Goal: Task Accomplishment & Management: Manage account settings

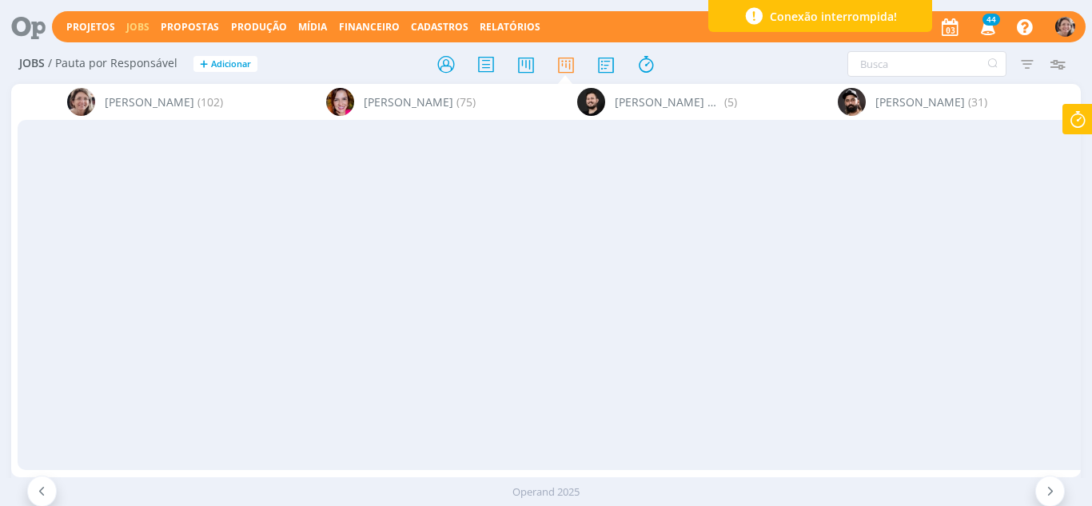
click at [1079, 130] on icon at bounding box center [1077, 119] width 29 height 31
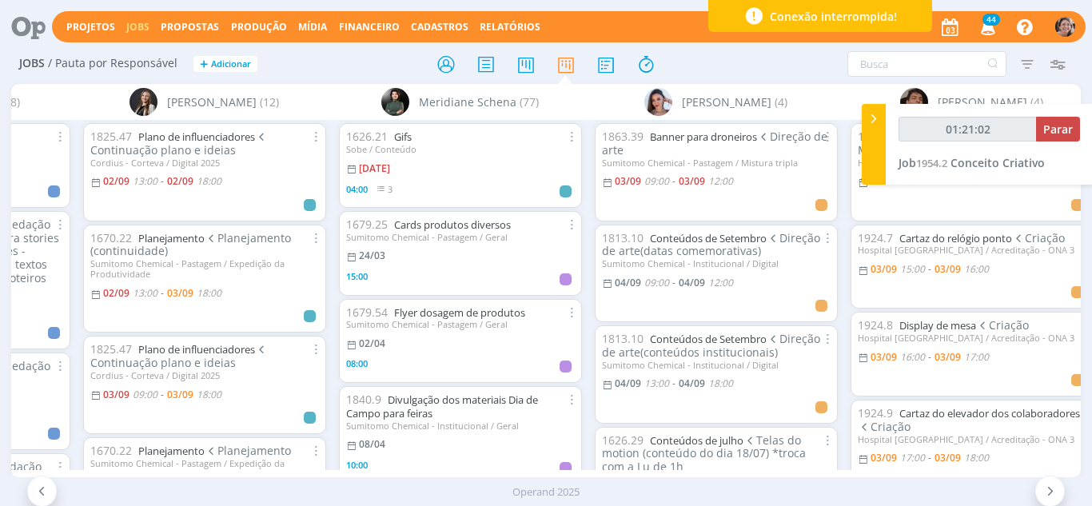
type input "01:21:03"
click at [1064, 128] on span "Parar" at bounding box center [1058, 129] width 30 height 15
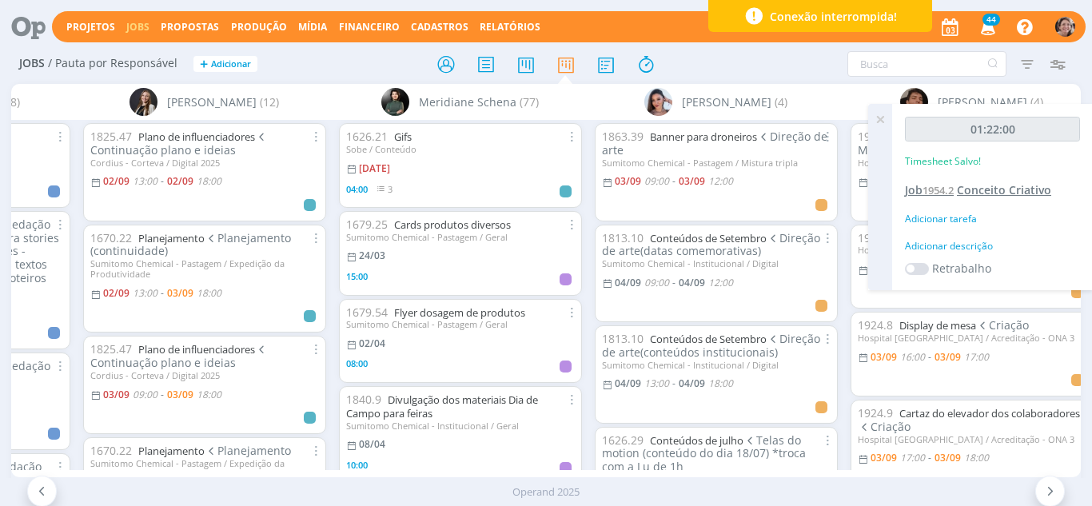
click at [967, 186] on span "Conceito Criativo" at bounding box center [1004, 189] width 94 height 15
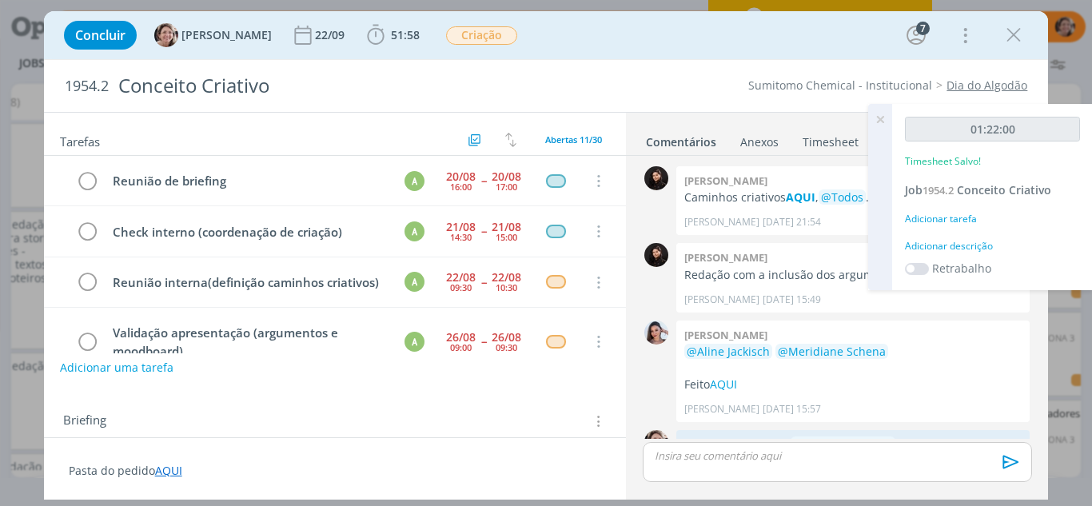
scroll to position [453, 0]
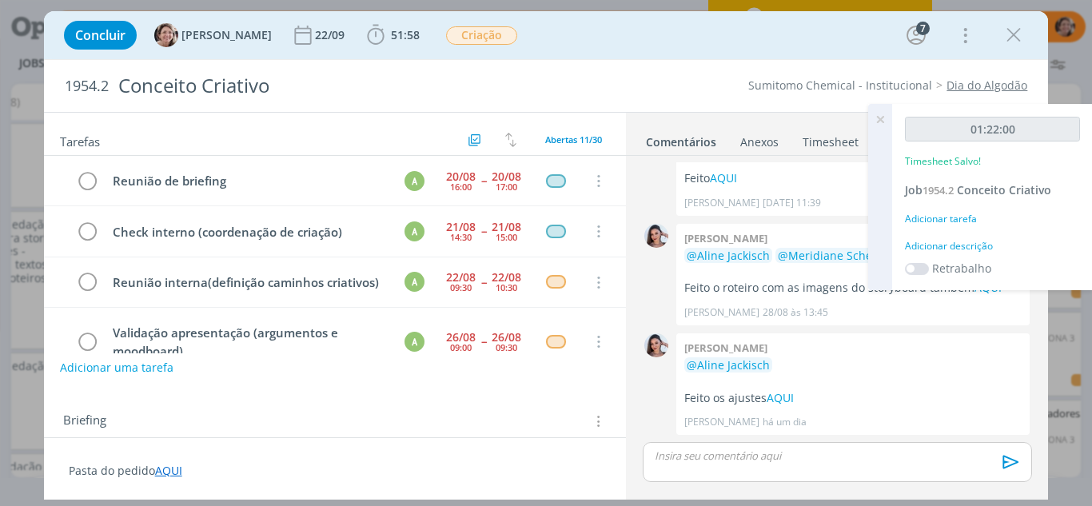
click at [890, 118] on icon at bounding box center [880, 119] width 29 height 31
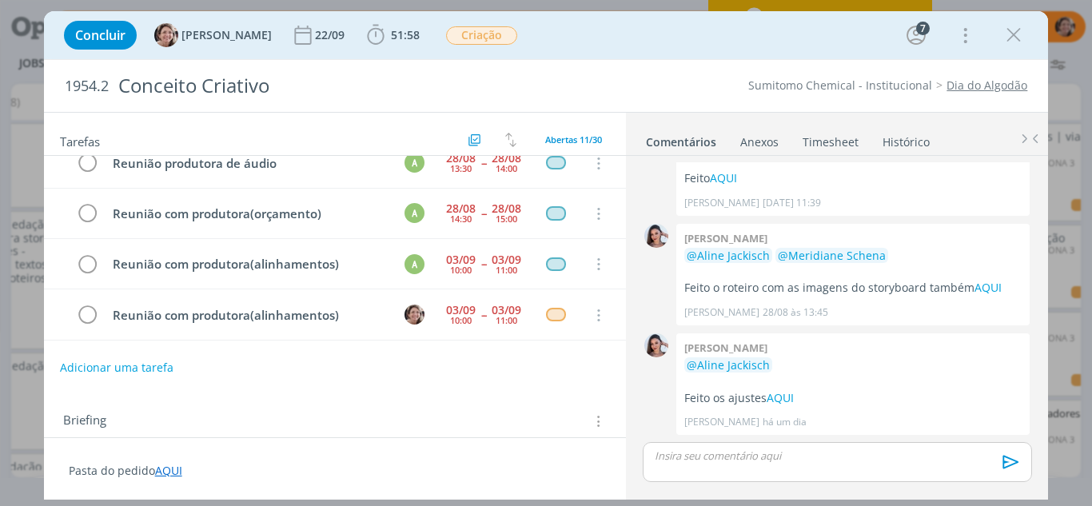
scroll to position [408, 0]
click at [87, 321] on icon "dialog" at bounding box center [88, 316] width 22 height 24
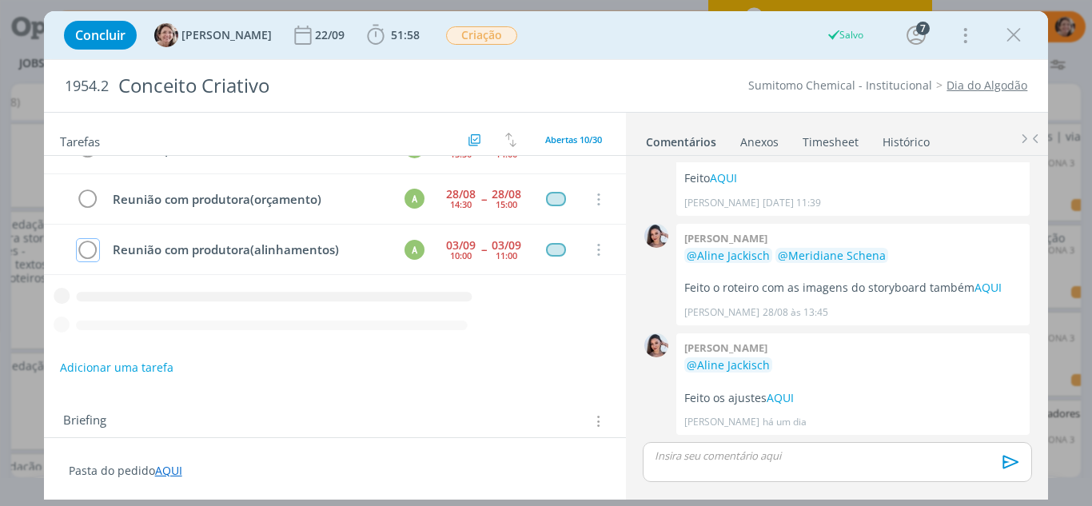
scroll to position [357, 0]
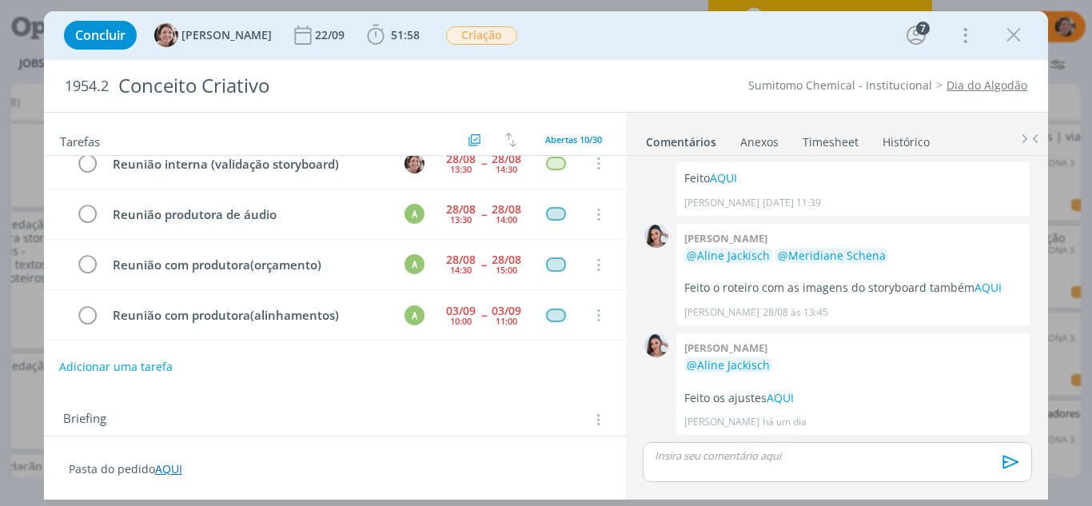
click at [111, 368] on button "Adicionar uma tarefa" at bounding box center [116, 366] width 114 height 27
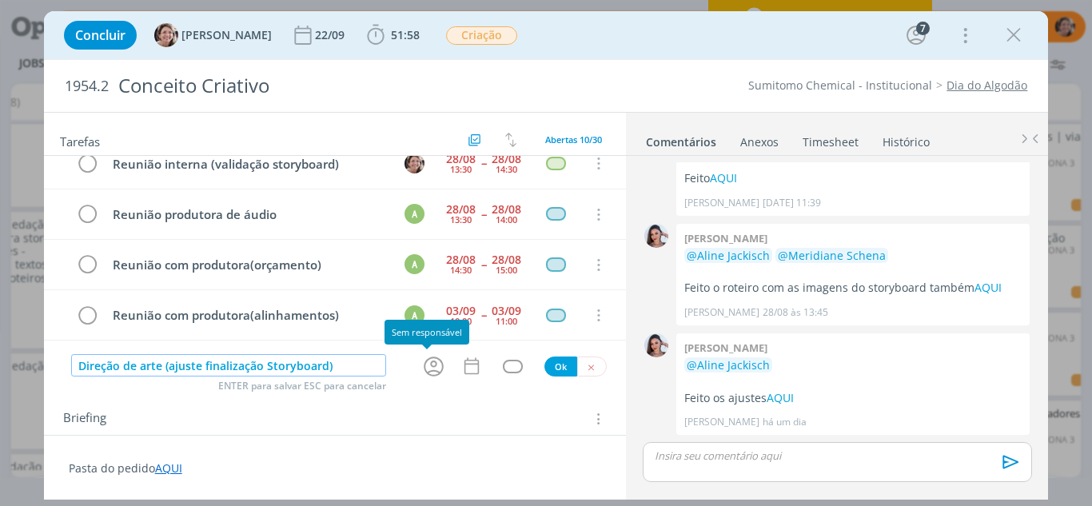
click at [429, 364] on icon "dialog" at bounding box center [434, 367] width 20 height 20
type input "Direção de arte (ajuste finalização Storyboard)"
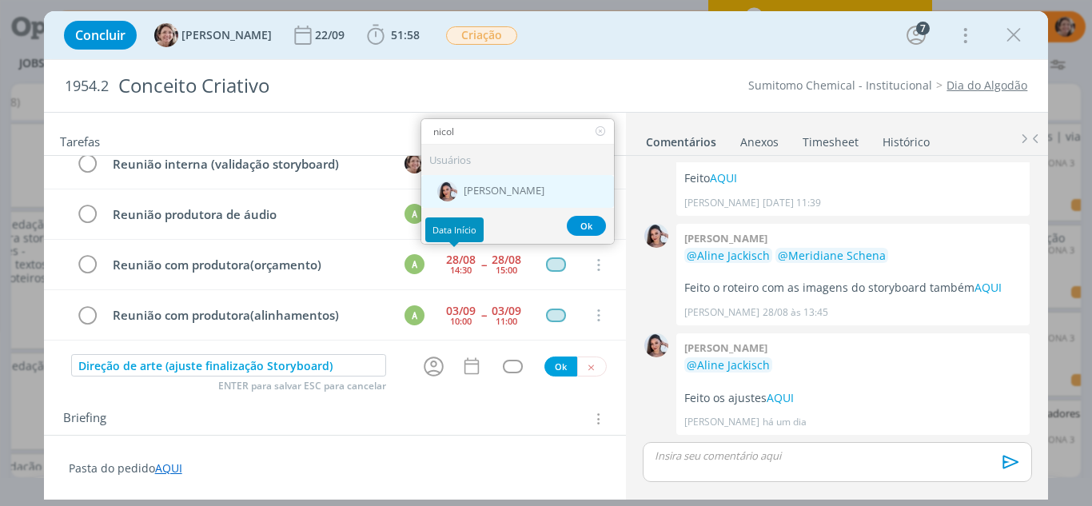
type input "nicol"
click at [484, 187] on span "[PERSON_NAME]" at bounding box center [504, 191] width 81 height 13
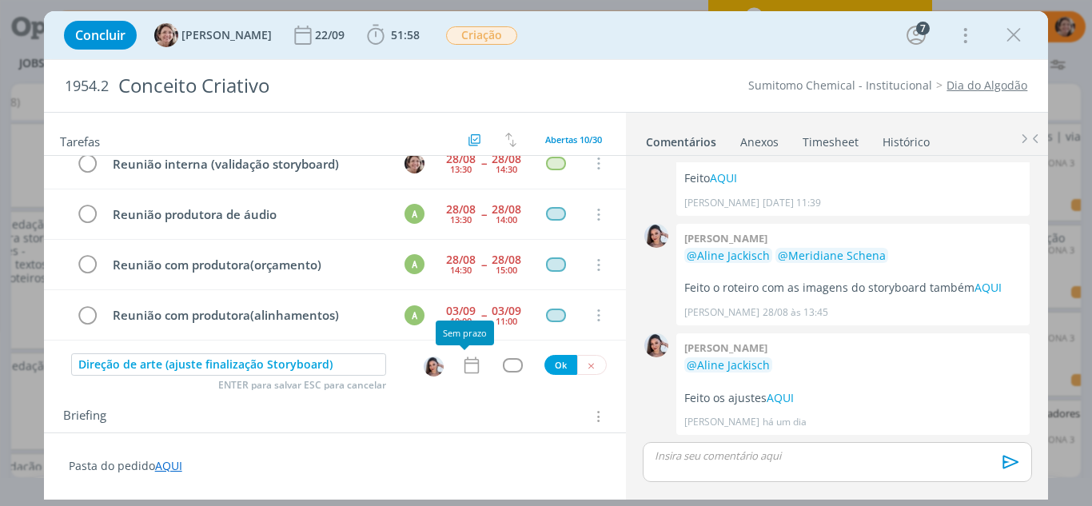
click at [461, 369] on icon "dialog" at bounding box center [471, 365] width 21 height 21
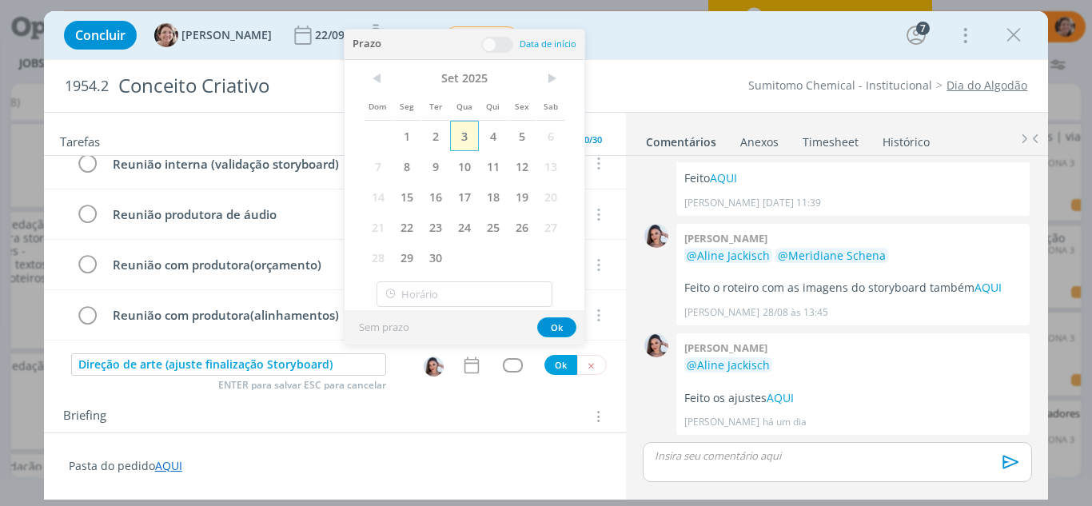
click at [464, 136] on span "3" at bounding box center [464, 136] width 29 height 30
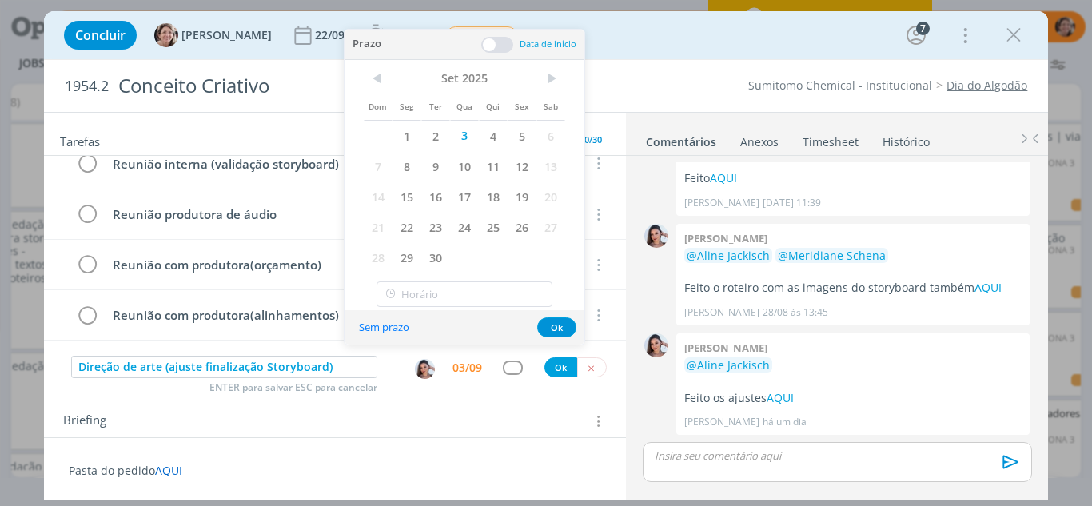
click at [494, 45] on span at bounding box center [497, 45] width 32 height 16
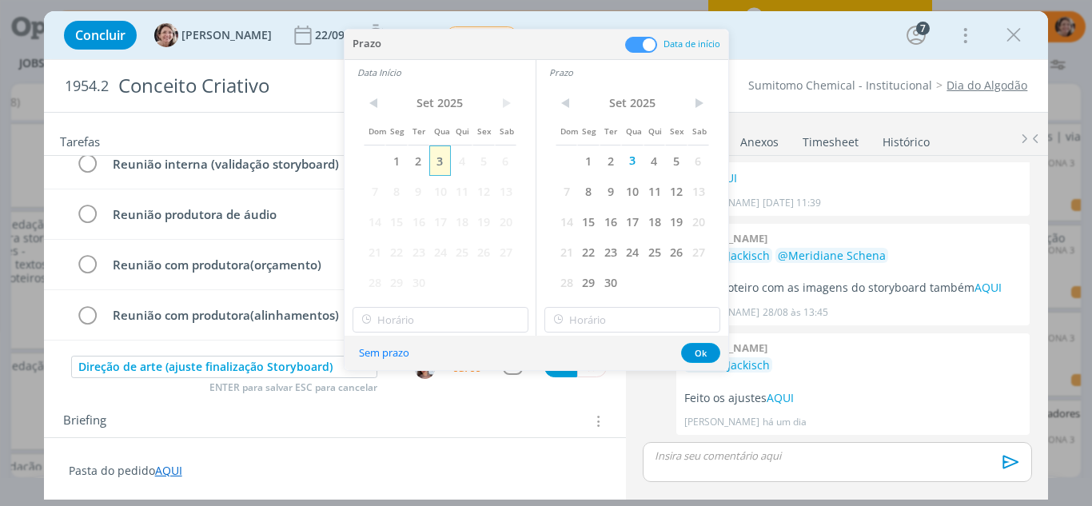
click at [439, 163] on span "3" at bounding box center [440, 161] width 22 height 30
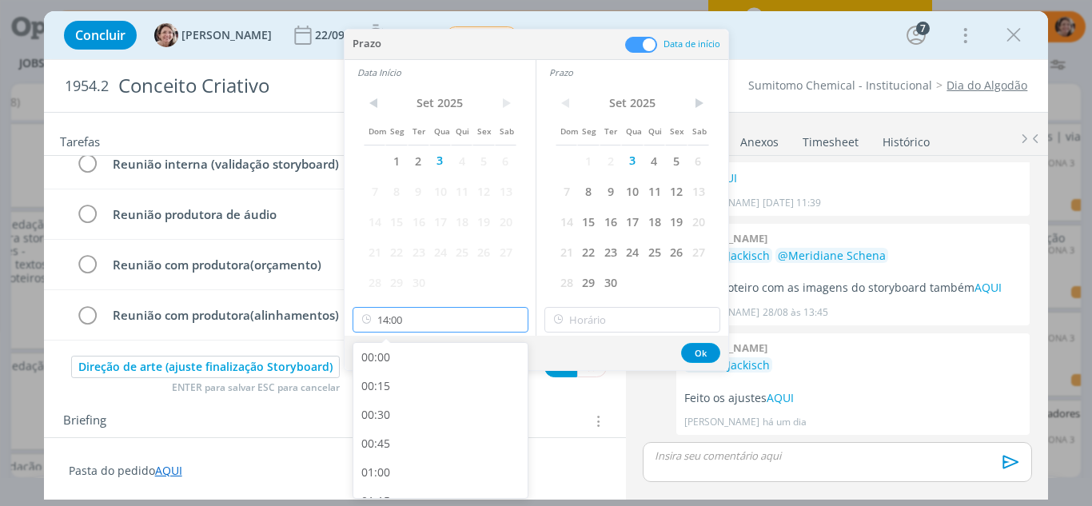
click at [437, 312] on input "14:00" at bounding box center [441, 320] width 176 height 26
click at [410, 362] on div "13:00" at bounding box center [442, 363] width 179 height 29
type input "13:00"
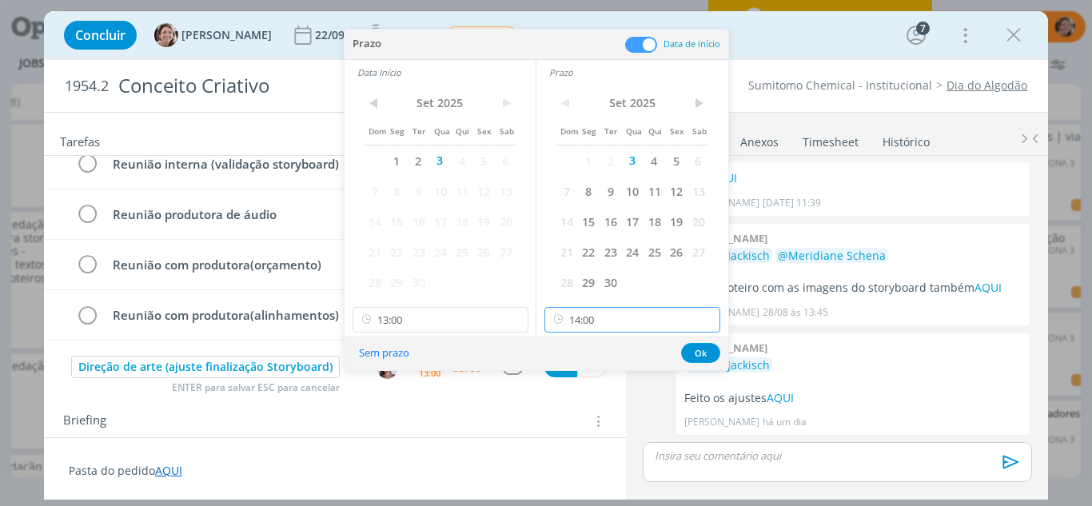
click at [632, 321] on input "14:00" at bounding box center [632, 320] width 176 height 26
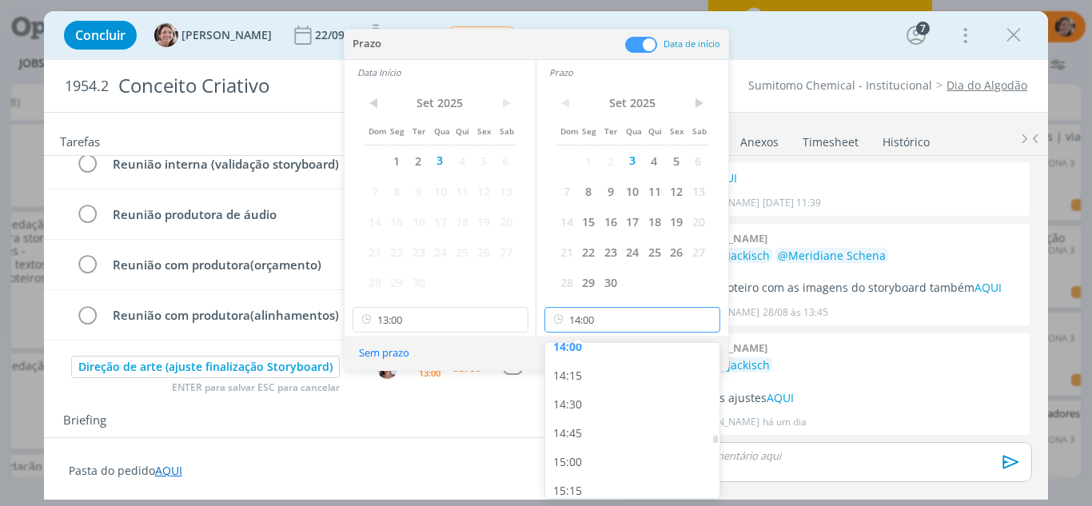
scroll to position [1650, 0]
click at [578, 427] on div "15:00" at bounding box center [634, 434] width 179 height 29
type input "15:00"
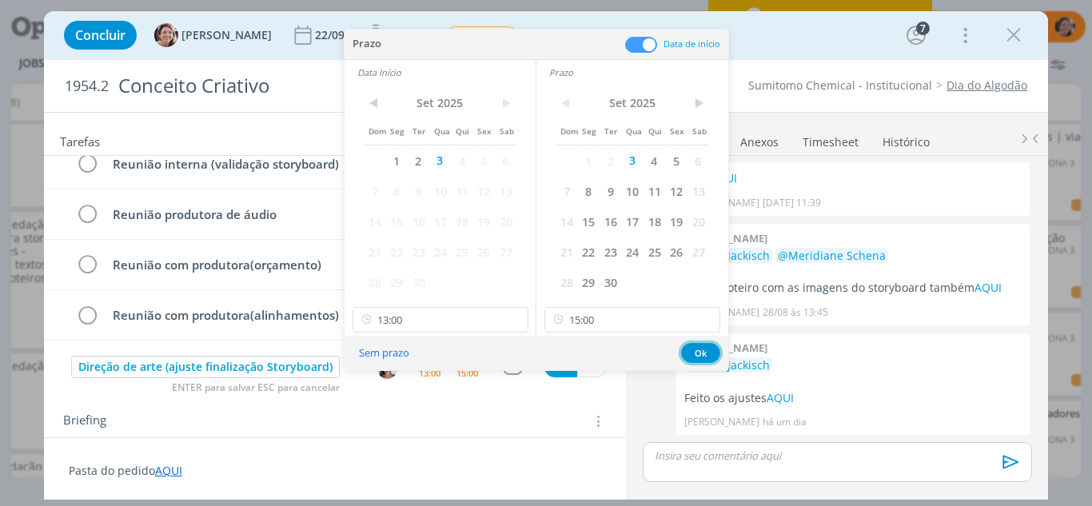
click at [704, 353] on button "Ok" at bounding box center [700, 353] width 39 height 20
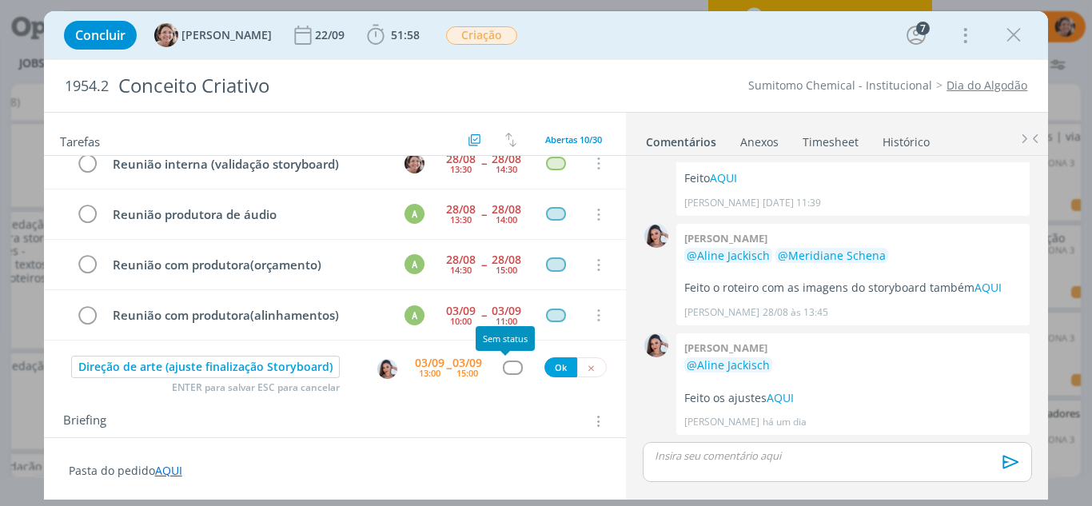
click at [508, 372] on div "dialog" at bounding box center [513, 368] width 20 height 14
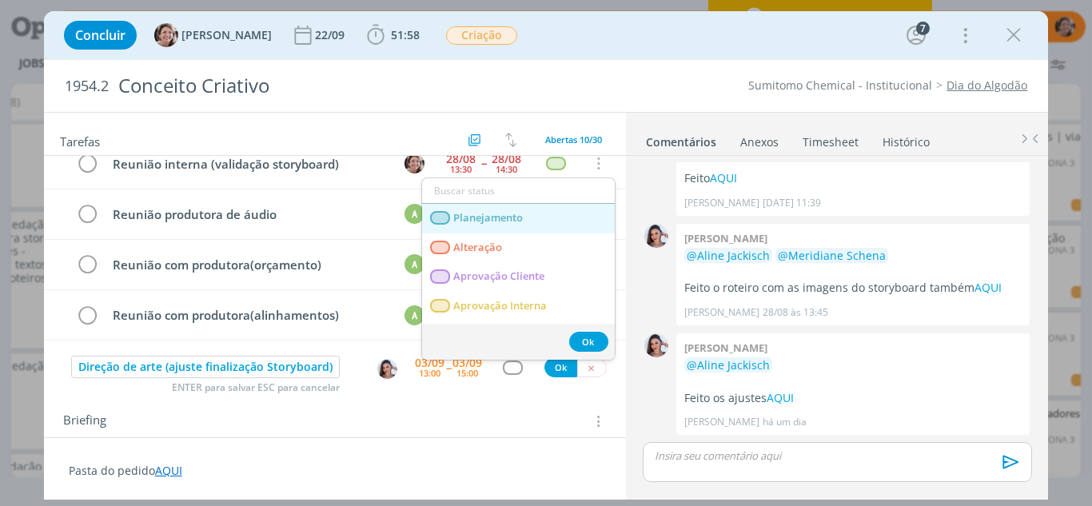
scroll to position [80, 0]
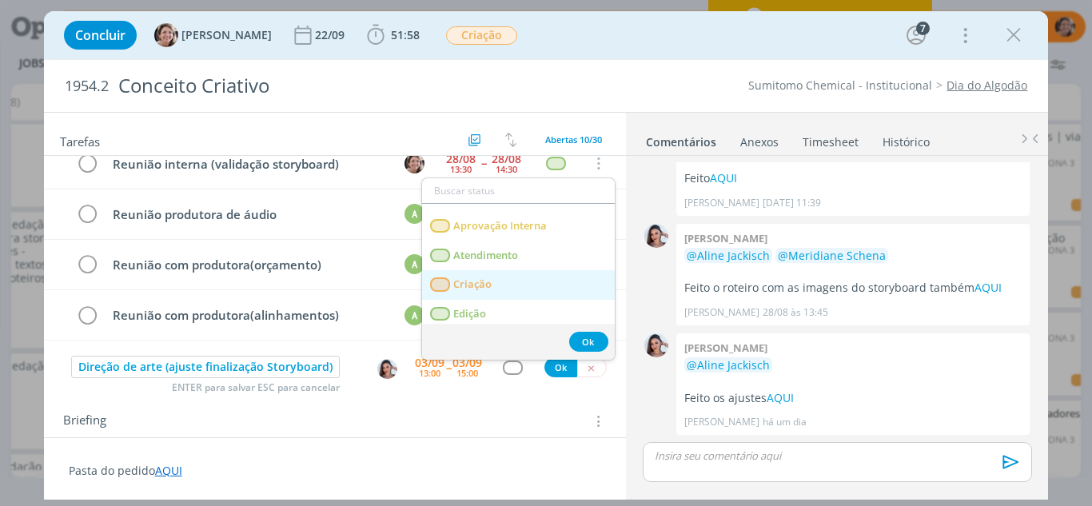
click at [491, 283] on span "Criação" at bounding box center [472, 284] width 38 height 13
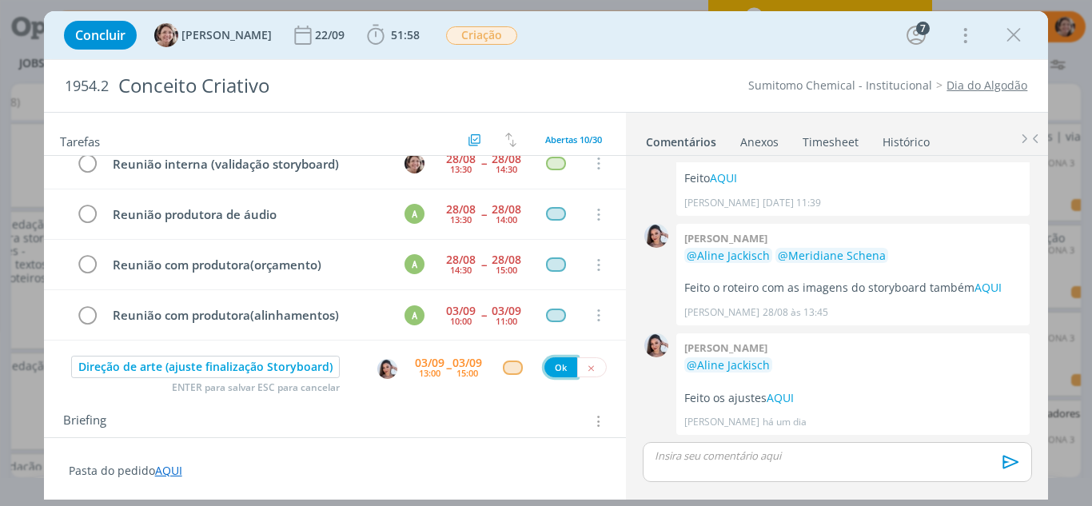
click at [548, 367] on button "Ok" at bounding box center [560, 367] width 33 height 20
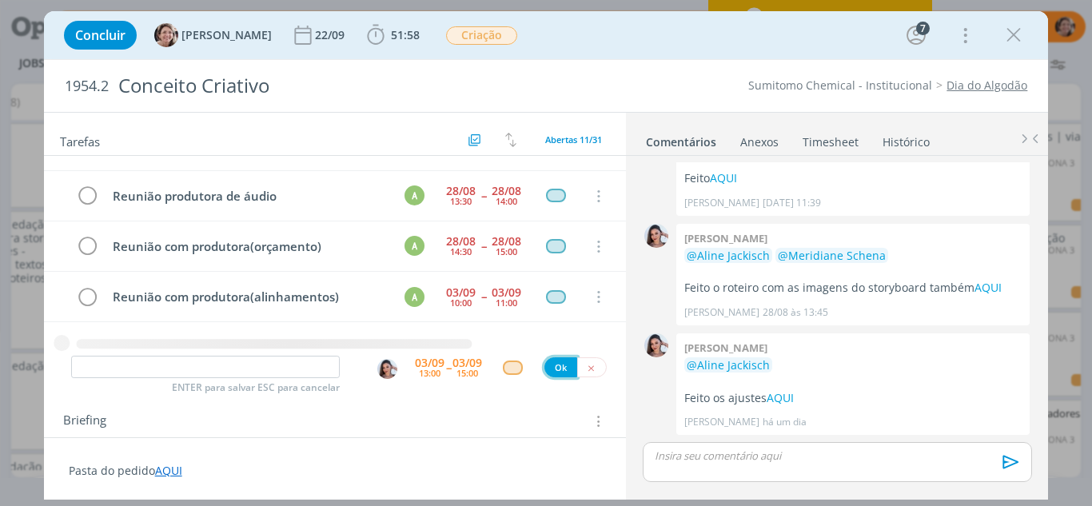
scroll to position [393, 0]
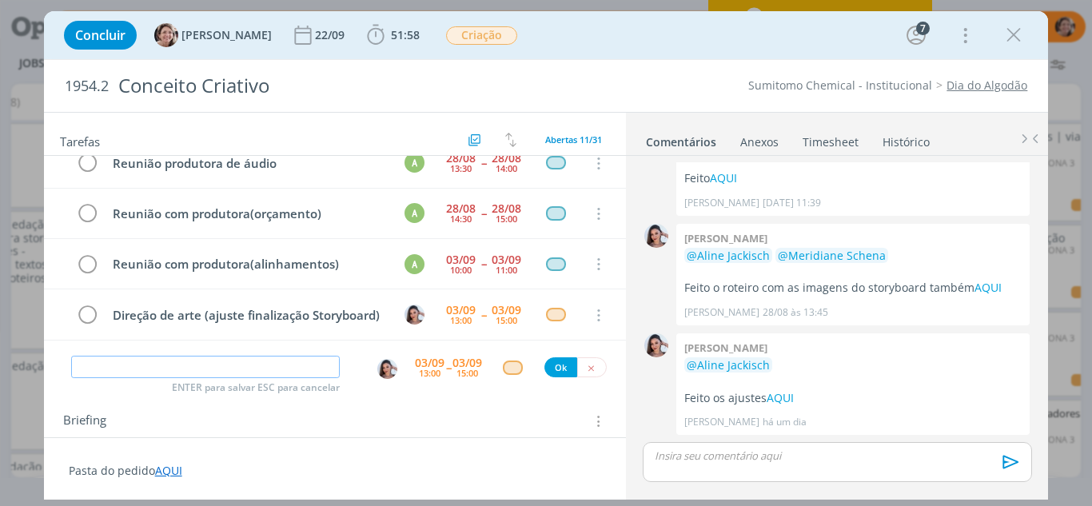
click at [131, 361] on input "dialog" at bounding box center [205, 367] width 269 height 22
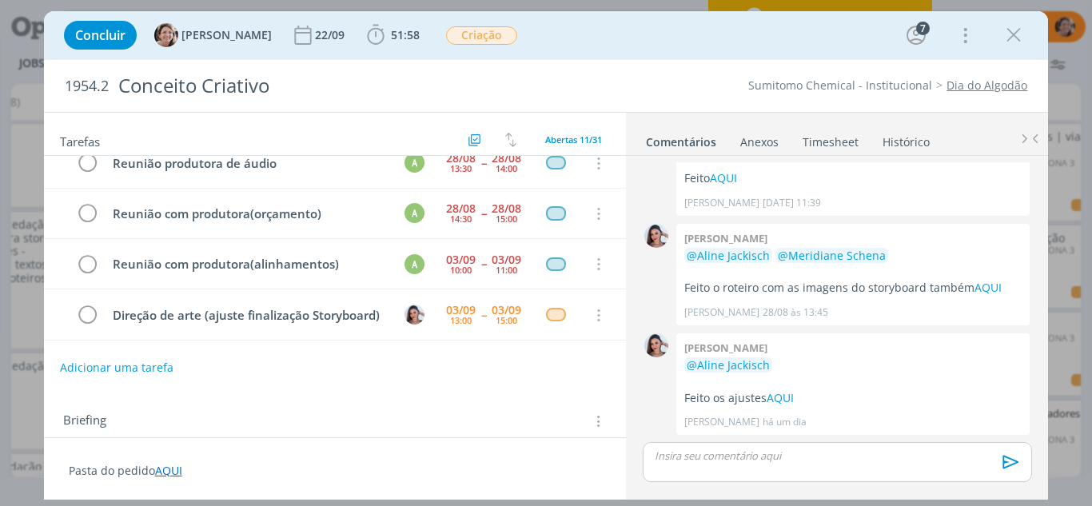
click at [754, 454] on p "dialog" at bounding box center [837, 456] width 363 height 14
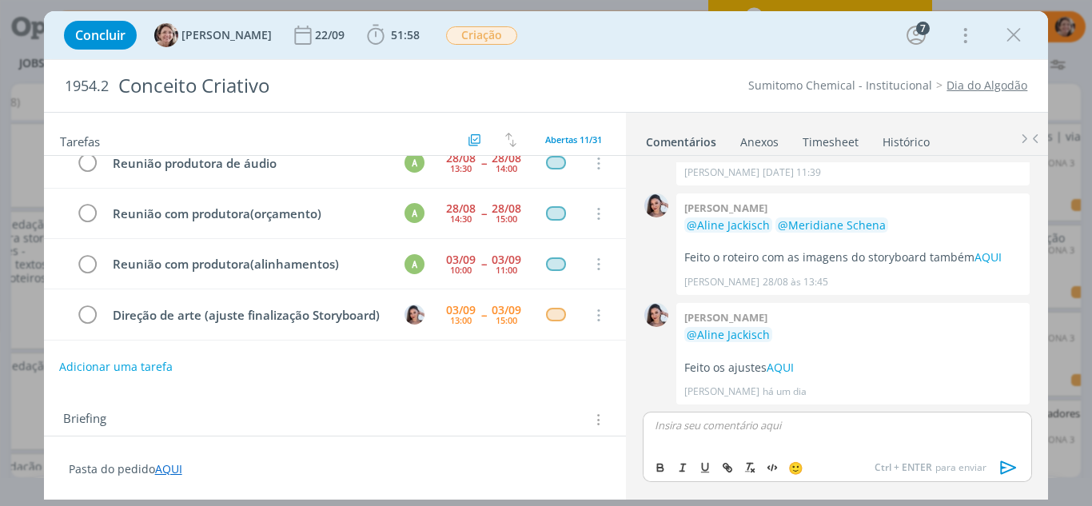
click at [91, 368] on button "Adicionar uma tarefa" at bounding box center [116, 366] width 114 height 27
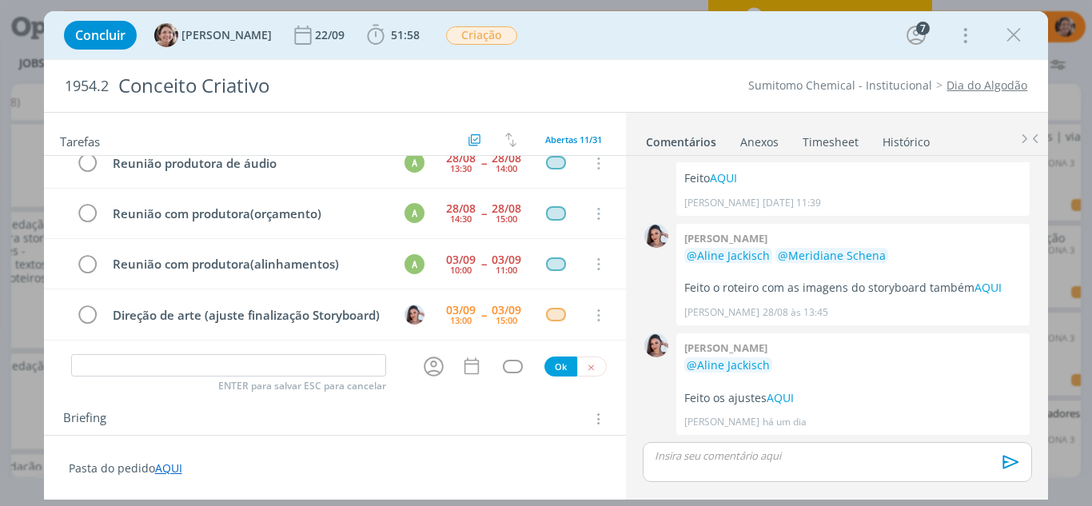
scroll to position [453, 0]
type input "o"
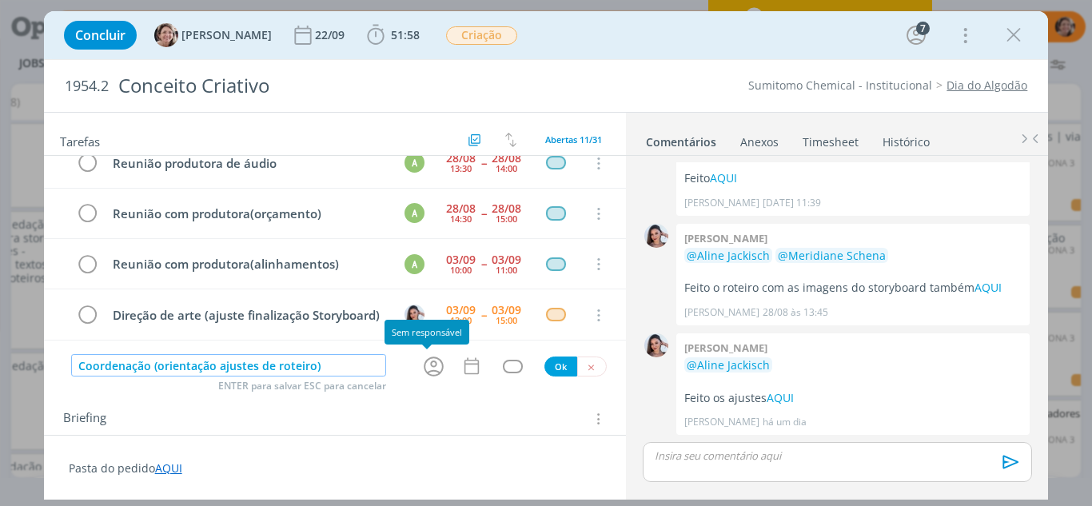
click at [430, 364] on icon "dialog" at bounding box center [433, 366] width 25 height 25
type input "Coordenação (orientação ajustes de roteiro)"
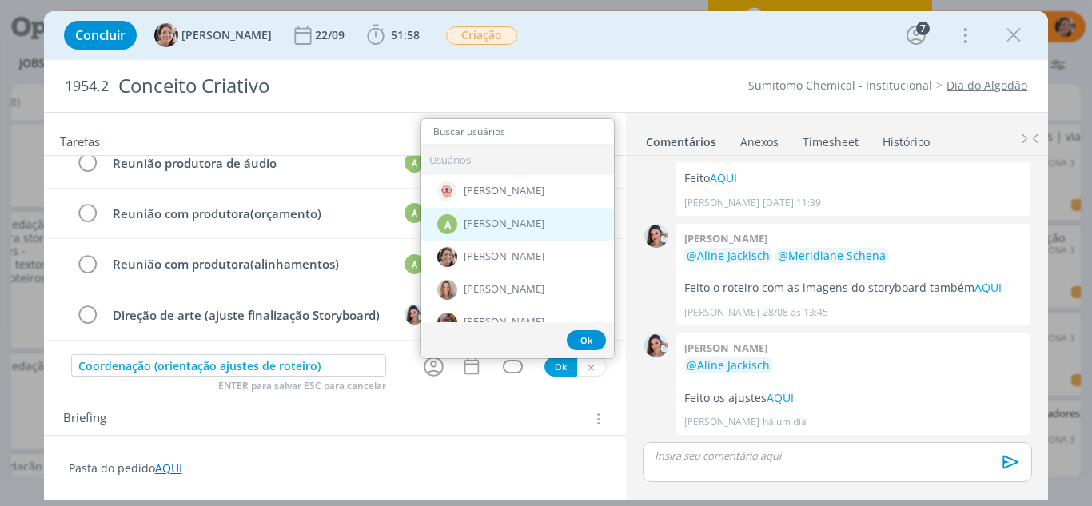
click at [464, 232] on div "A Alexandre Assumpção" at bounding box center [517, 224] width 193 height 33
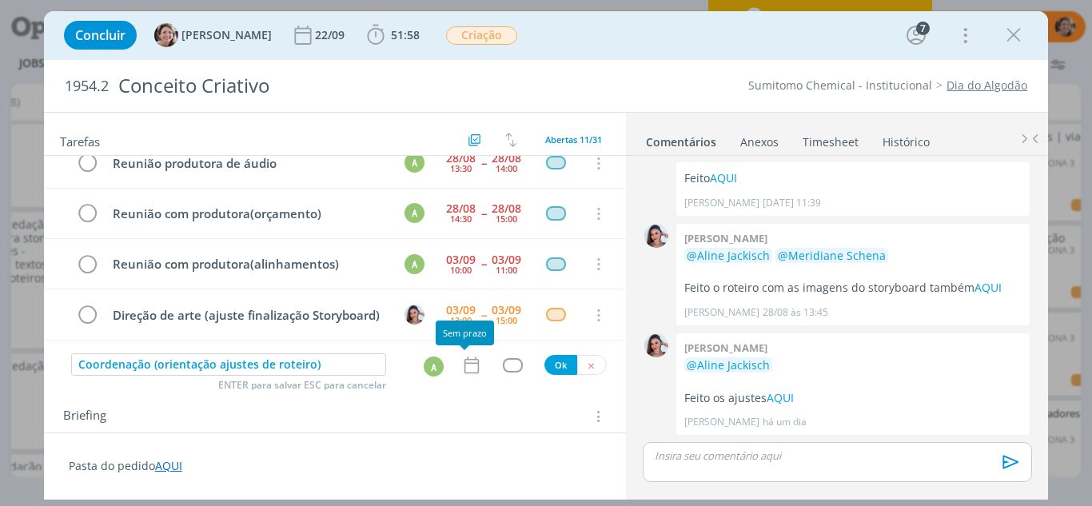
click at [465, 363] on icon "dialog" at bounding box center [472, 365] width 14 height 17
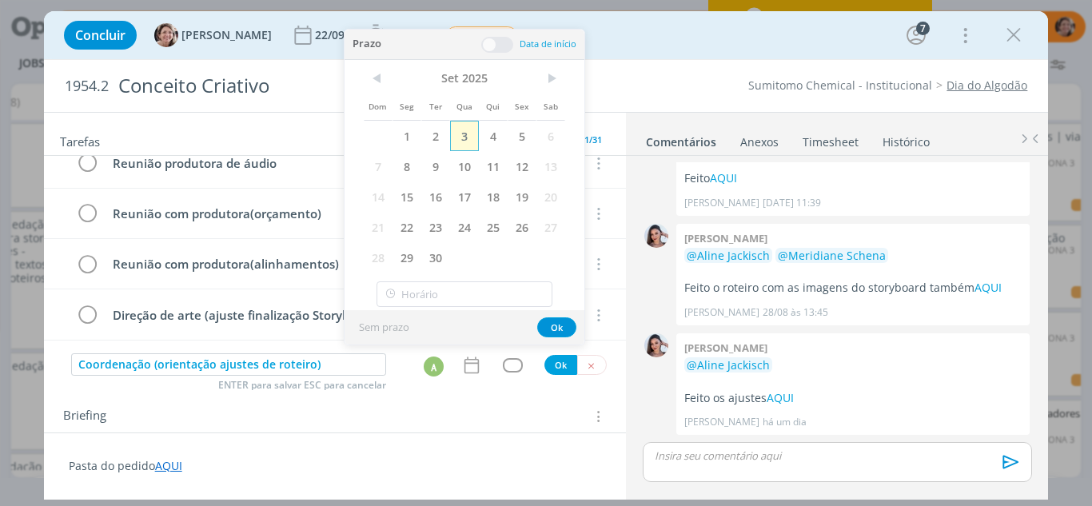
click at [461, 139] on span "3" at bounding box center [464, 136] width 29 height 30
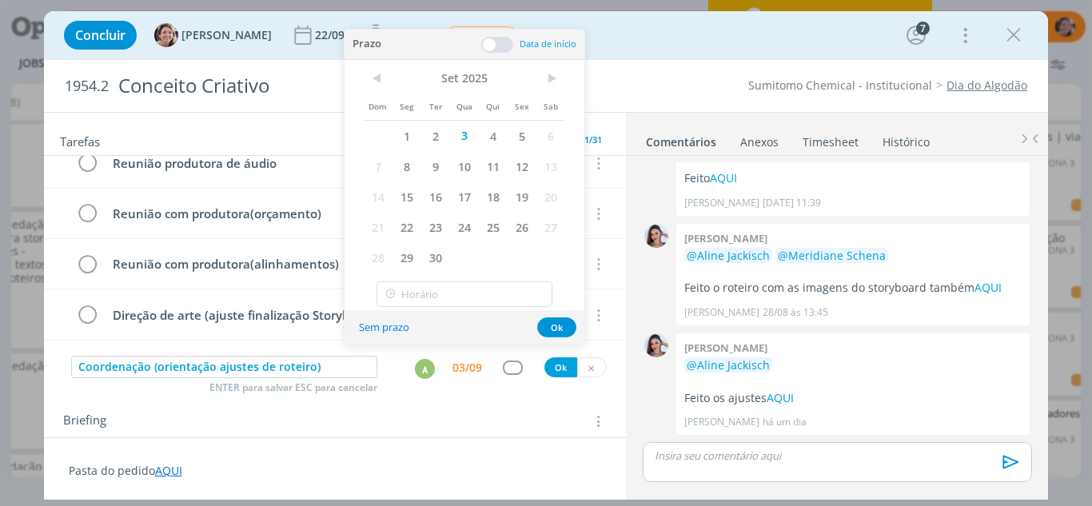
click at [493, 41] on span at bounding box center [497, 45] width 32 height 16
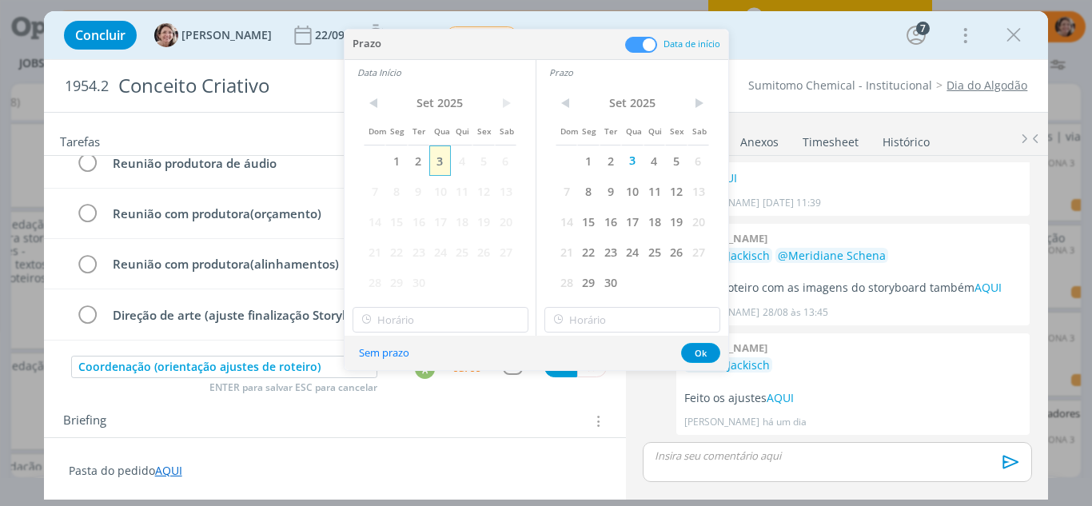
click at [433, 159] on span "3" at bounding box center [440, 161] width 22 height 30
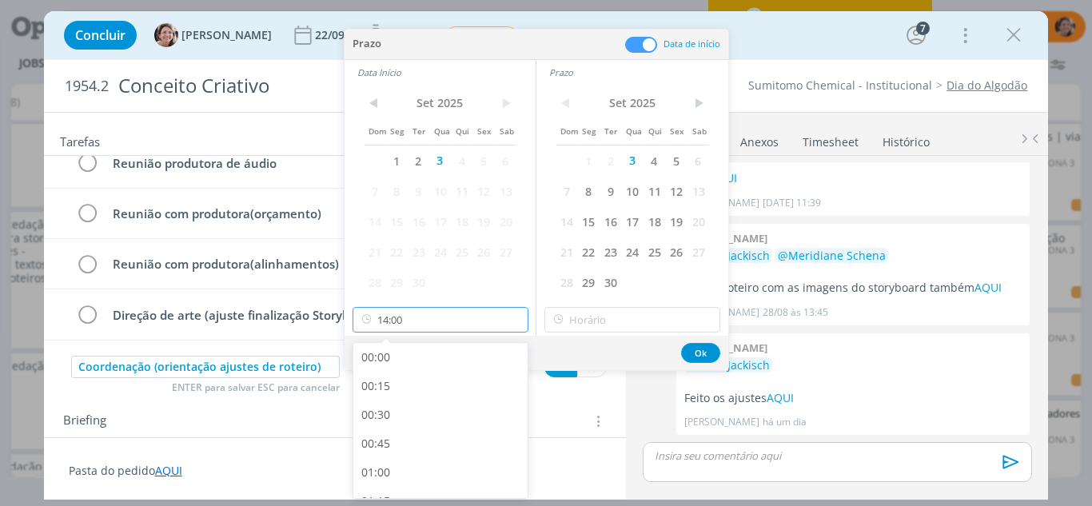
click at [441, 326] on input "14:00" at bounding box center [441, 320] width 176 height 26
drag, startPoint x: 408, startPoint y: 415, endPoint x: 425, endPoint y: 400, distance: 22.6
click at [405, 413] on div "13:30" at bounding box center [442, 421] width 179 height 29
type input "13:30"
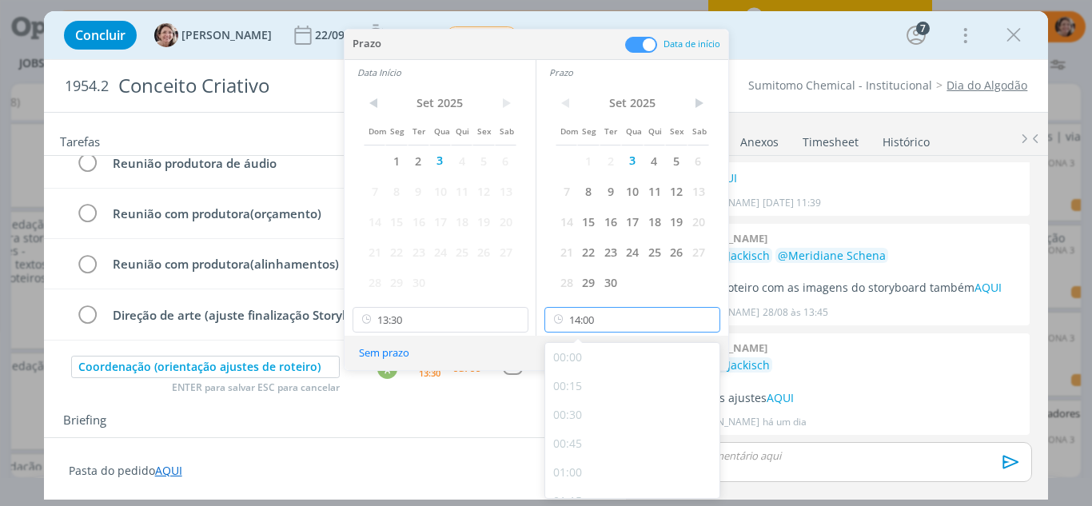
click at [587, 321] on input "14:00" at bounding box center [632, 320] width 176 height 26
click at [580, 374] on div "13:45" at bounding box center [634, 370] width 179 height 29
type input "13:45"
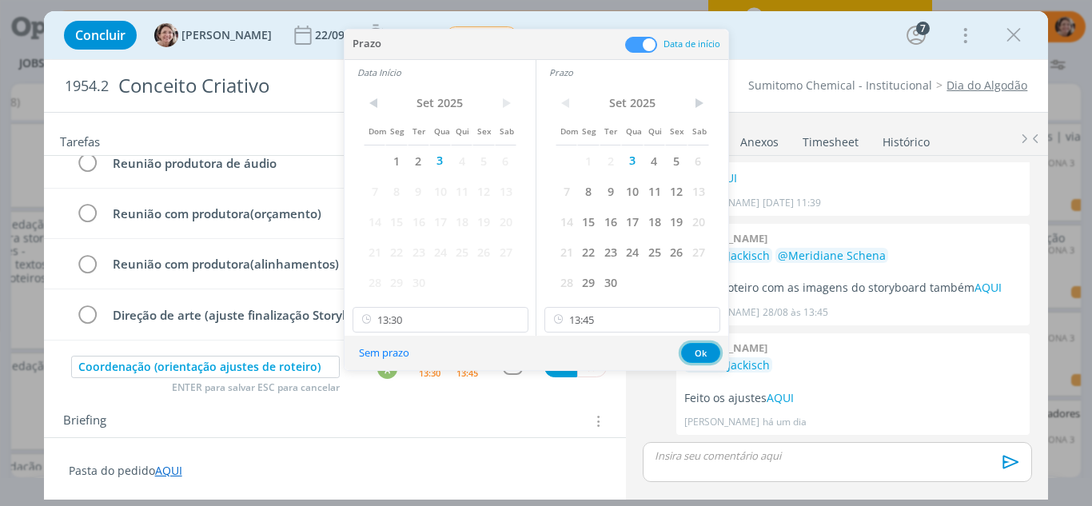
click at [712, 354] on button "Ok" at bounding box center [700, 353] width 39 height 20
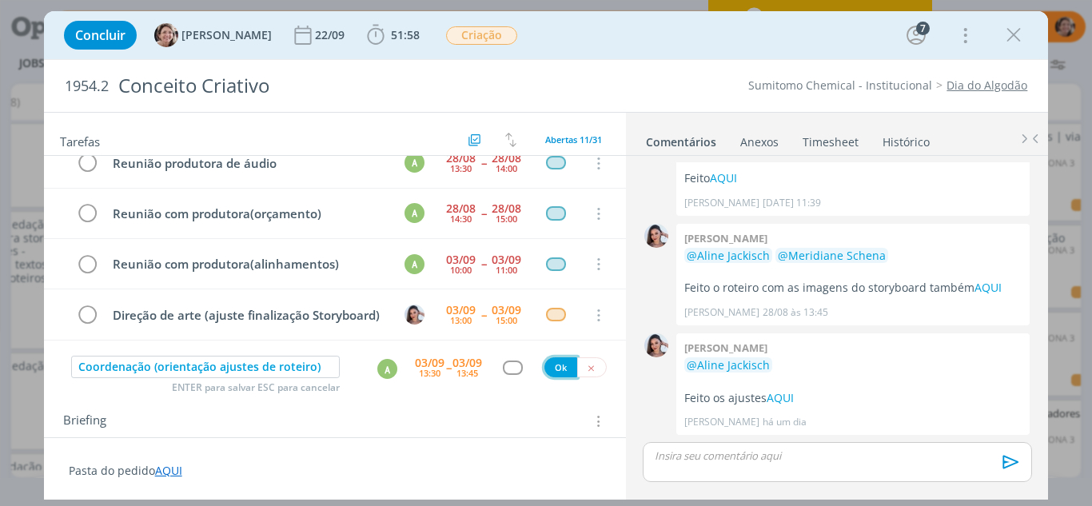
click at [557, 373] on button "Ok" at bounding box center [560, 367] width 33 height 20
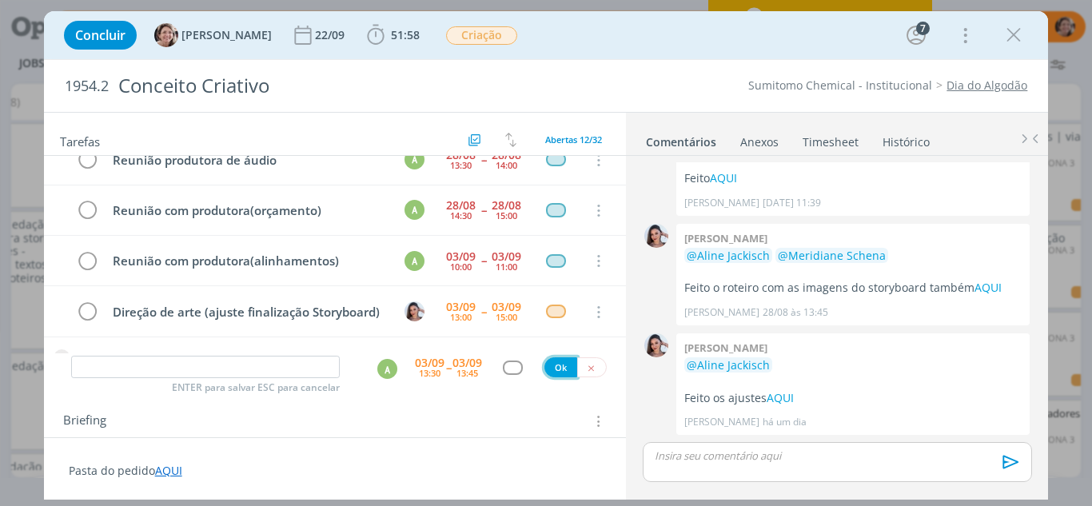
scroll to position [462, 0]
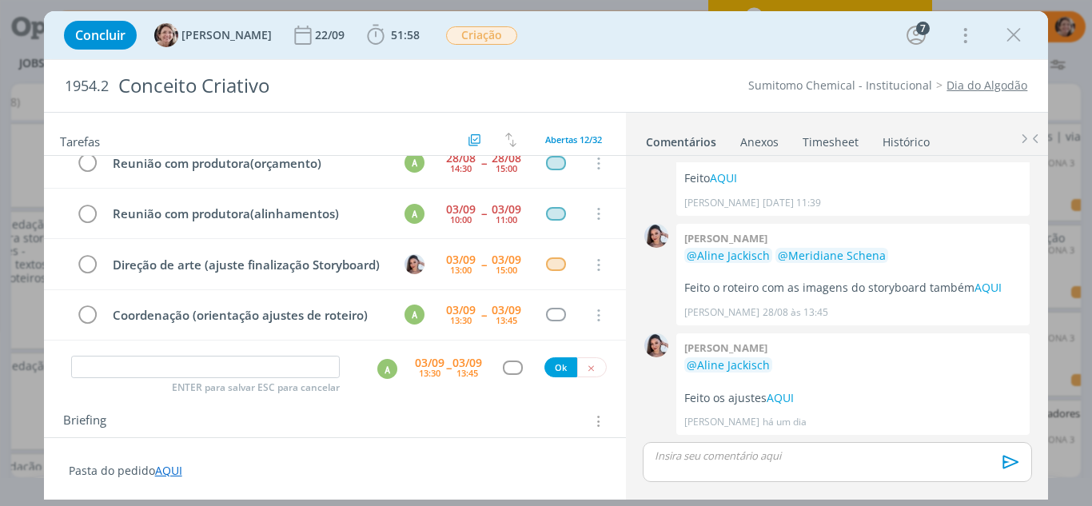
click at [757, 453] on p "dialog" at bounding box center [837, 456] width 363 height 14
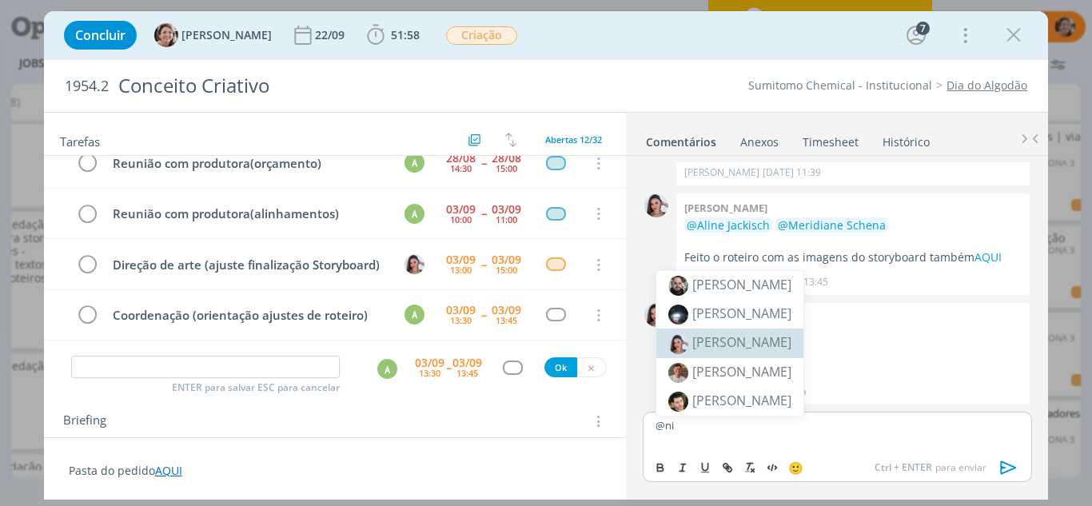
click at [736, 345] on span "[PERSON_NAME]" at bounding box center [741, 342] width 99 height 18
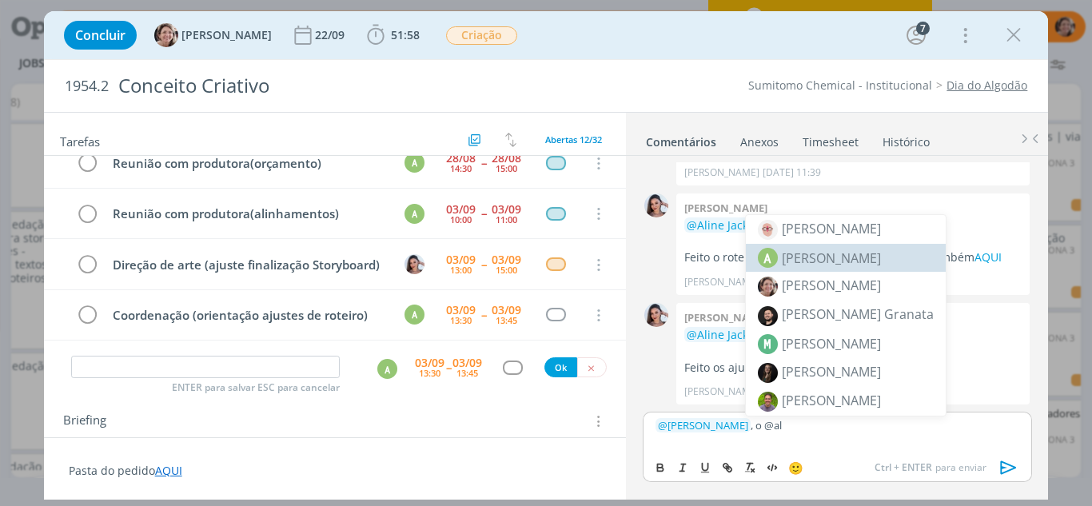
click at [813, 257] on span "[PERSON_NAME]" at bounding box center [831, 258] width 99 height 19
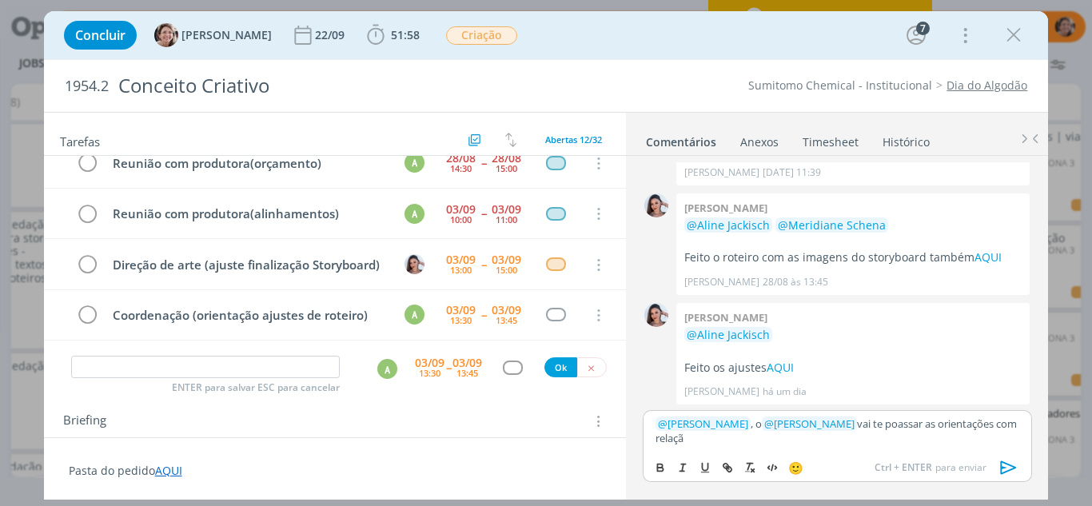
click at [908, 432] on p "﻿ @ Nicole Bartz ﻿ , o ﻿ @ Alexandre Assumpção ﻿ vai te poassar as orientações …" at bounding box center [837, 432] width 363 height 30
click at [908, 431] on p "﻿ @ Nicole Bartz ﻿ , o ﻿ @ Alexandre Assumpção ﻿ vai te poassar as orientações …" at bounding box center [837, 432] width 363 height 30
click at [712, 437] on p "﻿ @ Nicole Bartz ﻿ , o ﻿ @ Alexandre Assumpção ﻿ vai te passar as orientações c…" at bounding box center [837, 432] width 363 height 30
click at [999, 469] on icon "dialog" at bounding box center [1009, 468] width 24 height 24
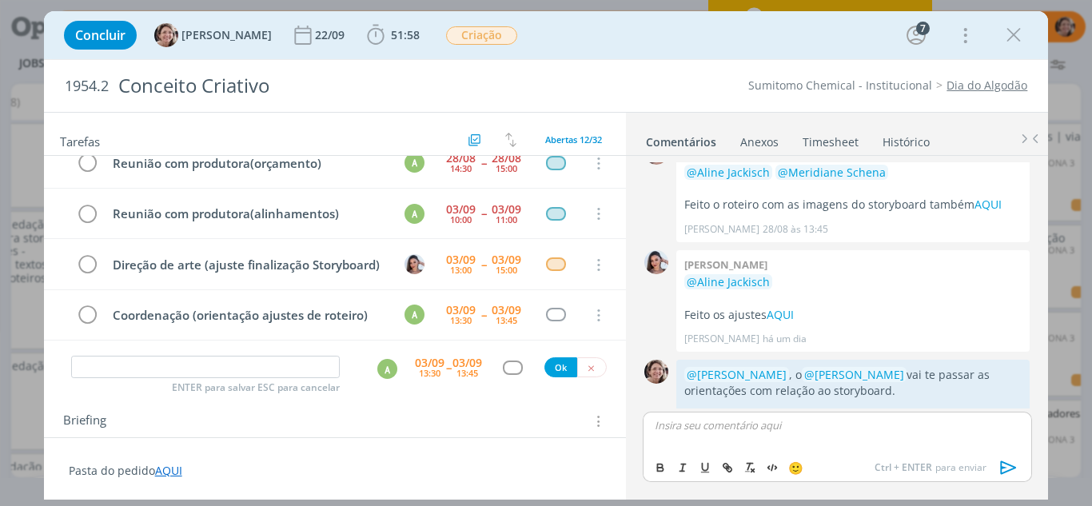
scroll to position [560, 0]
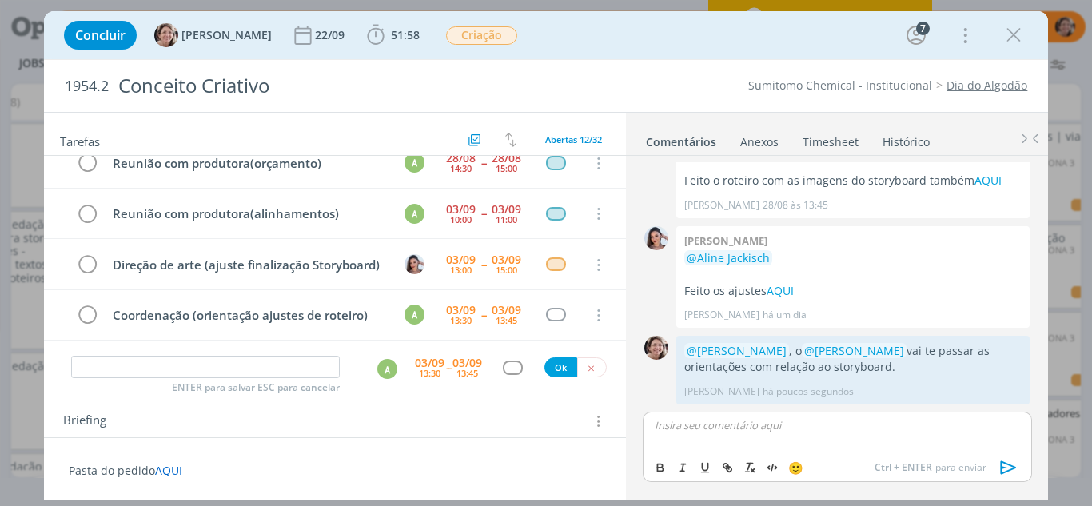
drag, startPoint x: 1023, startPoint y: 37, endPoint x: 928, endPoint y: 106, distance: 117.2
click at [1021, 38] on icon "dialog" at bounding box center [1014, 35] width 24 height 24
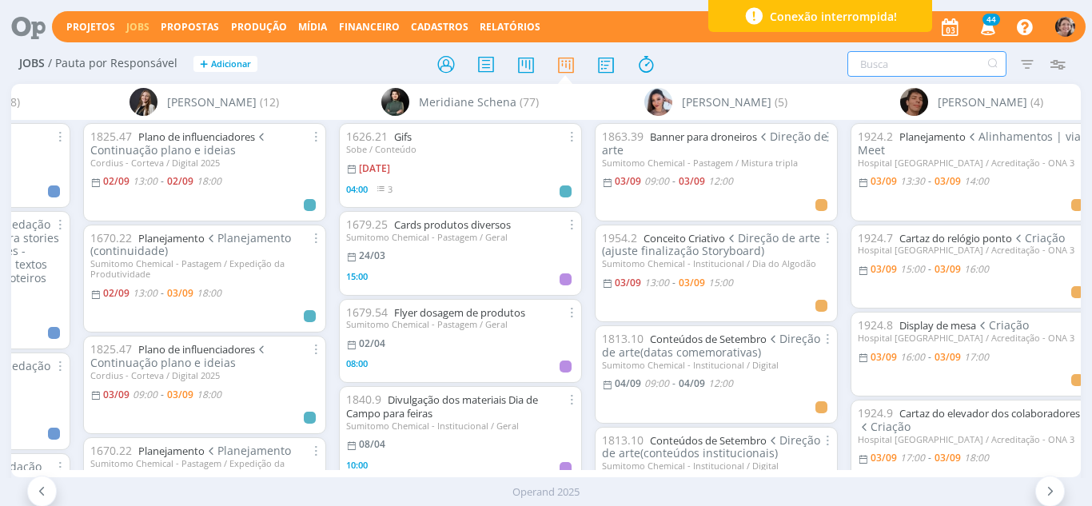
click at [907, 74] on input "text" at bounding box center [926, 64] width 159 height 26
click at [882, 30] on div "Conexão interrompida!" at bounding box center [820, 16] width 224 height 32
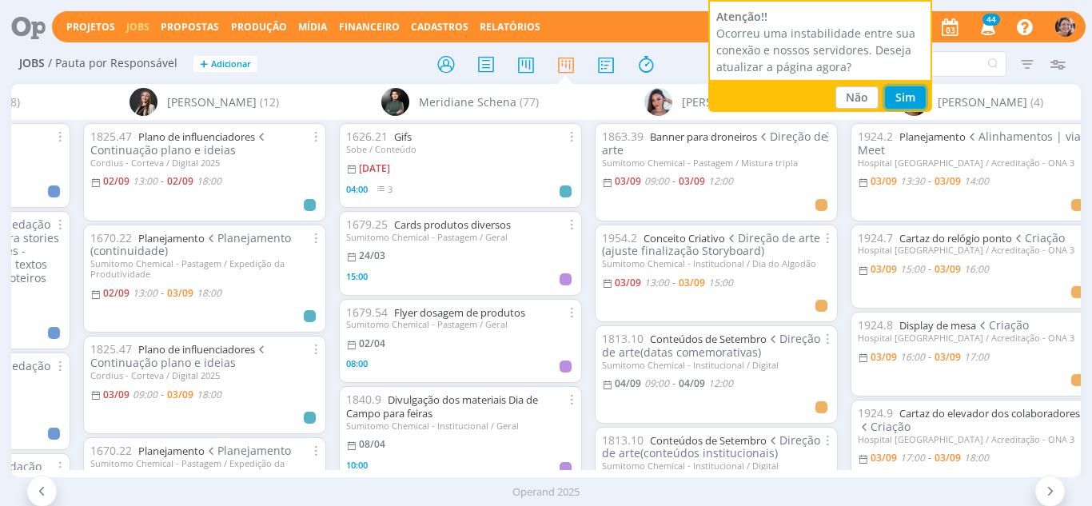
click at [909, 99] on button "Sim" at bounding box center [905, 97] width 41 height 22
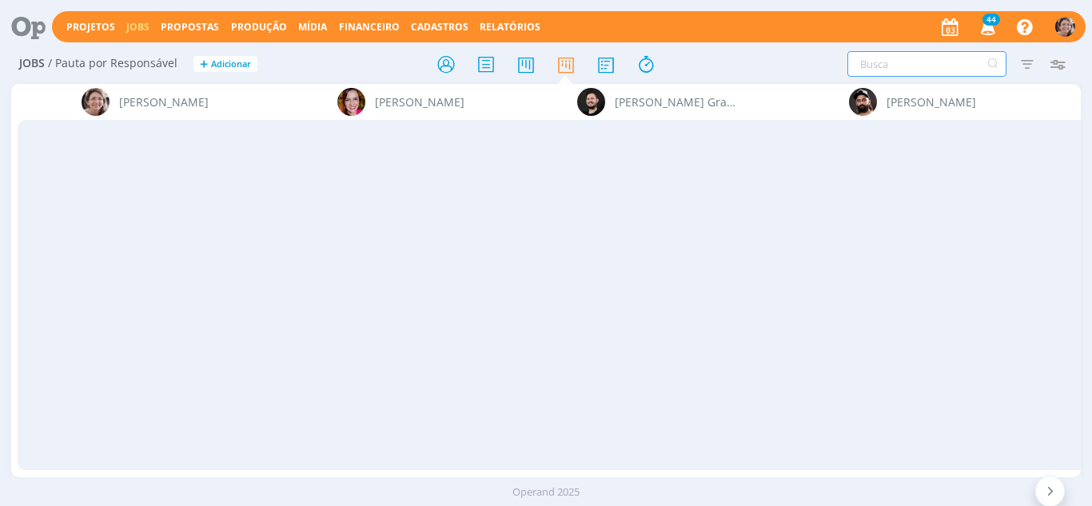
click at [869, 72] on input "text" at bounding box center [926, 64] width 159 height 26
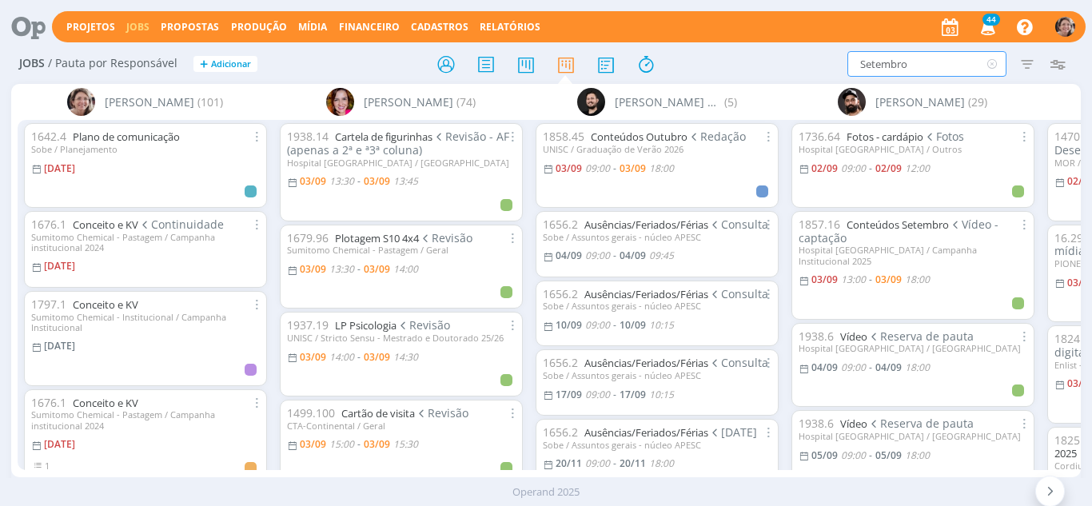
type input "Setembro"
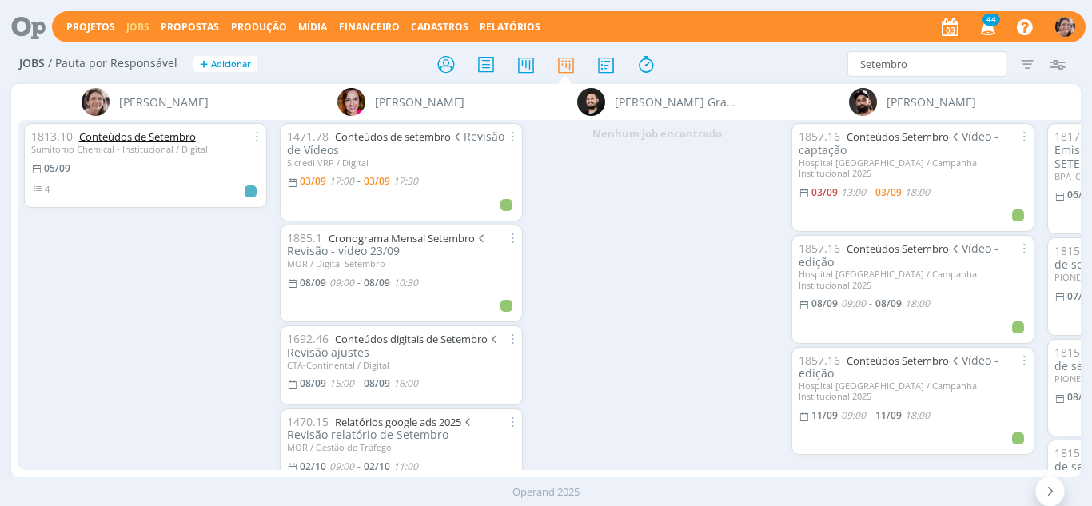
click at [124, 136] on link "Conteúdos de Setembro" at bounding box center [137, 137] width 117 height 14
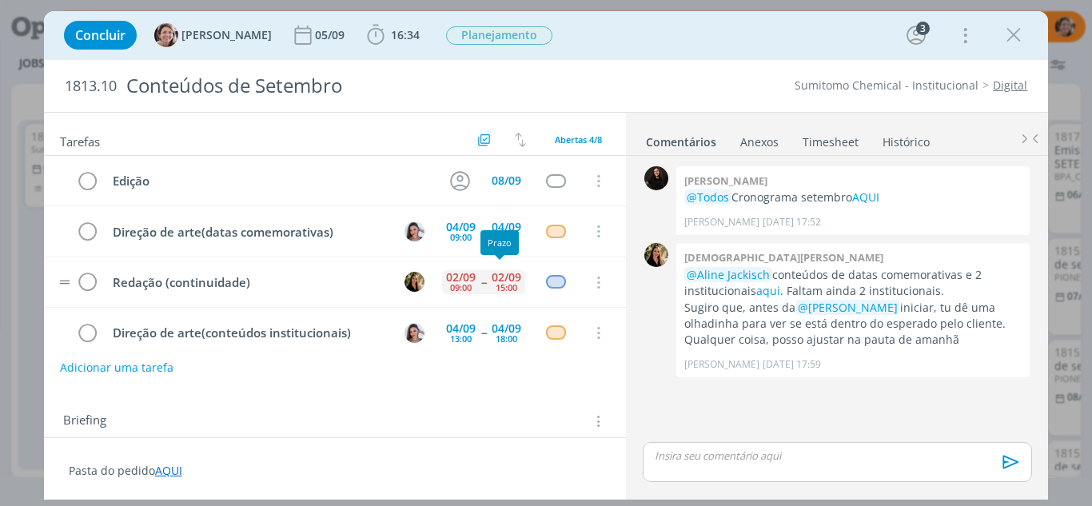
scroll to position [18, 0]
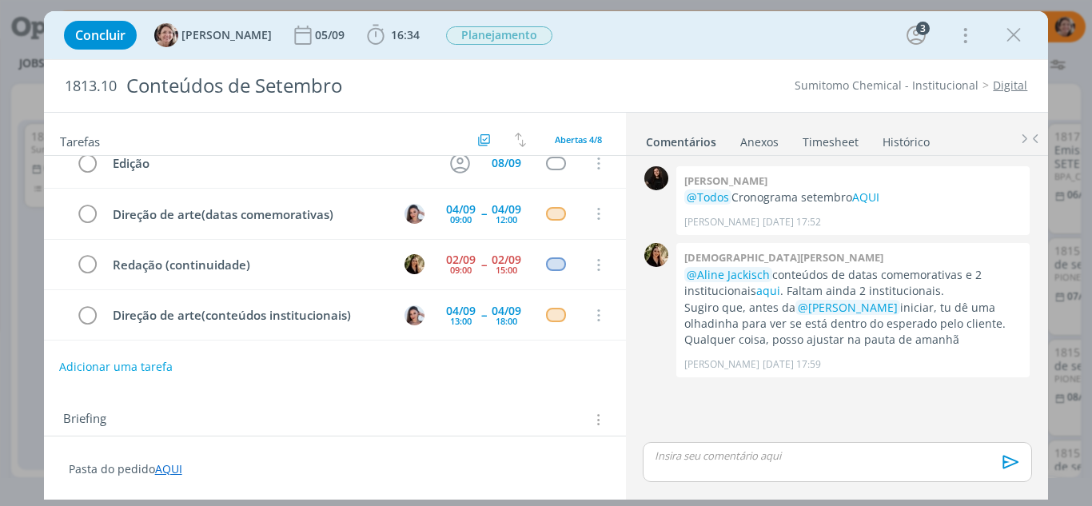
click at [99, 359] on button "Adicionar uma tarefa" at bounding box center [116, 366] width 114 height 27
type input "R"
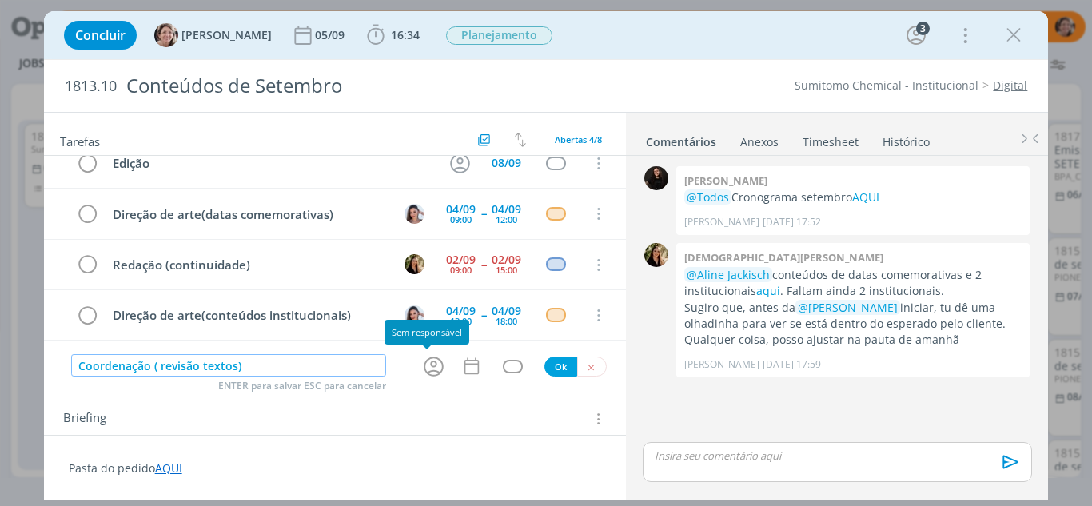
click at [421, 367] on icon "dialog" at bounding box center [433, 366] width 25 height 25
type input "Coordenação ( revisão textos)"
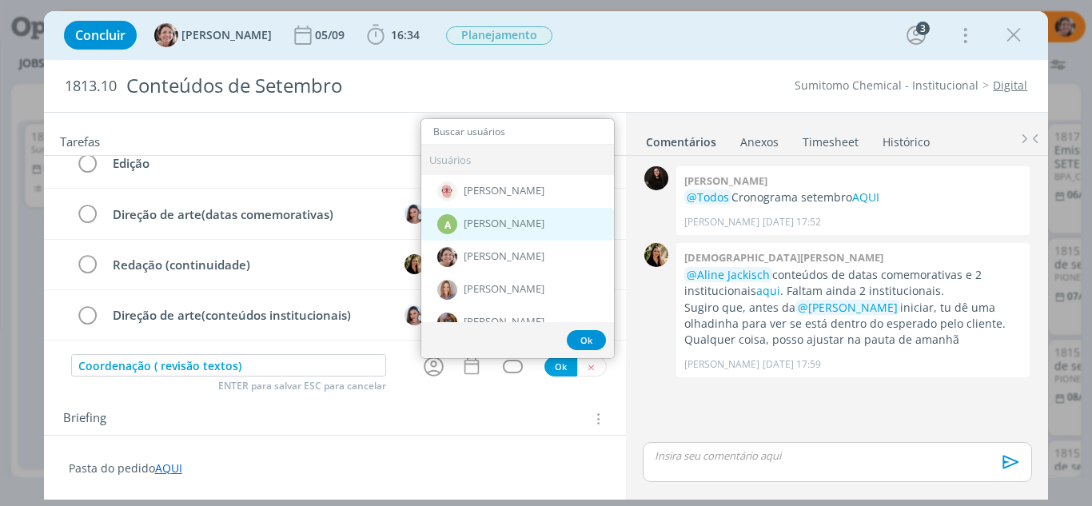
click at [508, 229] on span "[PERSON_NAME]" at bounding box center [504, 223] width 81 height 13
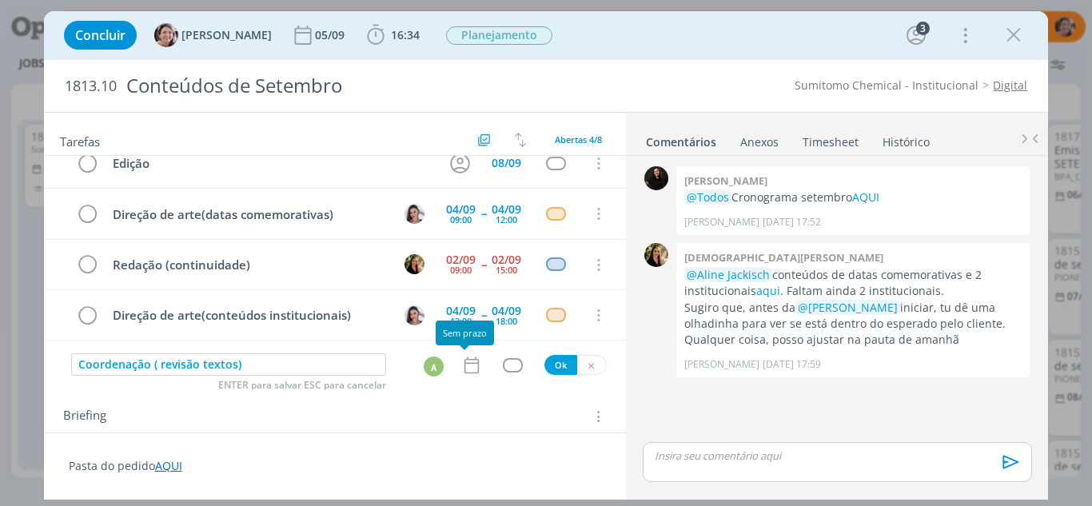
click at [469, 365] on icon "dialog" at bounding box center [471, 365] width 21 height 21
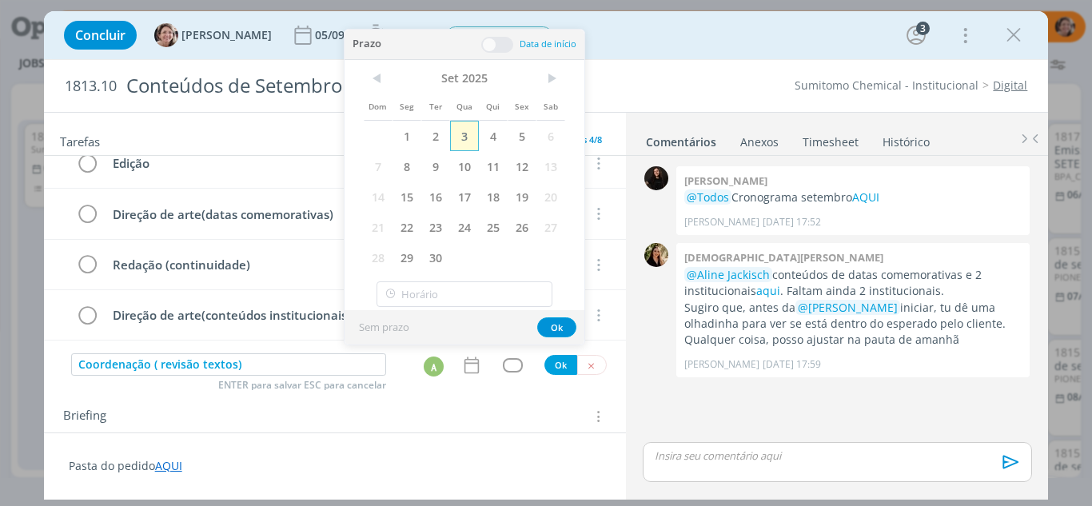
click at [464, 142] on span "3" at bounding box center [464, 136] width 29 height 30
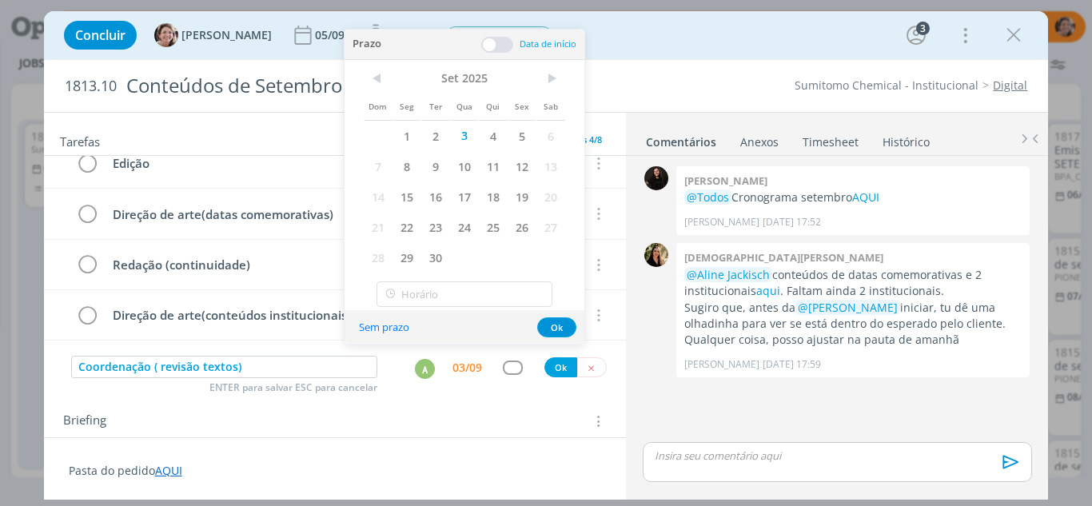
click at [489, 47] on span at bounding box center [497, 45] width 32 height 16
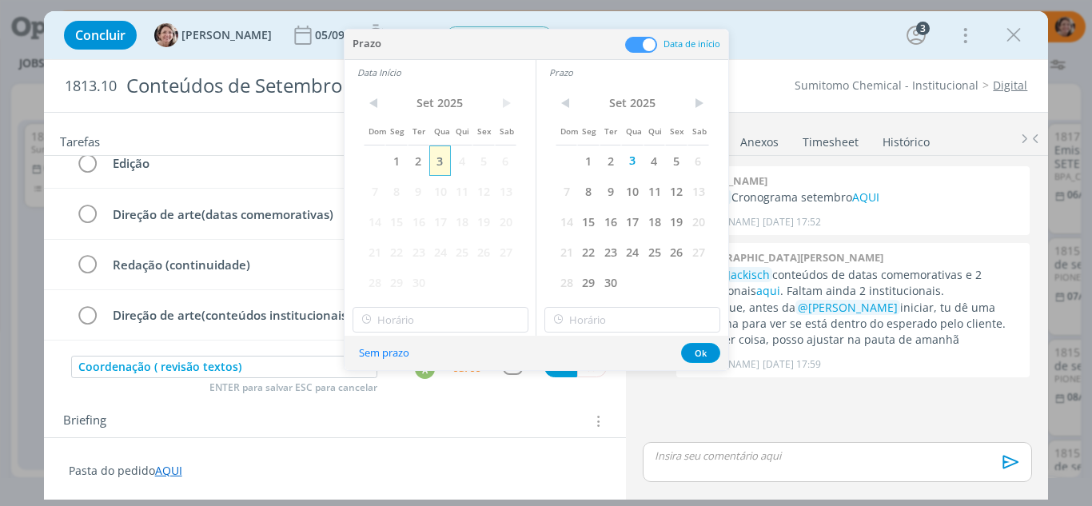
click at [441, 162] on span "3" at bounding box center [440, 161] width 22 height 30
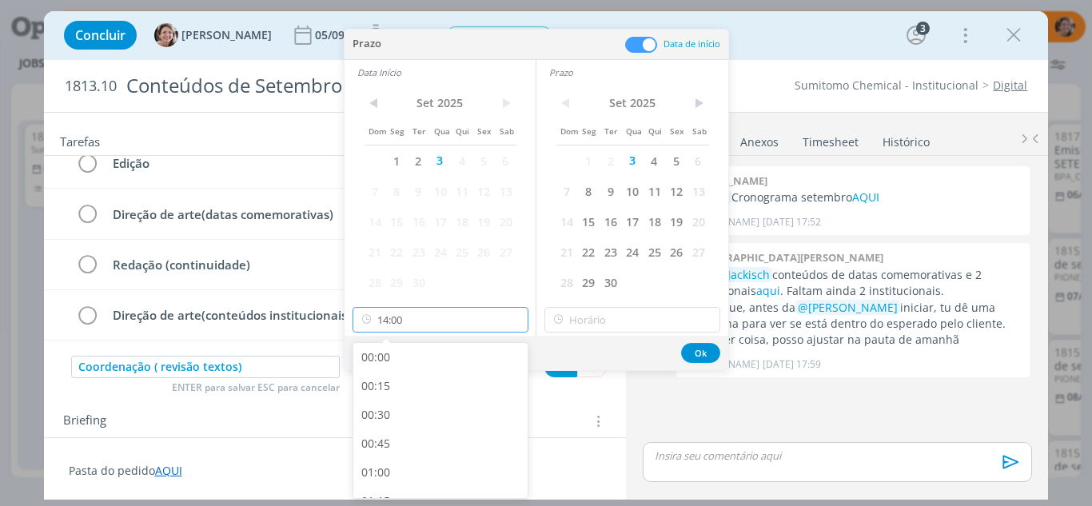
click at [427, 317] on input "14:00" at bounding box center [441, 320] width 176 height 26
click at [397, 425] on div "11:30" at bounding box center [442, 431] width 179 height 29
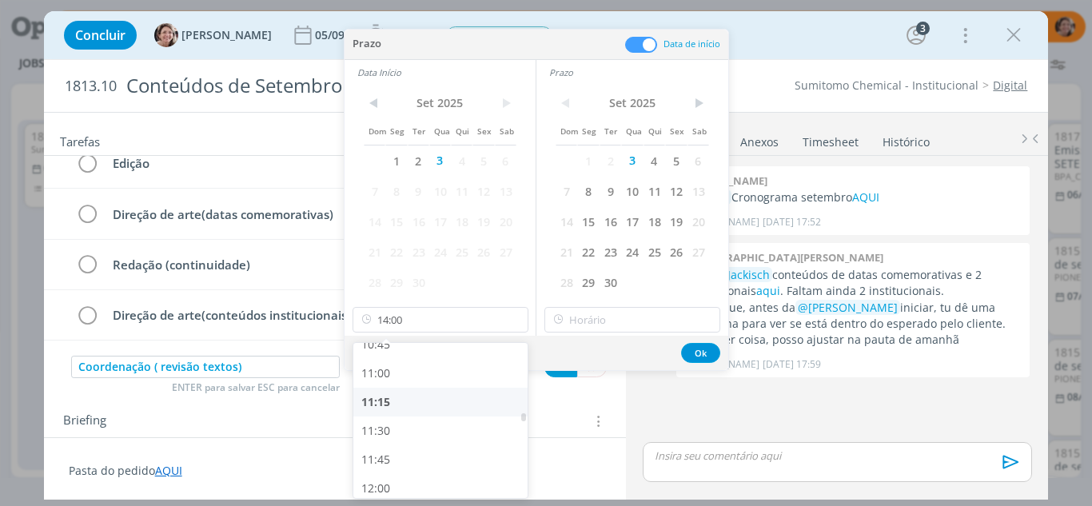
type input "11:30"
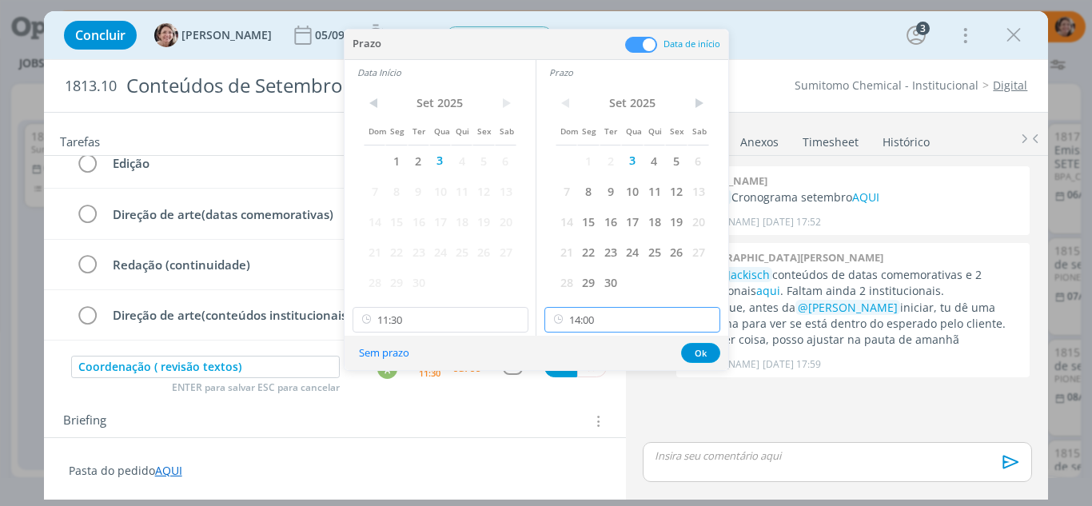
click at [600, 325] on input "14:00" at bounding box center [632, 320] width 176 height 26
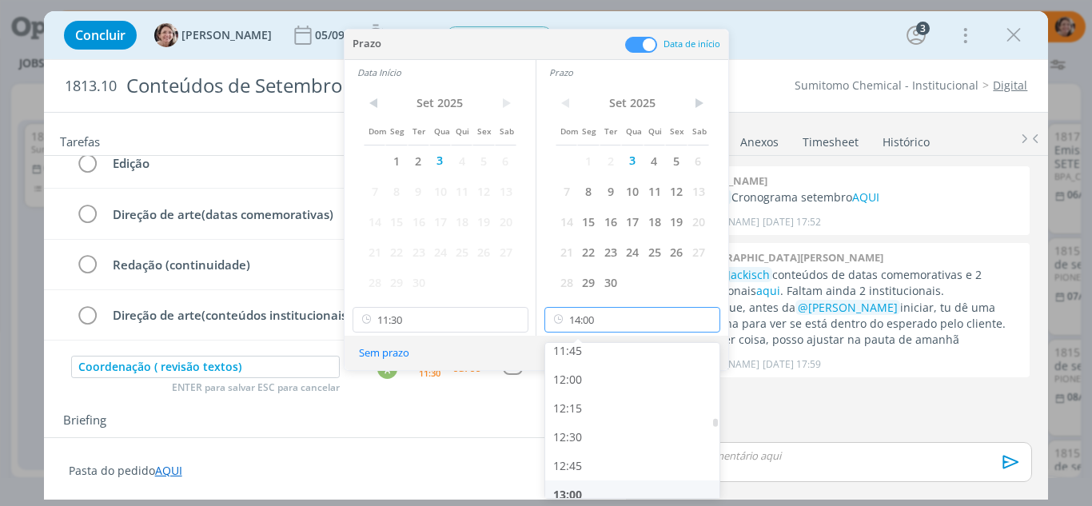
scroll to position [1330, 0]
click at [572, 411] on div "12:00" at bounding box center [634, 408] width 179 height 29
type input "12:00"
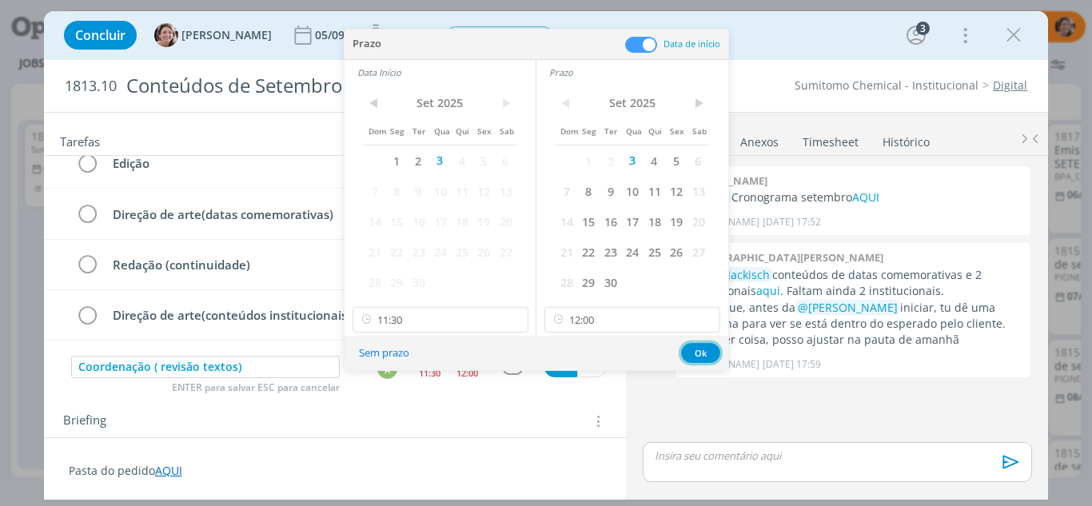
click at [691, 354] on button "Ok" at bounding box center [700, 353] width 39 height 20
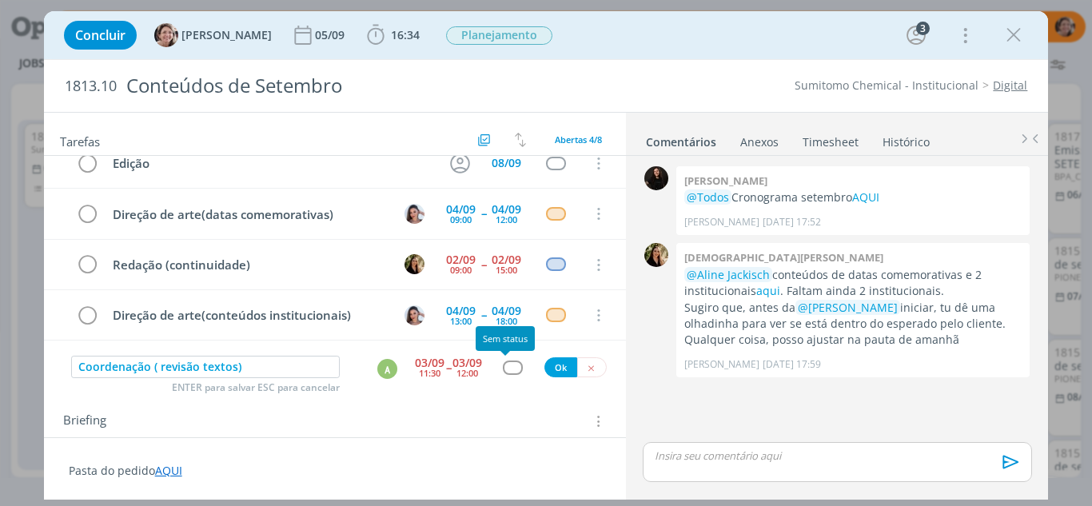
click at [509, 361] on div "dialog" at bounding box center [513, 368] width 20 height 14
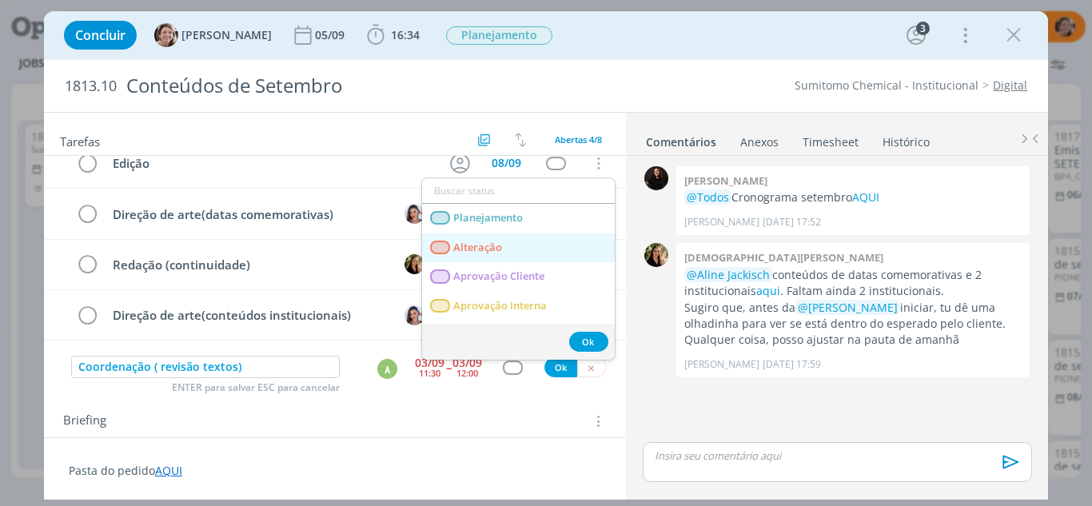
scroll to position [80, 0]
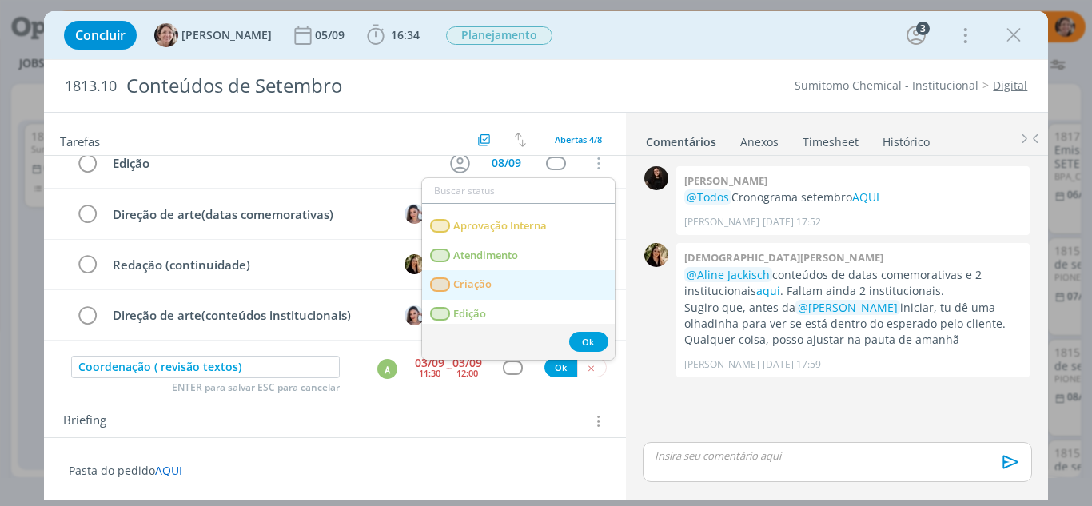
click at [477, 281] on span "Criação" at bounding box center [472, 284] width 38 height 13
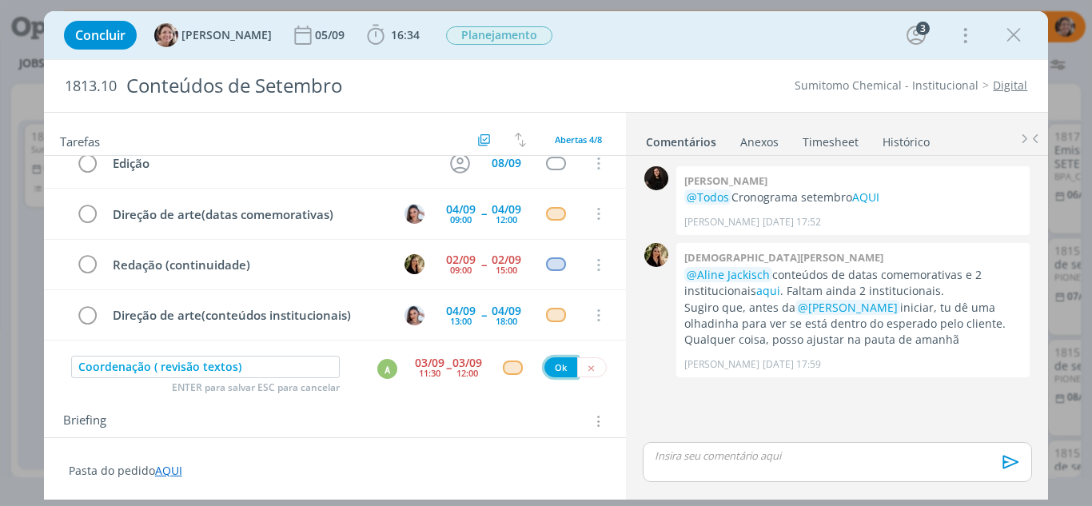
click at [552, 370] on button "Ok" at bounding box center [560, 367] width 33 height 20
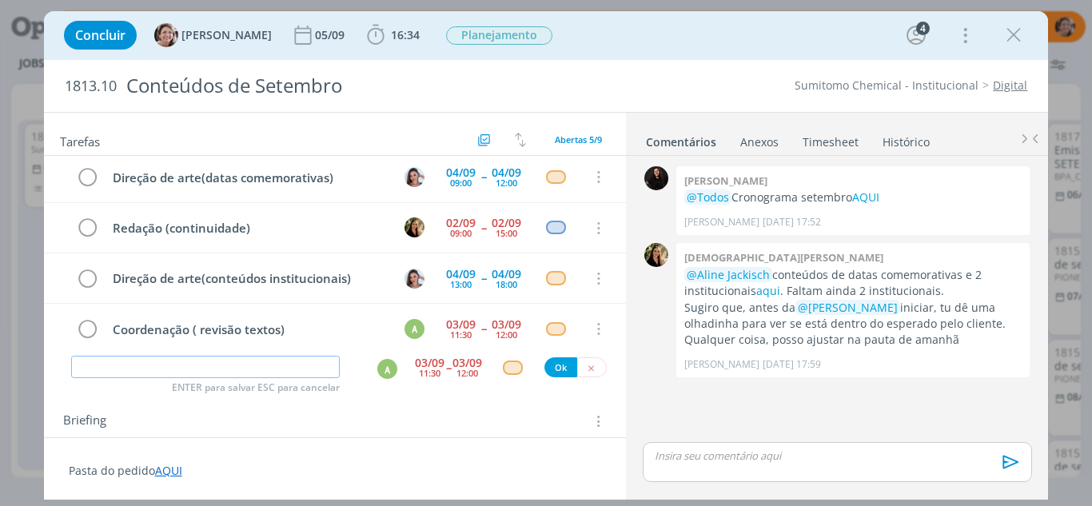
click at [181, 369] on input "dialog" at bounding box center [205, 367] width 269 height 22
click at [386, 372] on div "A" at bounding box center [387, 369] width 20 height 20
type input "Planejamento ( avaliação textos)"
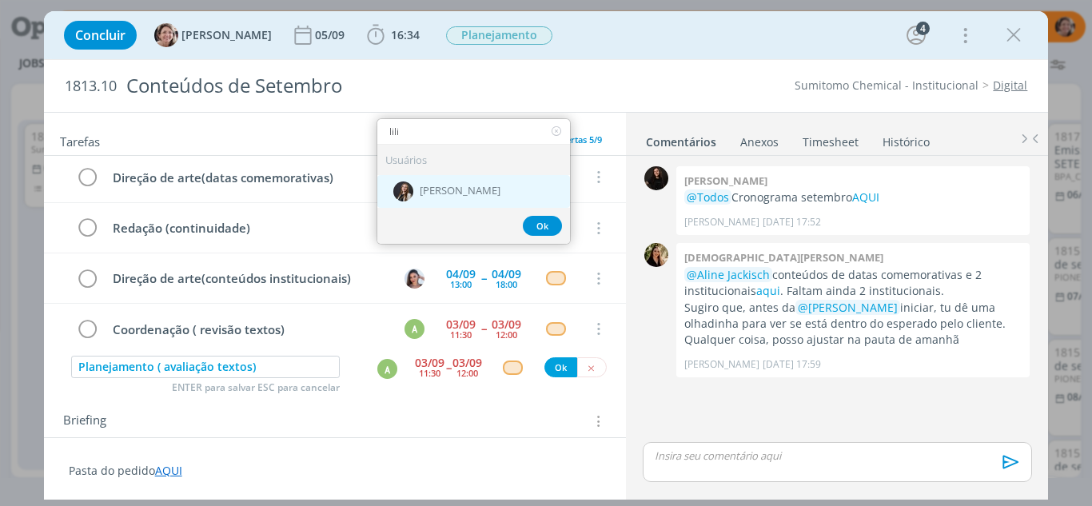
type input "lili"
click at [421, 191] on span "[PERSON_NAME]" at bounding box center [460, 191] width 81 height 13
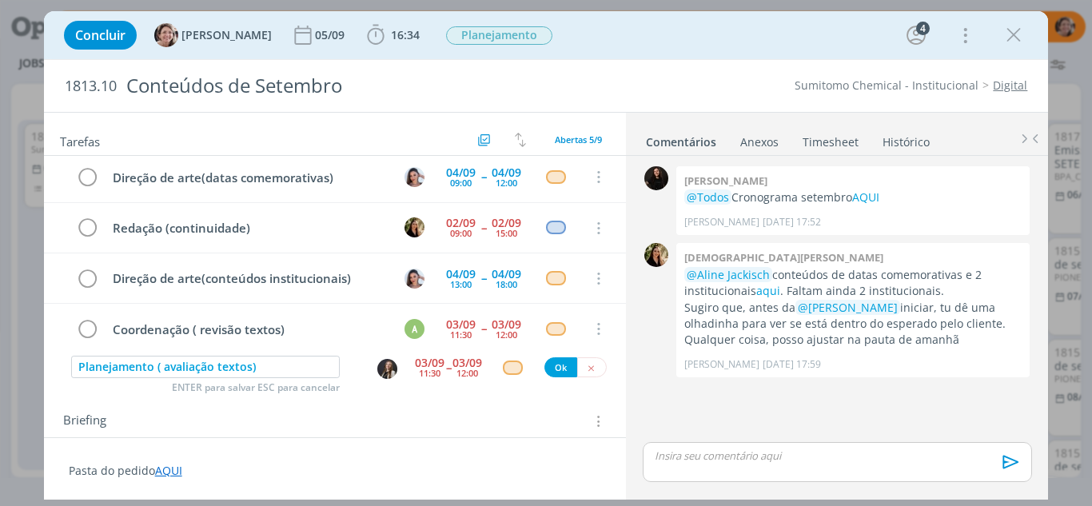
click at [434, 367] on div "03/09" at bounding box center [430, 362] width 30 height 11
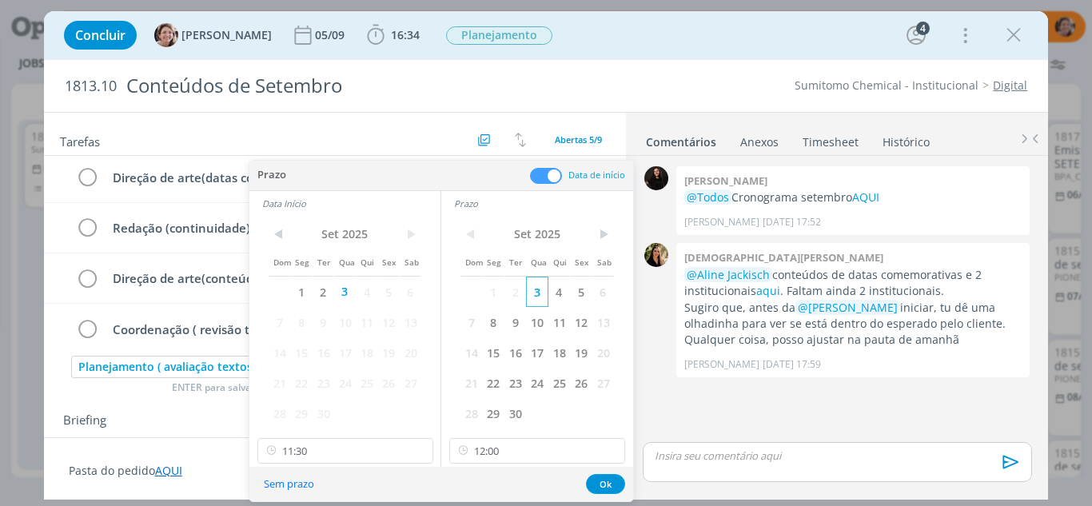
click at [531, 301] on span "3" at bounding box center [537, 292] width 22 height 30
click at [313, 488] on button "Sem prazo" at bounding box center [288, 484] width 71 height 22
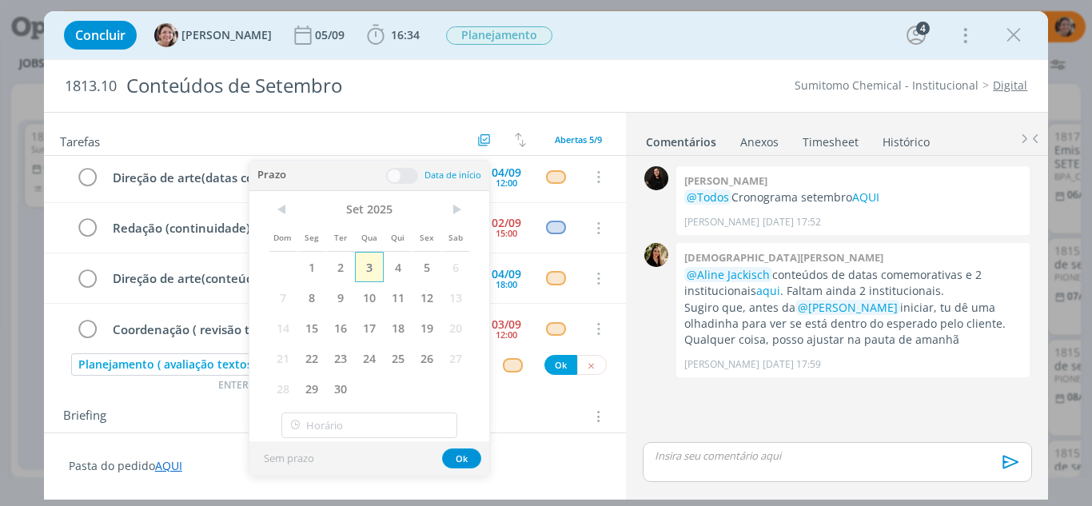
click at [366, 266] on span "3" at bounding box center [369, 267] width 29 height 30
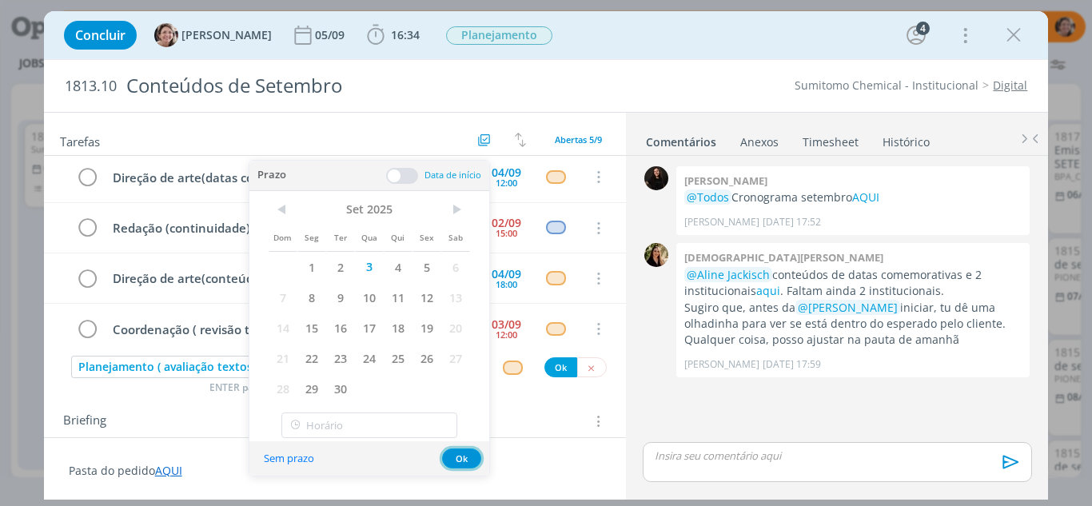
click at [470, 461] on button "Ok" at bounding box center [461, 459] width 39 height 20
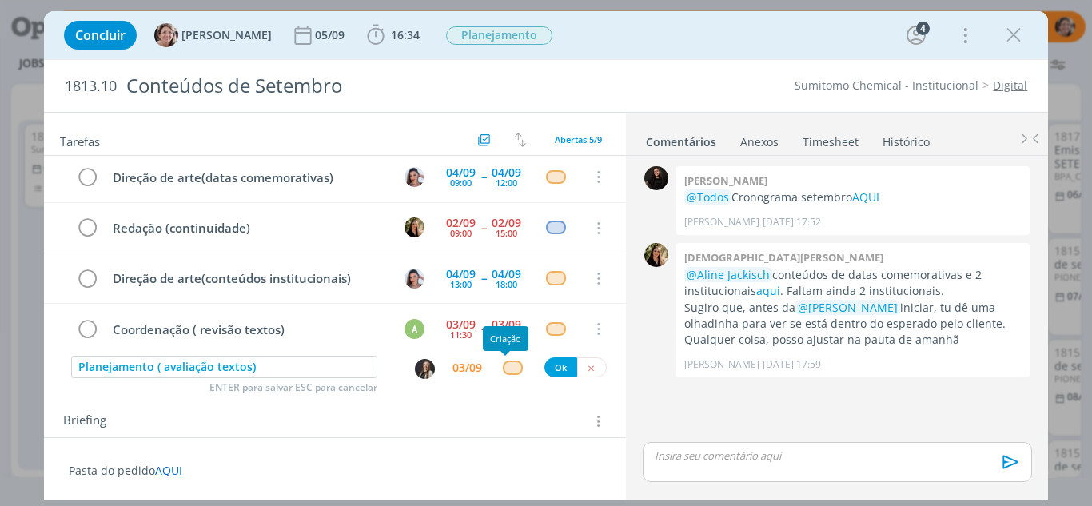
click at [506, 373] on div "dialog" at bounding box center [513, 368] width 20 height 14
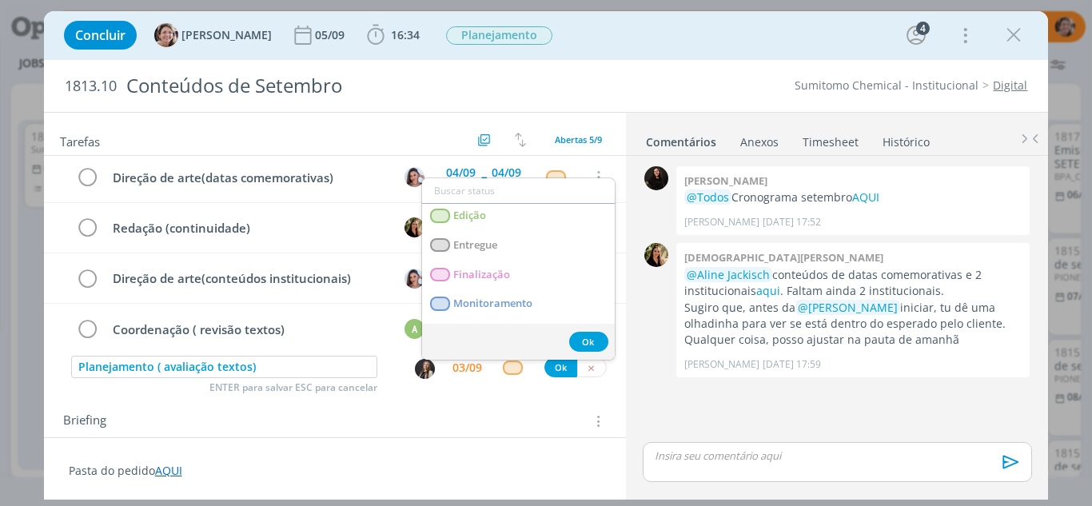
scroll to position [320, 0]
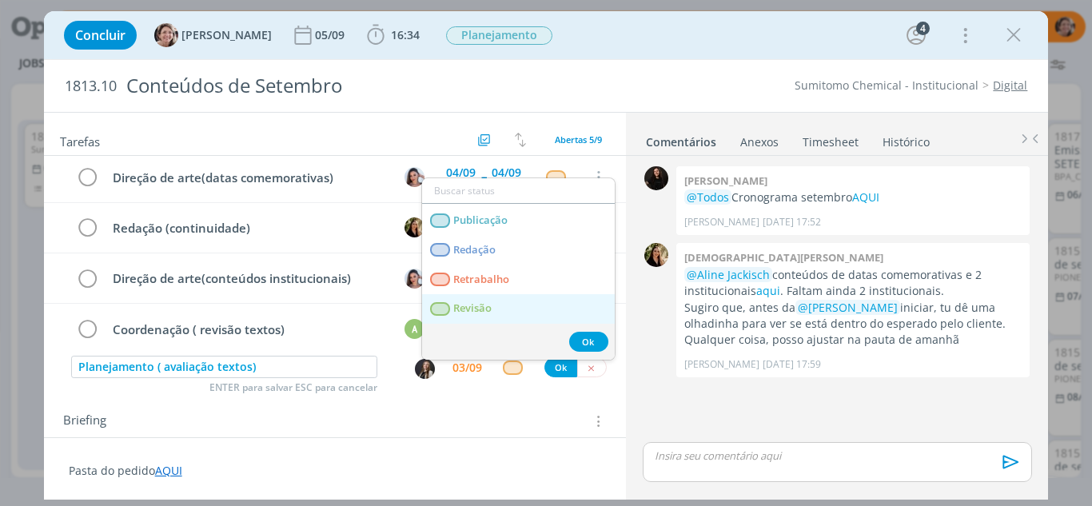
click at [493, 318] on link "Revisão" at bounding box center [518, 309] width 193 height 30
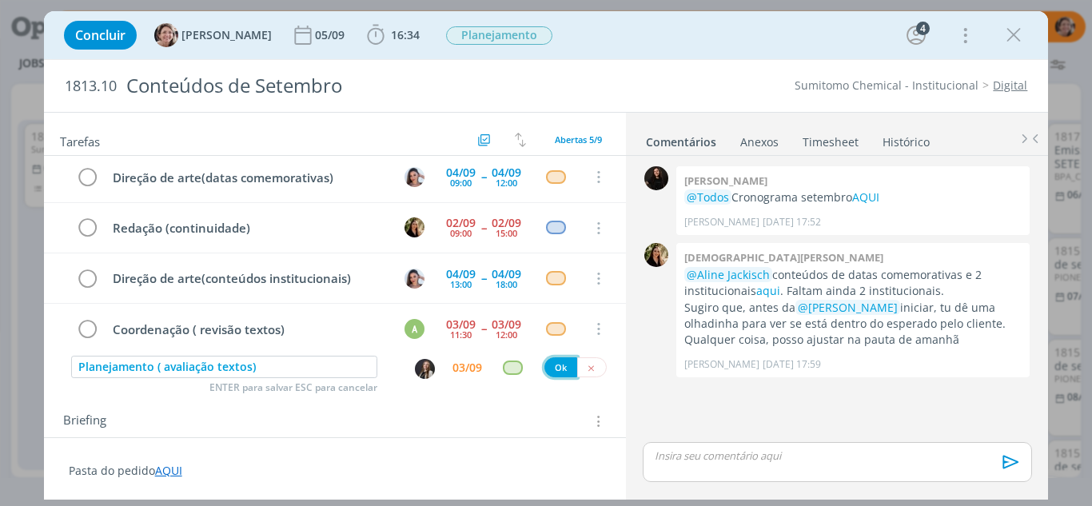
click at [552, 367] on button "Ok" at bounding box center [560, 367] width 33 height 20
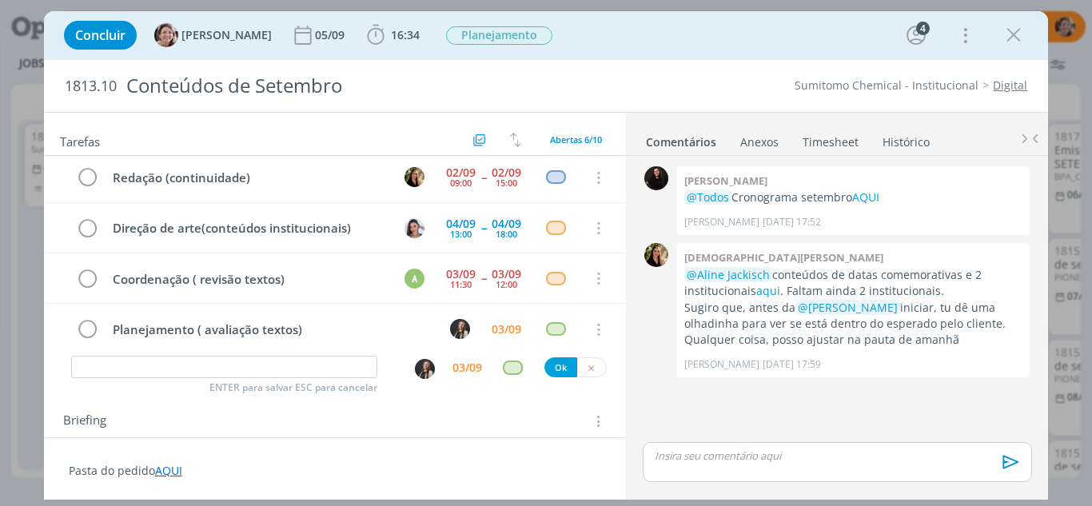
drag, startPoint x: 1007, startPoint y: 33, endPoint x: 867, endPoint y: 501, distance: 489.0
click at [1008, 33] on icon "dialog" at bounding box center [1014, 35] width 24 height 24
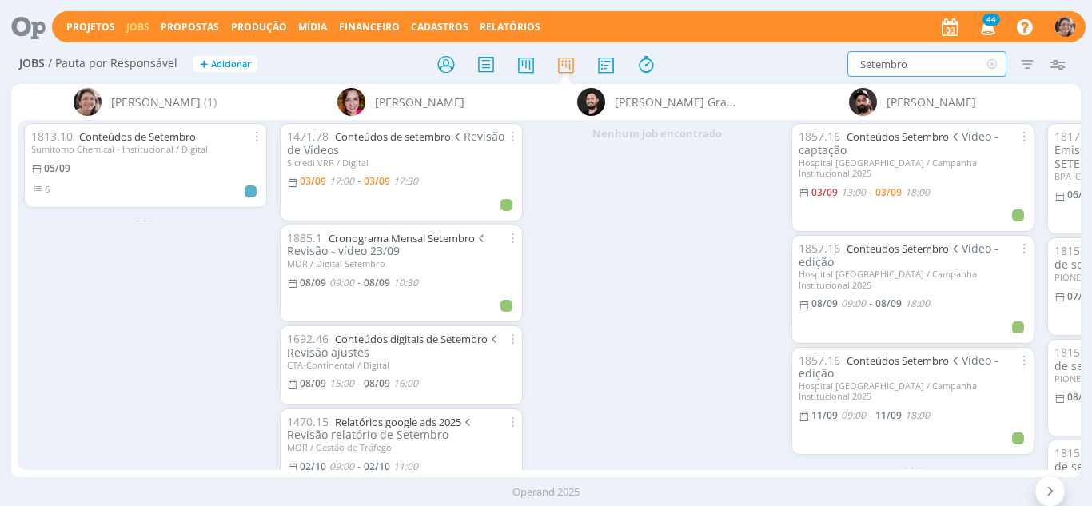
drag, startPoint x: 918, startPoint y: 63, endPoint x: 724, endPoint y: 46, distance: 195.1
click at [724, 44] on div "Projetos Jobs Propostas Produção Mídia Financeiro Cadastros Relatórios 44 Notif…" at bounding box center [546, 253] width 1092 height 506
type input "pílulas"
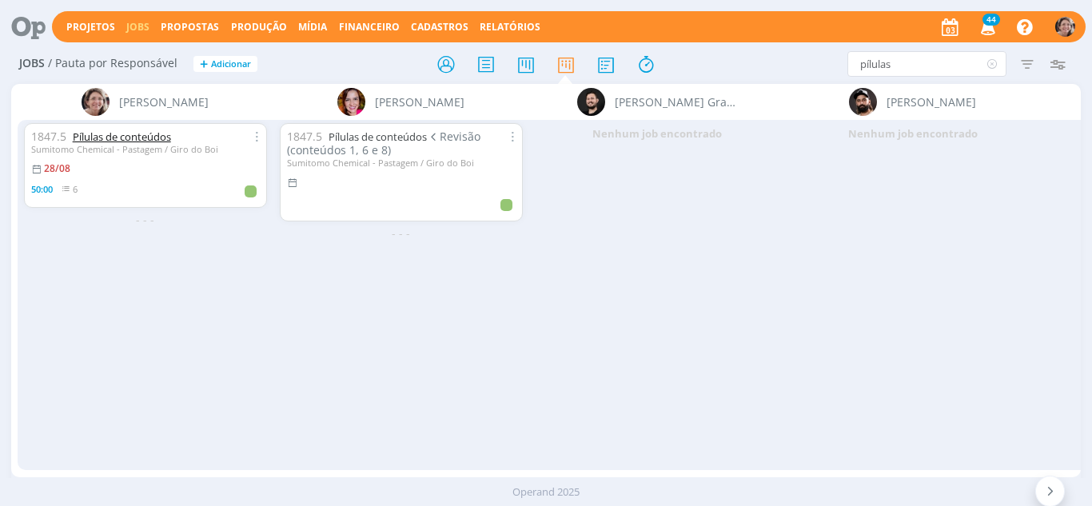
click at [134, 133] on link "Pílulas de conteúdos" at bounding box center [122, 137] width 98 height 14
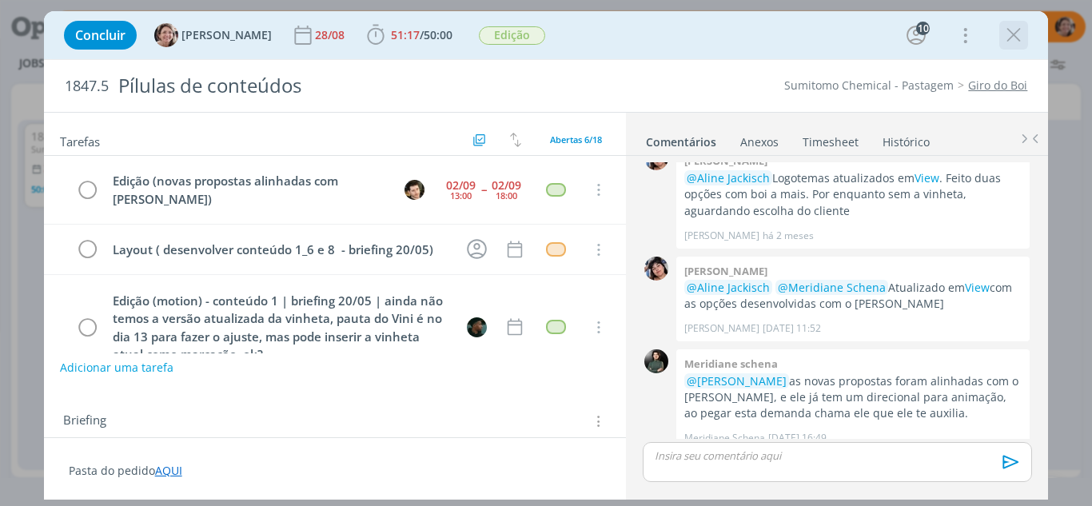
click at [1013, 35] on icon "dialog" at bounding box center [1014, 35] width 24 height 24
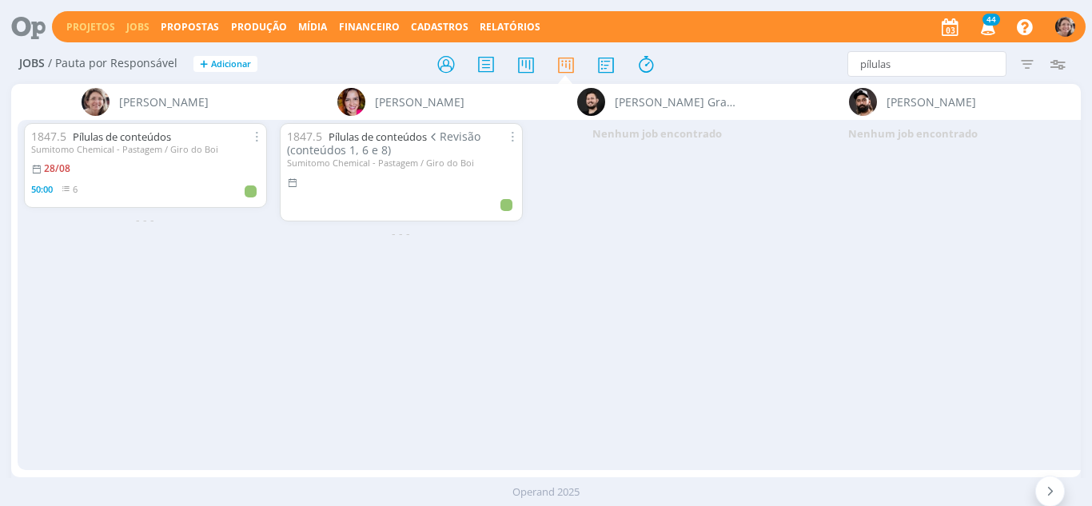
click at [87, 20] on link "Projetos" at bounding box center [90, 27] width 49 height 14
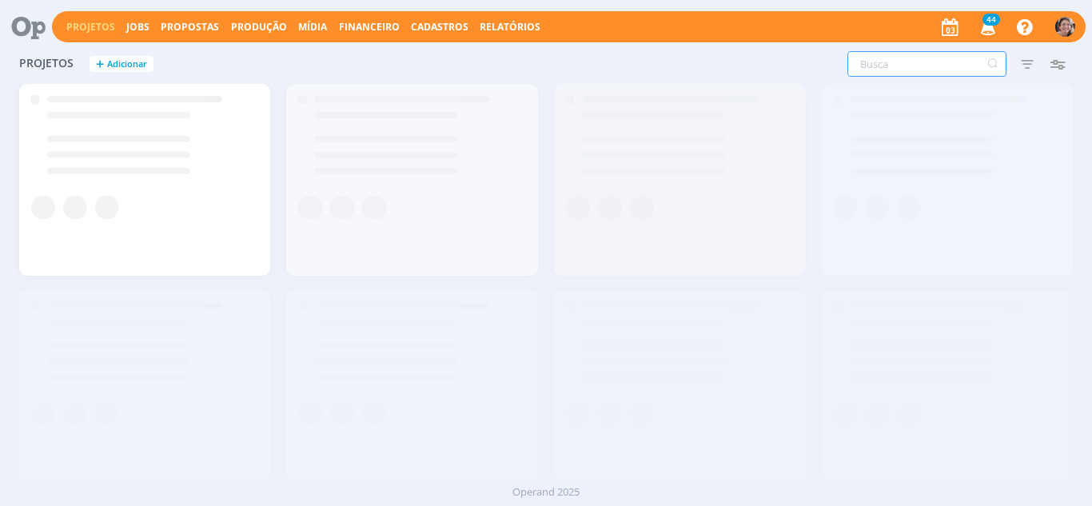
click at [927, 70] on input "text" at bounding box center [926, 64] width 159 height 26
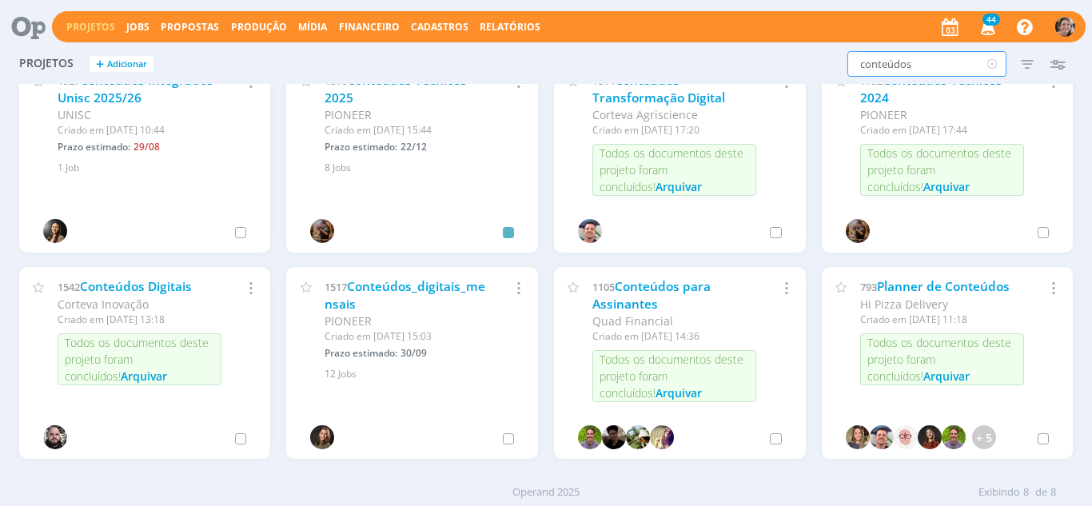
scroll to position [42, 0]
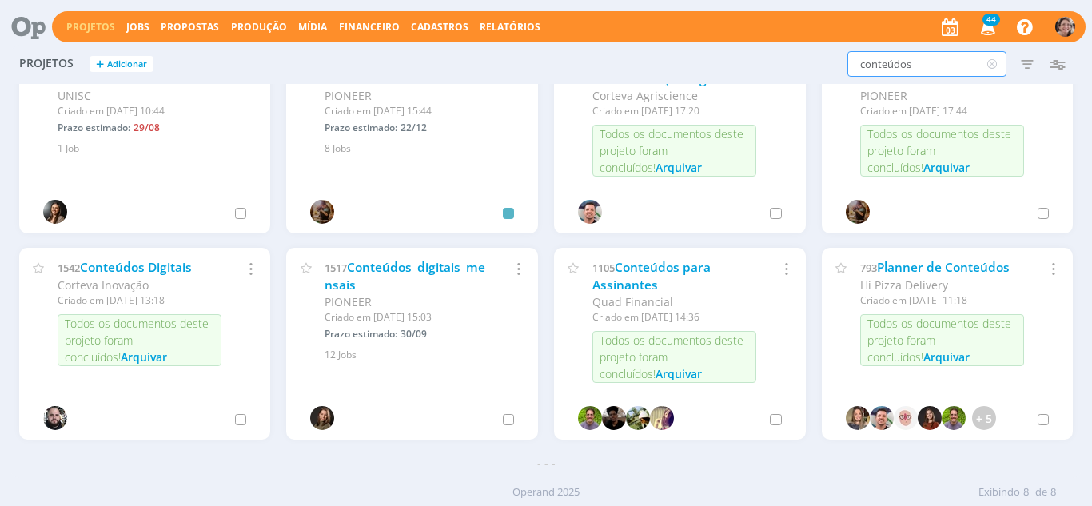
drag, startPoint x: 914, startPoint y: 62, endPoint x: 672, endPoint y: 61, distance: 241.5
click at [672, 61] on div "Projetos + Adicionar conteúdos Filtros Filtrar Limpar conteúdos Status Cliente …" at bounding box center [546, 65] width 1071 height 40
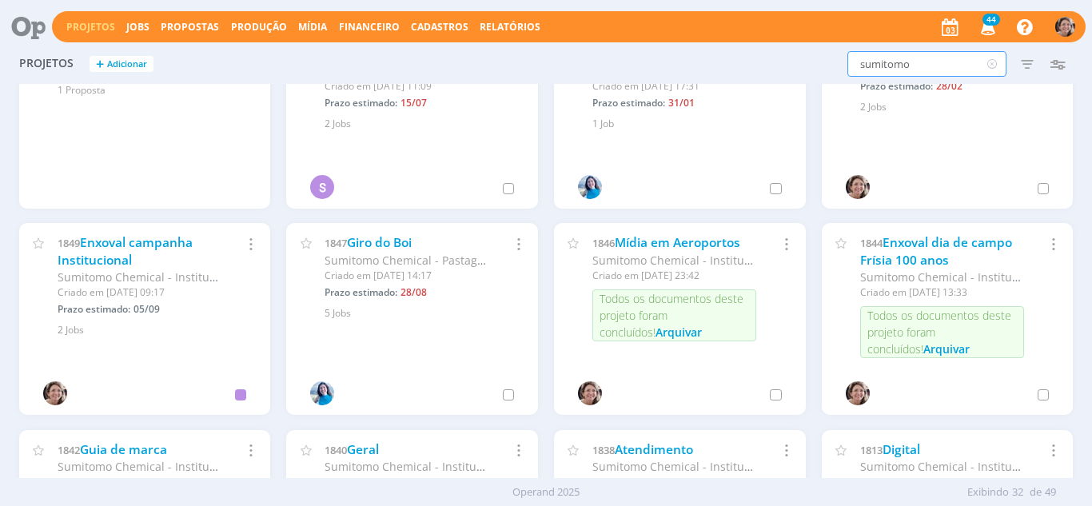
scroll to position [1199, 0]
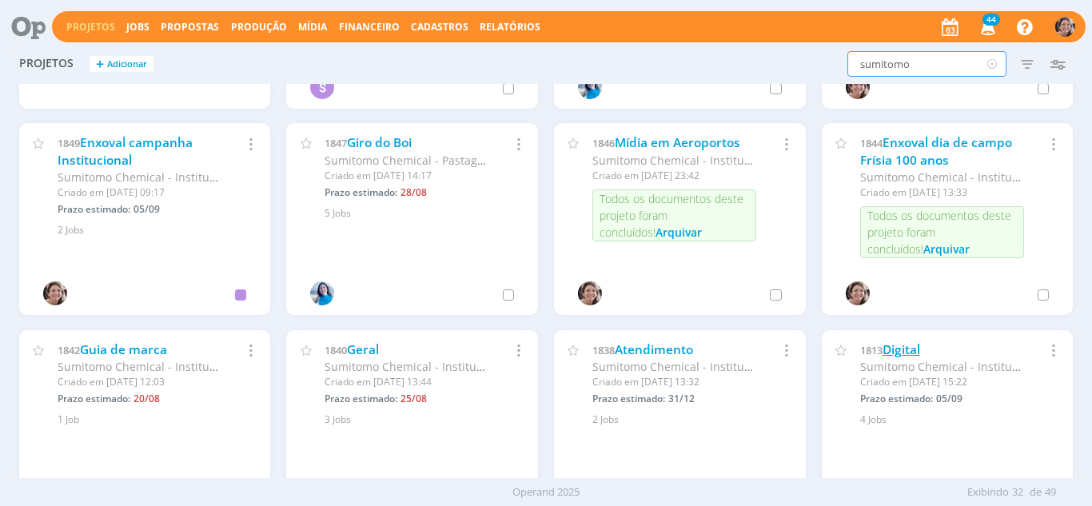
type input "sumitomo"
click at [906, 345] on link "Digital" at bounding box center [902, 349] width 38 height 17
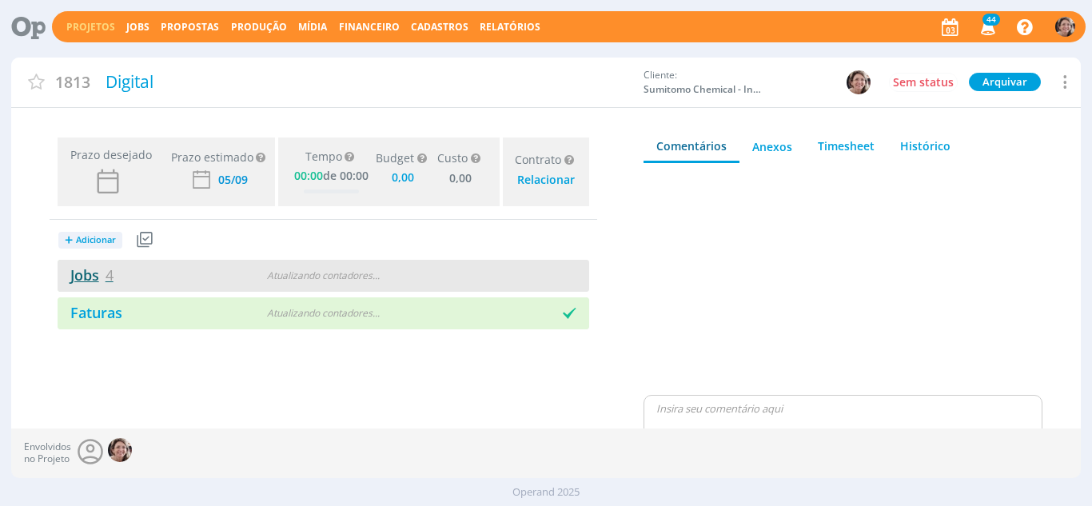
type input "0,00"
click at [73, 273] on link "Jobs 4" at bounding box center [86, 274] width 56 height 19
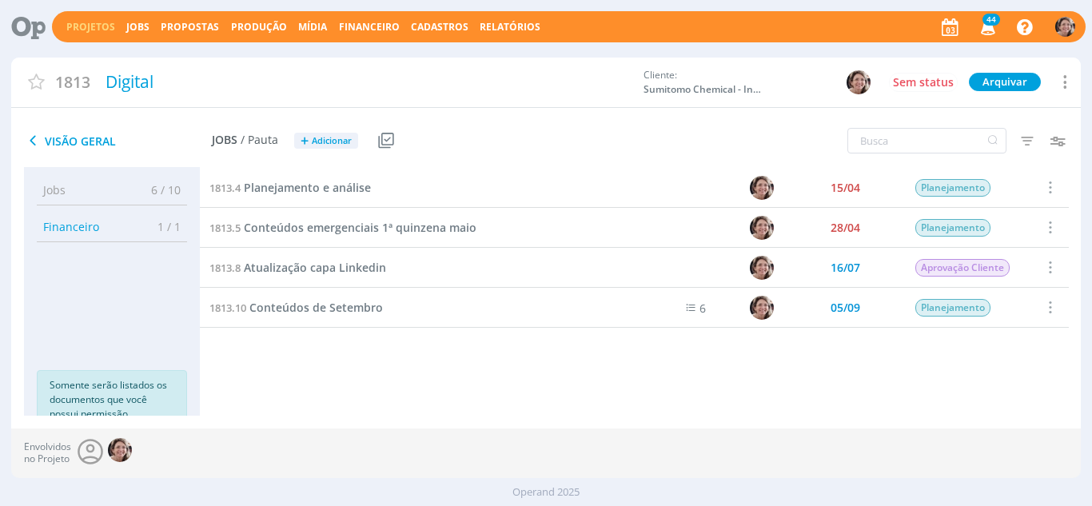
scroll to position [23, 0]
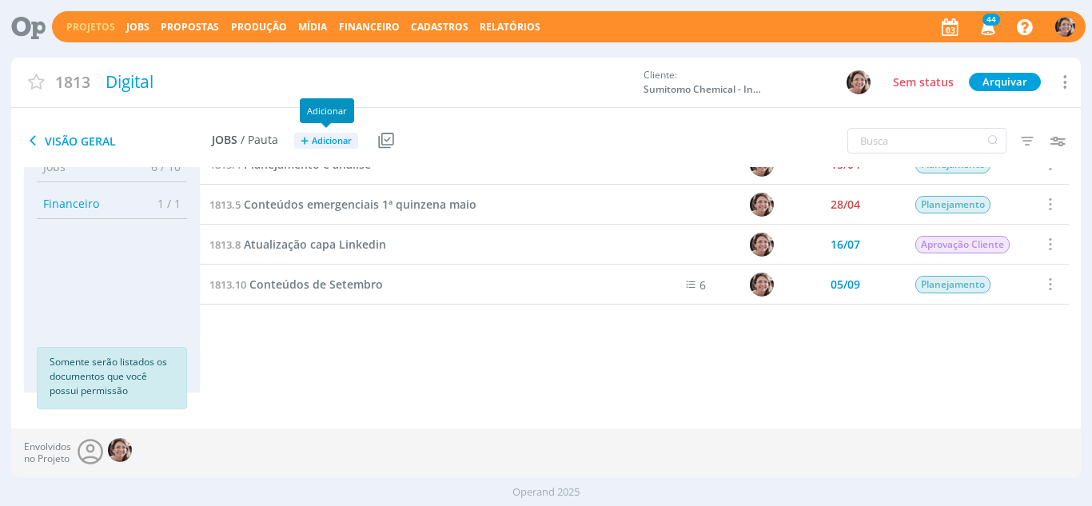
click at [319, 146] on button "+ Adicionar" at bounding box center [326, 141] width 64 height 17
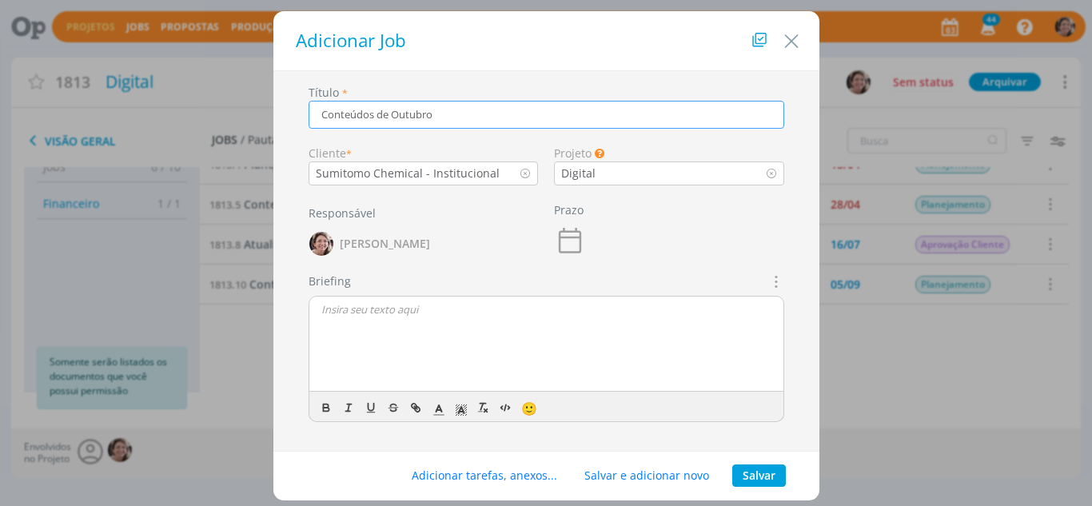
type input "Conteúdos de Outubro"
click at [759, 481] on button "Salvar" at bounding box center [759, 476] width 54 height 22
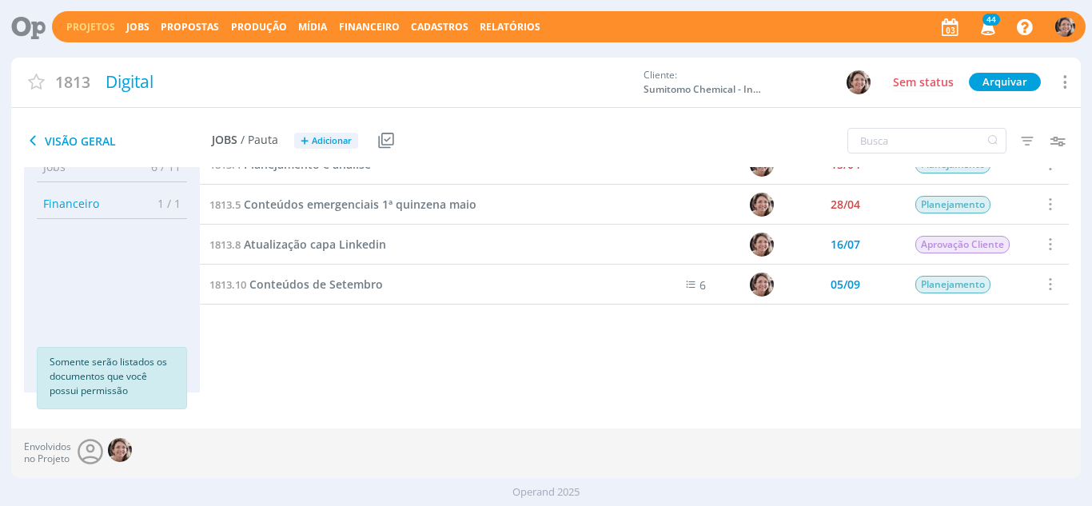
click at [469, 376] on div "1813.4 Planejamento e análise 15/04 Planejamento Selecionar Concluir Cancelar I…" at bounding box center [635, 268] width 870 height 248
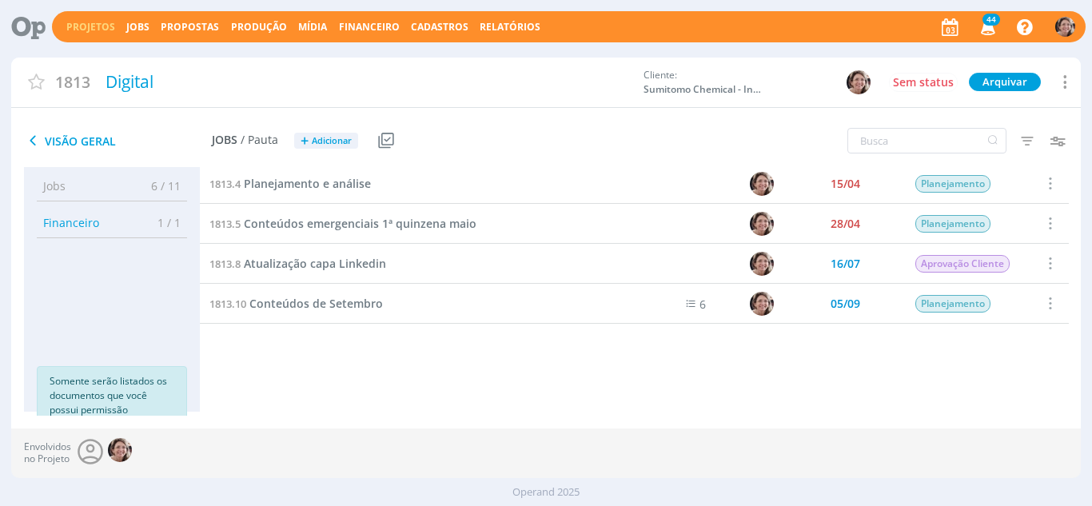
scroll to position [0, 0]
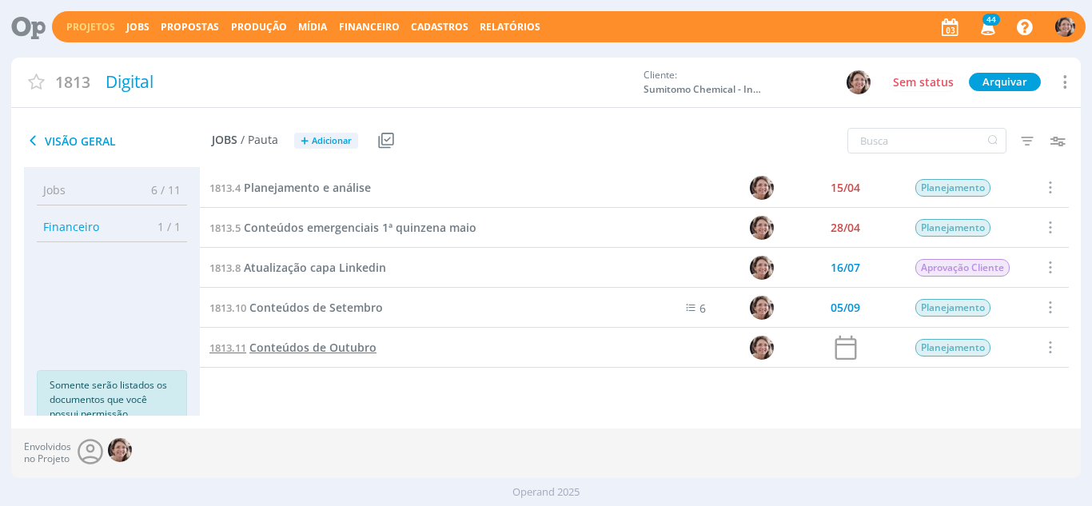
click at [324, 346] on span "Conteúdos de Outubro" at bounding box center [312, 347] width 127 height 15
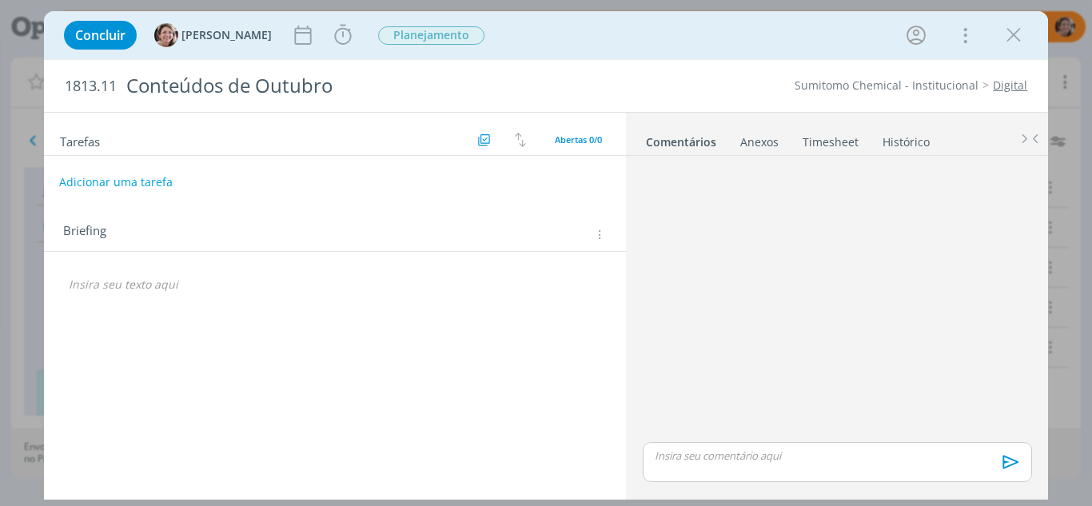
click at [94, 185] on button "Adicionar uma tarefa" at bounding box center [116, 182] width 114 height 27
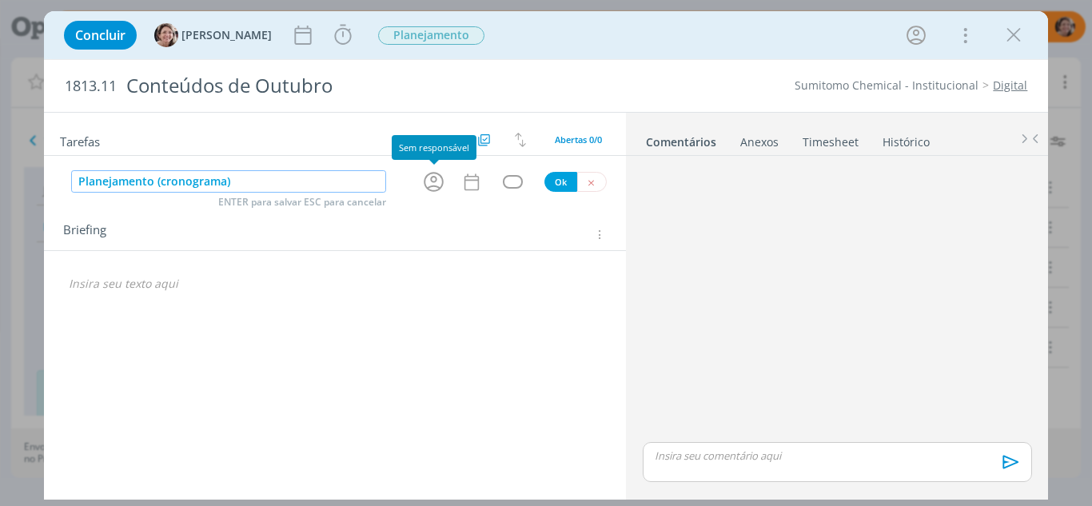
click at [443, 182] on icon "dialog" at bounding box center [434, 182] width 20 height 20
type input "Planejamento (cronograma)"
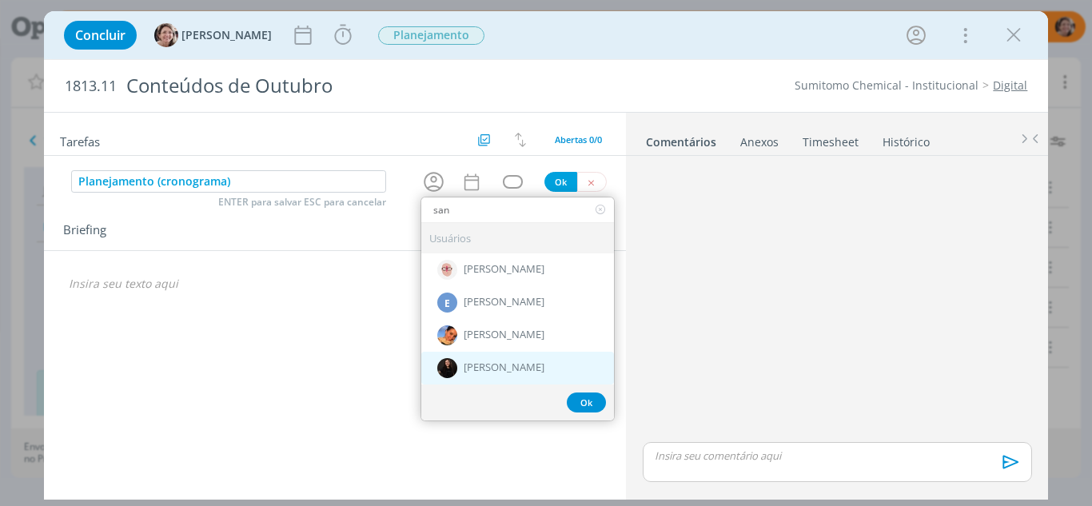
type input "san"
click at [492, 365] on span "[PERSON_NAME]" at bounding box center [504, 368] width 81 height 13
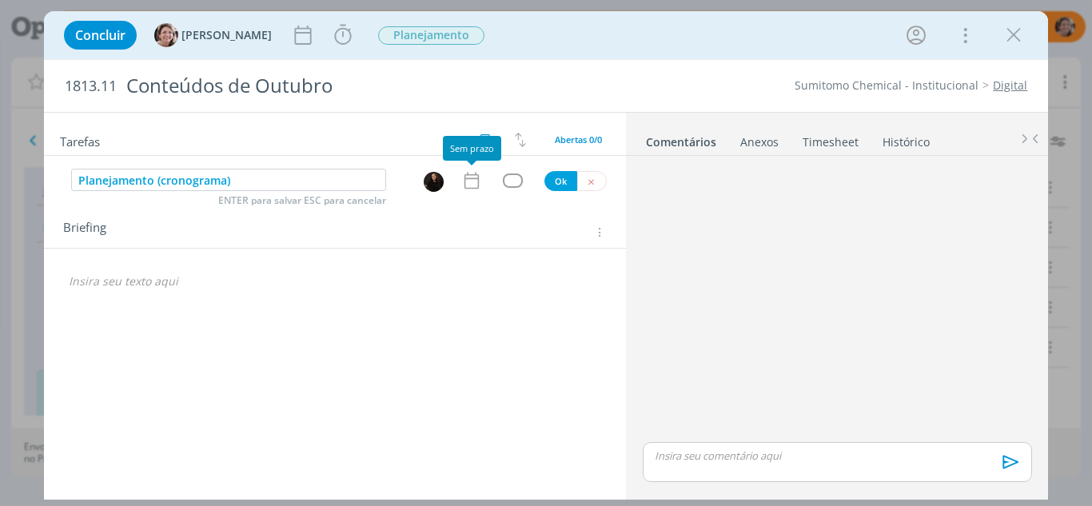
click at [466, 180] on icon "dialog" at bounding box center [471, 180] width 21 height 21
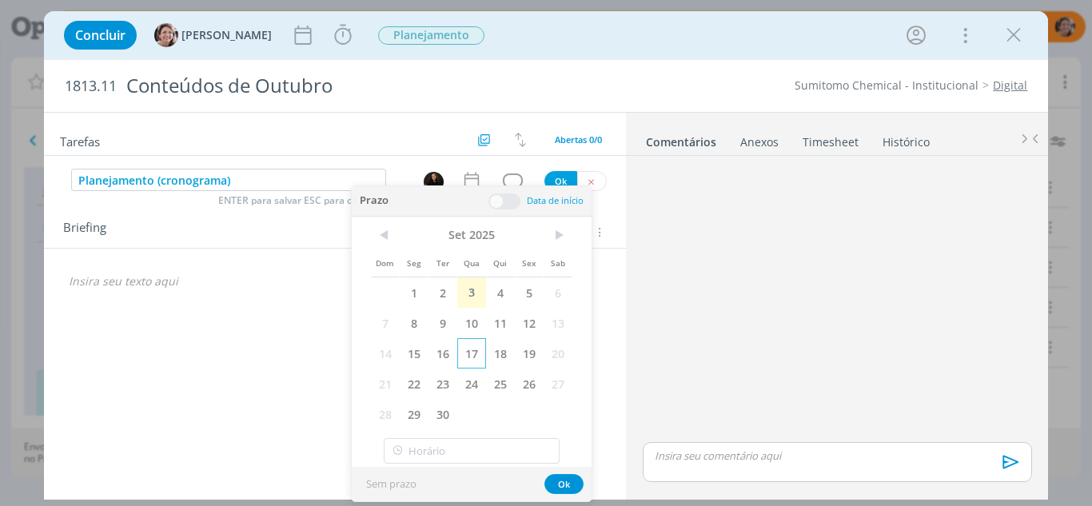
click at [470, 349] on span "17" at bounding box center [471, 353] width 29 height 30
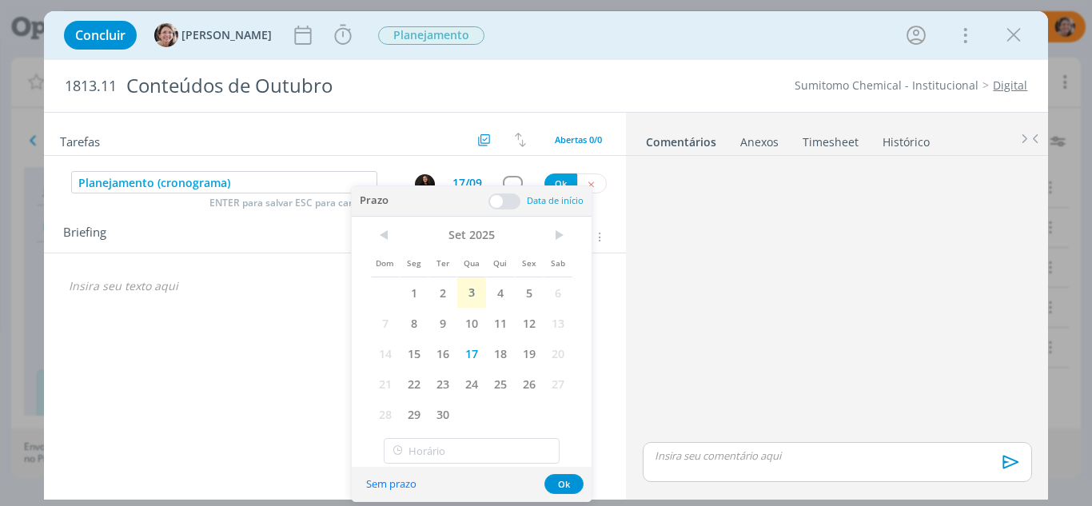
click at [495, 205] on span at bounding box center [504, 201] width 32 height 16
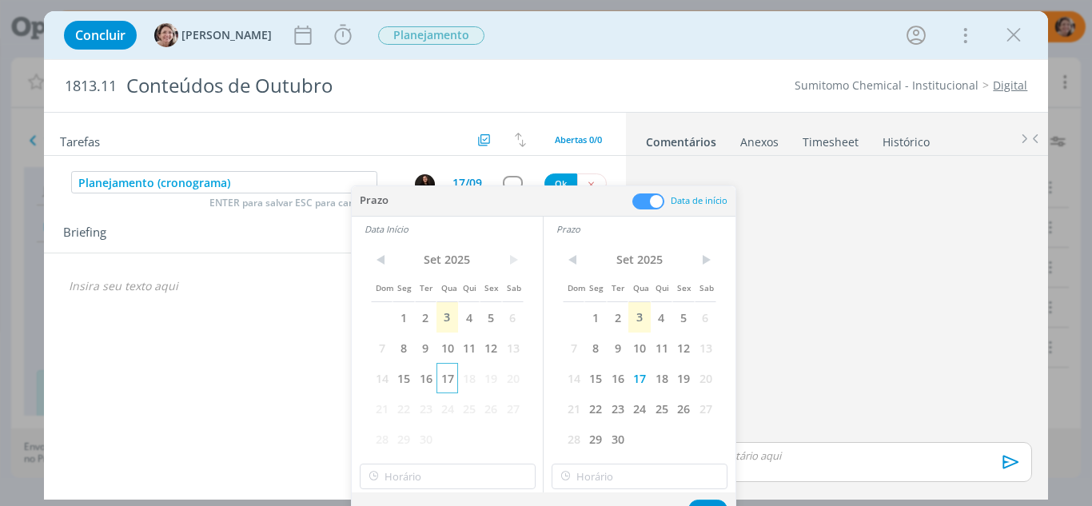
click at [447, 377] on span "17" at bounding box center [448, 378] width 22 height 30
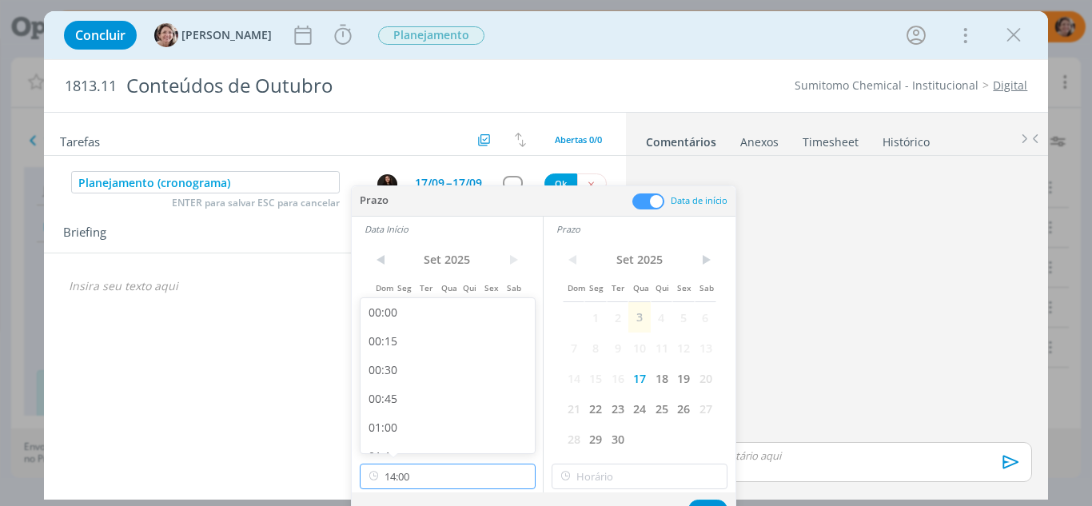
click at [435, 480] on input "14:00" at bounding box center [448, 477] width 176 height 26
click at [393, 313] on div "13:00" at bounding box center [450, 319] width 179 height 29
type input "13:00"
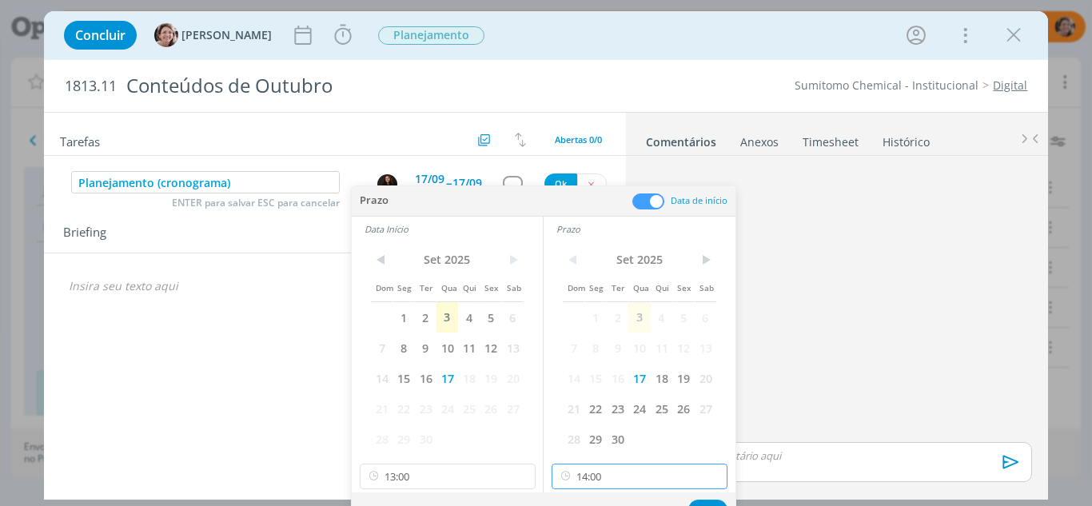
click at [648, 473] on input "14:00" at bounding box center [640, 477] width 176 height 26
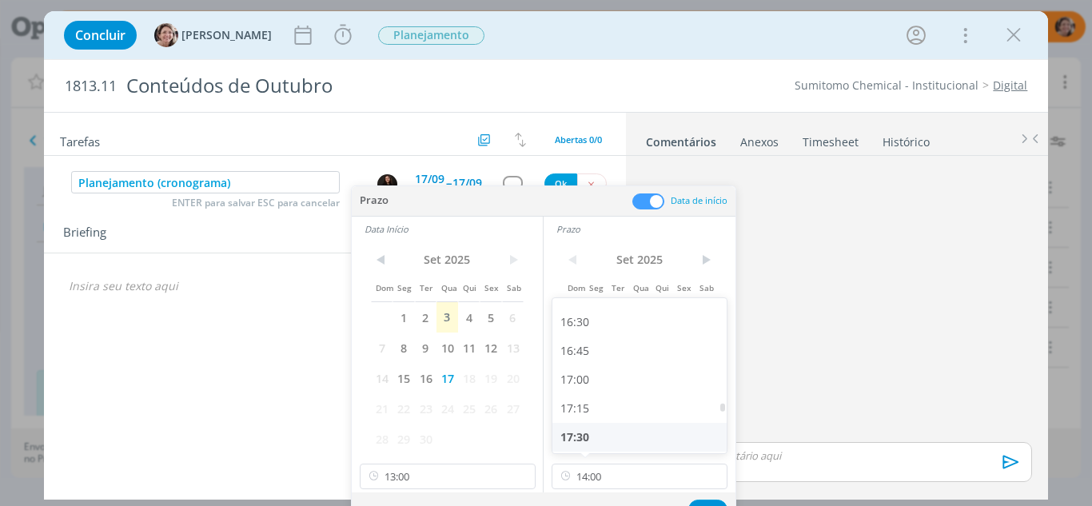
click at [599, 429] on div "17:30" at bounding box center [641, 437] width 179 height 29
type input "17:30"
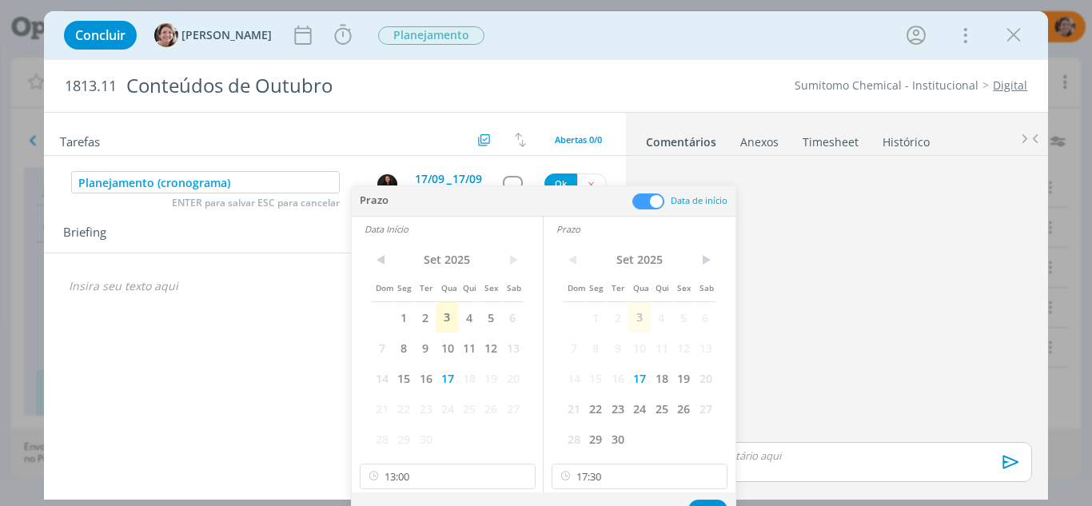
scroll to position [1893, 0]
click at [708, 503] on button "Ok" at bounding box center [707, 510] width 39 height 20
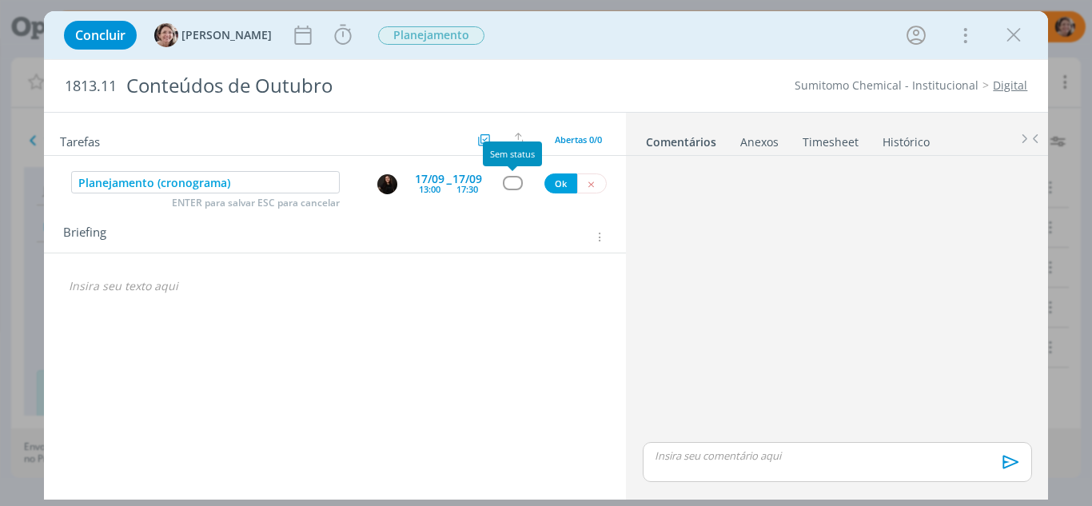
click at [519, 184] on div "dialog" at bounding box center [513, 183] width 20 height 14
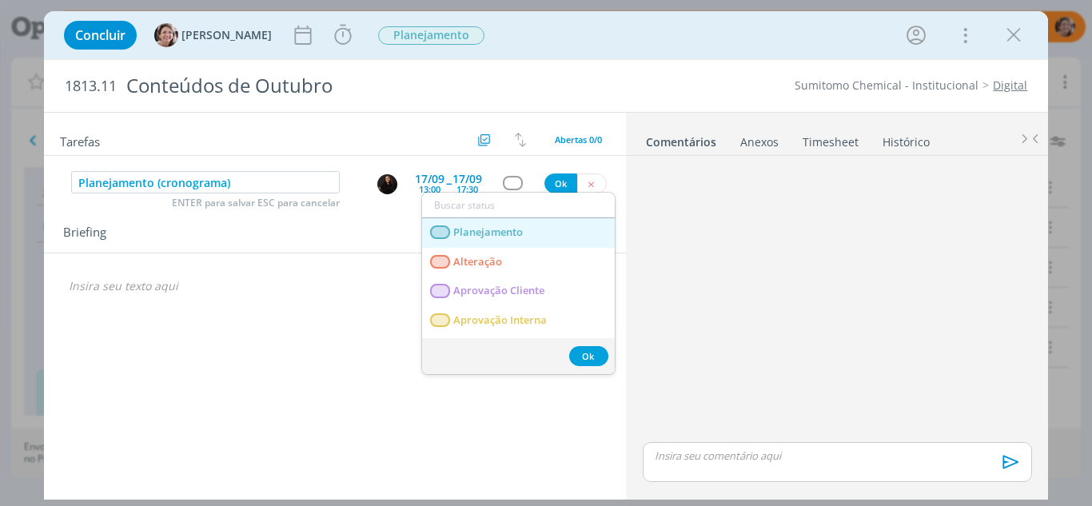
click at [530, 231] on link "Planejamento" at bounding box center [518, 233] width 193 height 30
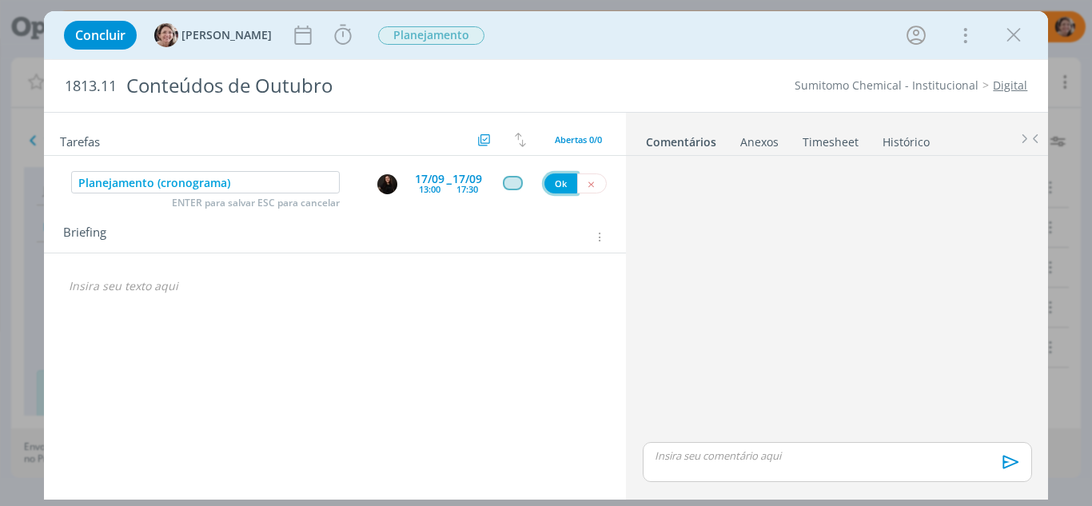
click at [557, 185] on button "Ok" at bounding box center [560, 183] width 33 height 20
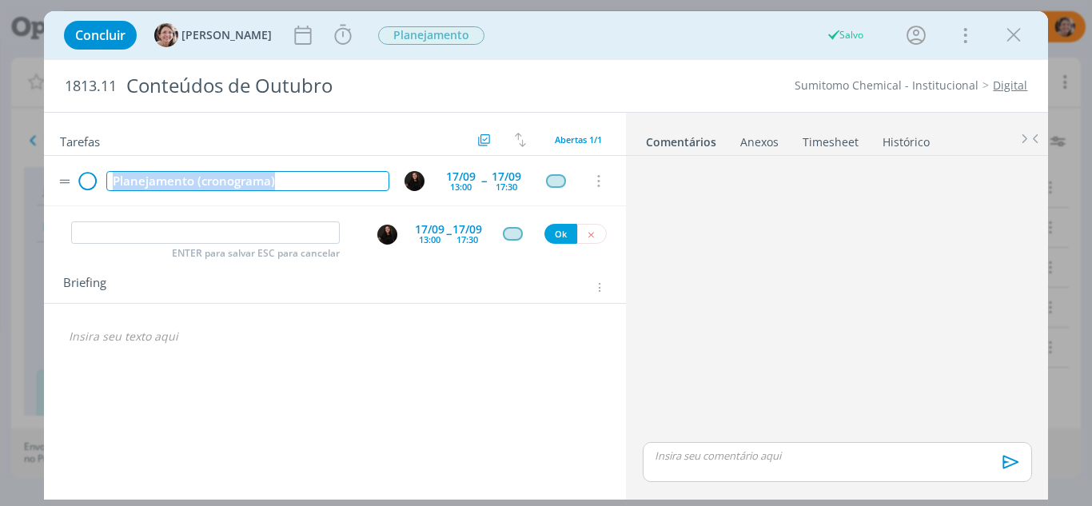
drag, startPoint x: 293, startPoint y: 189, endPoint x: 85, endPoint y: 169, distance: 208.8
click at [85, 169] on tr "Planejamento (cronograma) 17/09 13:00 -- 17/09 17:30 Cancelar" at bounding box center [335, 181] width 583 height 50
copy div "Planejamento (cronograma)"
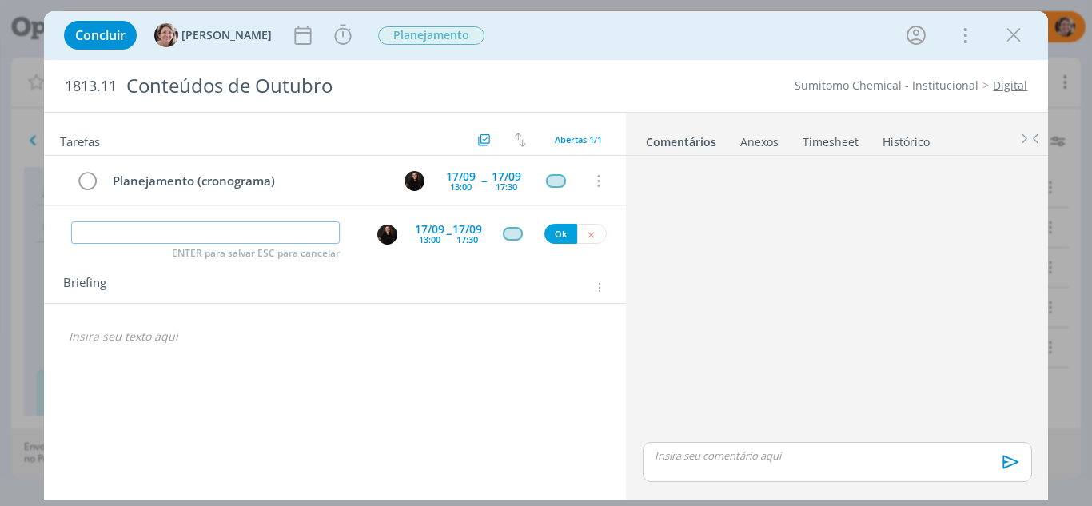
click at [114, 235] on input "dialog" at bounding box center [205, 232] width 269 height 22
paste input "Planejamento (cronograma)"
type input "Planejamento (cronograma-continuidade)"
click at [438, 241] on div "13:00" at bounding box center [430, 239] width 22 height 9
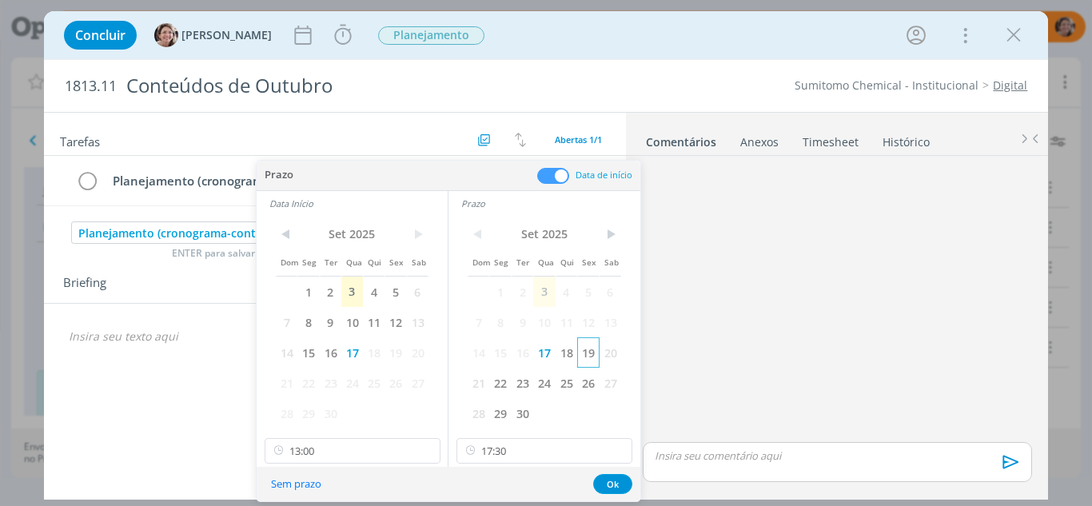
click at [580, 361] on span "19" at bounding box center [588, 352] width 22 height 30
click at [569, 358] on span "18" at bounding box center [567, 352] width 22 height 30
click at [373, 350] on span "18" at bounding box center [374, 352] width 22 height 30
click at [508, 451] on input "17:30" at bounding box center [545, 451] width 176 height 26
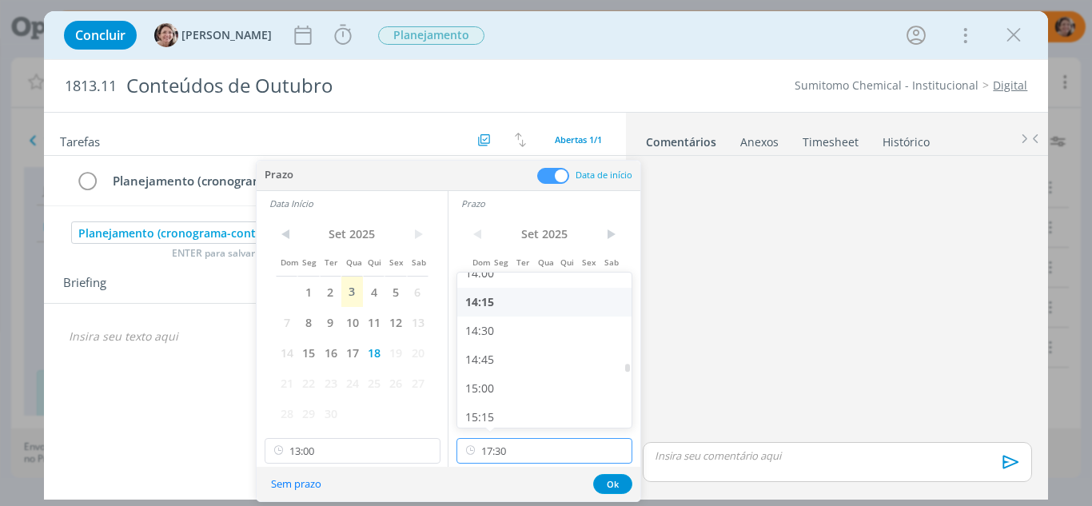
scroll to position [1653, 0]
click at [496, 361] on div "15:00" at bounding box center [546, 360] width 179 height 29
type input "15:00"
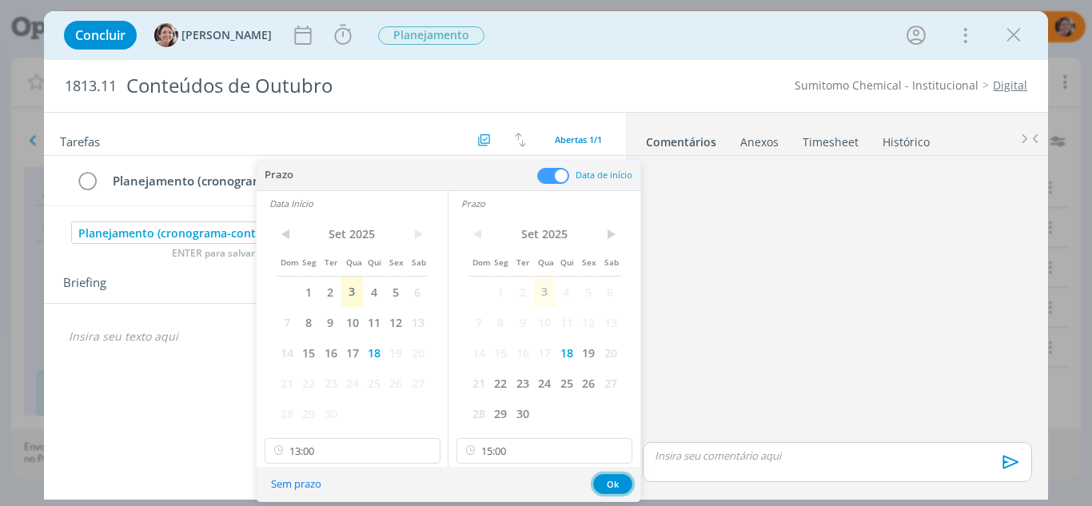
click at [613, 482] on button "Ok" at bounding box center [612, 484] width 39 height 20
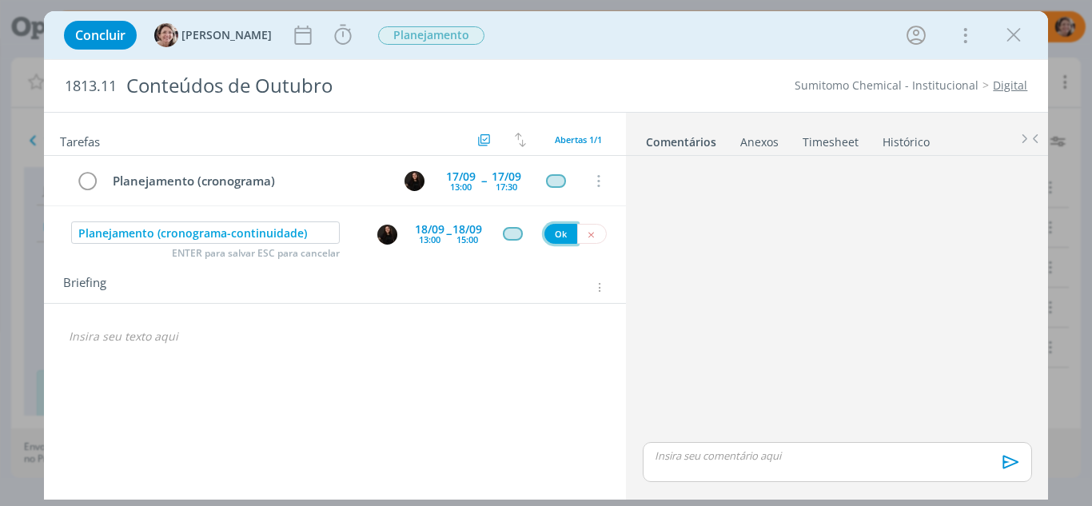
click at [560, 237] on button "Ok" at bounding box center [560, 234] width 33 height 20
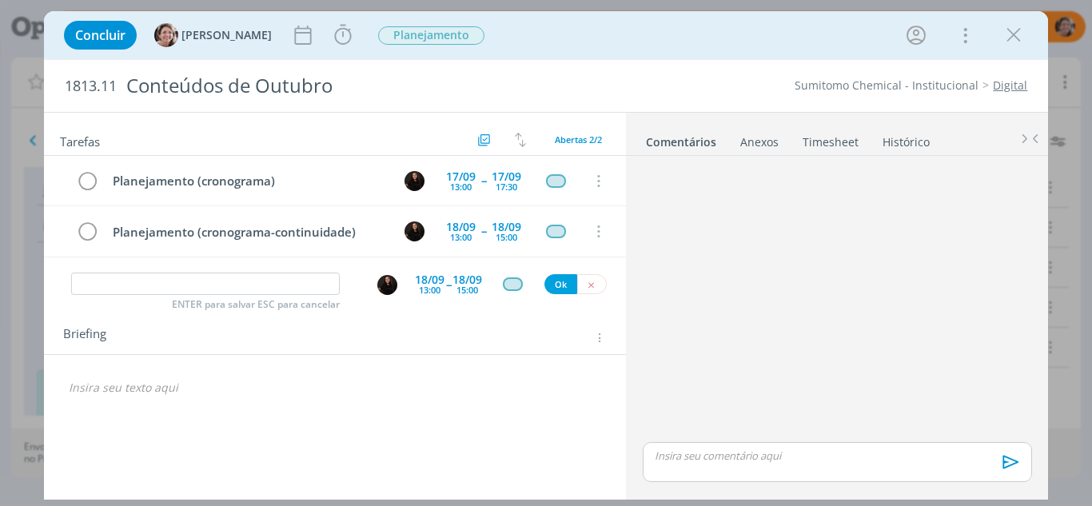
drag, startPoint x: 1020, startPoint y: 35, endPoint x: 811, endPoint y: 0, distance: 212.4
click at [1020, 35] on icon "dialog" at bounding box center [1014, 35] width 24 height 24
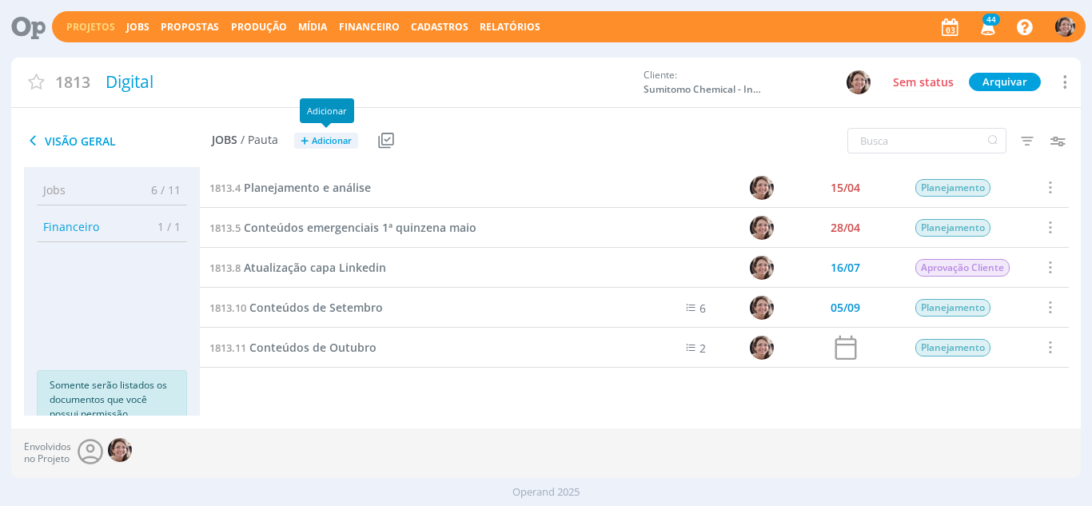
click at [337, 136] on span "Adicionar" at bounding box center [332, 141] width 40 height 10
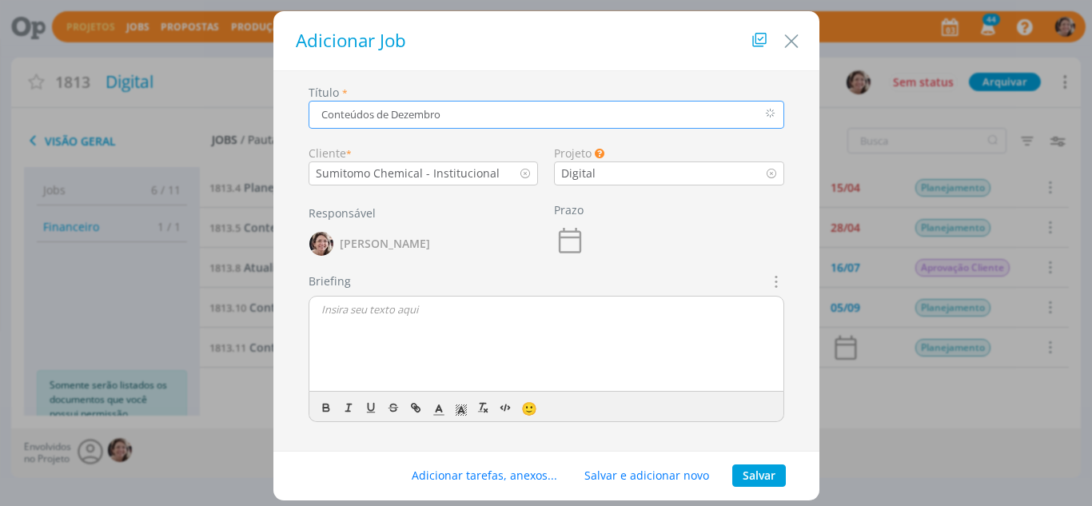
type input "Conteúdos de Dezembro"
click at [769, 481] on button "Salvar" at bounding box center [759, 476] width 54 height 22
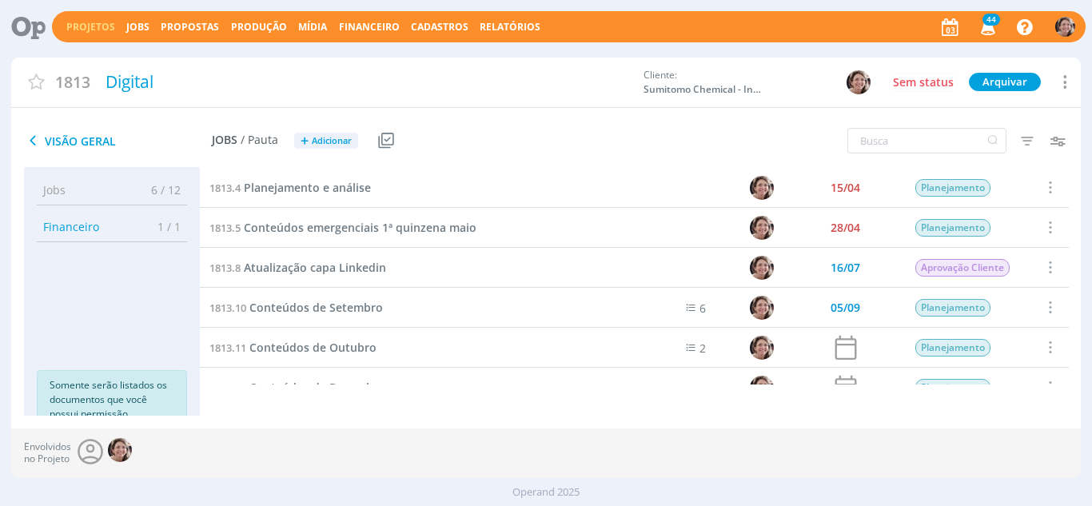
scroll to position [23, 0]
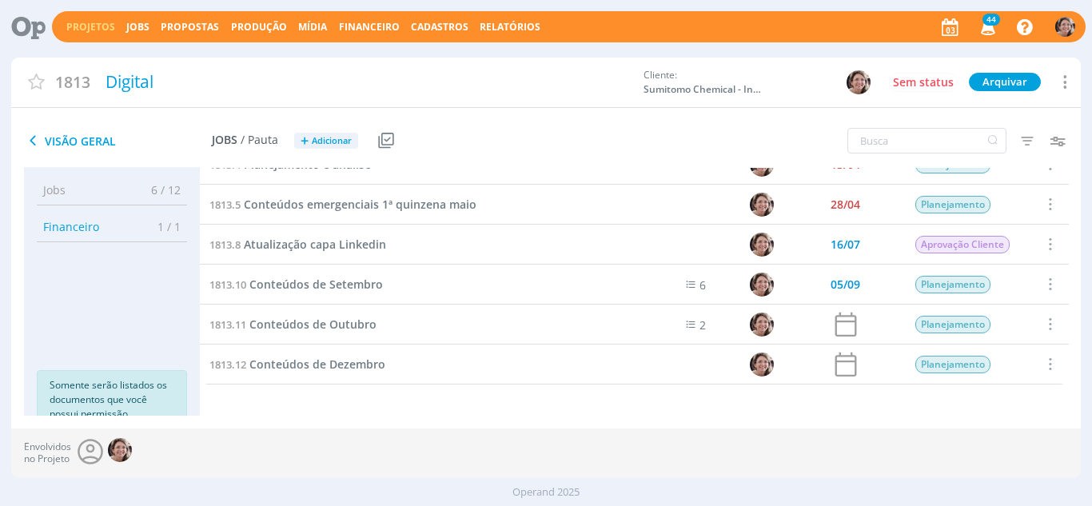
drag, startPoint x: 370, startPoint y: 364, endPoint x: 626, endPoint y: 369, distance: 255.9
click at [528, 407] on div "1813.4 Planejamento e análise 15/04 Planejamento Selecionar Concluir Cancelar I…" at bounding box center [635, 291] width 870 height 248
click at [323, 364] on span "Conteúdos de Dezembro" at bounding box center [317, 364] width 136 height 15
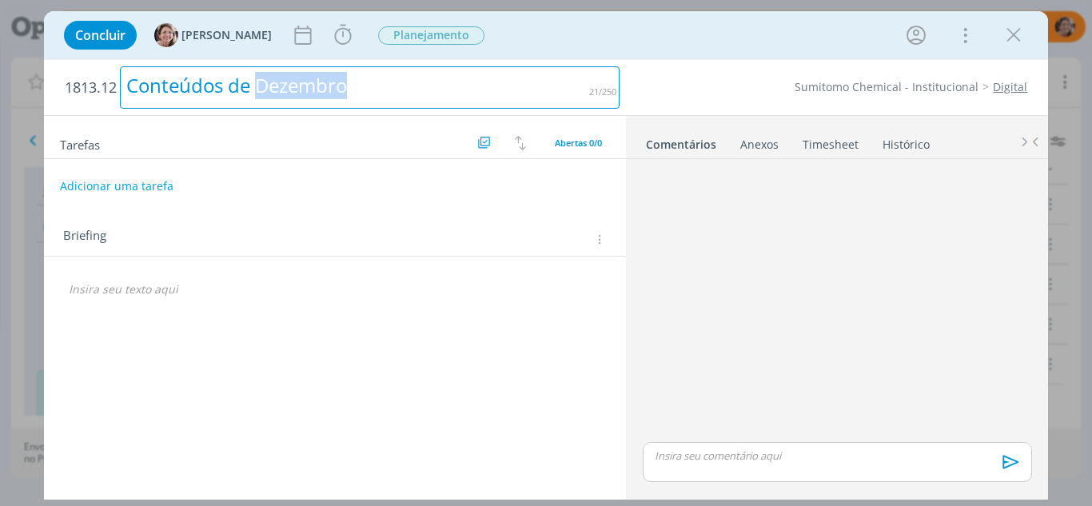
drag, startPoint x: 359, startPoint y: 87, endPoint x: 262, endPoint y: 94, distance: 97.0
click at [261, 94] on div "Conteúdos de Dezembro" at bounding box center [370, 87] width 500 height 42
click at [337, 94] on div "Conteúdos de Outubro" at bounding box center [370, 87] width 500 height 42
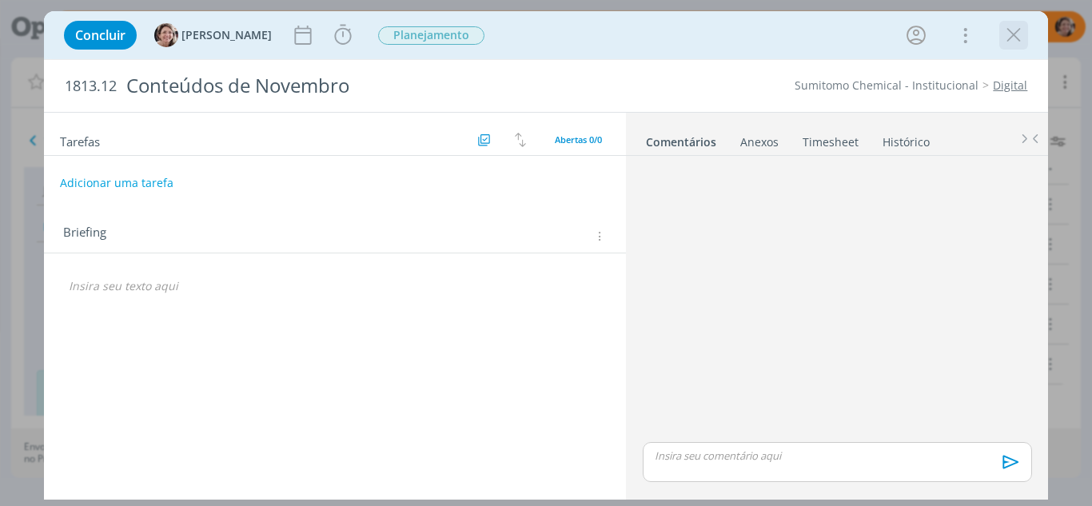
click at [1020, 38] on icon "dialog" at bounding box center [1014, 35] width 24 height 24
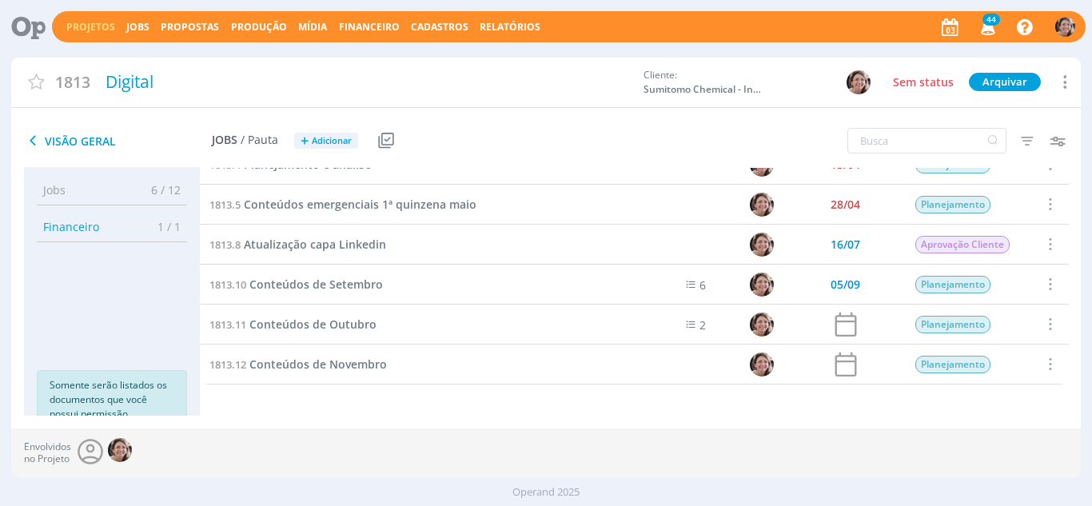
scroll to position [23, 0]
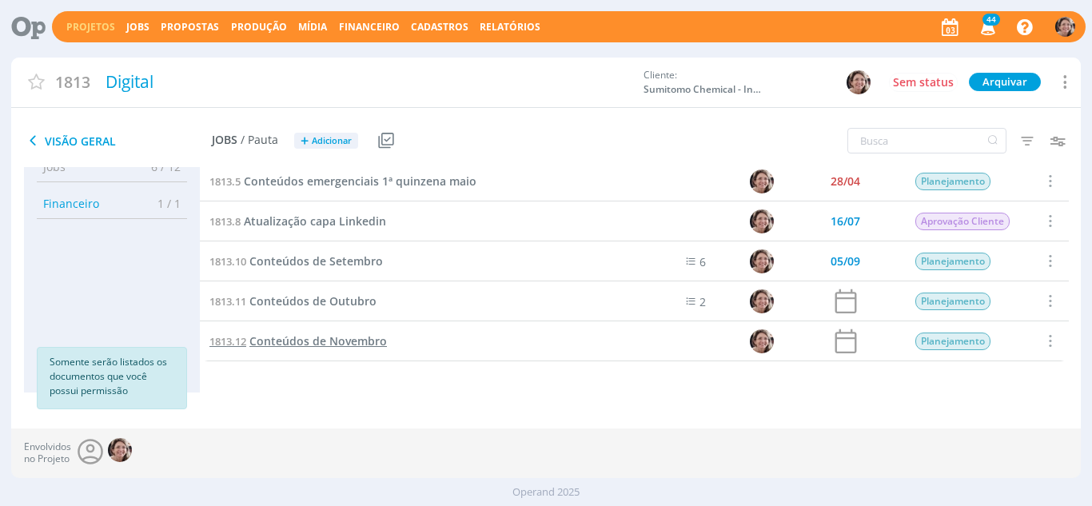
click at [357, 343] on span "Conteúdos de Novembro" at bounding box center [318, 340] width 138 height 15
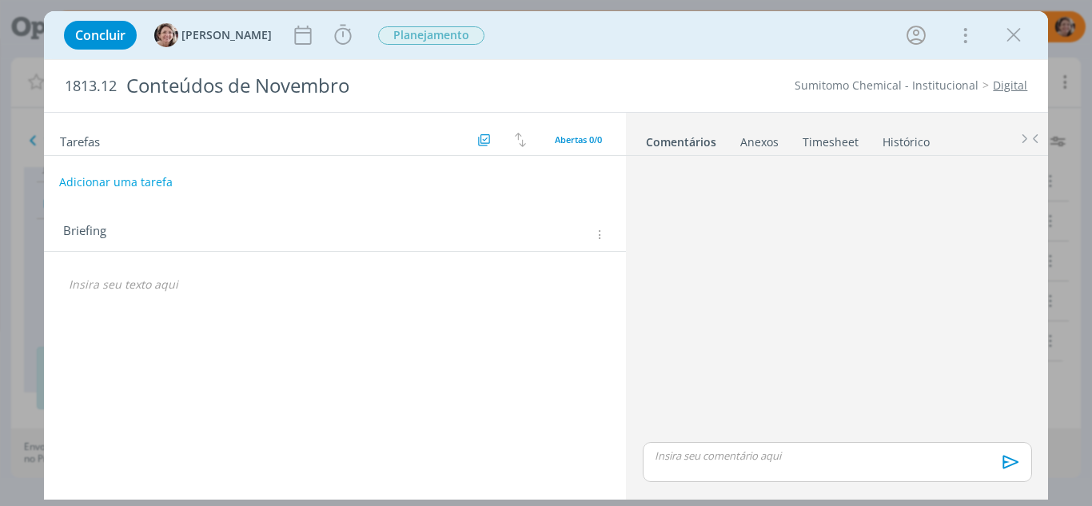
click at [114, 181] on button "Adicionar uma tarefa" at bounding box center [116, 182] width 114 height 27
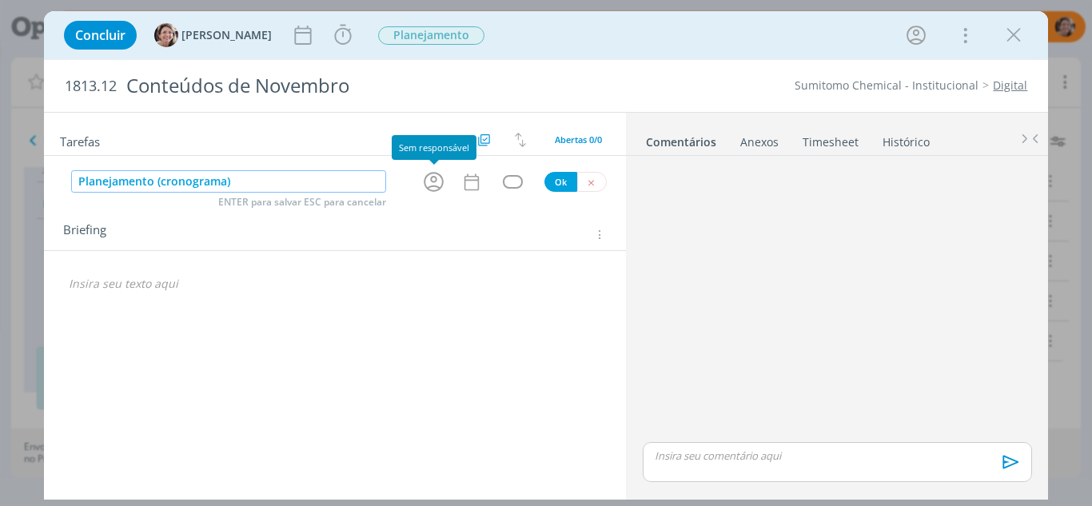
click at [431, 180] on icon "dialog" at bounding box center [434, 182] width 20 height 20
type input "Planejamento (cronograma)"
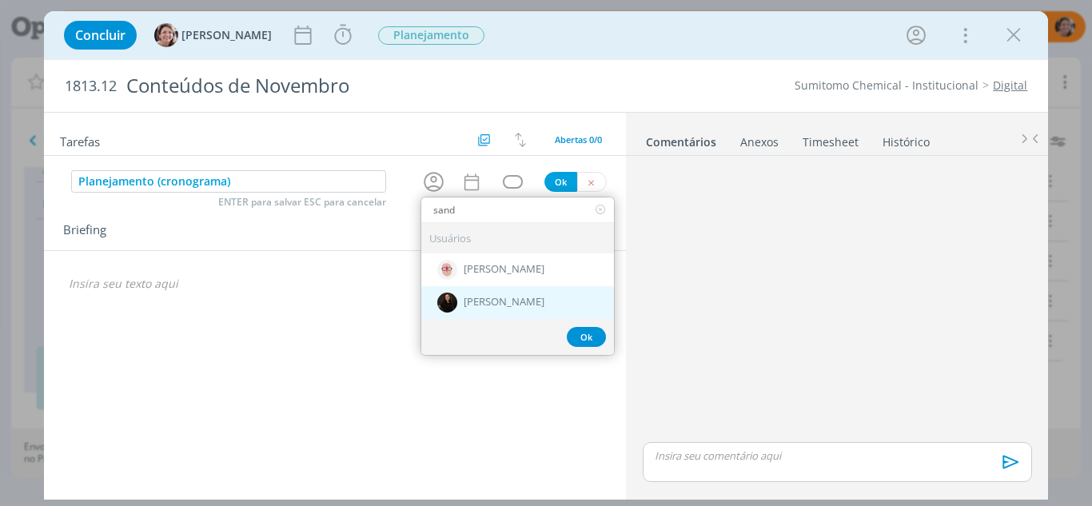
type input "sand"
click at [507, 309] on span "[PERSON_NAME]" at bounding box center [504, 303] width 81 height 13
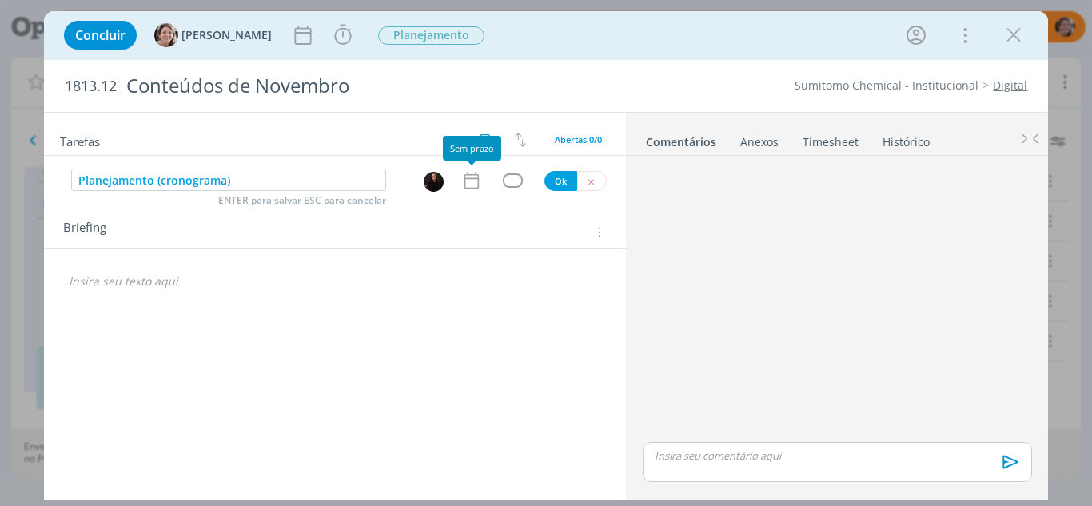
click at [467, 183] on icon "dialog" at bounding box center [471, 180] width 21 height 21
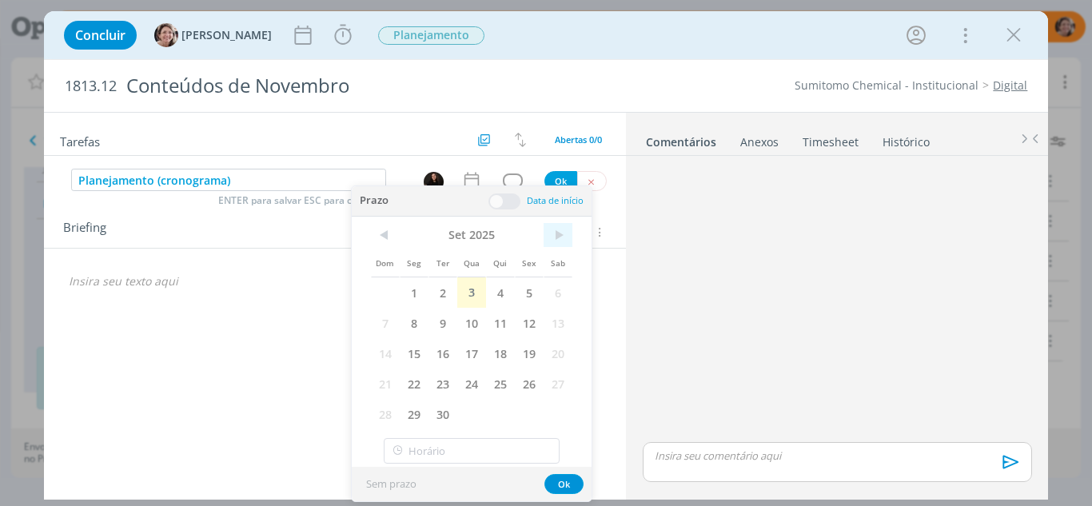
click at [561, 234] on span ">" at bounding box center [558, 235] width 29 height 24
click at [445, 327] on span "7" at bounding box center [443, 323] width 29 height 30
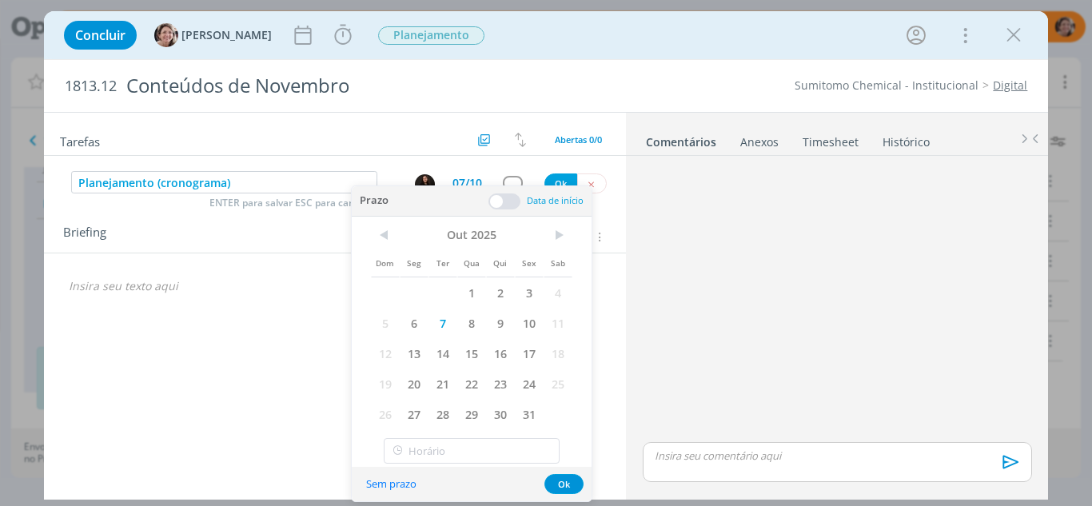
click at [500, 204] on span at bounding box center [504, 201] width 32 height 16
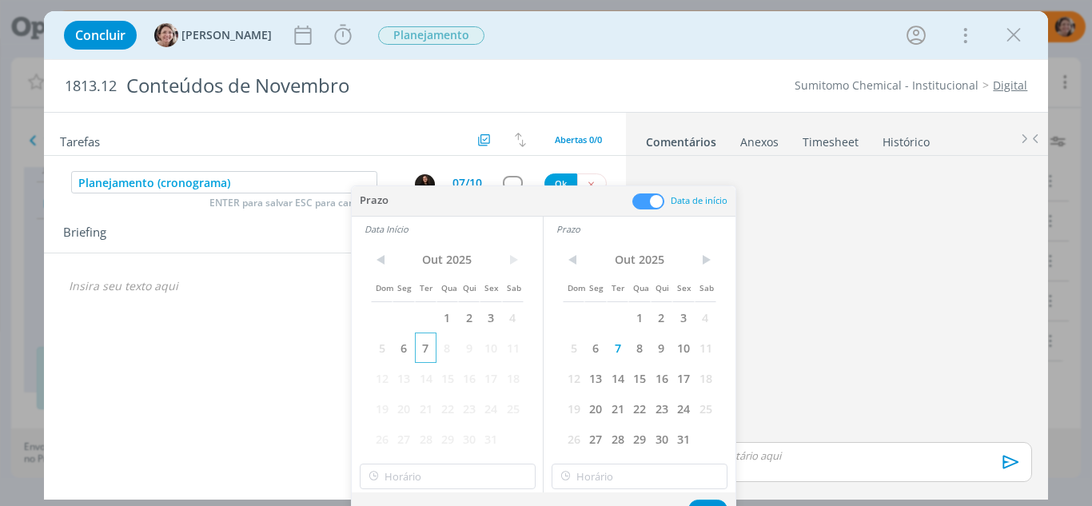
click at [431, 347] on span "7" at bounding box center [426, 348] width 22 height 30
click at [425, 465] on input "14:00" at bounding box center [448, 477] width 176 height 26
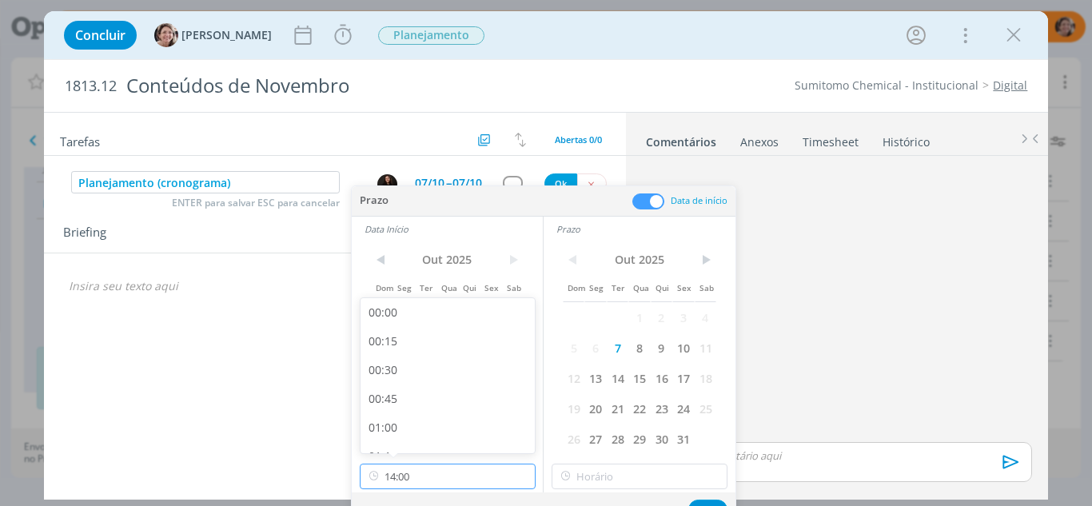
scroll to position [1490, 0]
drag, startPoint x: 398, startPoint y: 402, endPoint x: 556, endPoint y: 453, distance: 165.6
click at [399, 401] on div "13:45" at bounding box center [450, 405] width 179 height 29
type input "13:45"
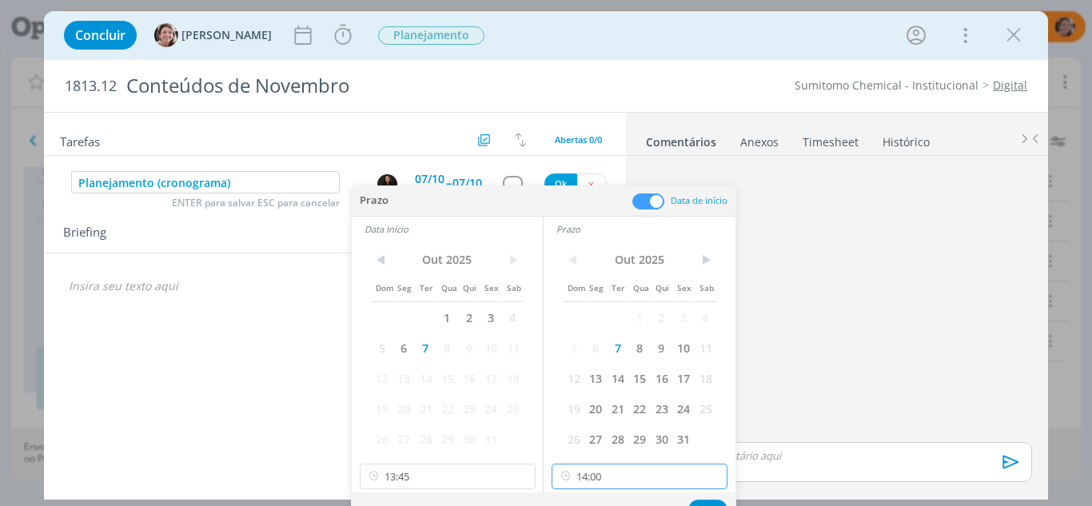
click at [611, 482] on input "14:00" at bounding box center [640, 477] width 176 height 26
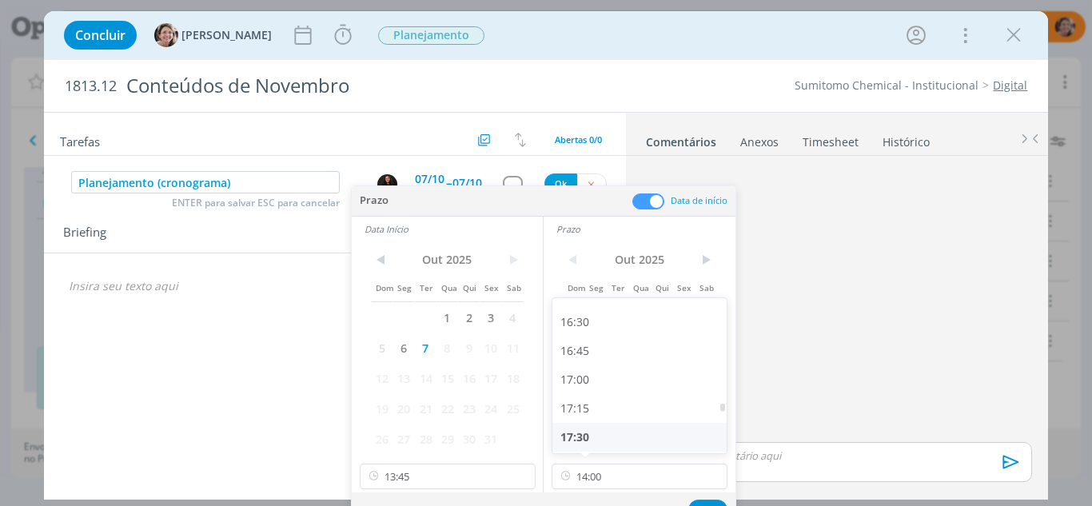
click at [592, 436] on div "17:30" at bounding box center [641, 437] width 179 height 29
type input "17:30"
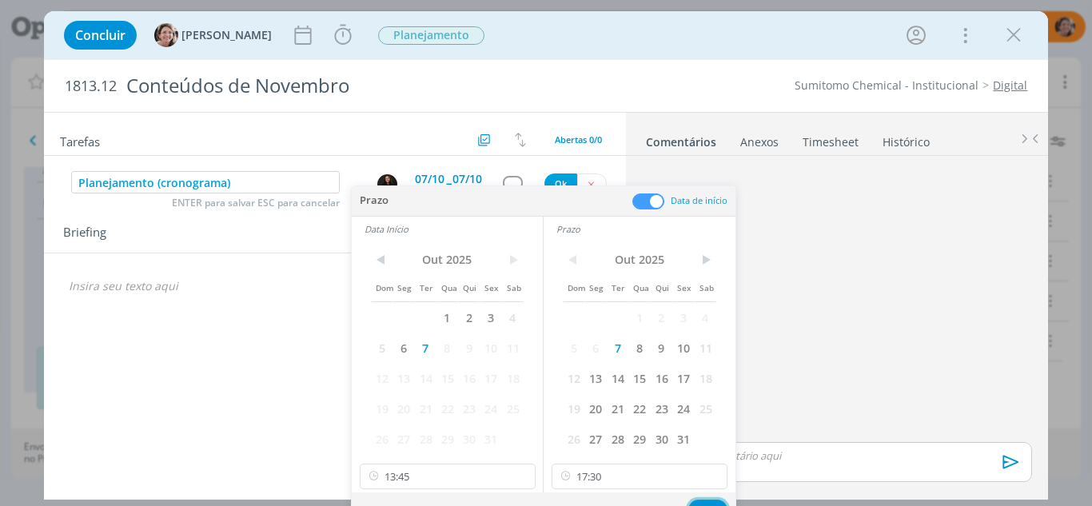
click at [707, 502] on button "Ok" at bounding box center [707, 510] width 39 height 20
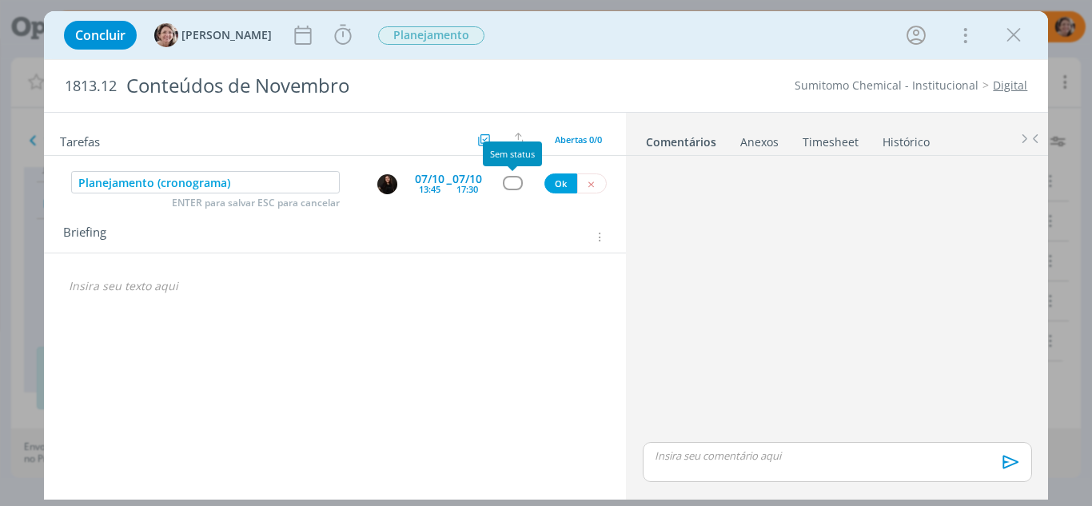
click at [513, 184] on div "dialog" at bounding box center [513, 183] width 20 height 14
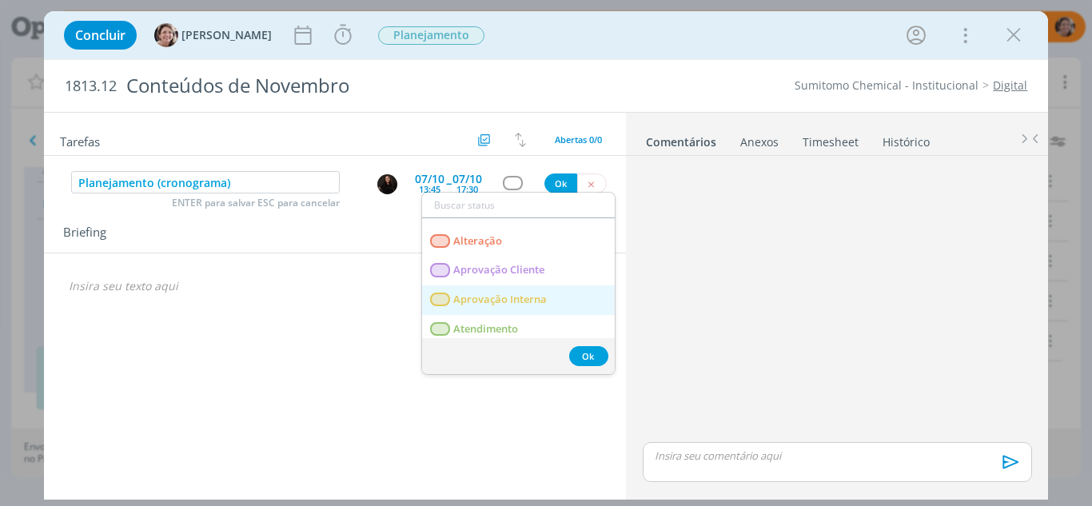
scroll to position [0, 0]
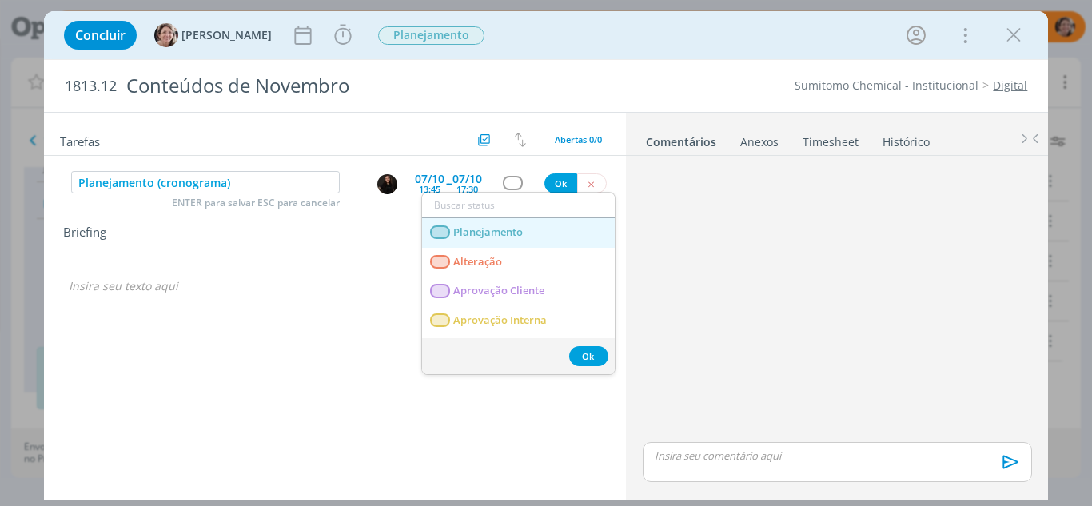
click at [489, 233] on span "Planejamento" at bounding box center [488, 232] width 70 height 13
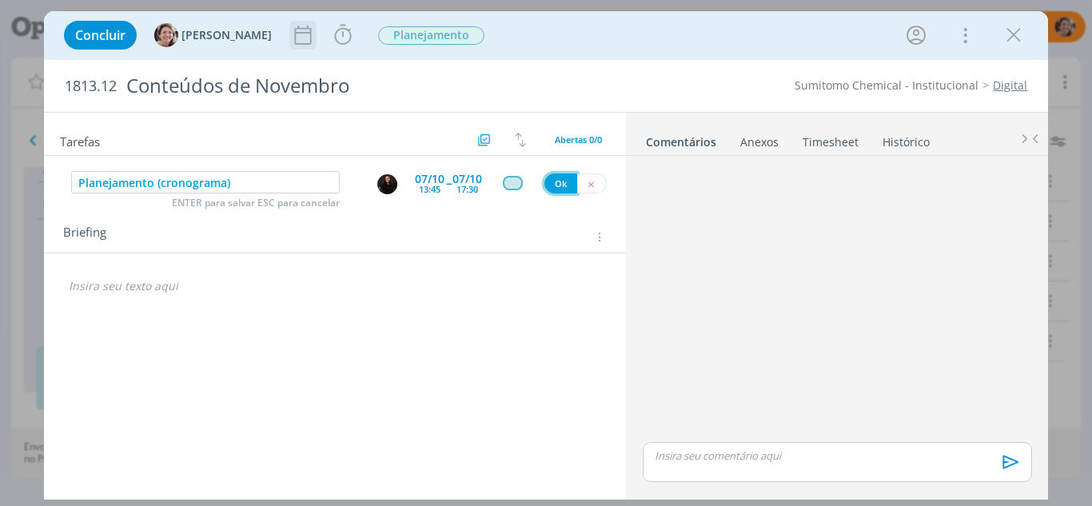
drag, startPoint x: 560, startPoint y: 179, endPoint x: 273, endPoint y: 34, distance: 322.5
click at [560, 177] on button "Ok" at bounding box center [560, 183] width 33 height 20
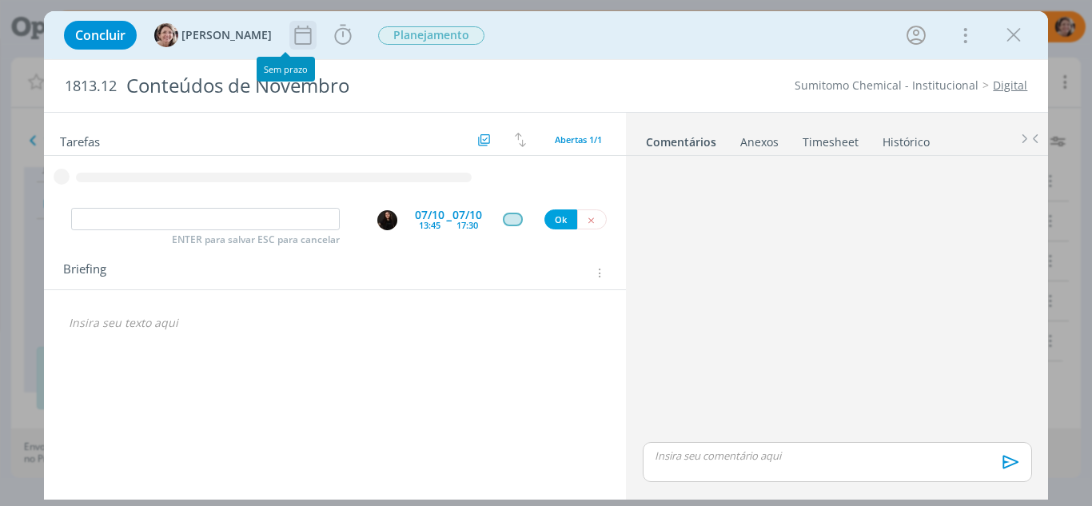
click at [291, 36] on icon "dialog" at bounding box center [303, 35] width 24 height 24
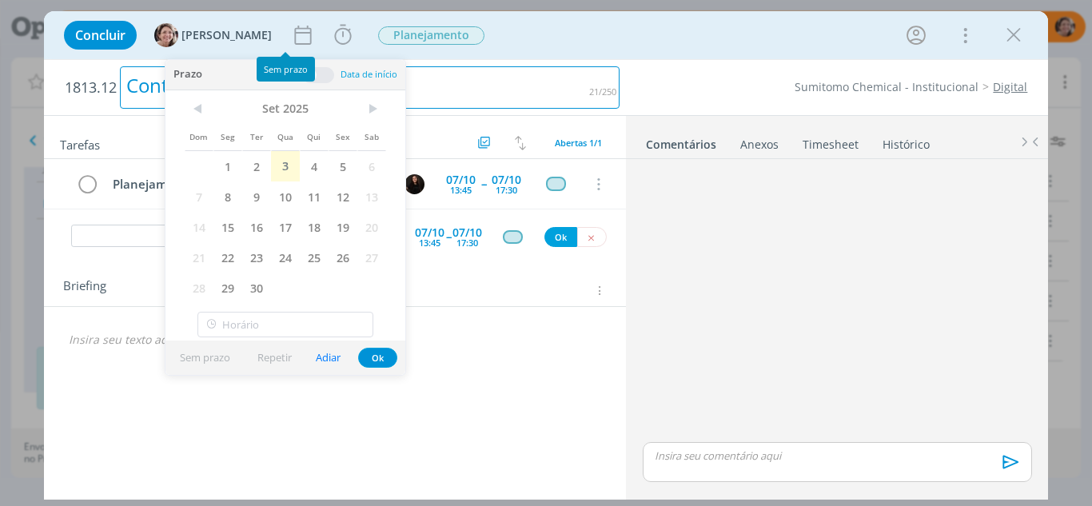
click at [493, 84] on div "Conteúdos de Novembro" at bounding box center [370, 87] width 500 height 42
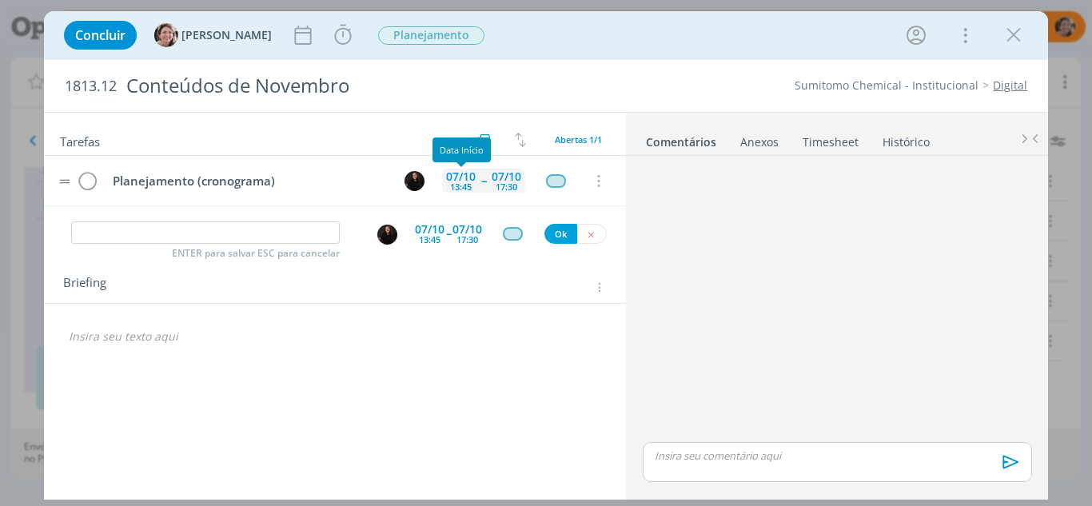
click at [465, 186] on div "13:45" at bounding box center [461, 186] width 22 height 9
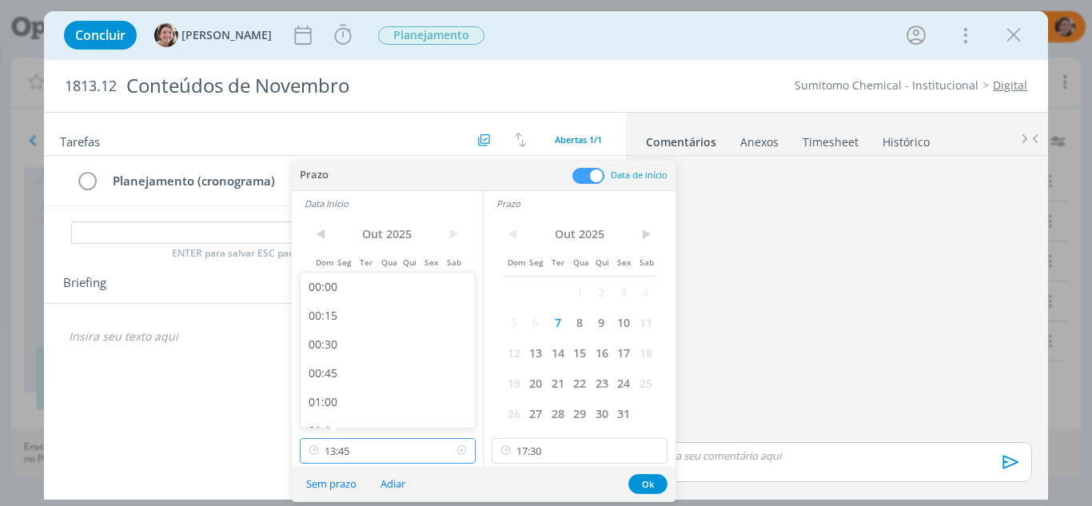
click at [377, 453] on input "13:45" at bounding box center [388, 451] width 176 height 26
click at [332, 322] on div "13:00" at bounding box center [390, 322] width 179 height 29
type input "13:00"
click at [641, 484] on button "Ok" at bounding box center [647, 484] width 39 height 20
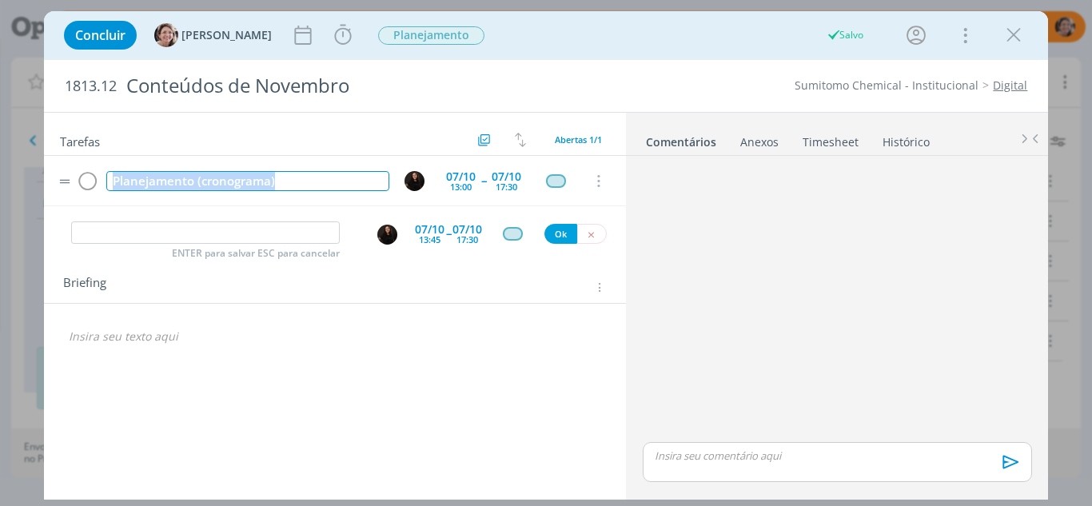
drag, startPoint x: 284, startPoint y: 180, endPoint x: 45, endPoint y: 160, distance: 239.9
click at [45, 160] on tr "Planejamento (cronograma) 07/10 13:00 -- 07/10 17:30 Cancelar" at bounding box center [335, 181] width 583 height 50
copy div "Planejamento (cronograma)"
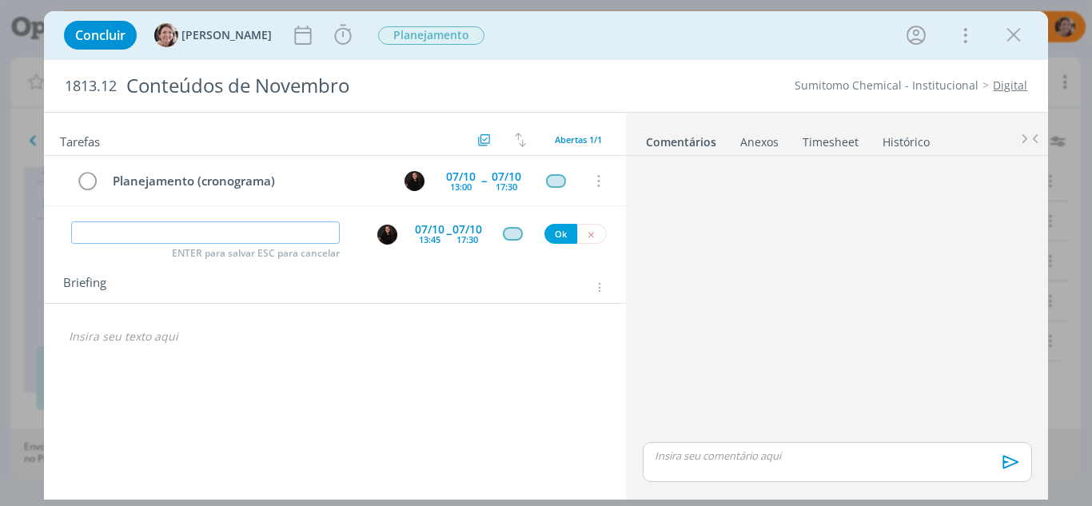
click at [118, 237] on input "dialog" at bounding box center [205, 232] width 269 height 22
paste input "Planejamento (cronograma)"
type input "Planejamento (cronograma-continuidade)"
click at [421, 241] on div "13:45" at bounding box center [430, 239] width 22 height 9
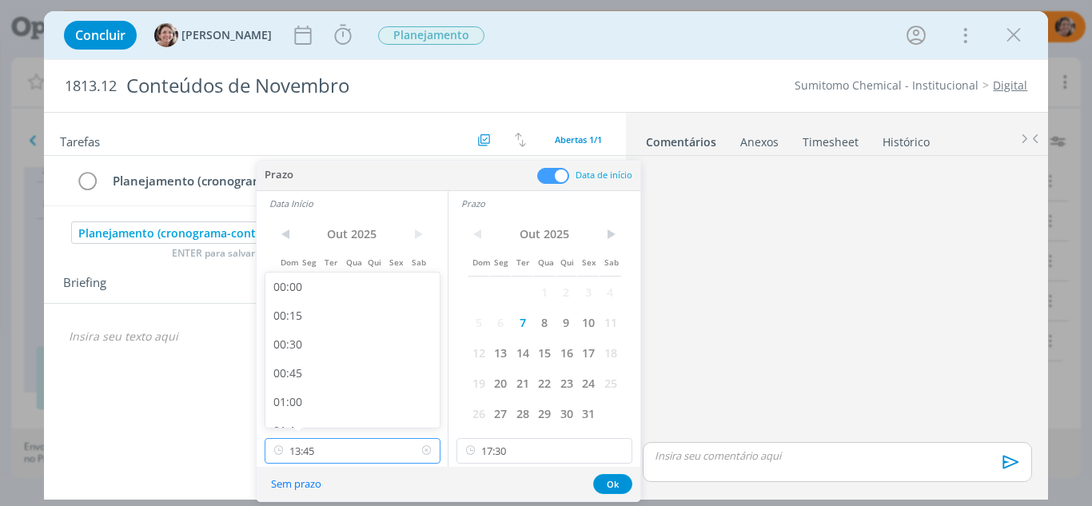
click at [349, 451] on input "13:45" at bounding box center [353, 451] width 176 height 26
click at [305, 321] on div "13:00" at bounding box center [354, 322] width 179 height 29
type input "13:00"
click at [515, 453] on input "17:30" at bounding box center [545, 451] width 176 height 26
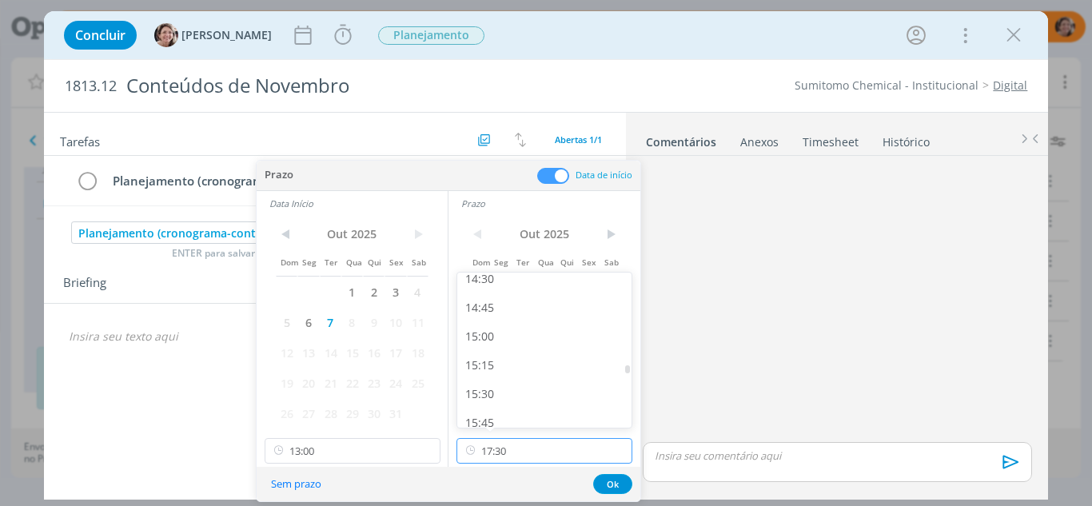
scroll to position [1653, 0]
click at [483, 365] on div "15:00" at bounding box center [546, 360] width 179 height 29
type input "15:00"
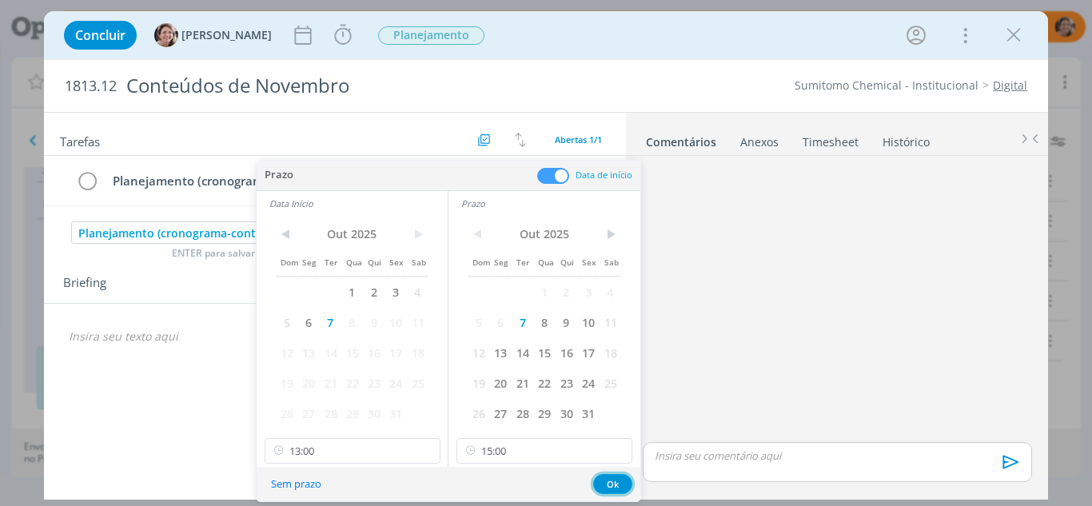
click at [607, 480] on button "Ok" at bounding box center [612, 484] width 39 height 20
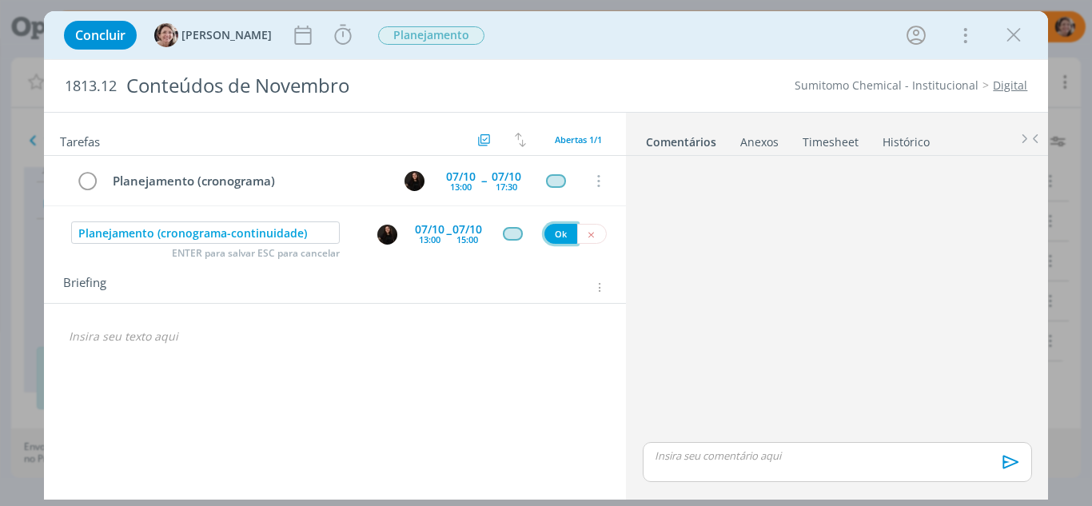
drag, startPoint x: 556, startPoint y: 233, endPoint x: 799, endPoint y: 22, distance: 321.3
click at [557, 233] on button "Ok" at bounding box center [560, 234] width 33 height 20
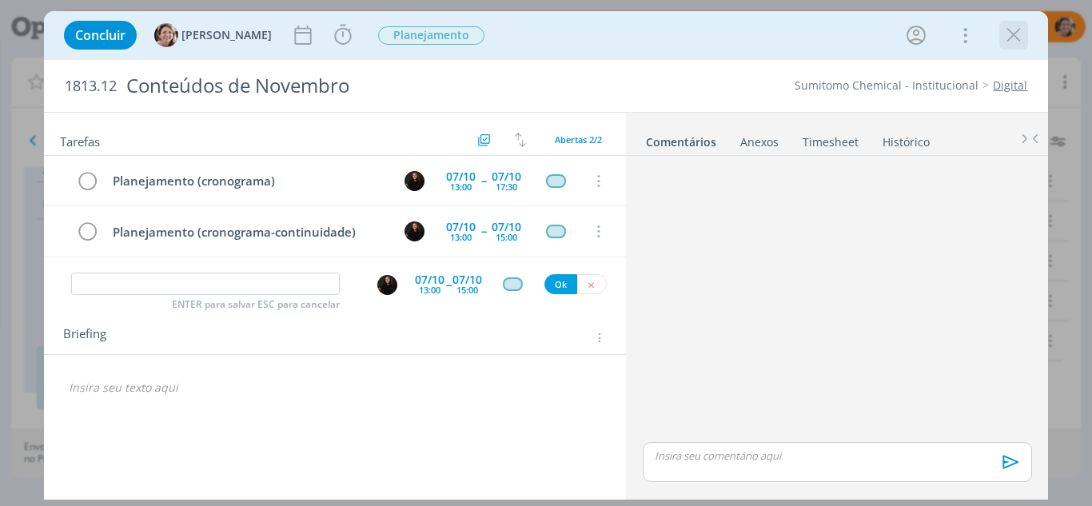
click at [1013, 33] on icon "dialog" at bounding box center [1014, 35] width 24 height 24
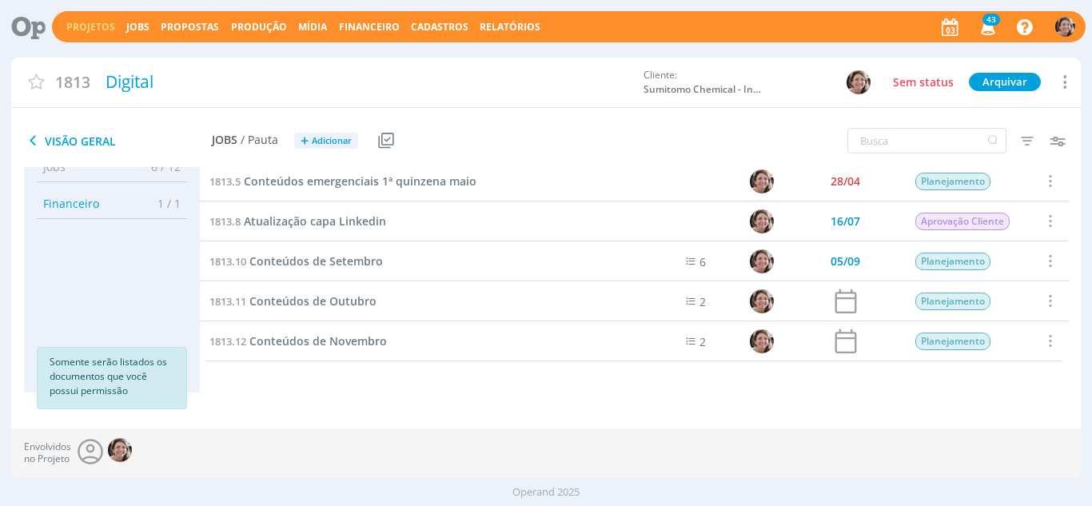
click at [150, 29] on button "Jobs" at bounding box center [138, 27] width 33 height 13
click at [134, 31] on link "Jobs" at bounding box center [137, 27] width 23 height 14
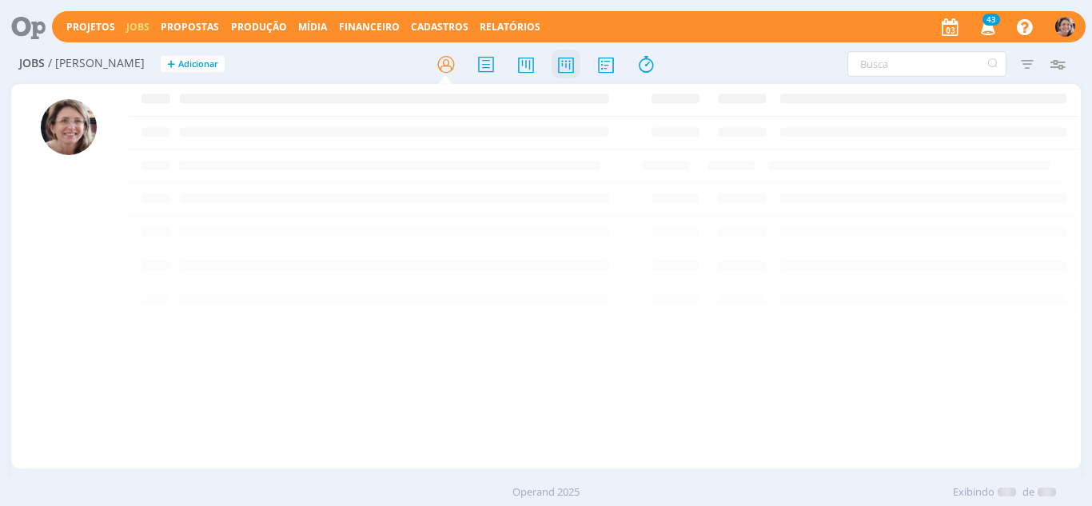
click at [568, 74] on icon at bounding box center [566, 64] width 29 height 31
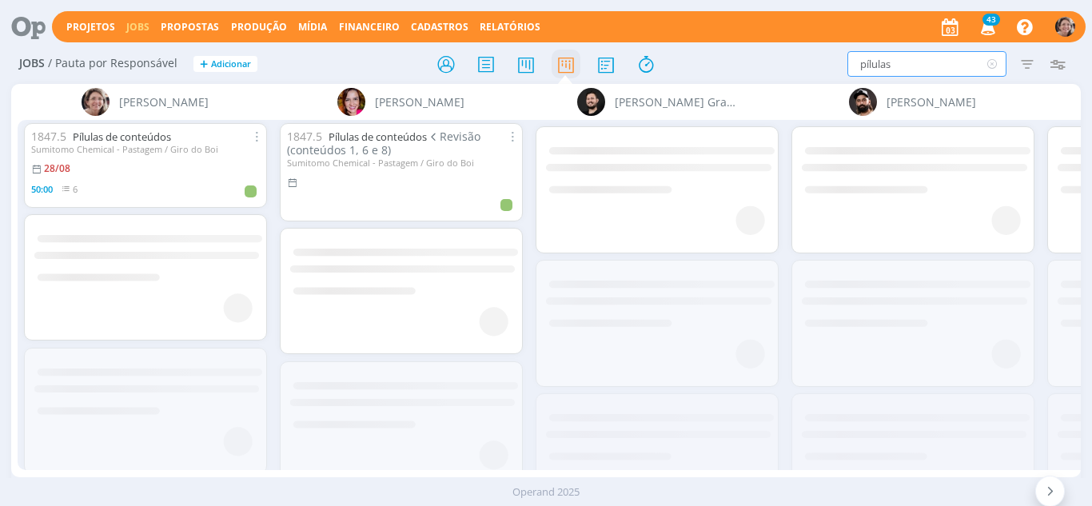
click at [882, 70] on input "pílulas" at bounding box center [926, 64] width 159 height 26
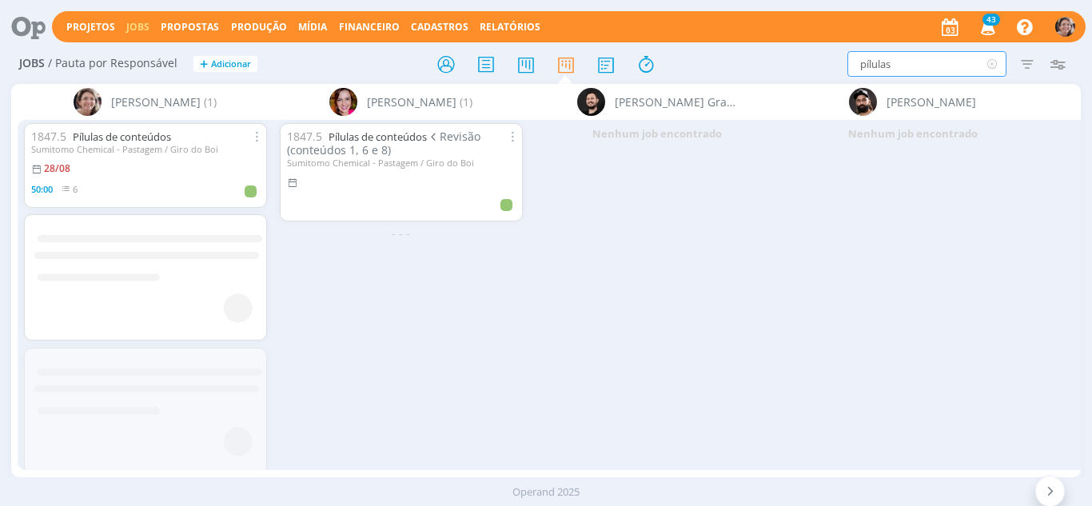
drag, startPoint x: 896, startPoint y: 69, endPoint x: 750, endPoint y: 66, distance: 146.3
click at [750, 66] on div "pílulas Filtrar Filtrar Limpar pílulas Tipo Jobs e Tarefas Data Personalizado a…" at bounding box center [902, 64] width 341 height 26
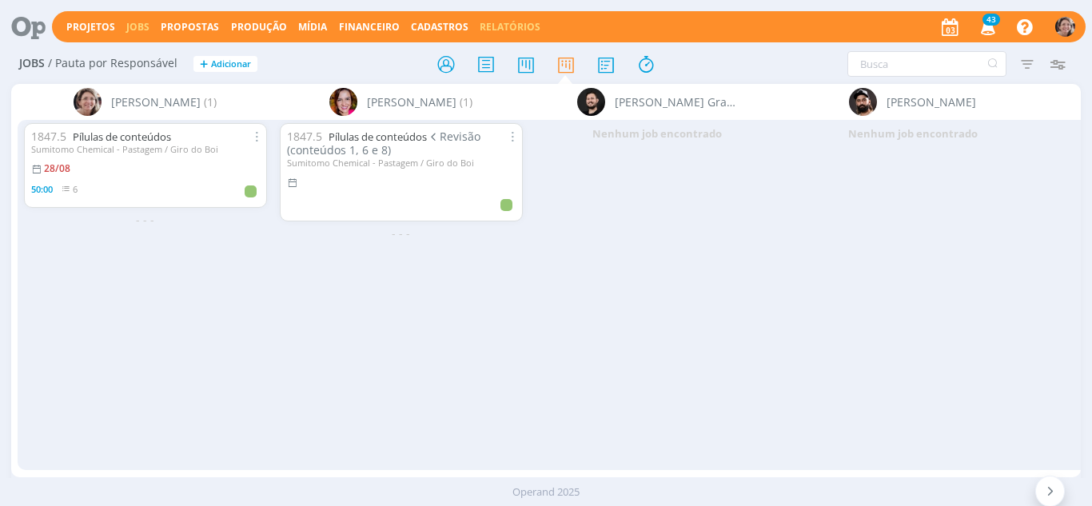
click at [492, 27] on link "Relatórios" at bounding box center [510, 27] width 61 height 14
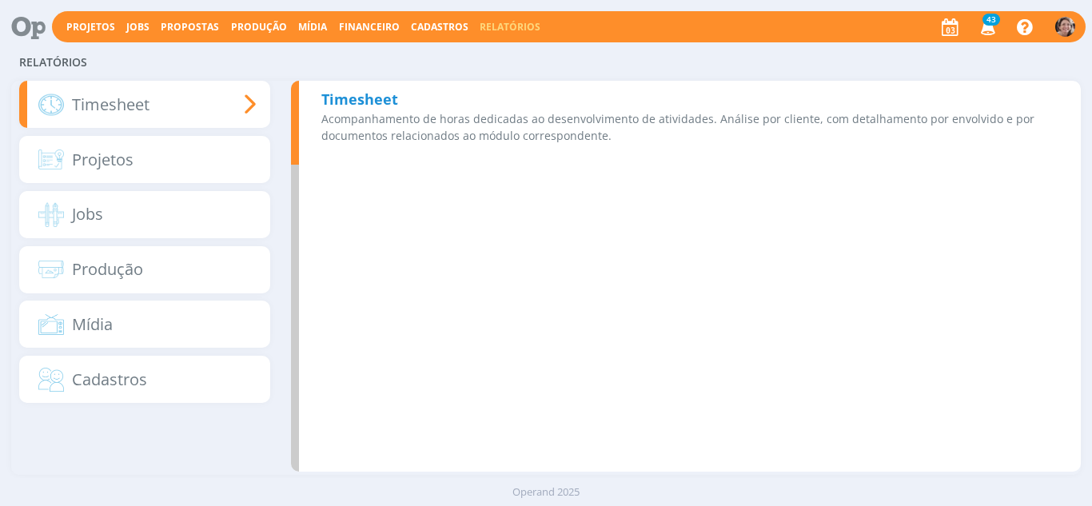
click at [346, 101] on b "Timesheet" at bounding box center [359, 99] width 77 height 19
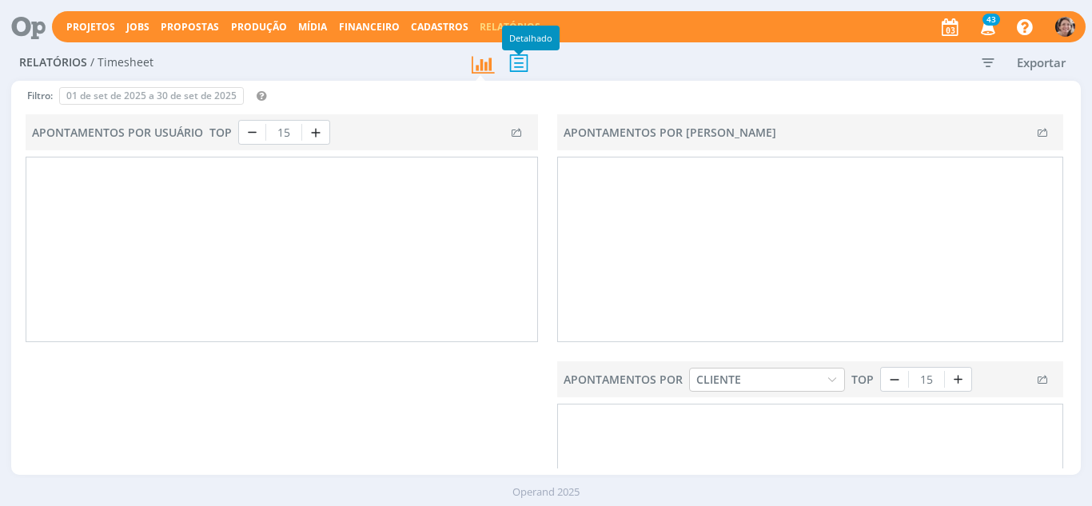
click at [515, 62] on icon at bounding box center [519, 62] width 34 height 33
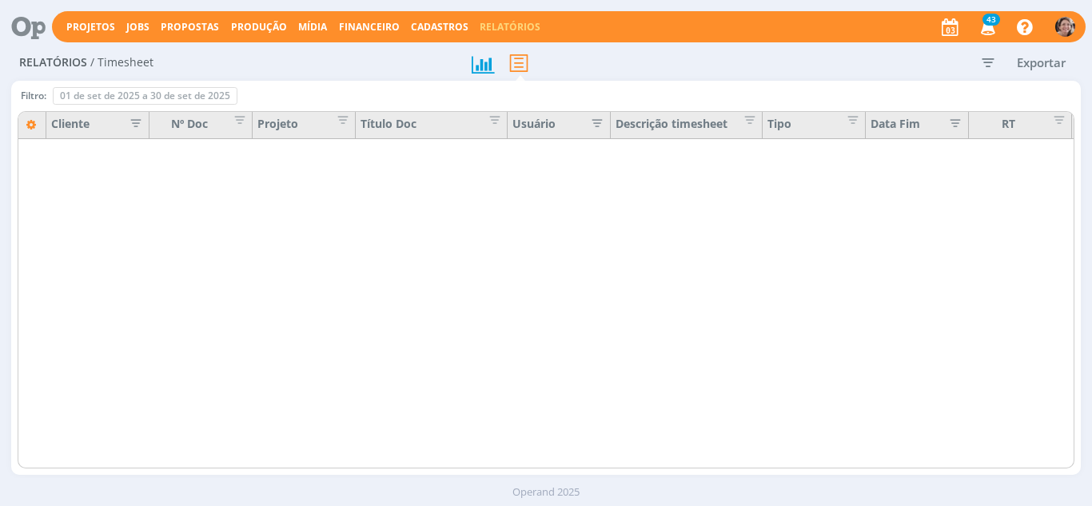
click at [982, 63] on icon "button" at bounding box center [988, 62] width 29 height 29
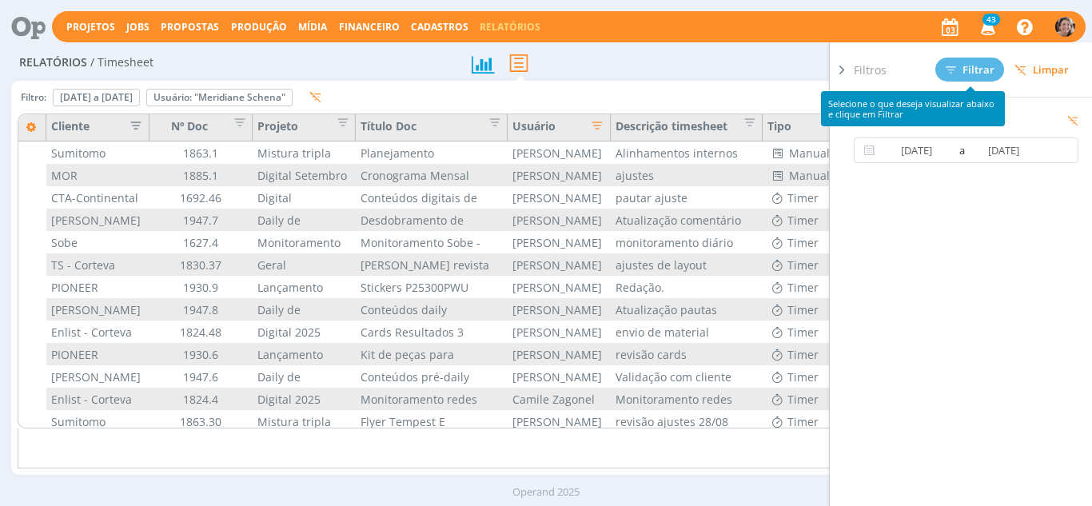
type input "01/07/2025"
type input "31/07/2025"
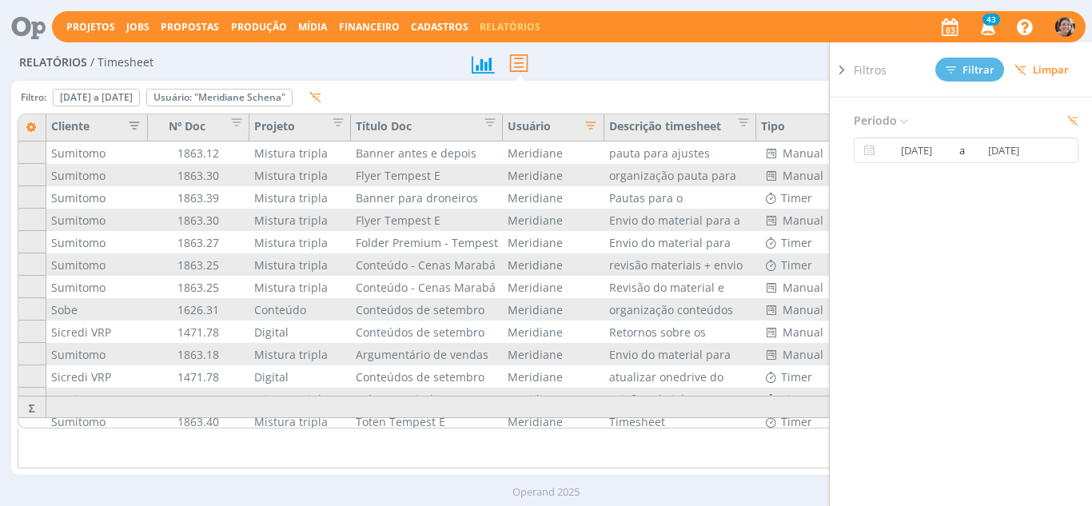
click at [846, 65] on icon at bounding box center [842, 70] width 16 height 17
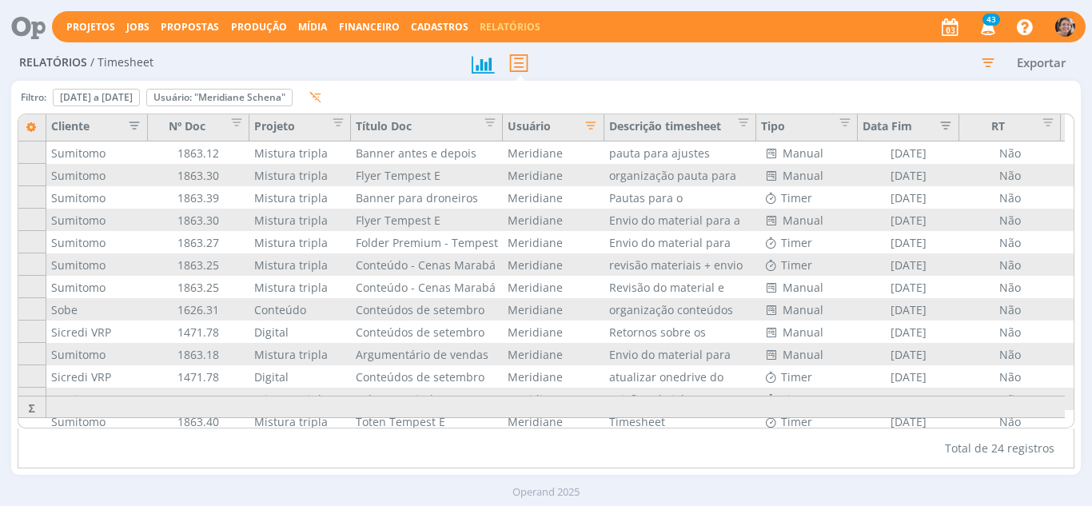
click at [594, 127] on icon "button" at bounding box center [587, 124] width 16 height 16
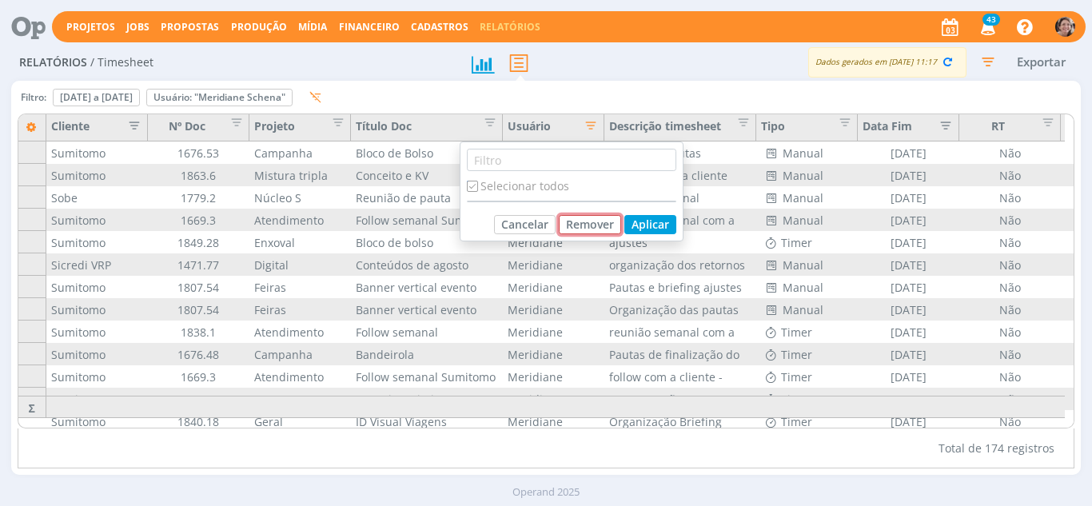
click at [600, 226] on button "Remover" at bounding box center [590, 224] width 62 height 19
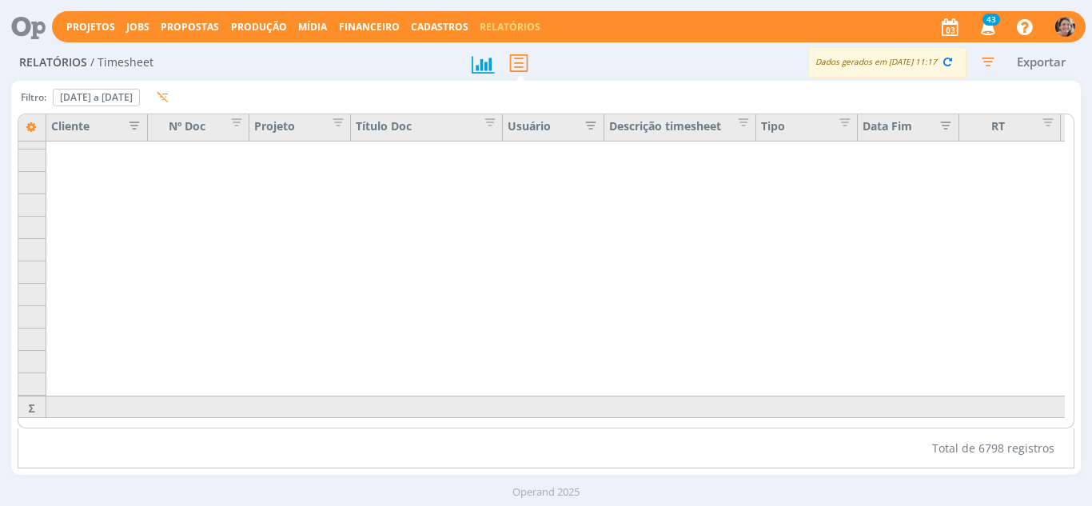
scroll to position [2119, 0]
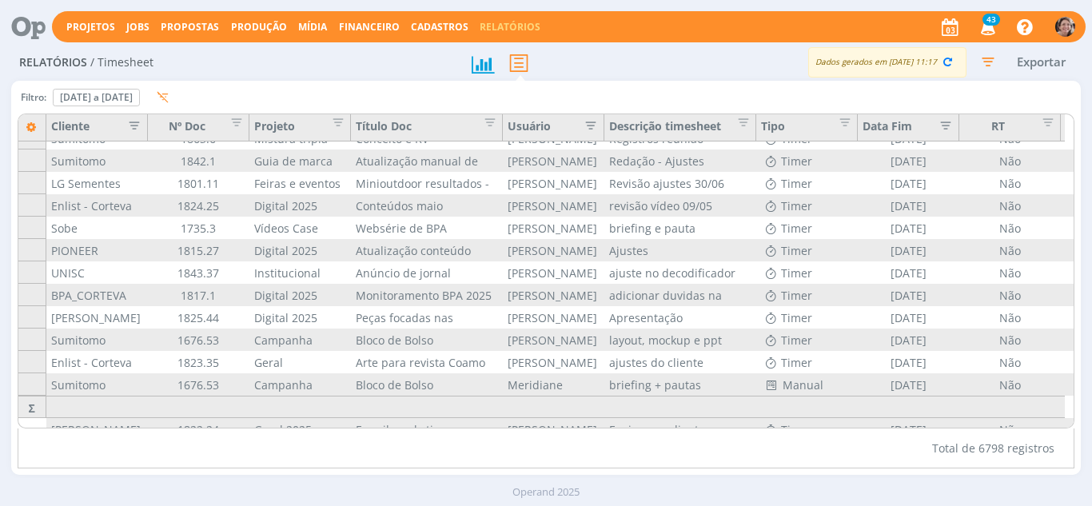
click at [590, 128] on icon "button" at bounding box center [587, 124] width 16 height 16
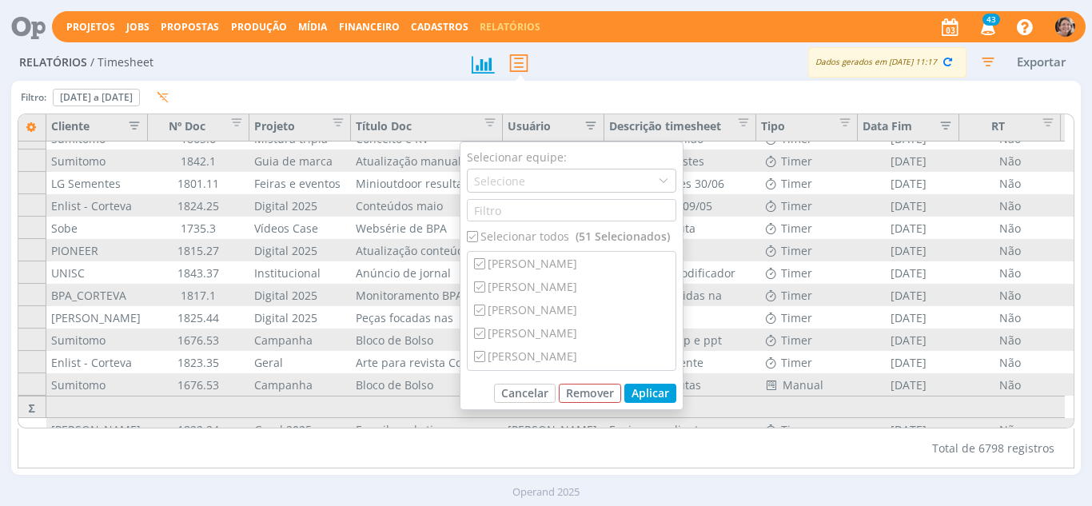
click at [546, 237] on div "Selecionar todos (51 Selecionados)" at bounding box center [571, 236] width 209 height 17
checkbox input "false"
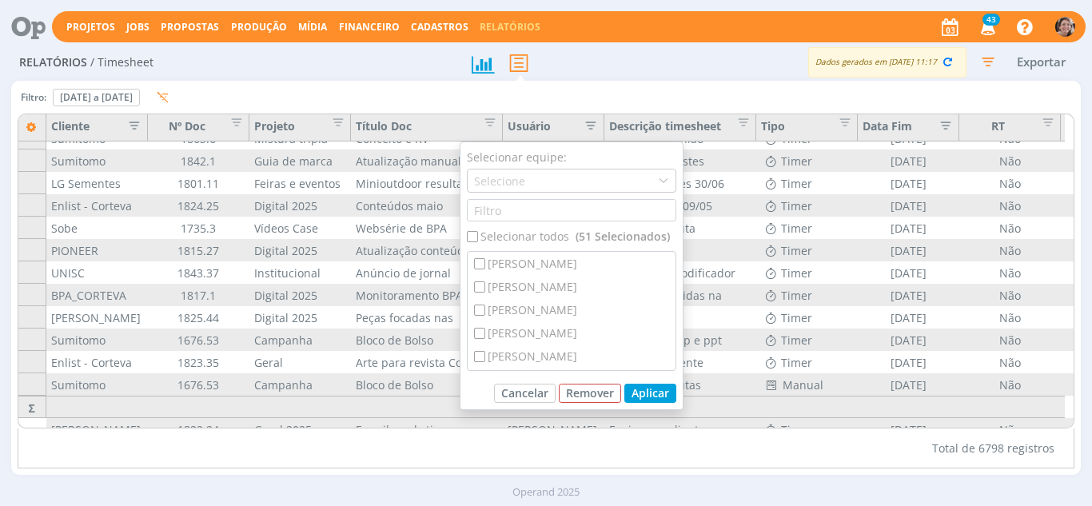
checkbox input "false"
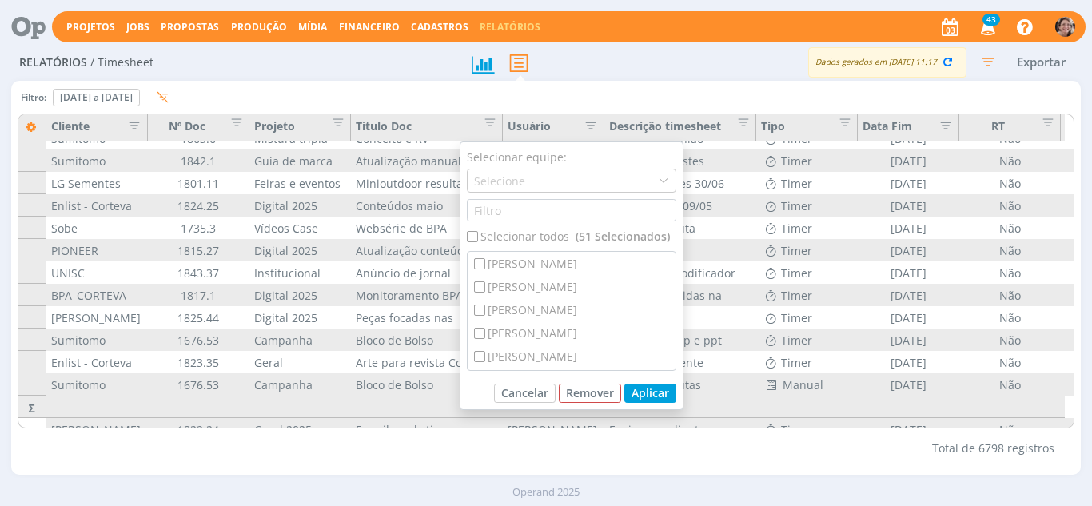
checkbox input "false"
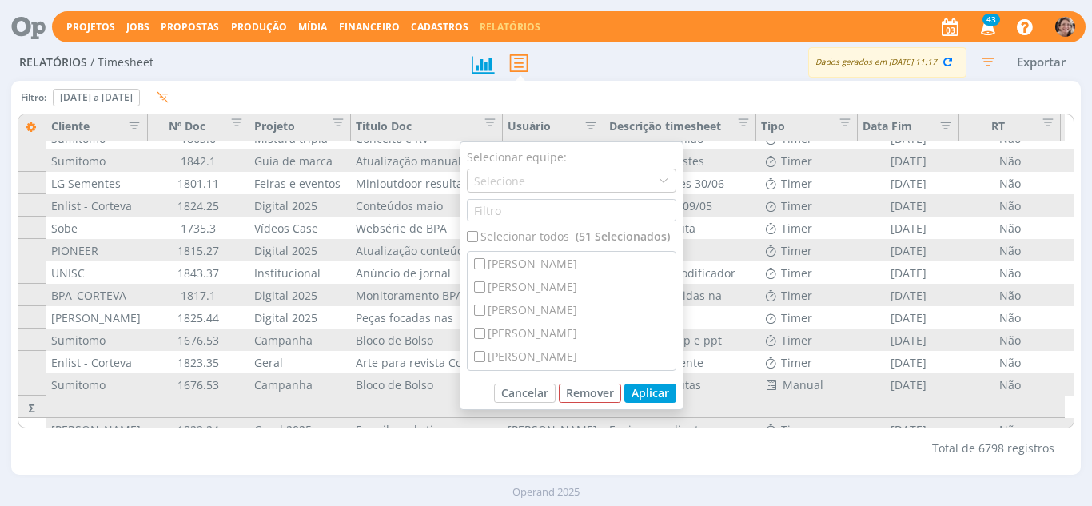
checkbox input "false"
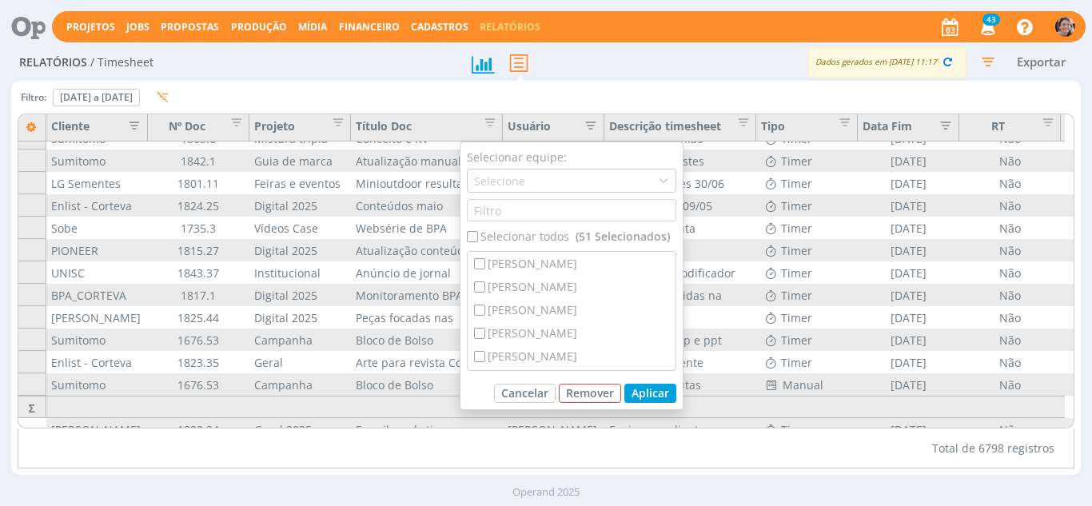
checkbox input "false"
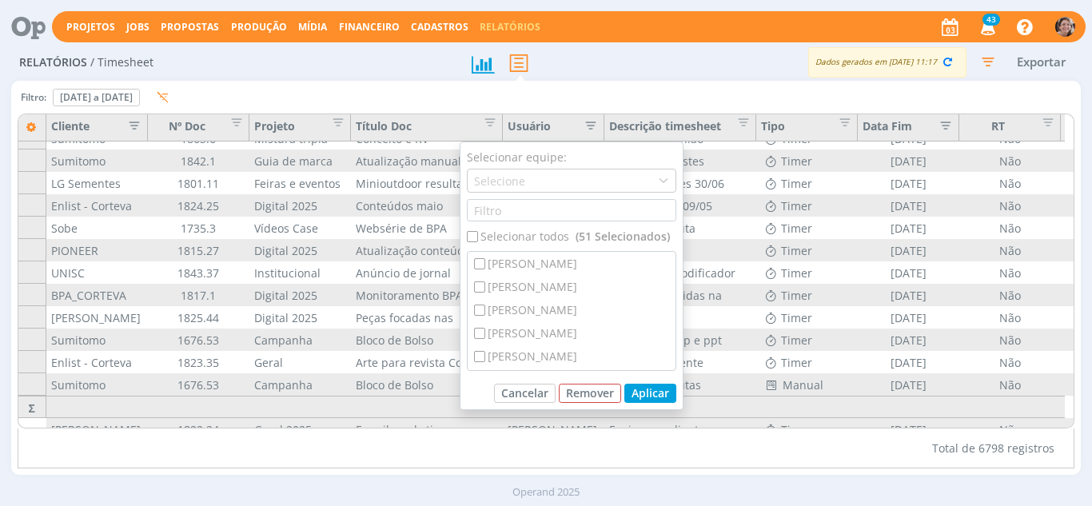
checkbox input "false"
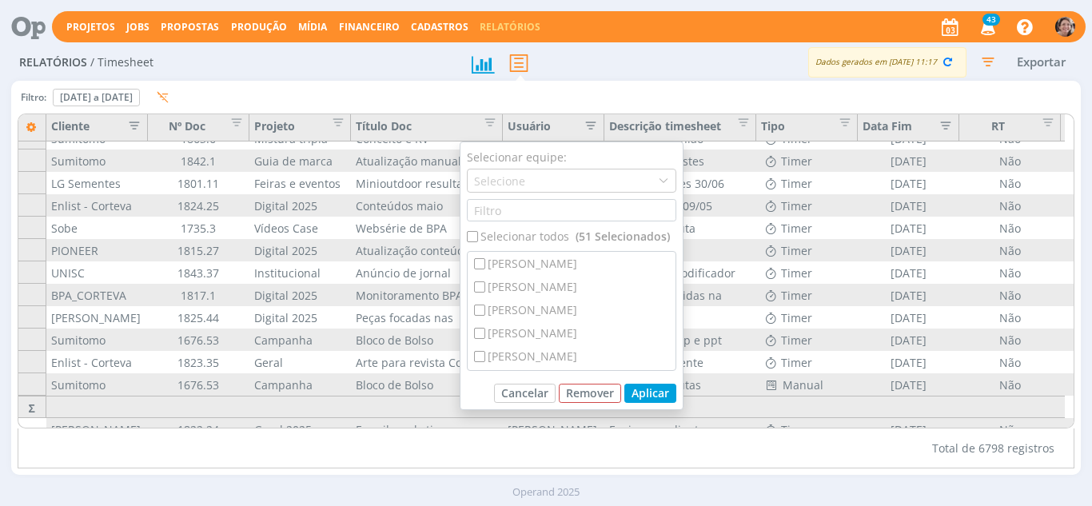
checkbox input "false"
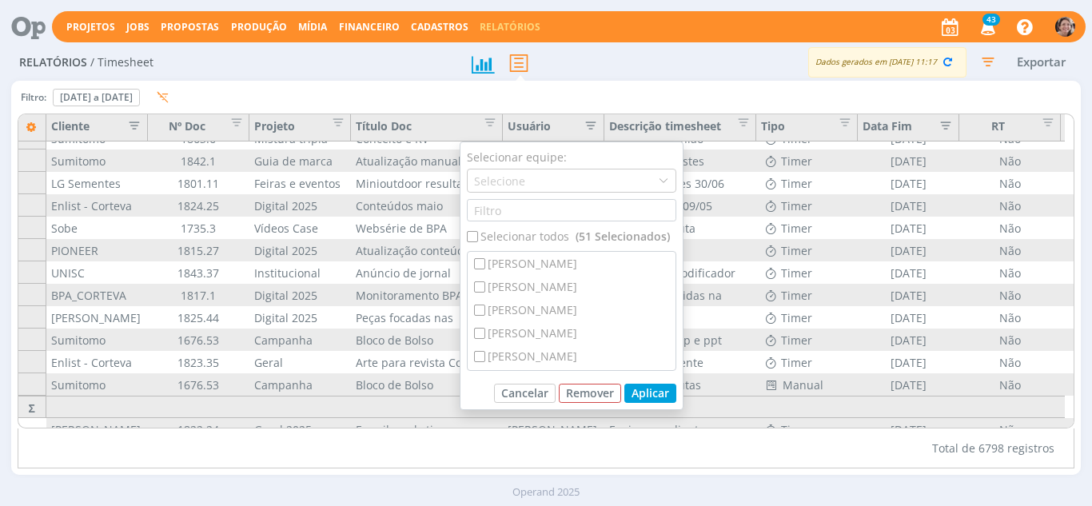
checkbox input "false"
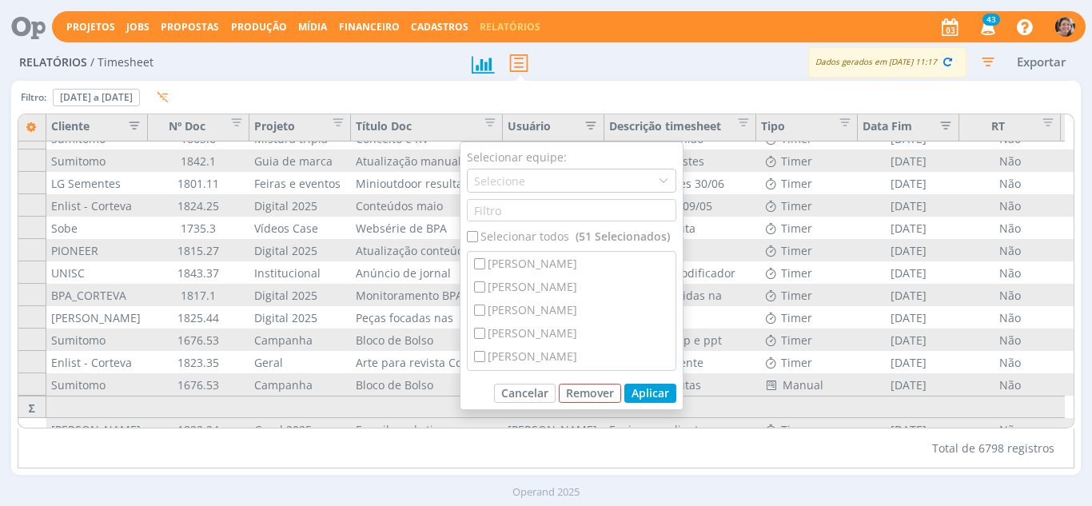
checkbox input "false"
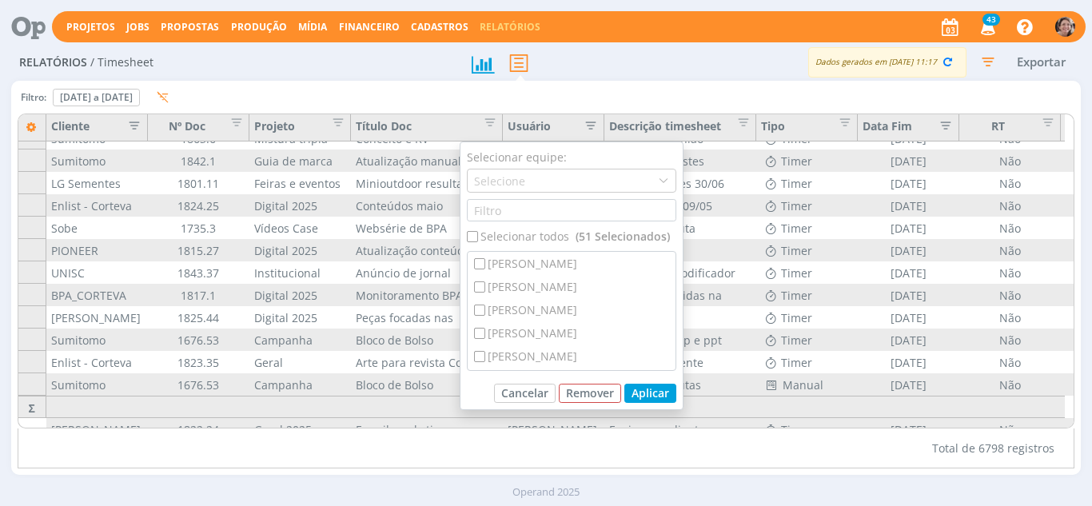
checkbox input "false"
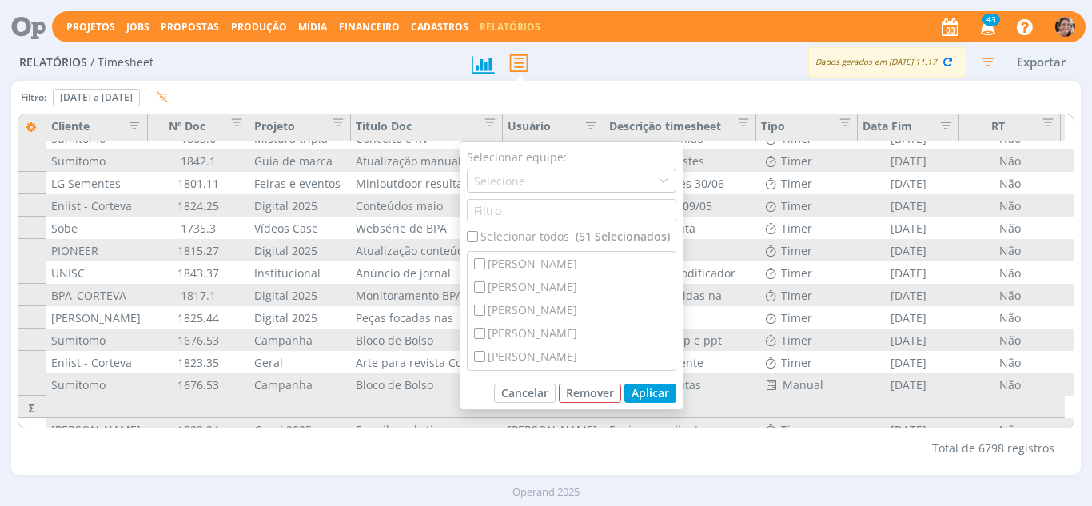
checkbox input "false"
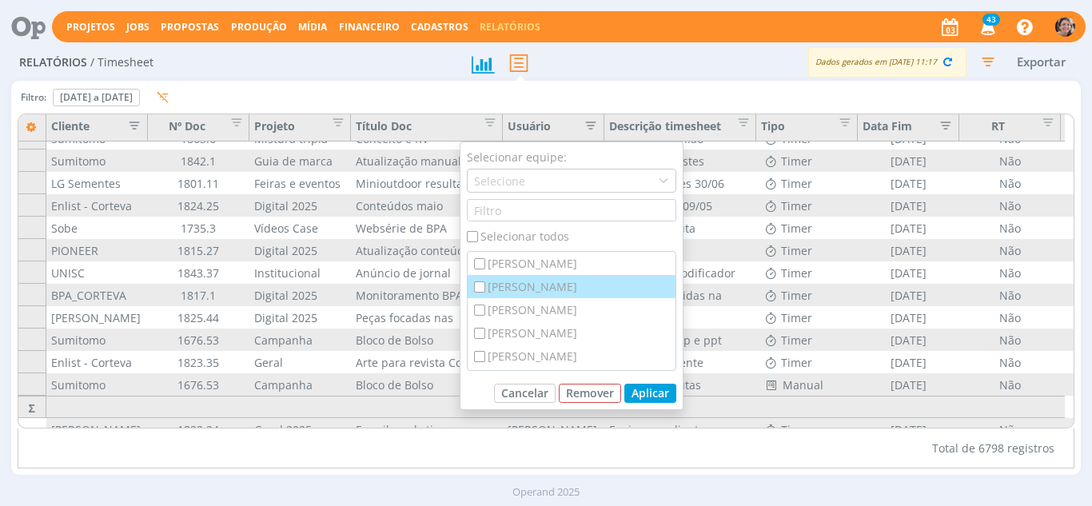
click at [528, 282] on div "[PERSON_NAME]" at bounding box center [572, 286] width 208 height 23
checkbox input "true"
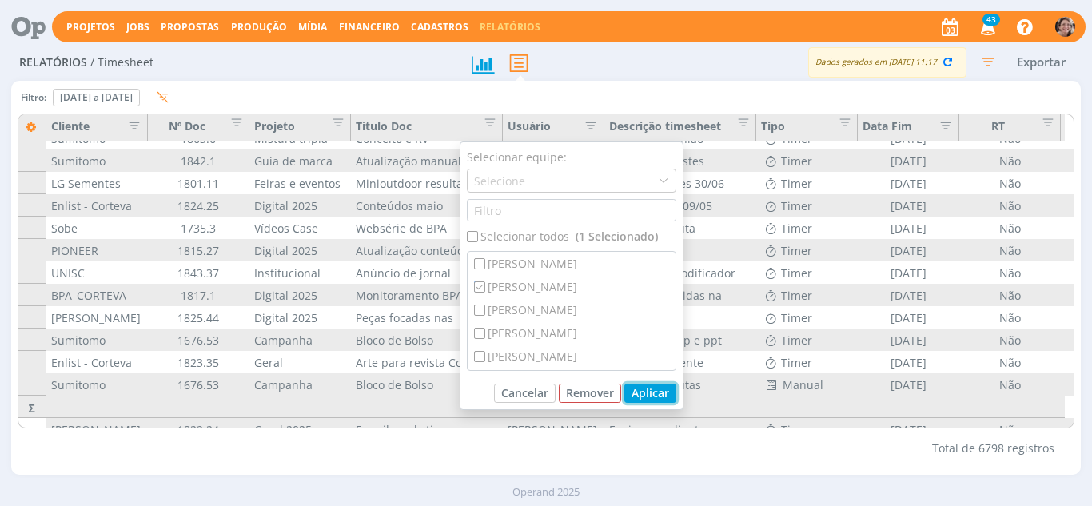
click at [642, 392] on button "Aplicar" at bounding box center [650, 393] width 52 height 19
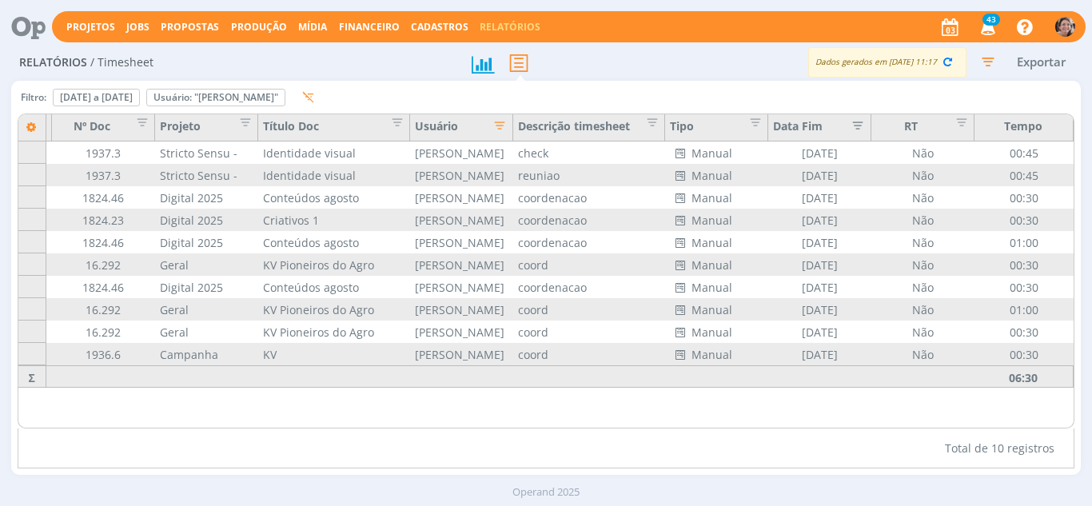
scroll to position [0, 0]
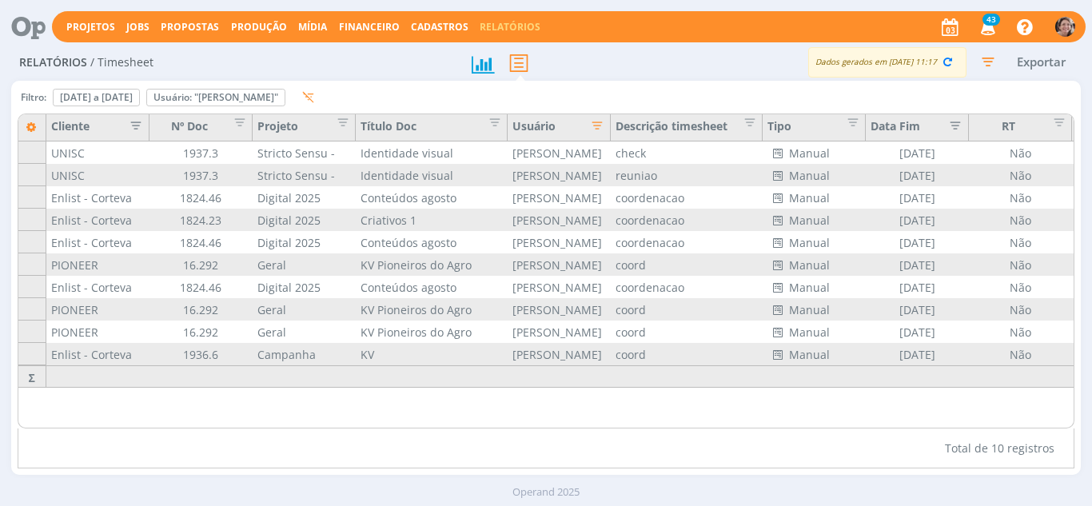
click at [595, 124] on icon "button" at bounding box center [593, 124] width 16 height 16
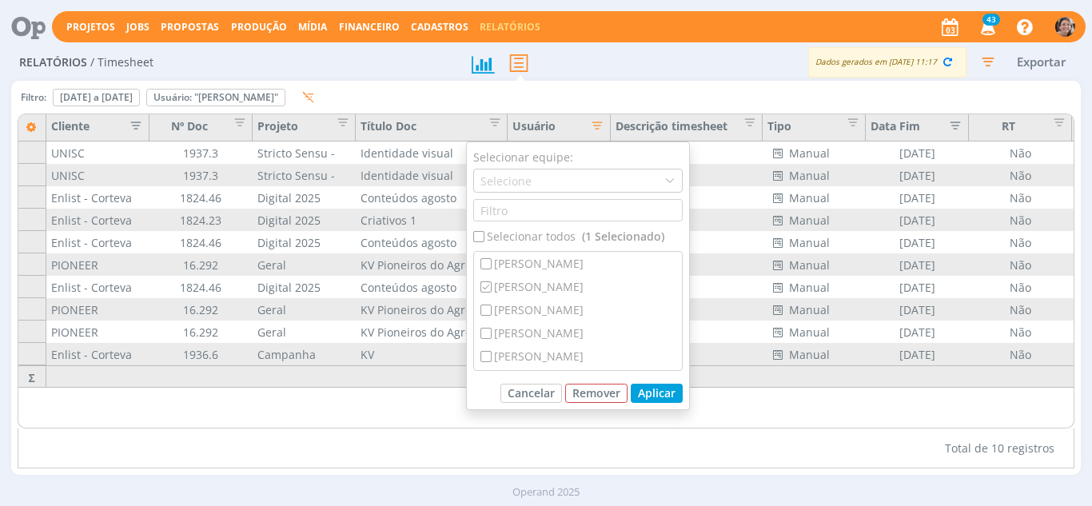
click at [507, 239] on div "Selecionar todos (1 Selecionado)" at bounding box center [577, 236] width 209 height 17
checkbox input "true"
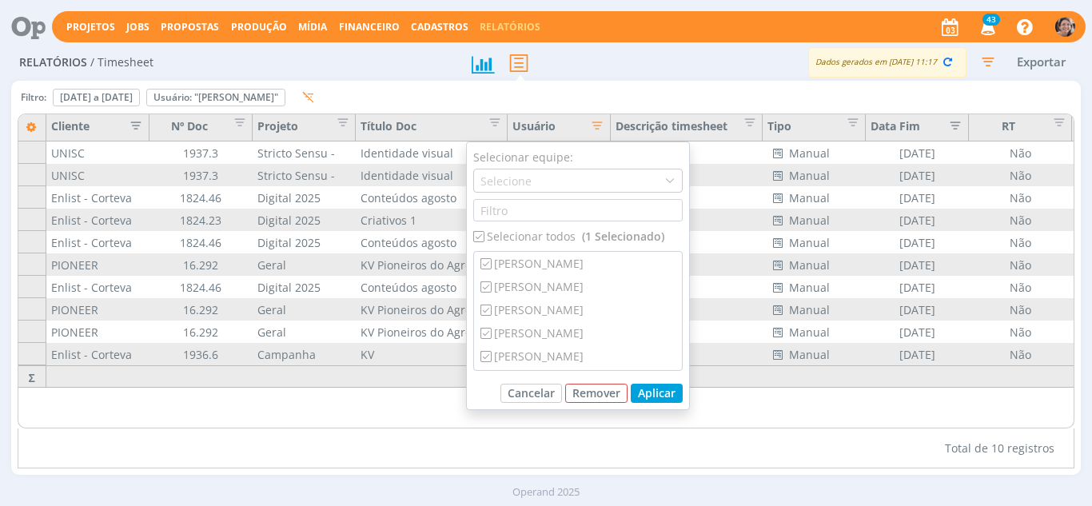
checkbox input "true"
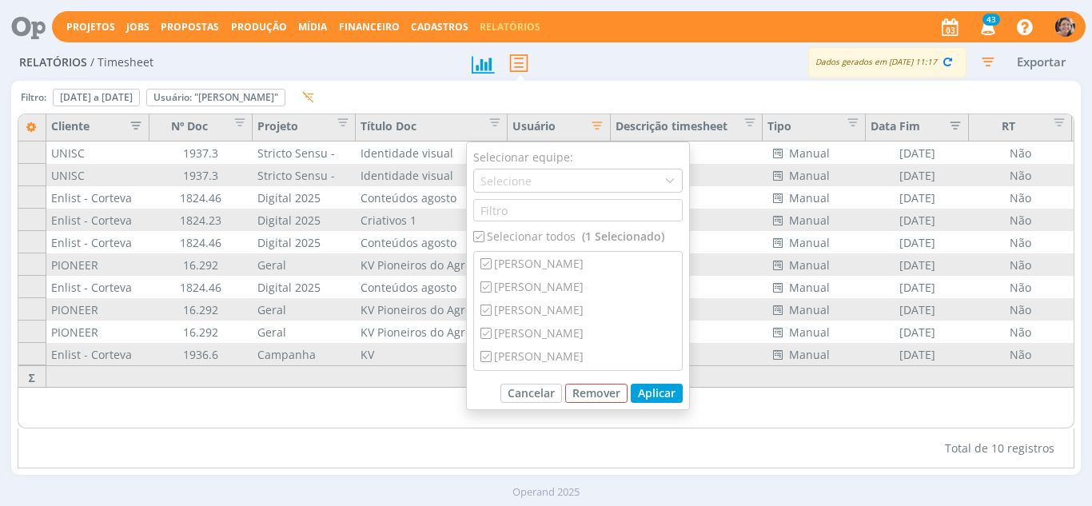
checkbox input "true"
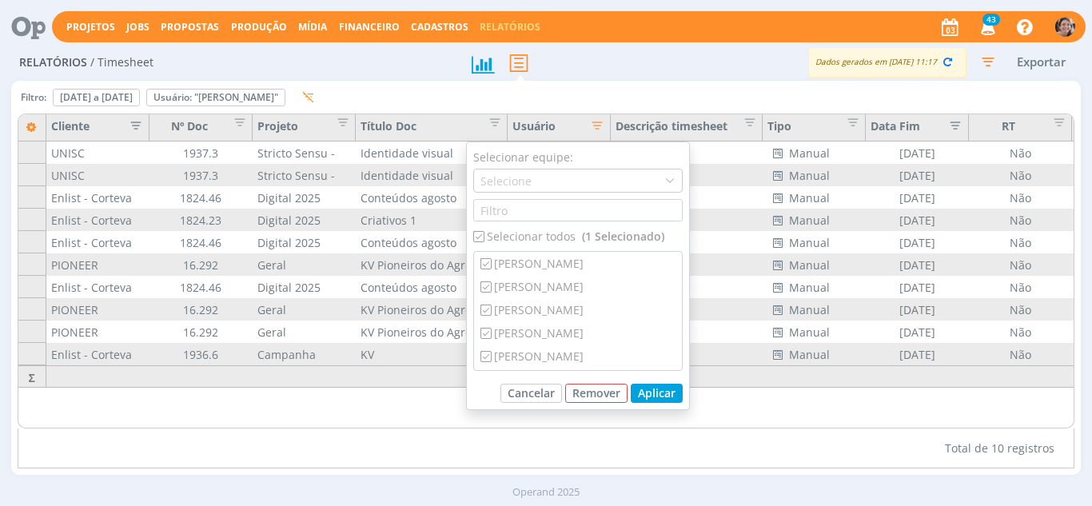
checkbox input "true"
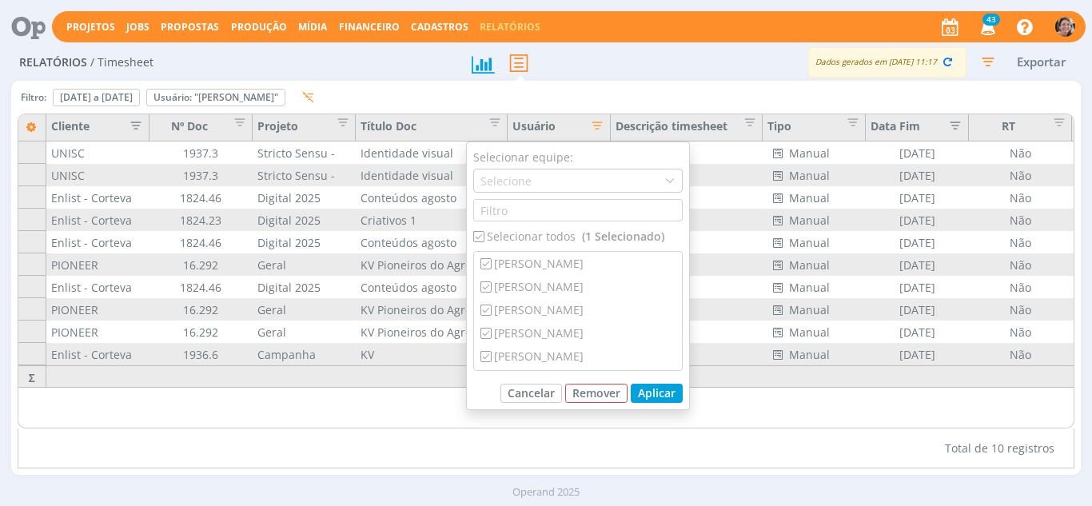
checkbox input "true"
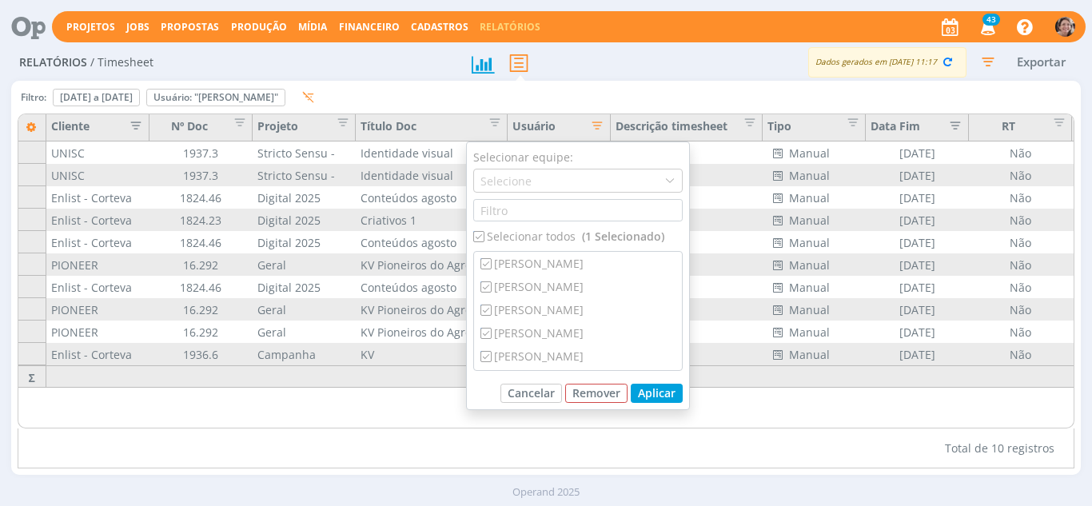
checkbox input "true"
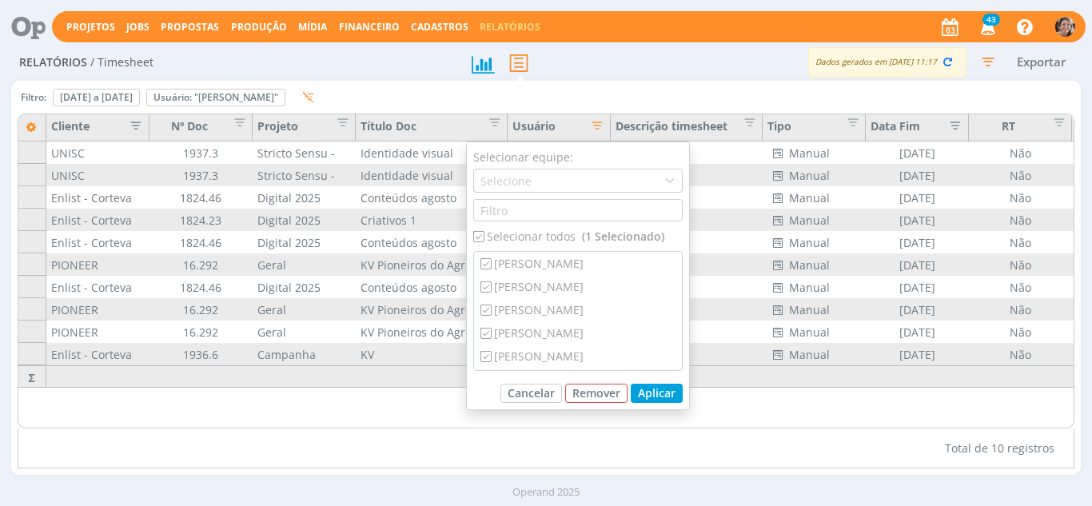
checkbox input "true"
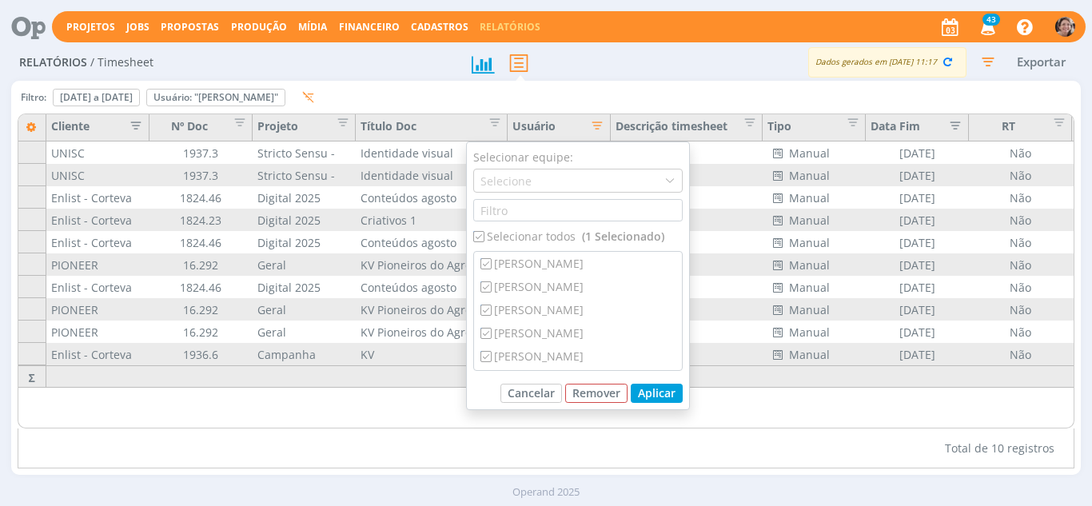
checkbox input "true"
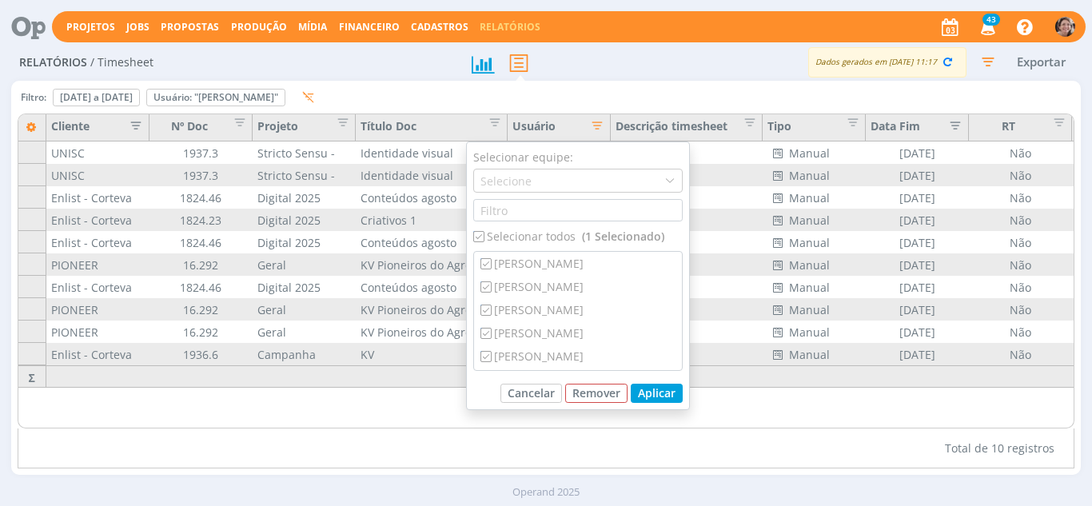
checkbox input "true"
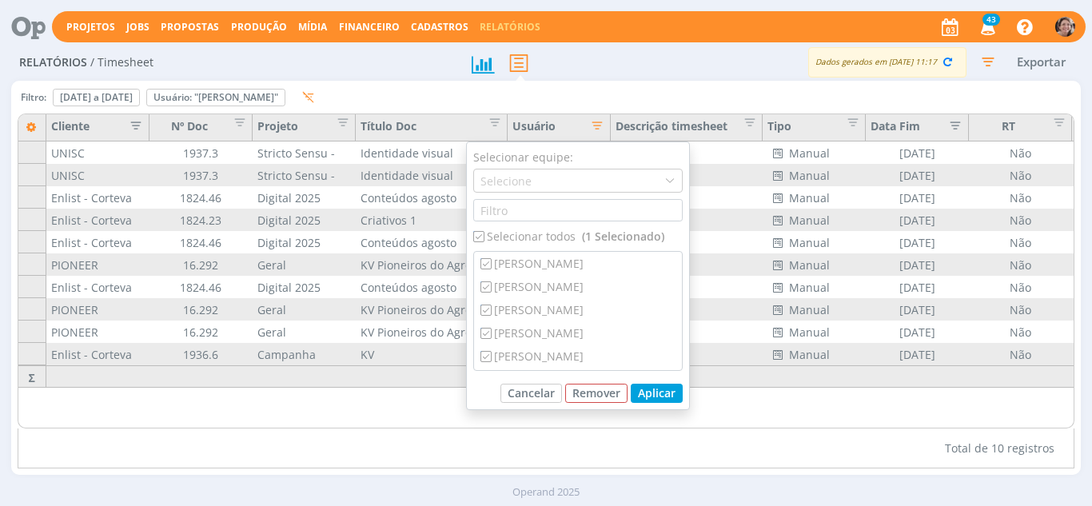
checkbox input "true"
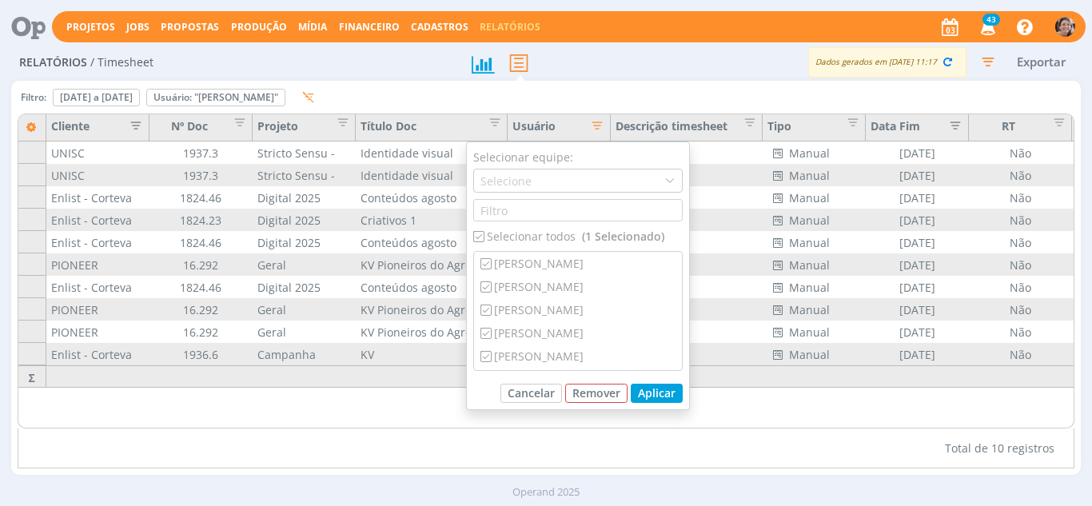
checkbox input "true"
click at [602, 444] on div "Total de 10 registros" at bounding box center [547, 449] width 1058 height 40
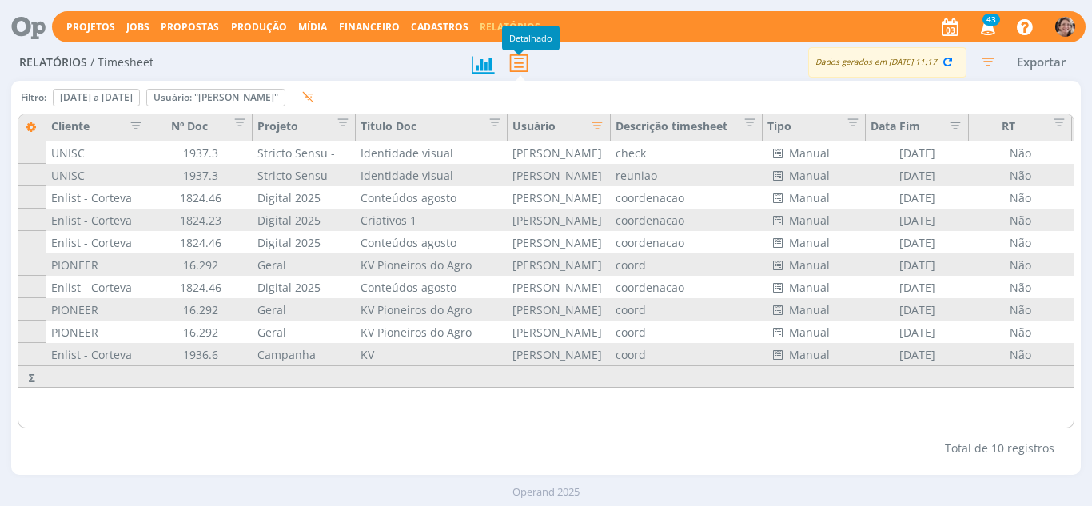
click at [516, 62] on icon at bounding box center [519, 62] width 34 height 33
click at [131, 22] on link "Jobs" at bounding box center [137, 27] width 23 height 14
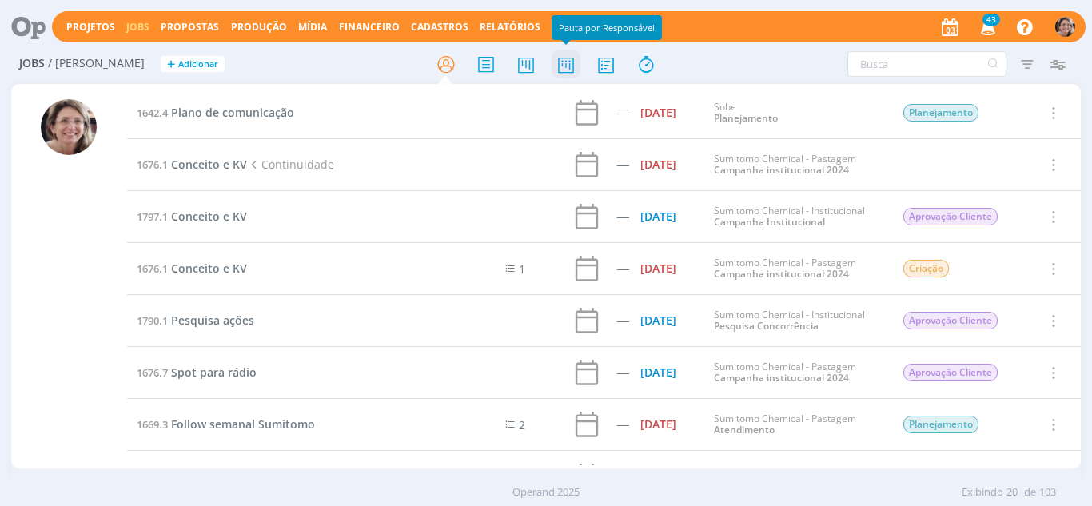
click at [564, 70] on icon at bounding box center [566, 64] width 29 height 31
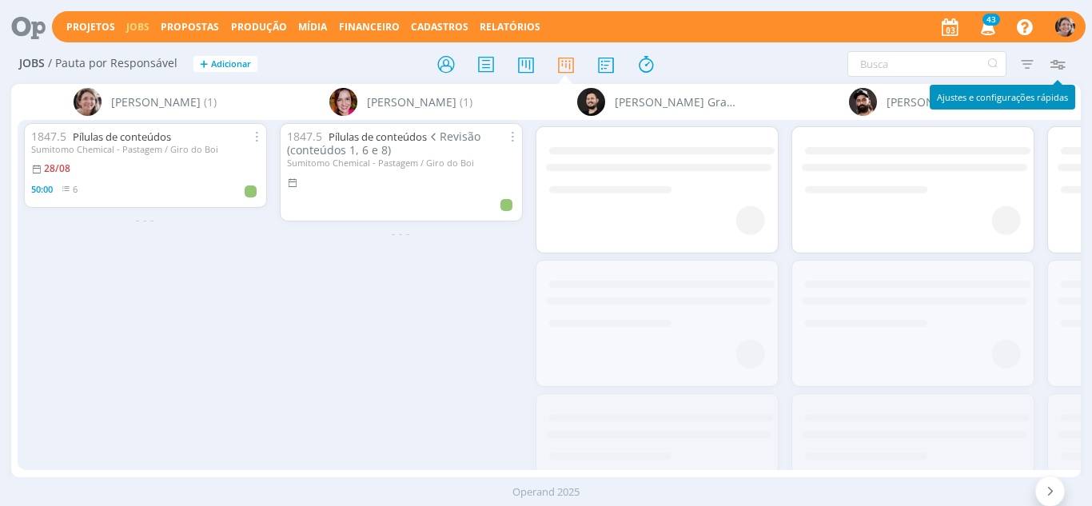
click at [1066, 67] on icon "button" at bounding box center [1057, 64] width 29 height 29
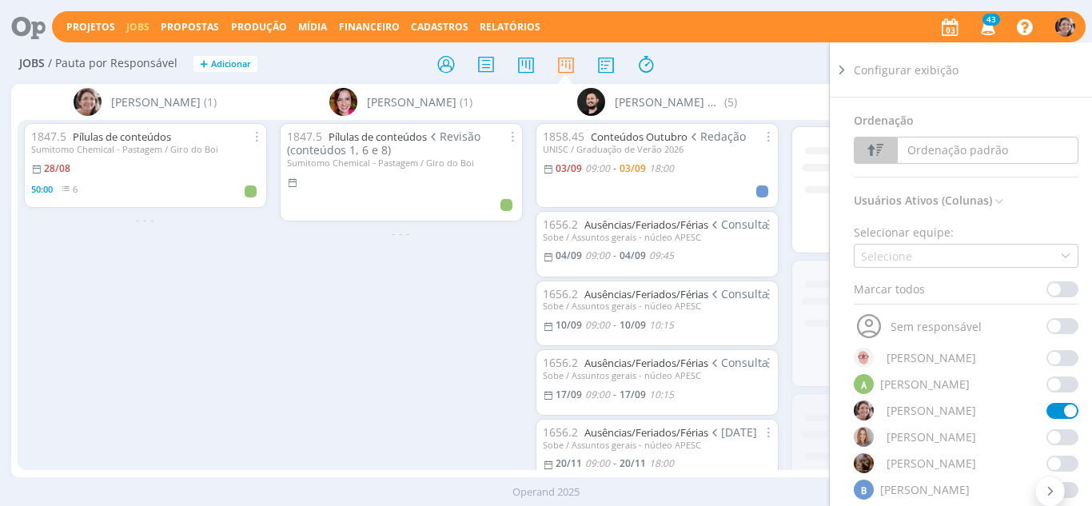
click at [1047, 388] on span at bounding box center [1063, 385] width 32 height 16
click at [1047, 386] on span at bounding box center [1063, 385] width 32 height 16
click at [1047, 383] on span at bounding box center [1063, 385] width 32 height 16
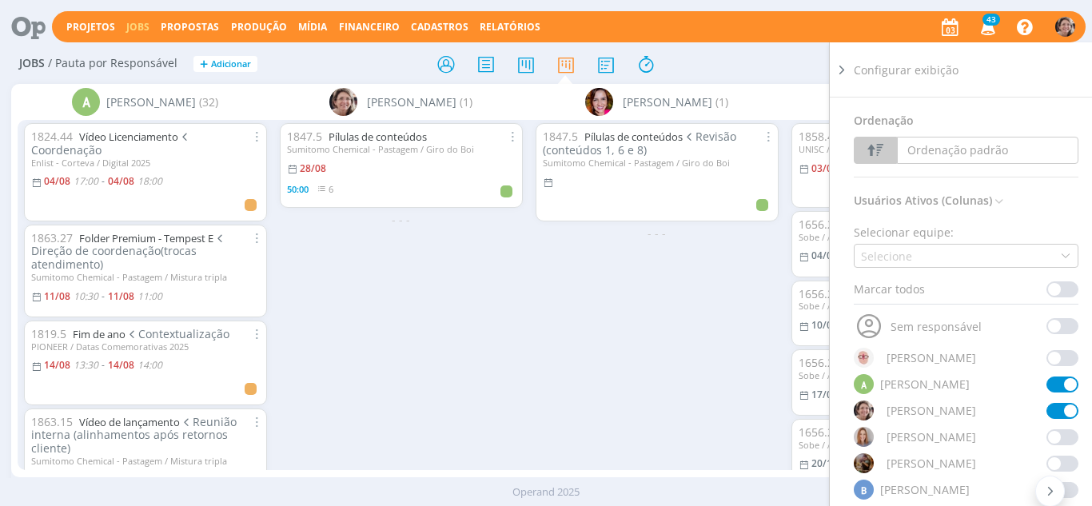
click at [839, 73] on icon at bounding box center [842, 70] width 16 height 17
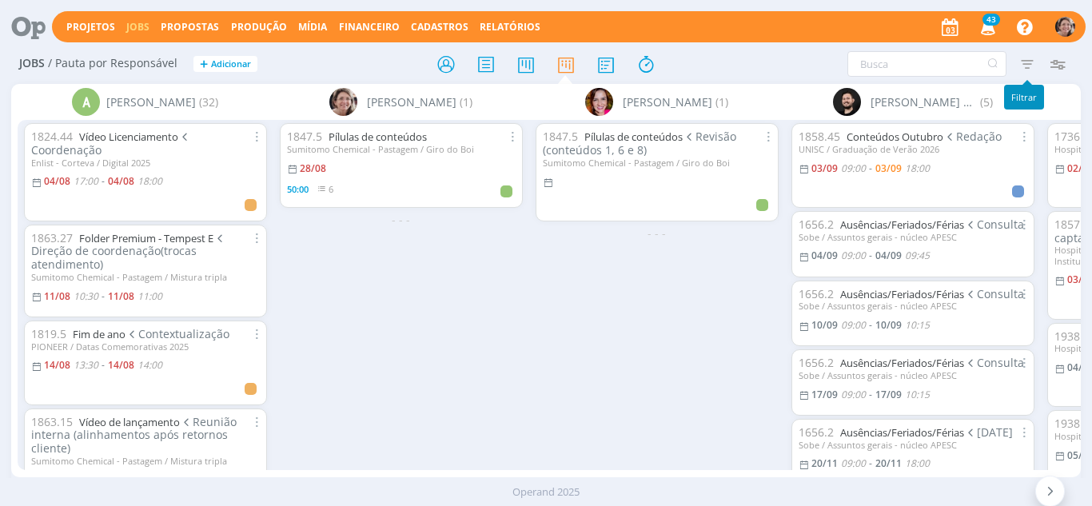
click at [1027, 69] on icon "button" at bounding box center [1027, 64] width 29 height 29
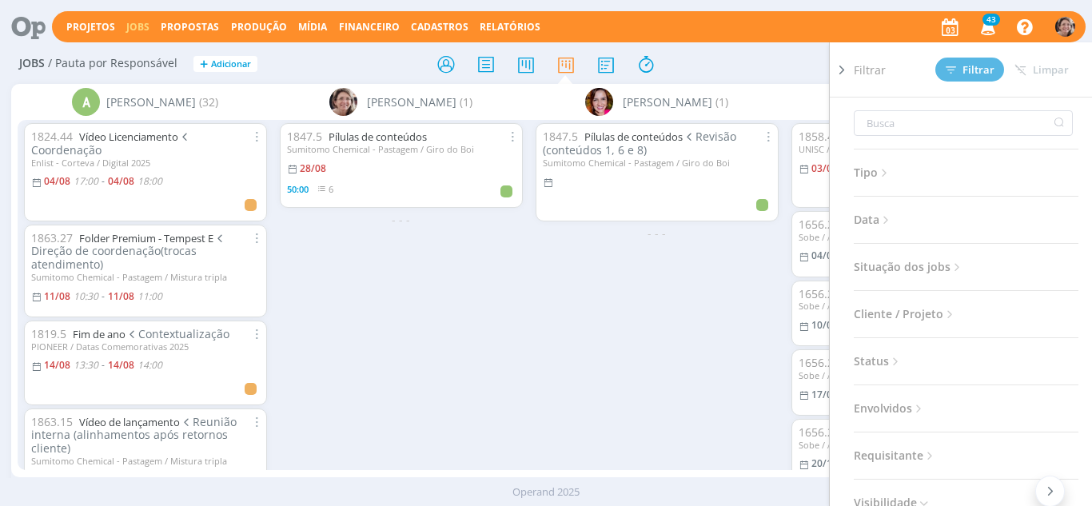
click at [787, 72] on div "Filtrar Filtrar Limpar Tipo Jobs e Tarefas Data Personalizado a Situação dos jo…" at bounding box center [902, 64] width 341 height 26
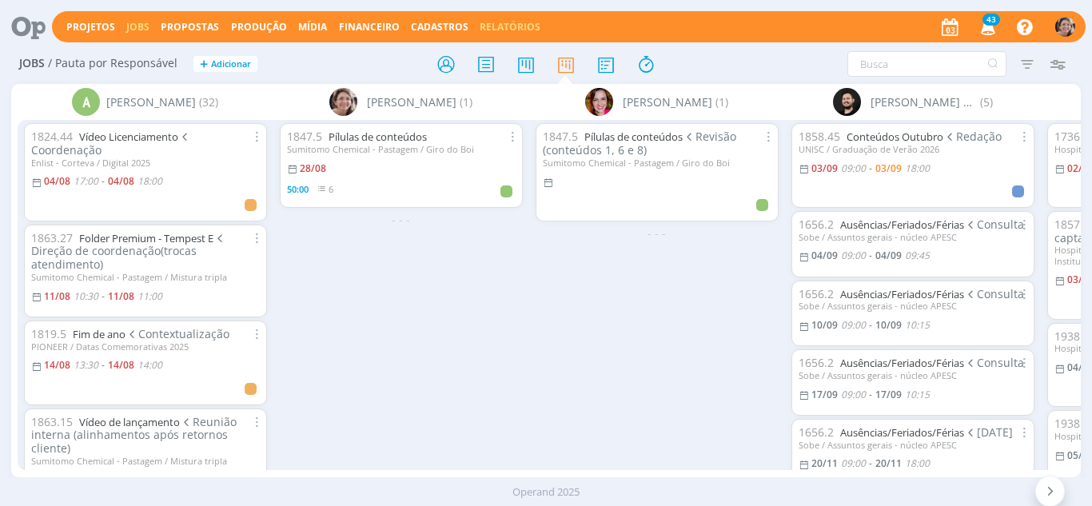
click at [501, 20] on link "Relatórios" at bounding box center [510, 27] width 61 height 14
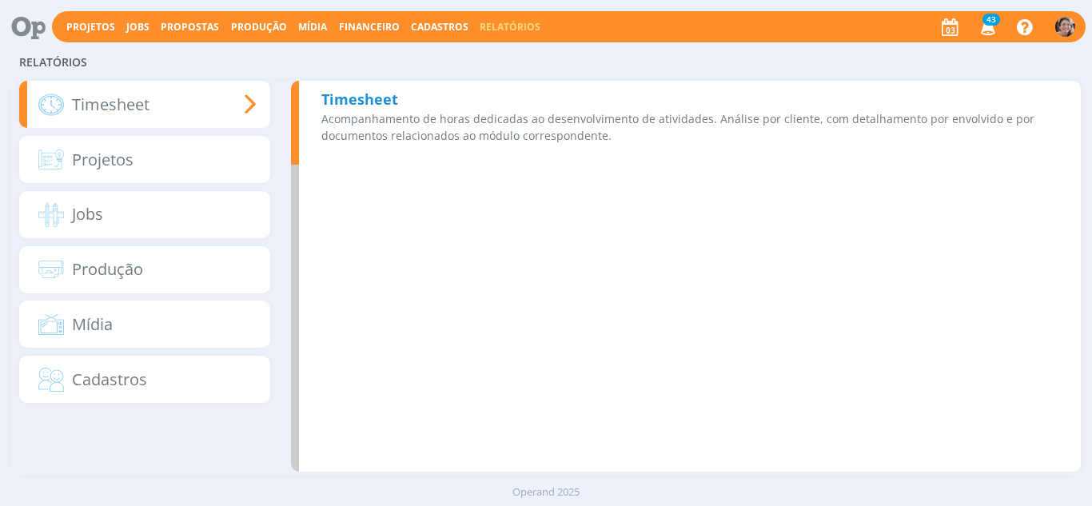
click at [369, 99] on b "Timesheet" at bounding box center [359, 99] width 77 height 19
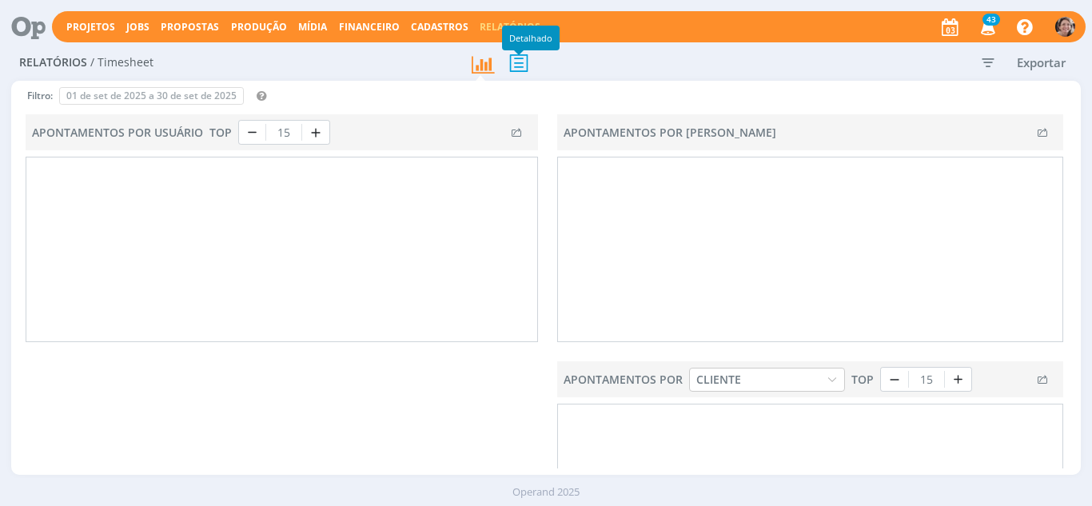
click at [523, 67] on icon at bounding box center [519, 62] width 34 height 33
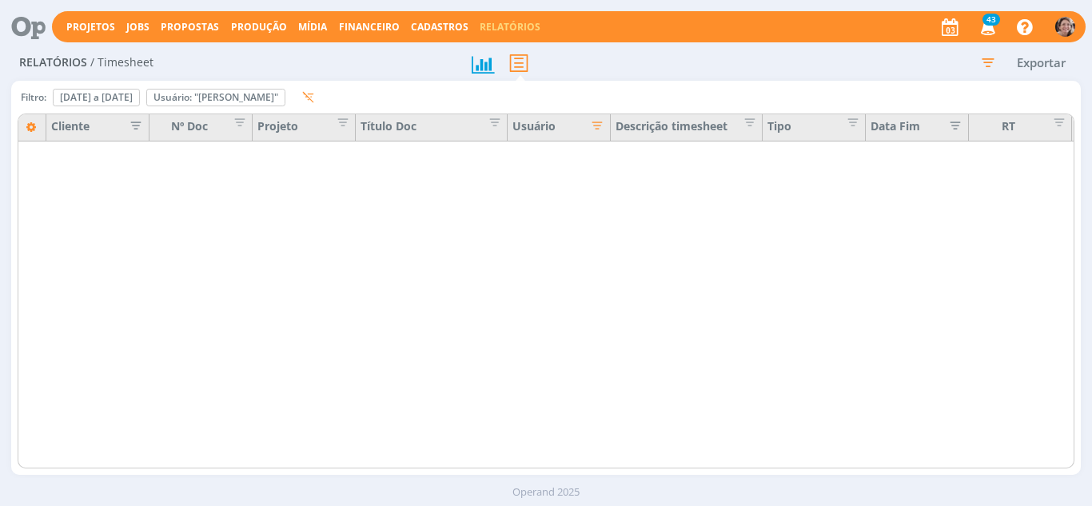
click at [986, 62] on icon "button" at bounding box center [988, 62] width 29 height 29
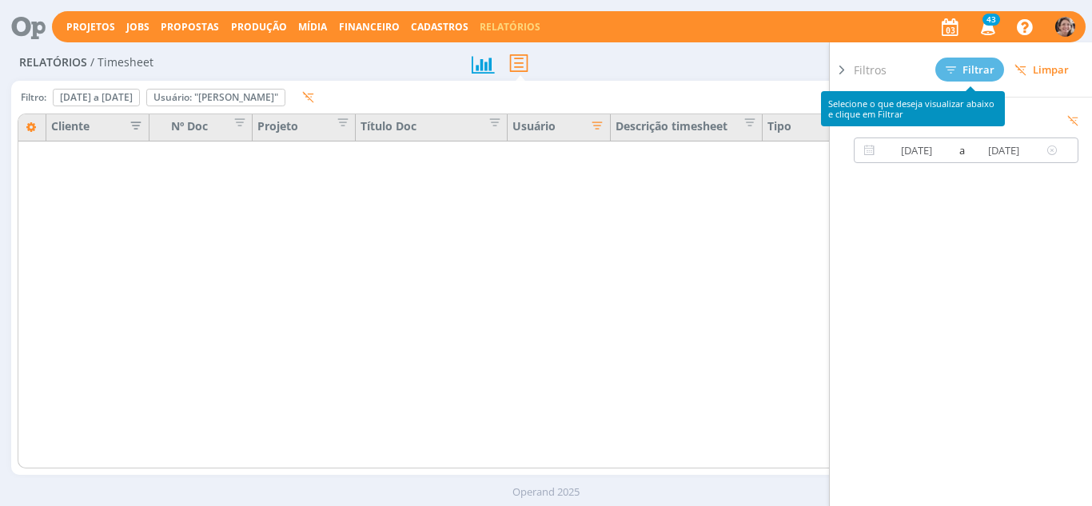
click at [932, 148] on input "01/07/2025" at bounding box center [917, 150] width 77 height 19
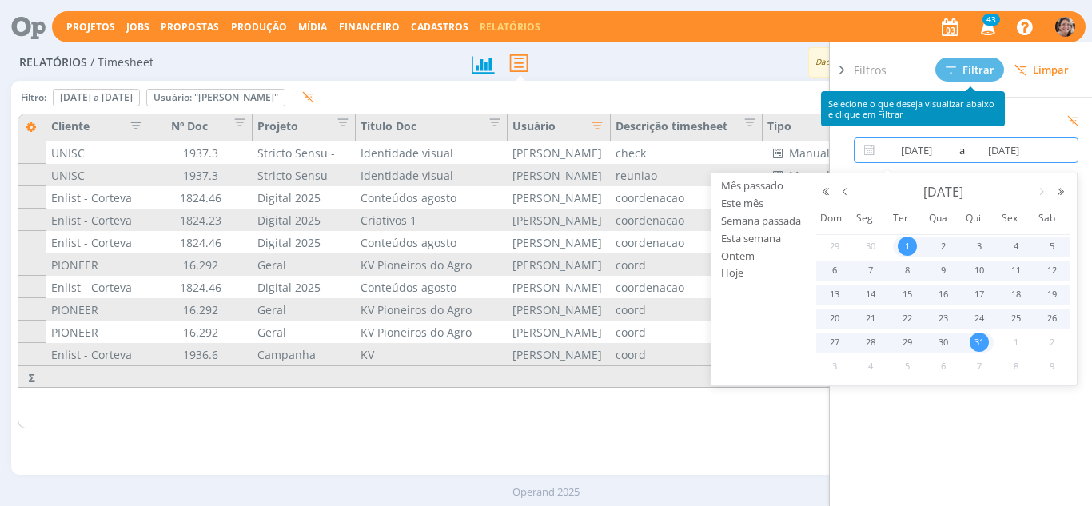
click at [935, 98] on div "Selecione o que deseja visualizar abaixo e clique em Filtrar" at bounding box center [913, 108] width 184 height 35
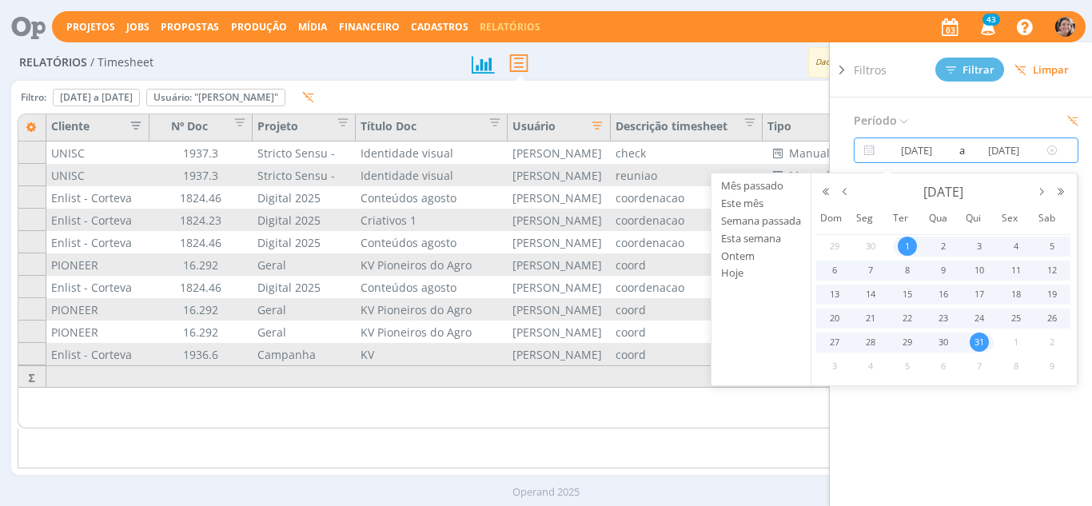
click at [923, 150] on input "01/07/2025" at bounding box center [917, 150] width 77 height 19
click at [1039, 191] on button "button" at bounding box center [1041, 191] width 19 height 11
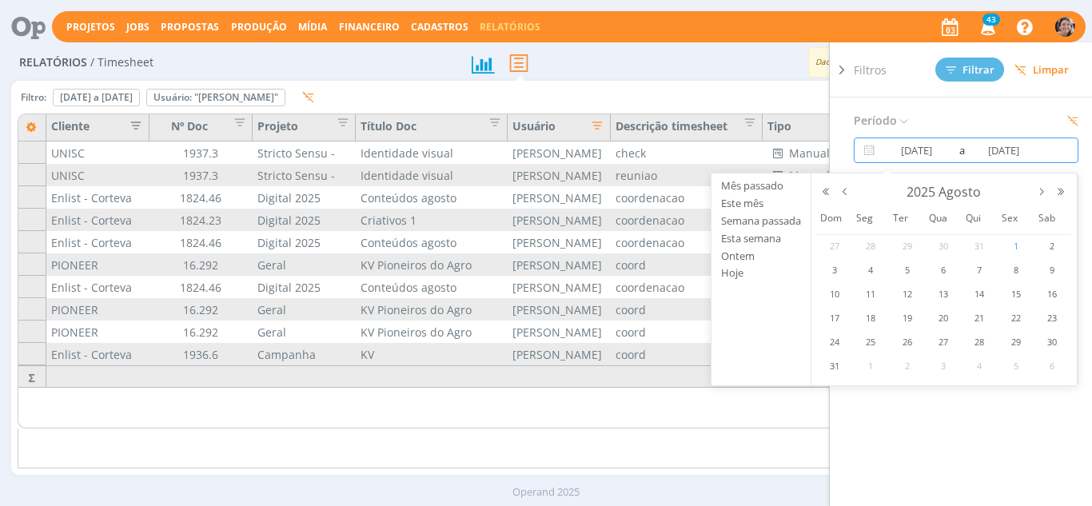
click at [1011, 239] on span "1" at bounding box center [1016, 246] width 19 height 19
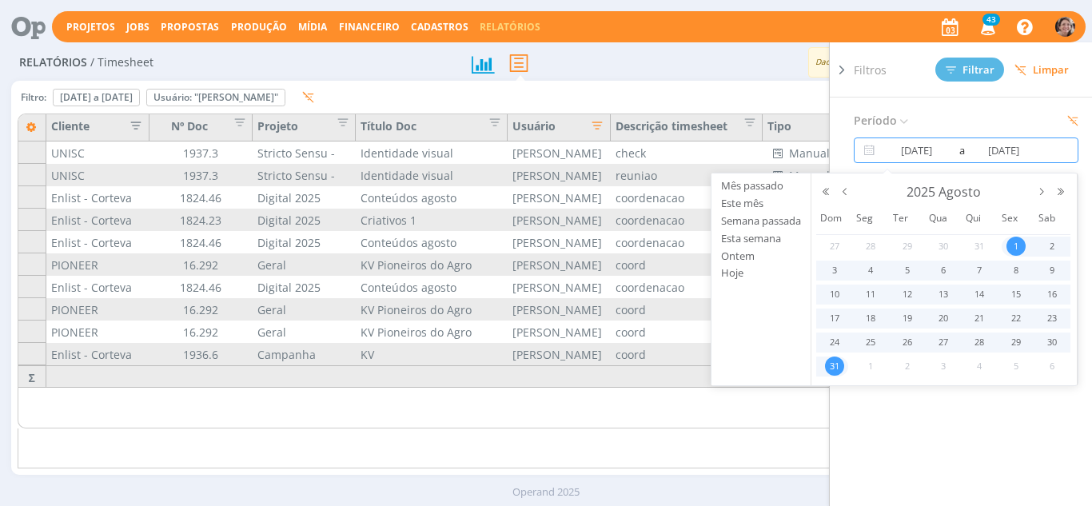
click at [834, 371] on span "31" at bounding box center [834, 366] width 19 height 19
type input "01/08/2025"
type input "31/08/2025"
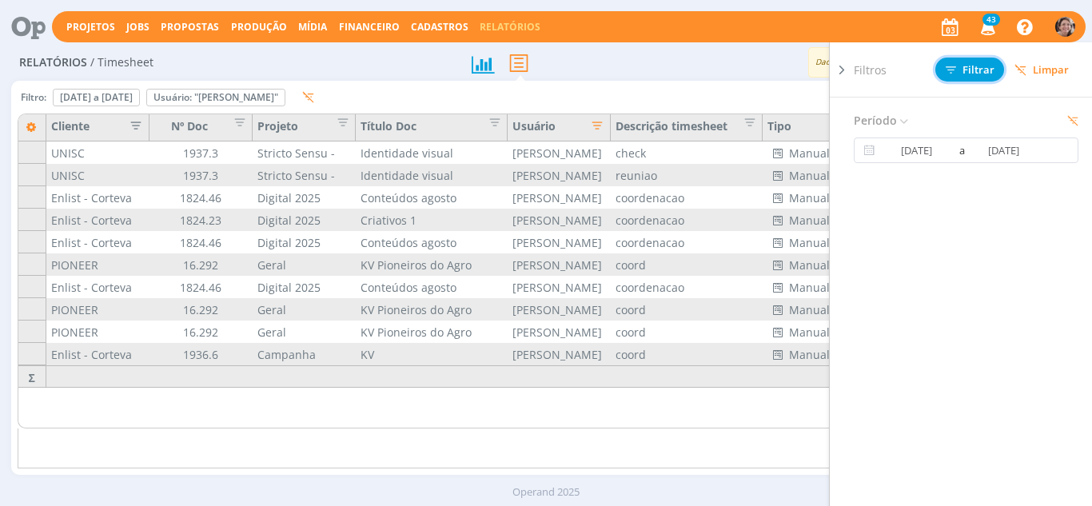
click at [975, 65] on span "Filtrar" at bounding box center [970, 70] width 49 height 10
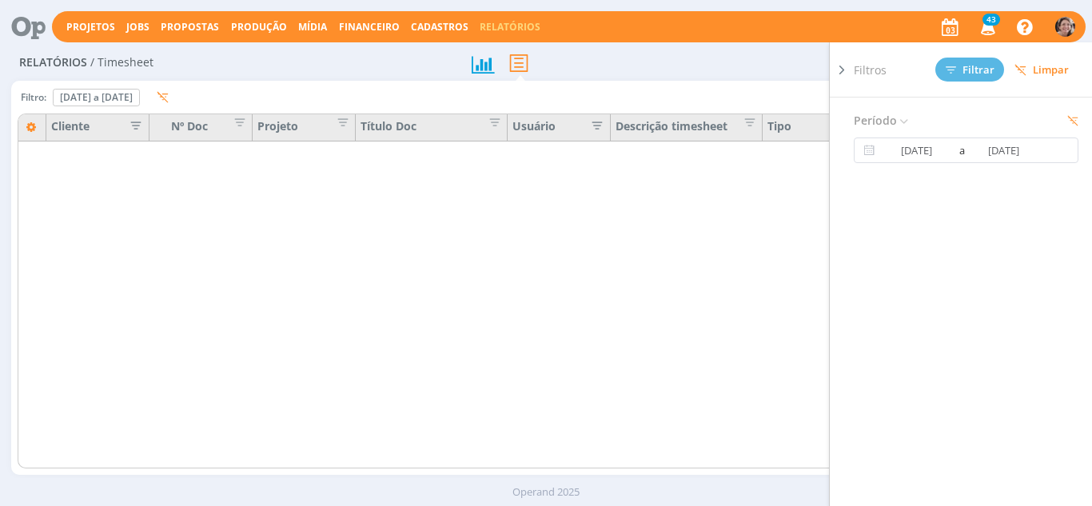
click at [842, 70] on icon at bounding box center [842, 70] width 16 height 17
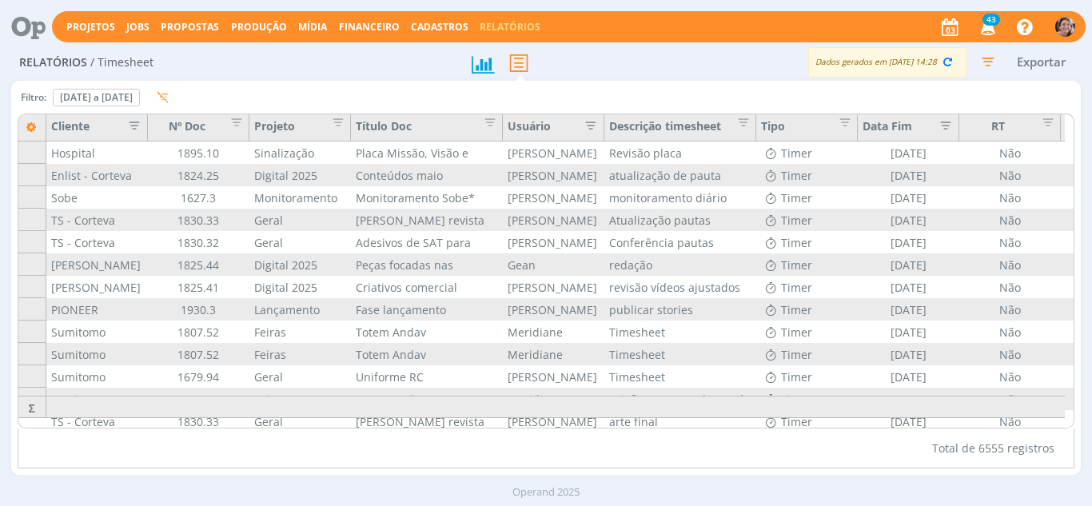
click at [129, 126] on icon "button" at bounding box center [130, 124] width 16 height 16
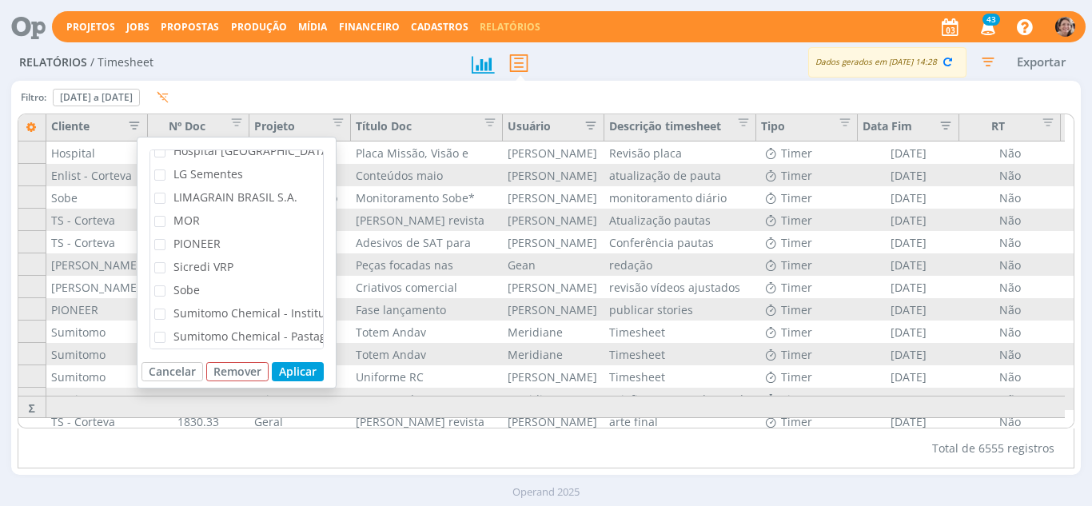
scroll to position [337, 0]
click at [201, 243] on span "Sicredi VRP" at bounding box center [203, 246] width 60 height 15
click at [165, 242] on input "Sicredi VRP" at bounding box center [165, 242] width 0 height 0
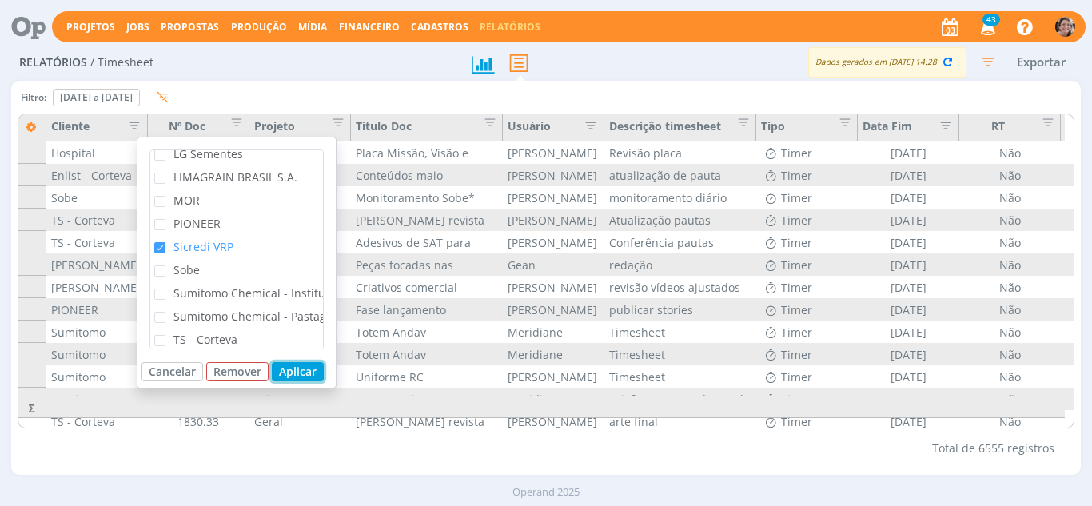
click at [287, 370] on button "Aplicar" at bounding box center [298, 371] width 52 height 19
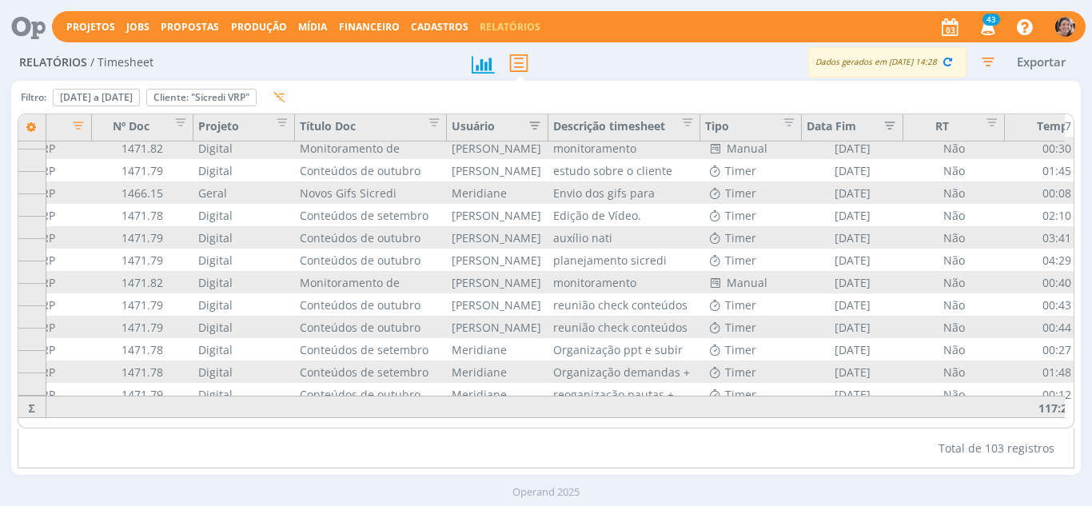
scroll to position [2052, 101]
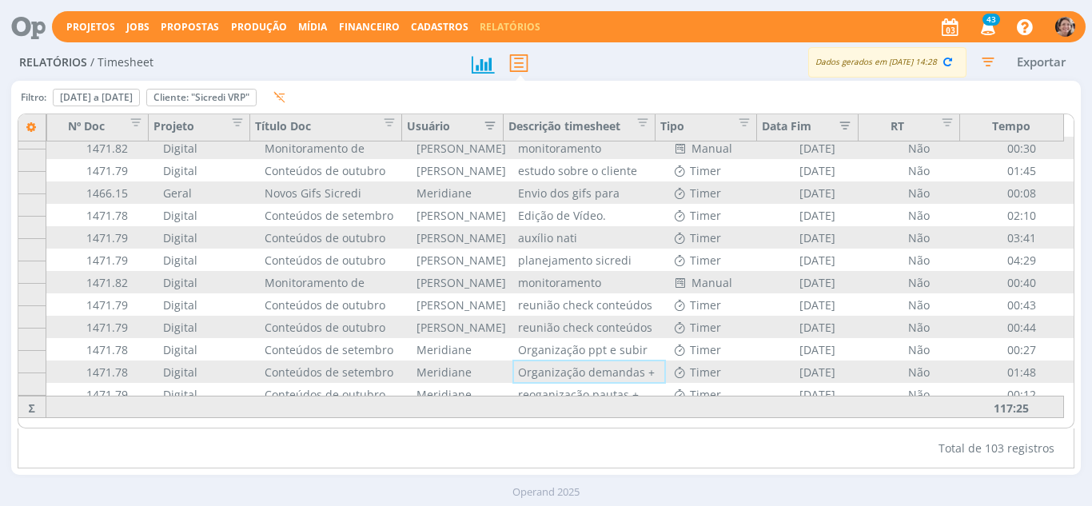
click at [1031, 62] on button "Exportar" at bounding box center [1041, 62] width 63 height 20
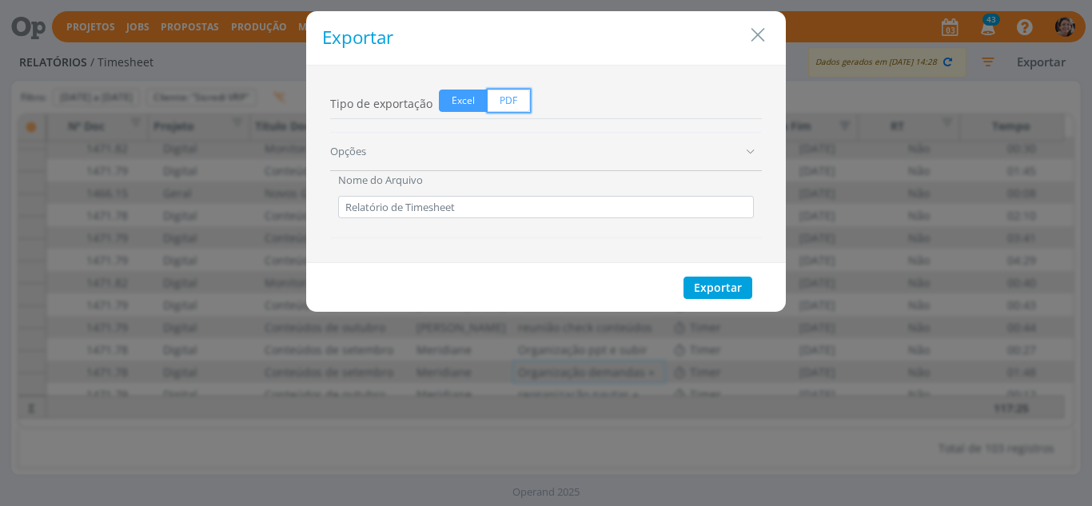
click at [504, 100] on span "PDF" at bounding box center [509, 101] width 42 height 22
click at [498, 100] on input "PDF" at bounding box center [493, 95] width 10 height 10
radio input "true"
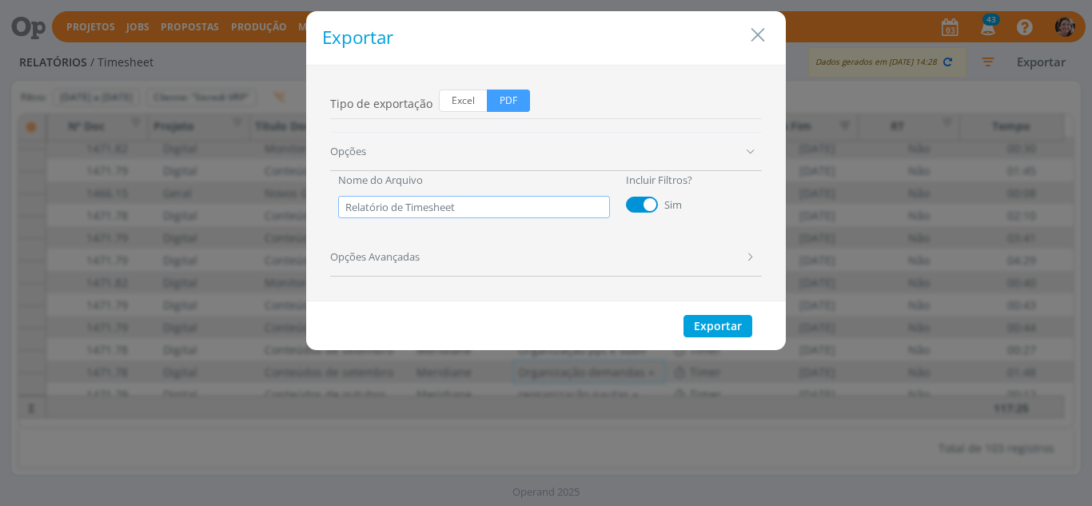
click at [437, 205] on input "Relatório de Timesheet" at bounding box center [474, 207] width 272 height 22
click at [492, 211] on input "Relatório de Timesheet" at bounding box center [474, 207] width 272 height 22
drag, startPoint x: 471, startPoint y: 204, endPoint x: 349, endPoint y: 193, distance: 122.0
click at [349, 193] on div "Nome do Arquivo Relatório de Timesheet" at bounding box center [474, 194] width 288 height 47
click at [322, 192] on div "Opções Nome do Arquivo Relatório de Timesheet Incluir Filtros? Sim Opções Avanç…" at bounding box center [546, 204] width 448 height 145
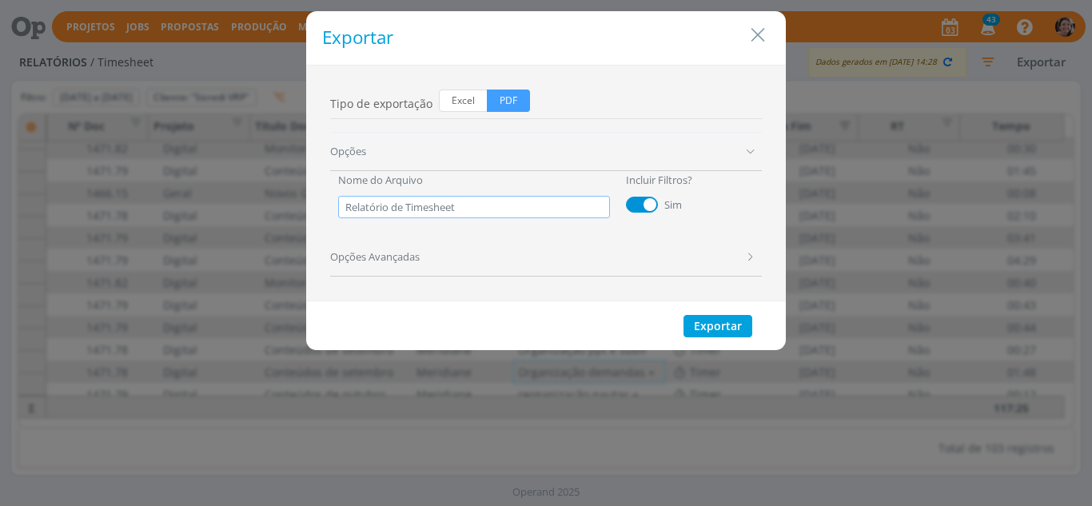
drag, startPoint x: 430, startPoint y: 197, endPoint x: 289, endPoint y: 195, distance: 140.7
click at [289, 195] on div "Exportar Tipo de exportação Excel PDF Opções Nome do Arquivo Relatório de Times…" at bounding box center [546, 253] width 1092 height 506
type input "Relatório de Horas Sicredi_Agosto 25"
click at [726, 336] on button "Exportar" at bounding box center [718, 326] width 69 height 22
click at [755, 36] on icon "Close" at bounding box center [758, 35] width 24 height 24
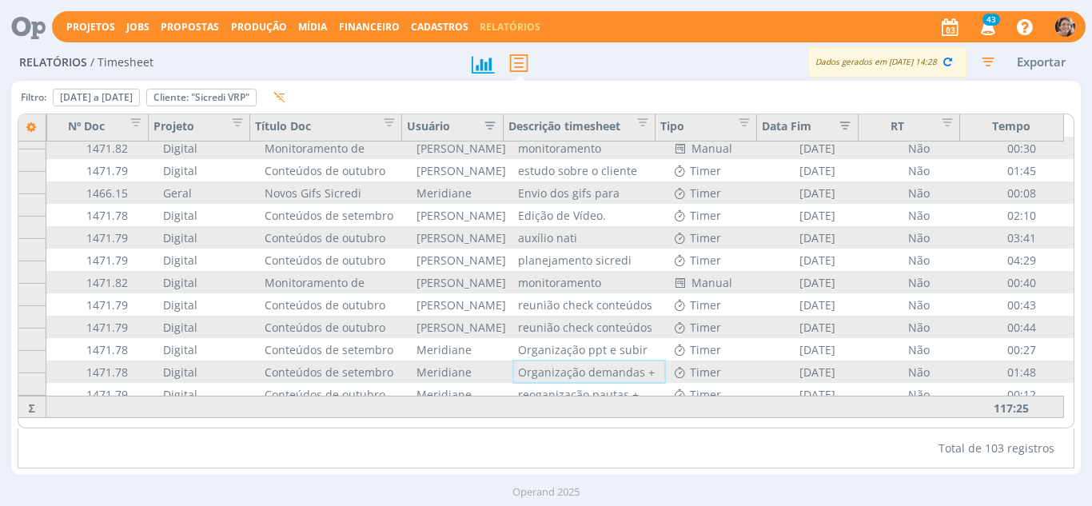
click at [986, 64] on icon "button" at bounding box center [988, 61] width 29 height 29
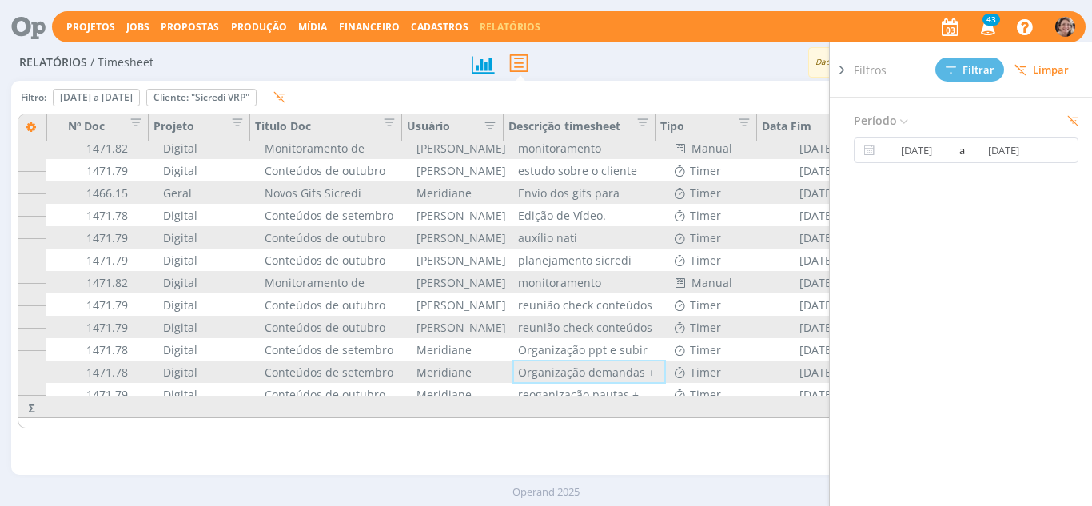
click at [711, 58] on div "Dados gerados em 03/09 às 14:28 Exportar" at bounding box center [859, 62] width 446 height 30
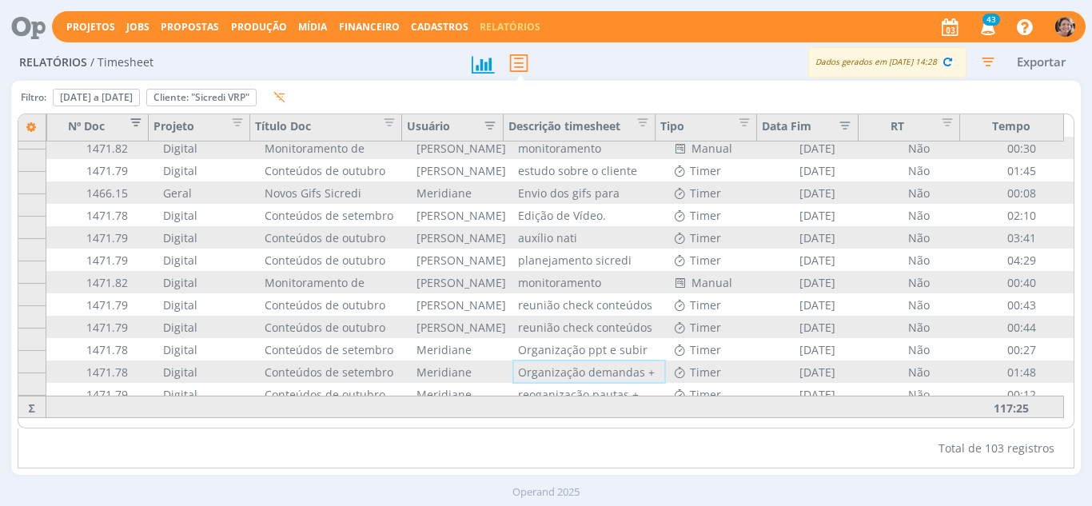
click at [140, 122] on span "Editar filtro para Coluna Nº Doc" at bounding box center [132, 120] width 16 height 16
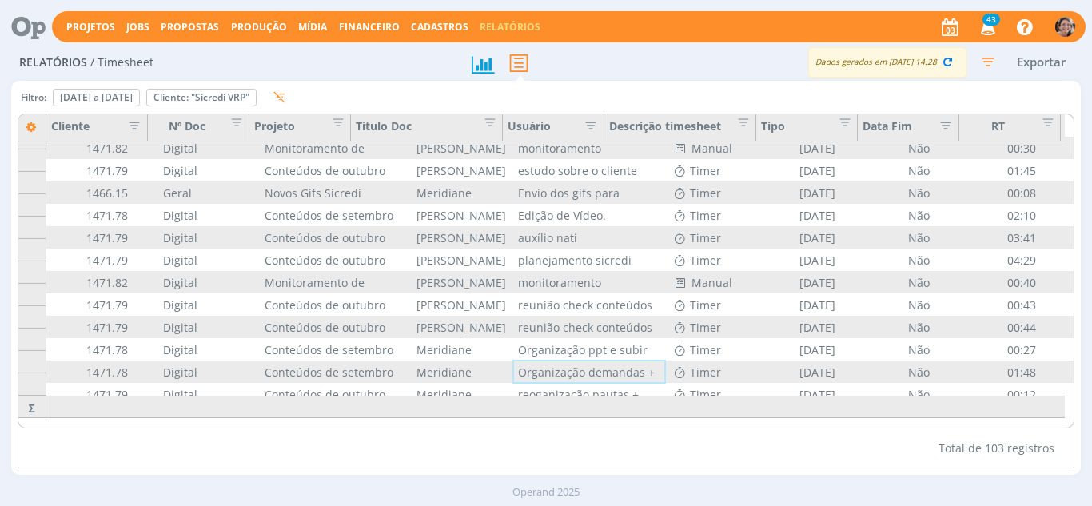
scroll to position [2052, 0]
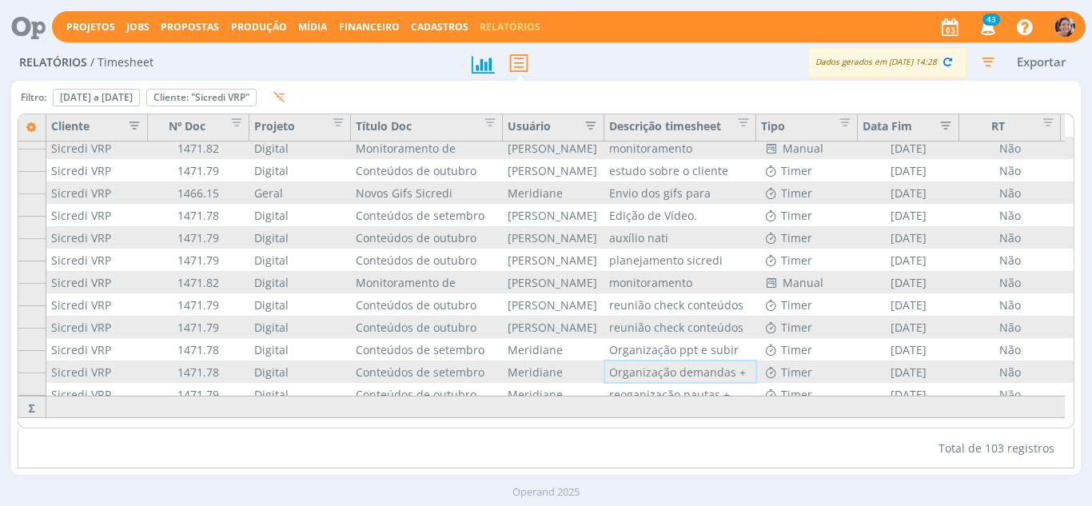
click at [130, 127] on icon "button" at bounding box center [130, 124] width 16 height 16
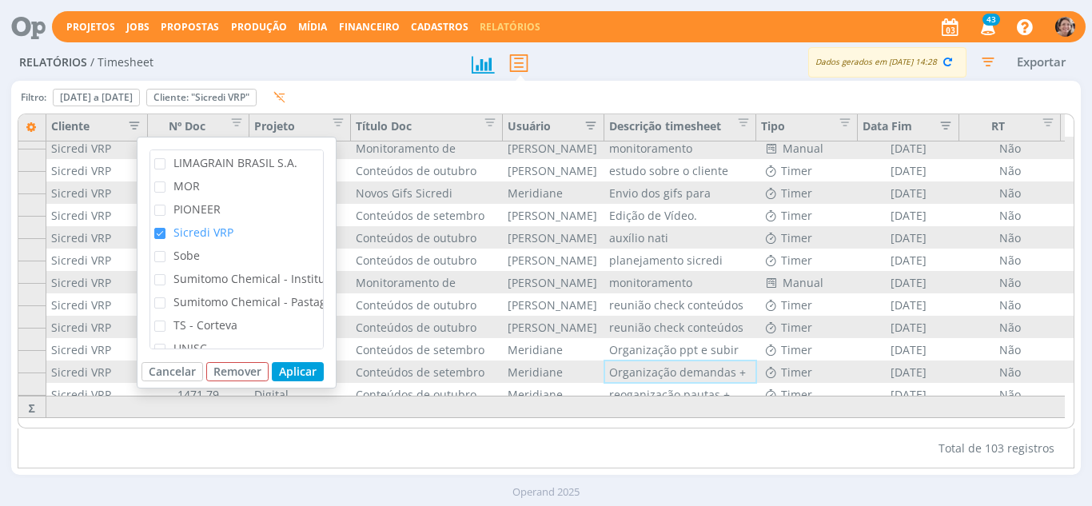
scroll to position [342, 0]
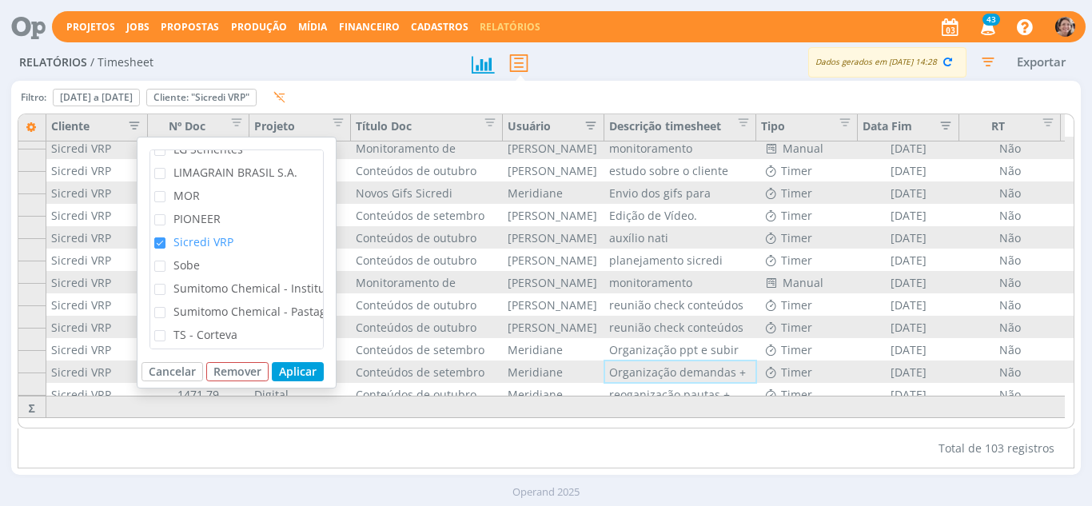
click at [213, 240] on span "Sicredi VRP" at bounding box center [203, 241] width 60 height 15
click at [165, 237] on input "Sicredi VRP" at bounding box center [165, 237] width 0 height 0
click at [217, 286] on span "Sumitomo Chemical - Institucional" at bounding box center [265, 288] width 184 height 15
click at [165, 284] on input "Sumitomo Chemical - Institucional" at bounding box center [165, 284] width 0 height 0
click at [205, 315] on span "Sumitomo Chemical - Pastagem" at bounding box center [257, 311] width 169 height 15
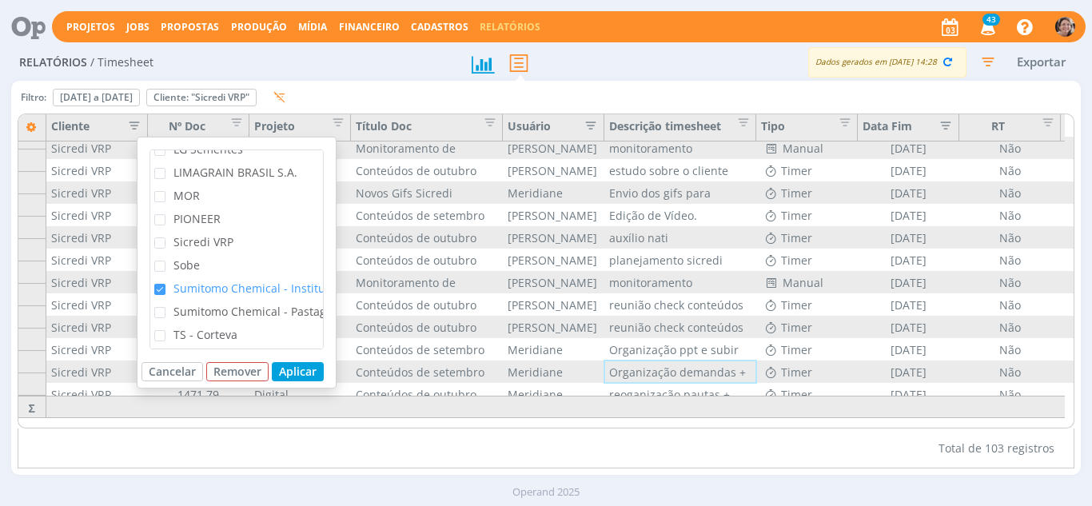
click at [165, 307] on input "Sumitomo Chemical - Pastagem" at bounding box center [165, 307] width 0 height 0
click at [208, 292] on span "Sumitomo Chemical - Institucional" at bounding box center [265, 288] width 184 height 15
click at [165, 284] on input "Sumitomo Chemical - Institucional" at bounding box center [165, 284] width 0 height 0
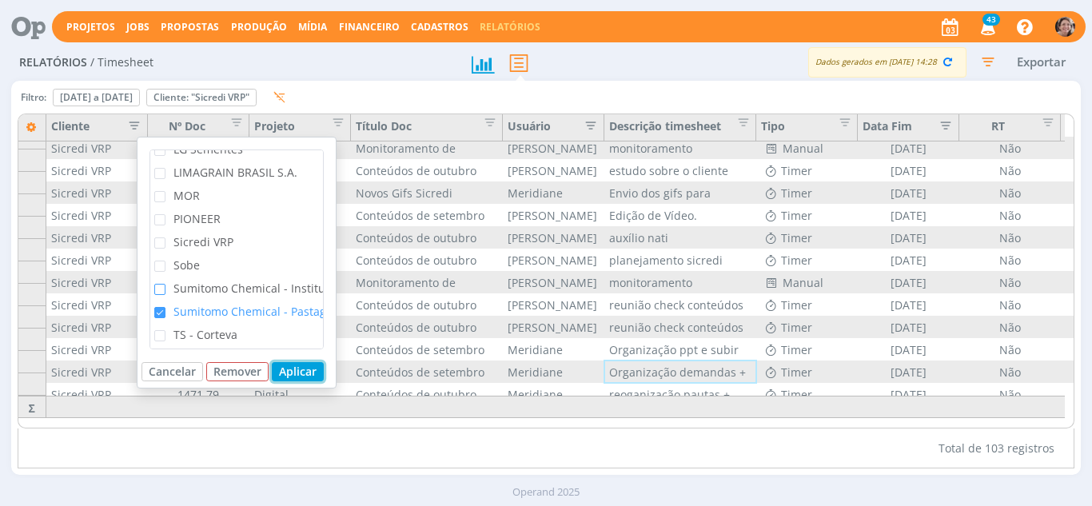
click at [305, 376] on button "Aplicar" at bounding box center [298, 371] width 52 height 19
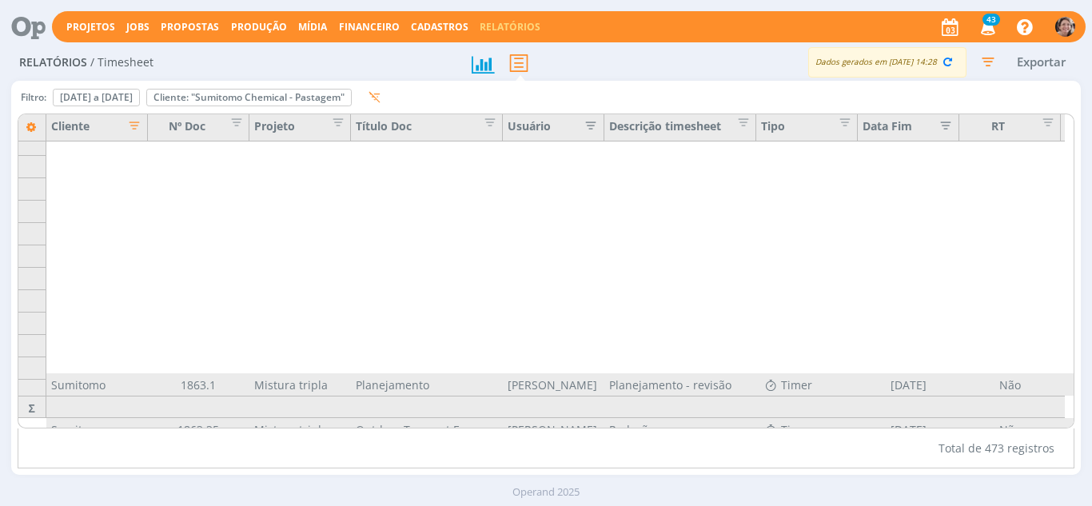
scroll to position [7328, 0]
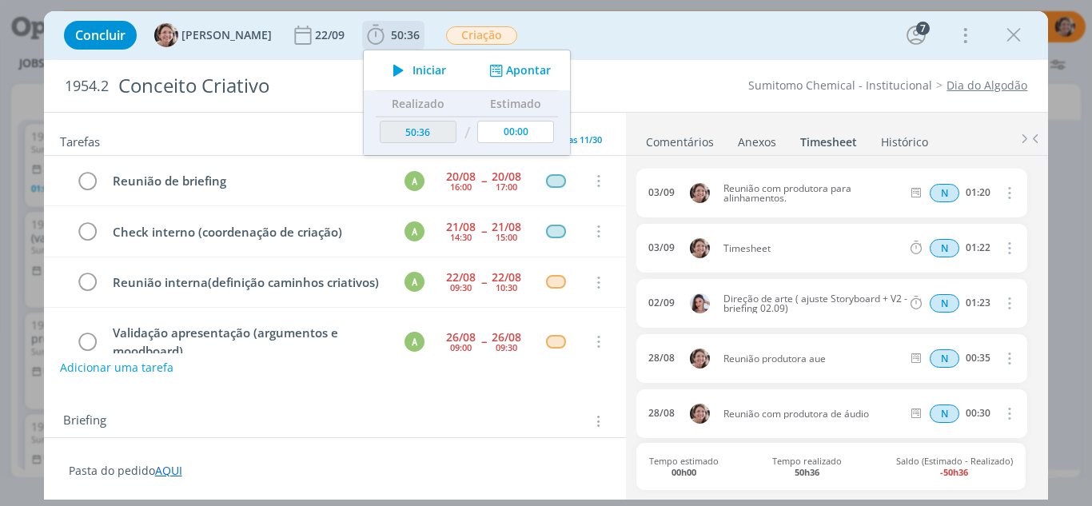
scroll to position [158, 0]
click at [641, 83] on div "Sumitomo Chemical - Institucional Dia do Algodão" at bounding box center [832, 86] width 408 height 16
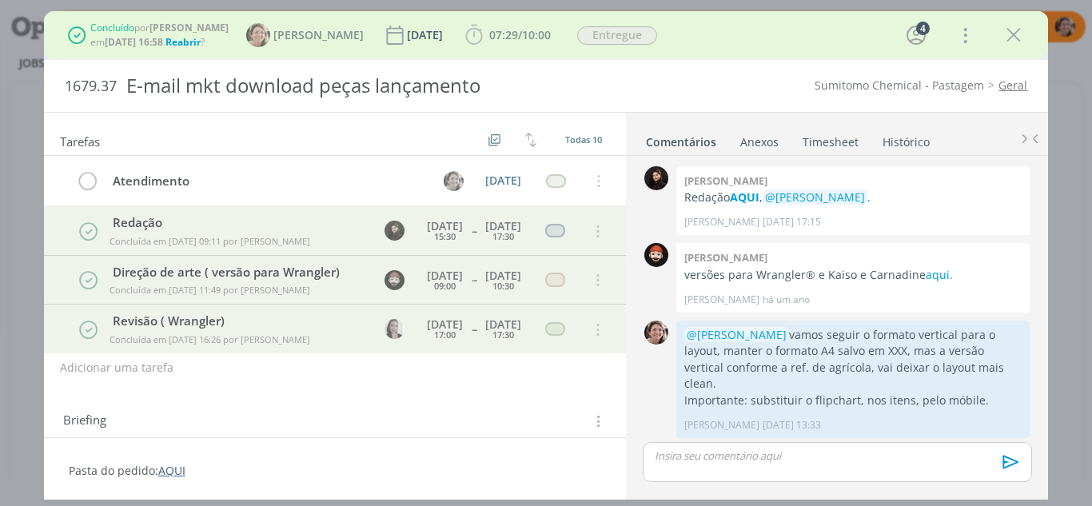
scroll to position [715, 0]
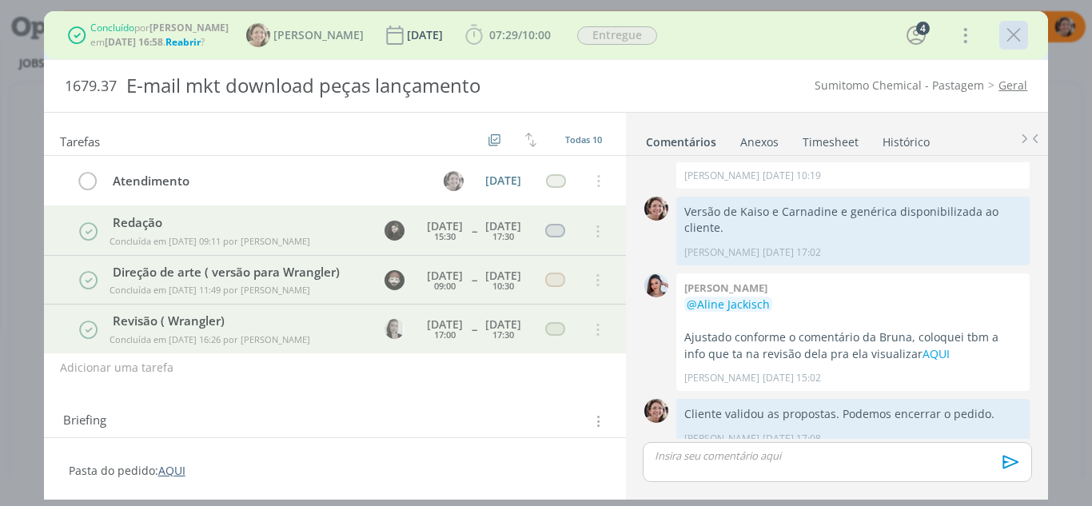
click at [1015, 34] on icon "dialog" at bounding box center [1014, 35] width 24 height 24
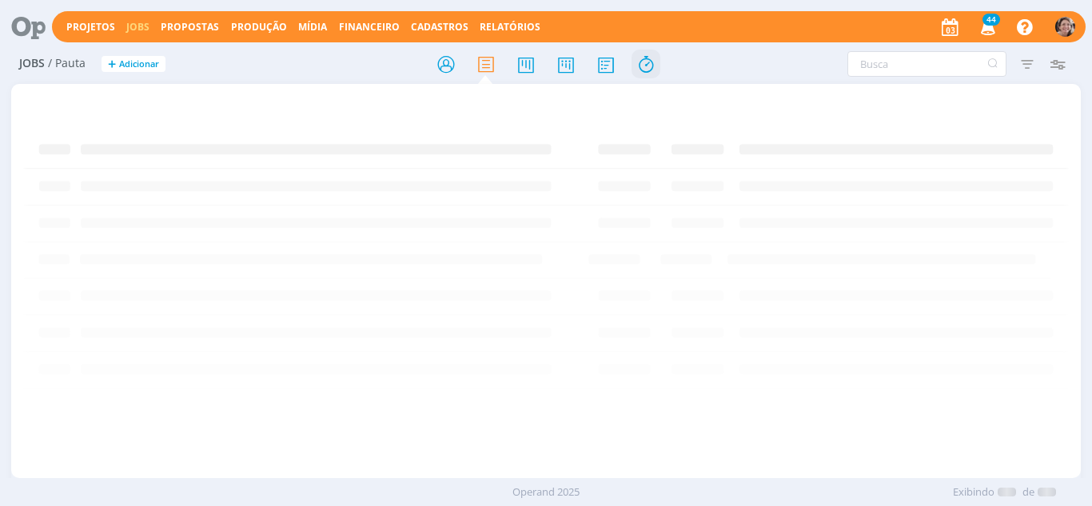
click at [563, 67] on icon at bounding box center [566, 64] width 29 height 31
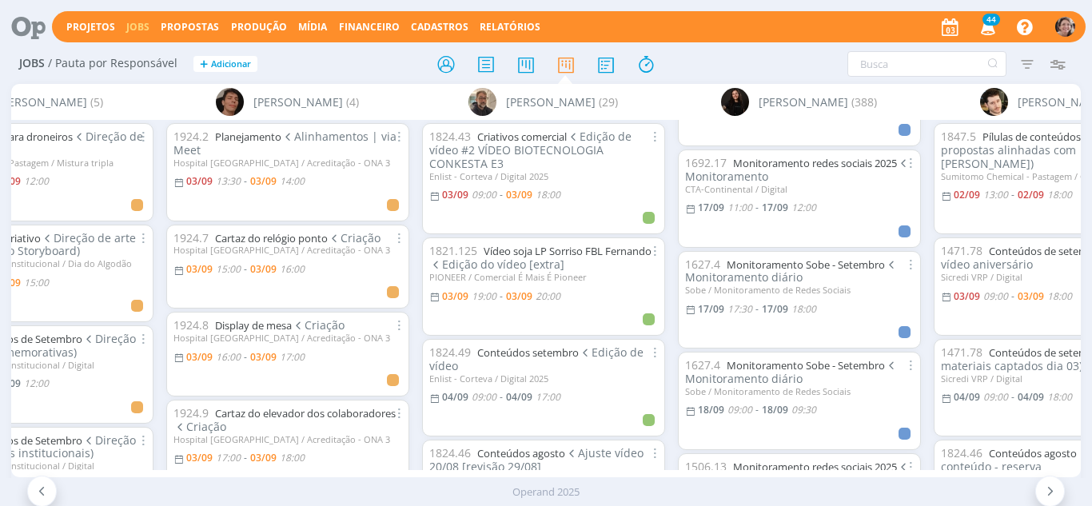
scroll to position [6974, 0]
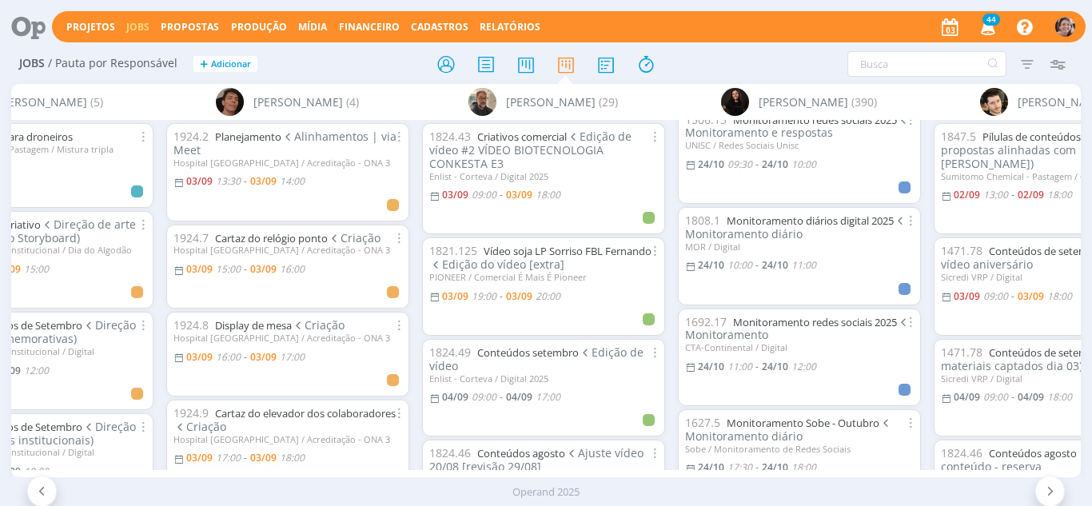
scroll to position [24322, 0]
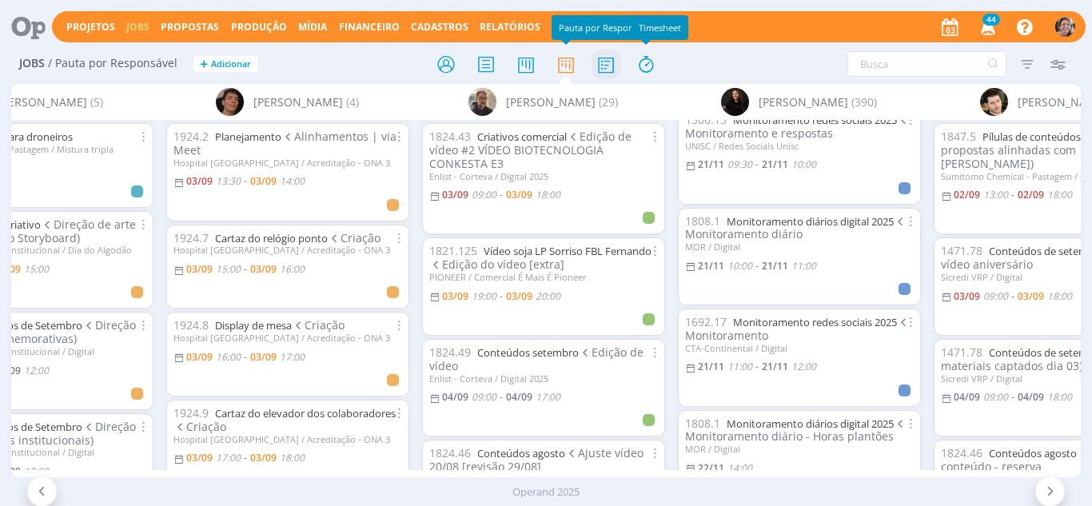
scroll to position [32421, 0]
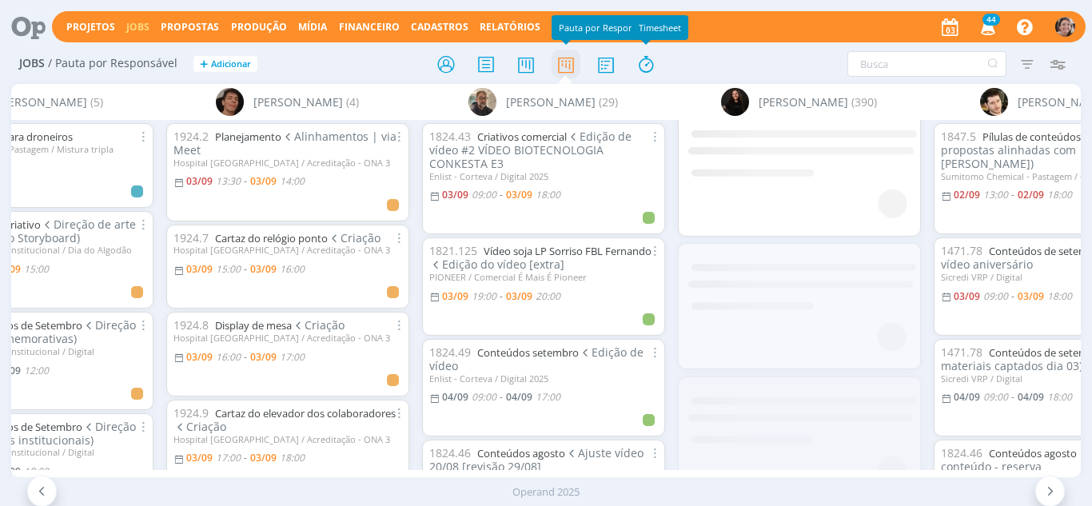
click at [610, 66] on icon at bounding box center [606, 64] width 29 height 31
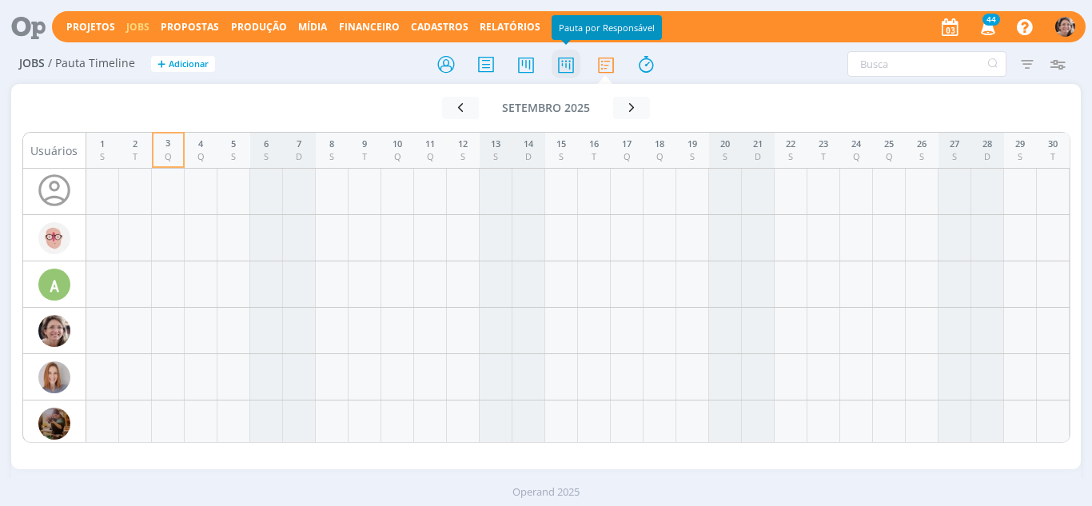
click at [560, 73] on icon at bounding box center [566, 64] width 29 height 31
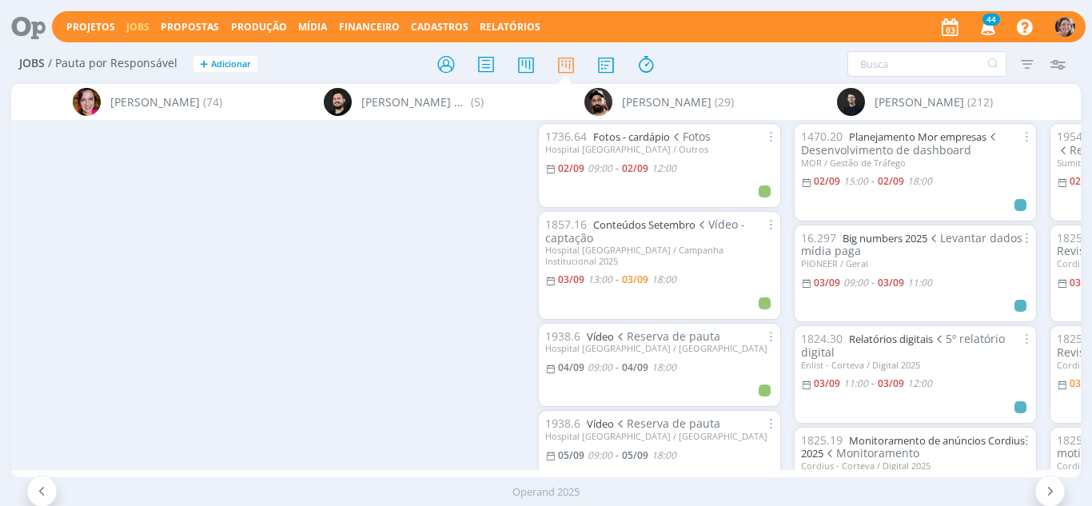
scroll to position [0, 882]
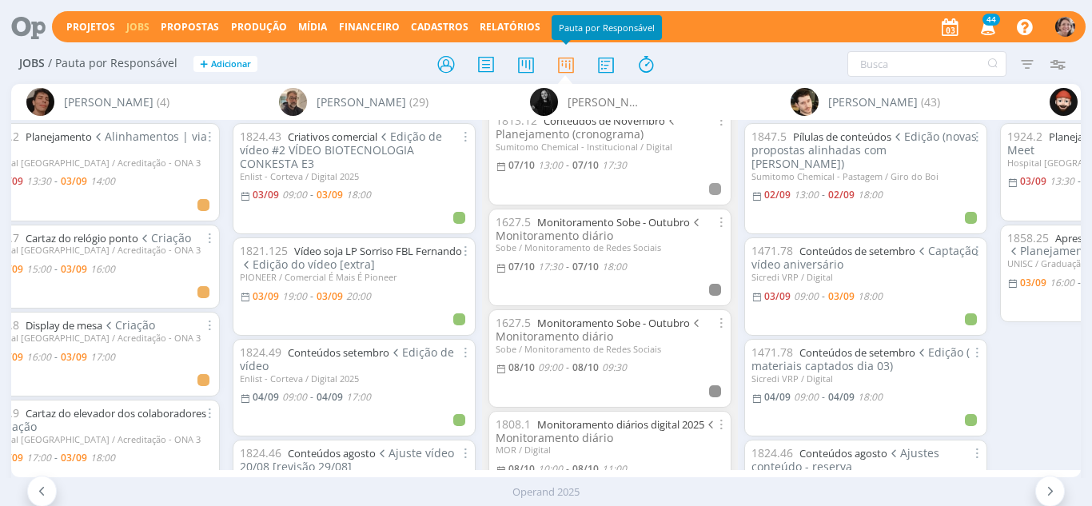
scroll to position [15913, 0]
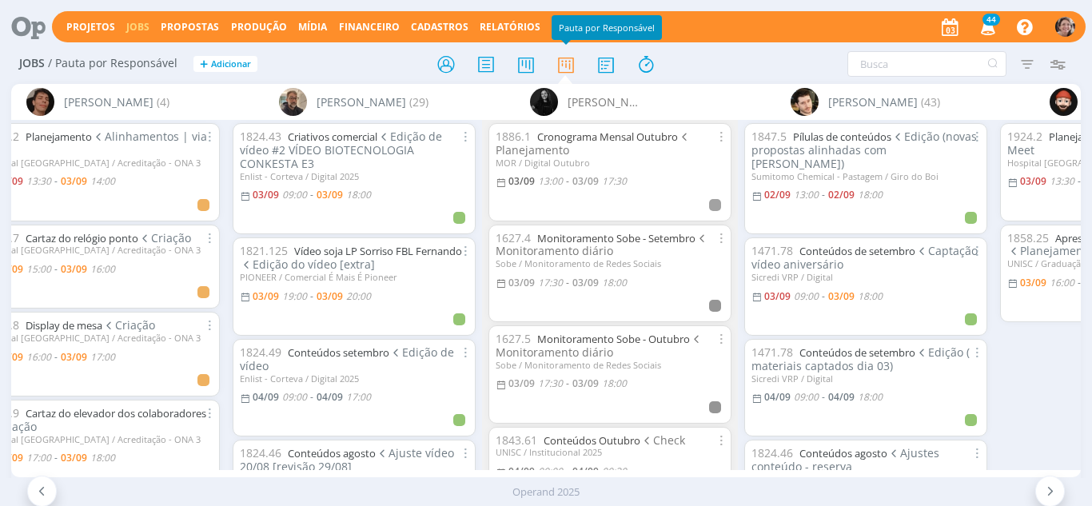
scroll to position [15913, 0]
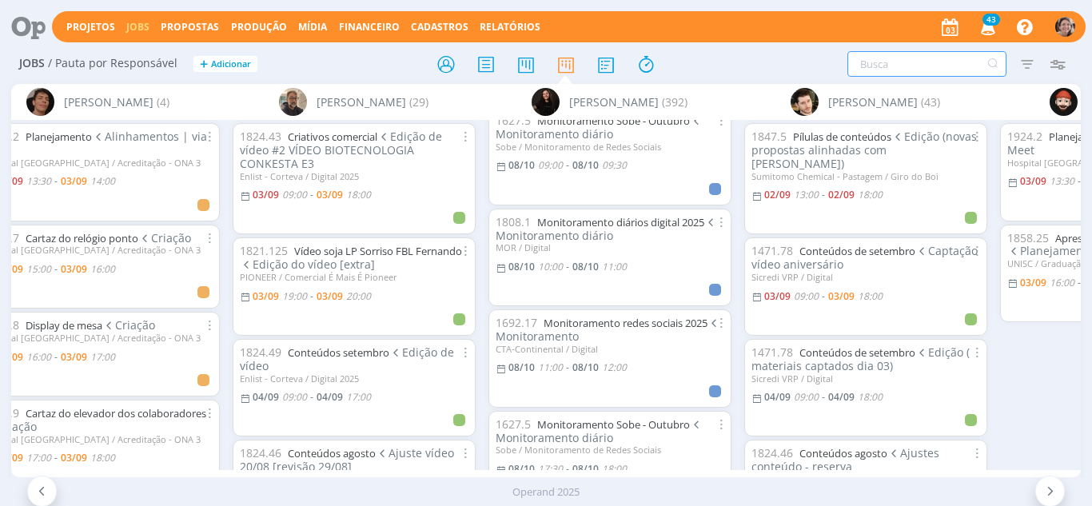
click at [921, 56] on input "text" at bounding box center [926, 64] width 159 height 26
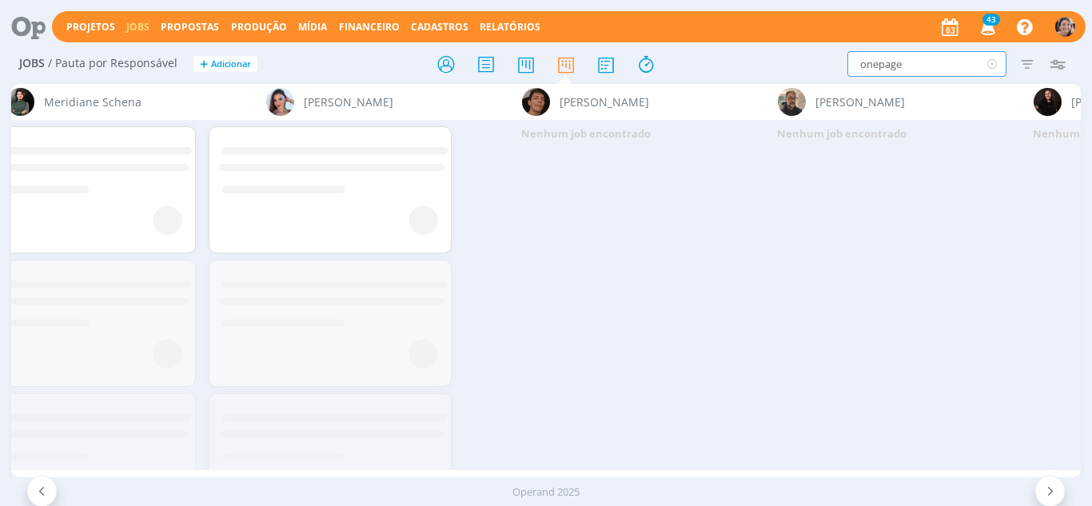
scroll to position [0, 3353]
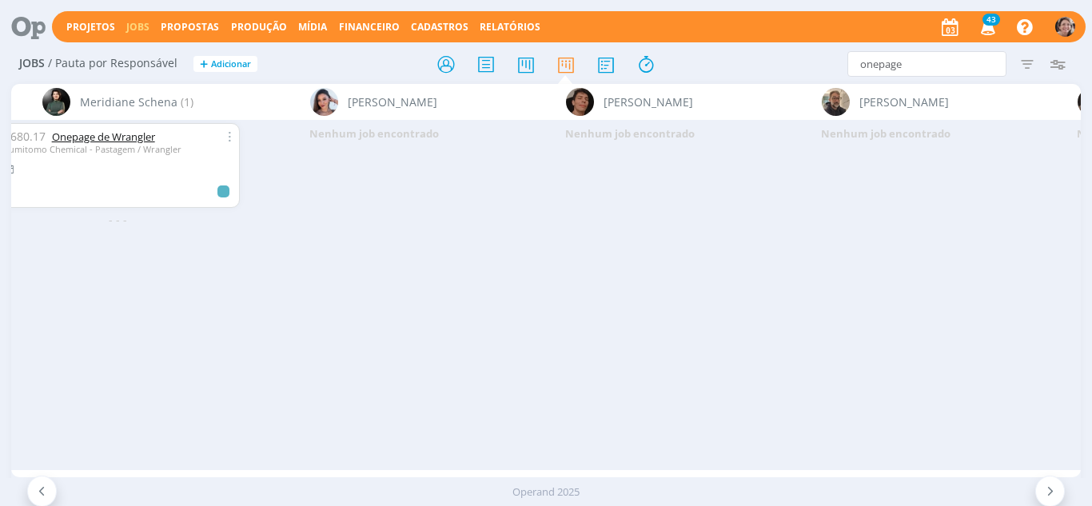
click at [102, 142] on link "Onepage de Wrangler" at bounding box center [103, 137] width 103 height 14
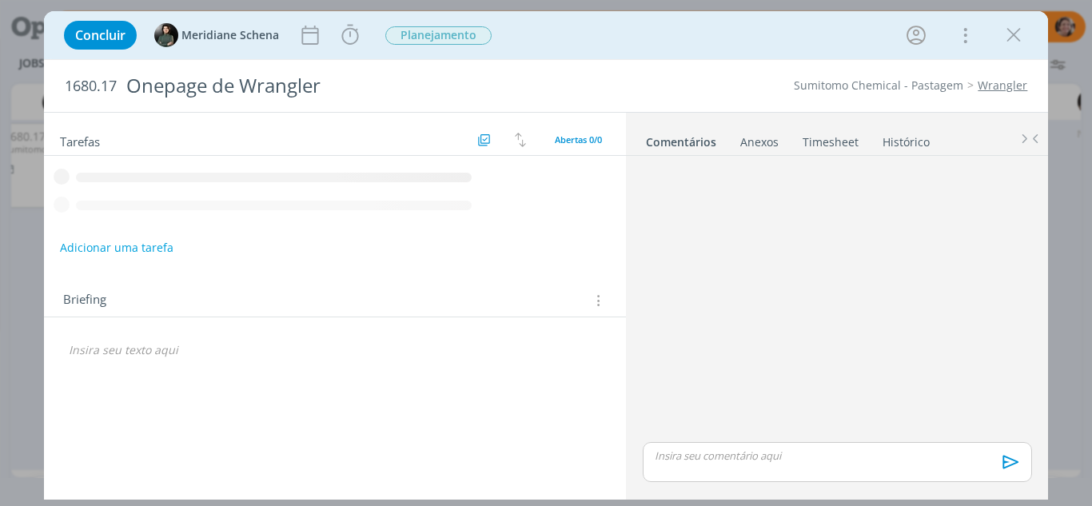
drag, startPoint x: 1015, startPoint y: 37, endPoint x: 786, endPoint y: 116, distance: 242.0
click at [1015, 38] on icon "dialog" at bounding box center [1014, 35] width 24 height 24
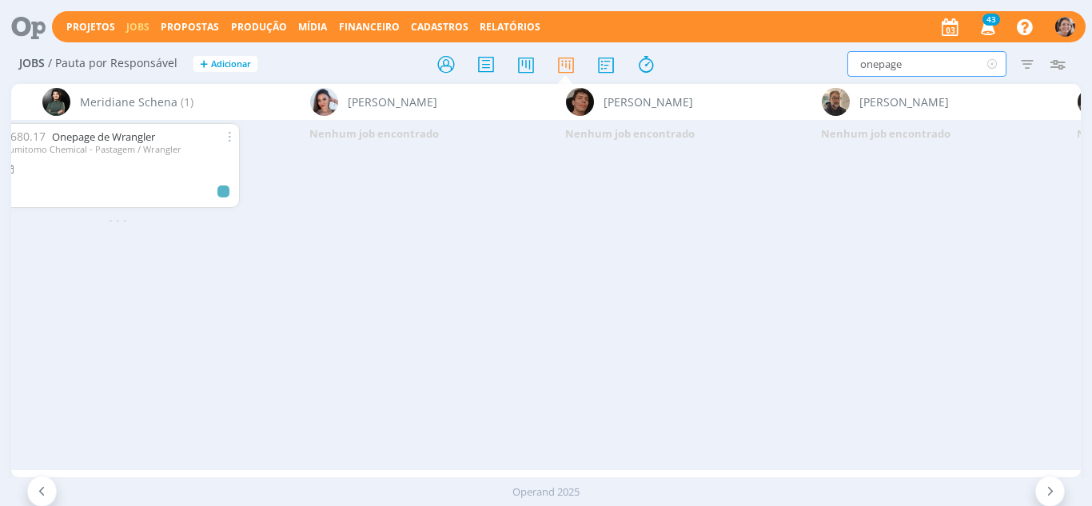
click at [879, 68] on input "onepage" at bounding box center [926, 64] width 159 height 26
click at [907, 66] on input "one page" at bounding box center [926, 64] width 159 height 26
type input "one page"
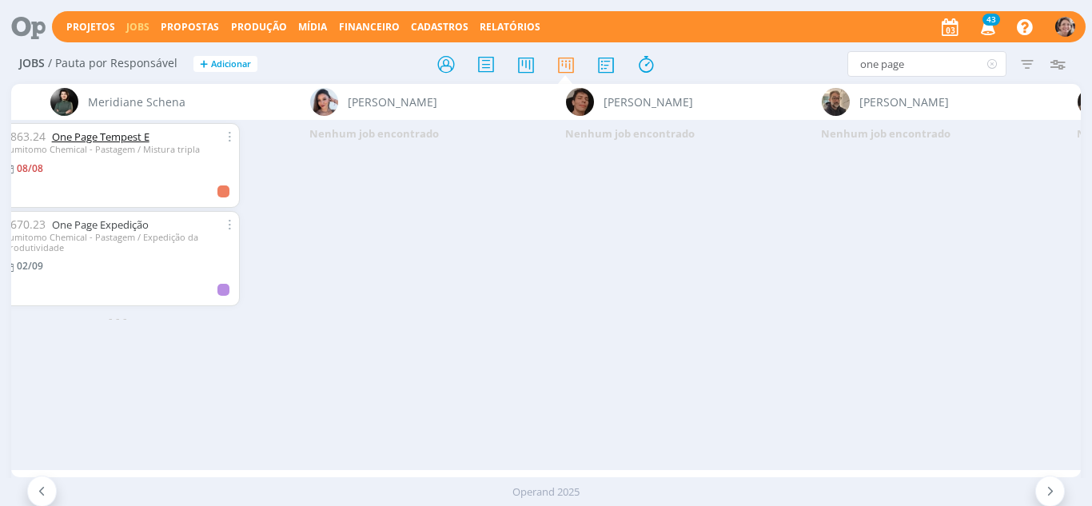
click at [92, 136] on link "One Page Tempest E" at bounding box center [101, 137] width 98 height 14
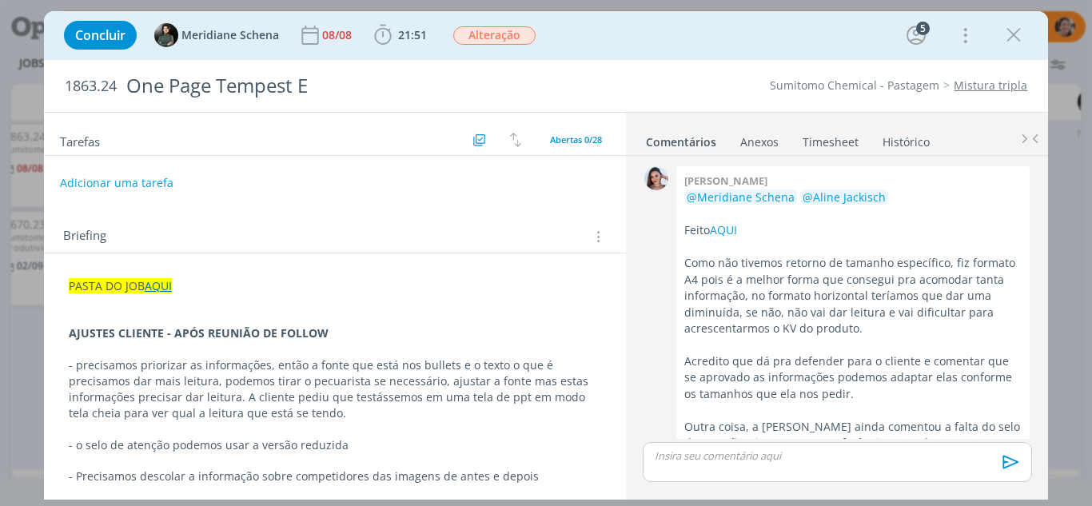
scroll to position [2095, 0]
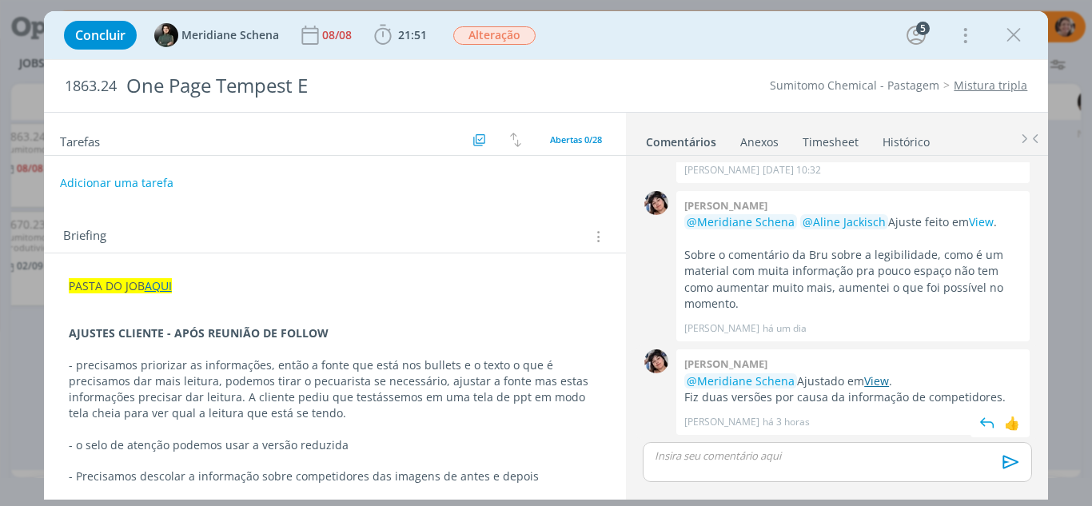
click at [878, 385] on link "View" at bounding box center [876, 380] width 25 height 15
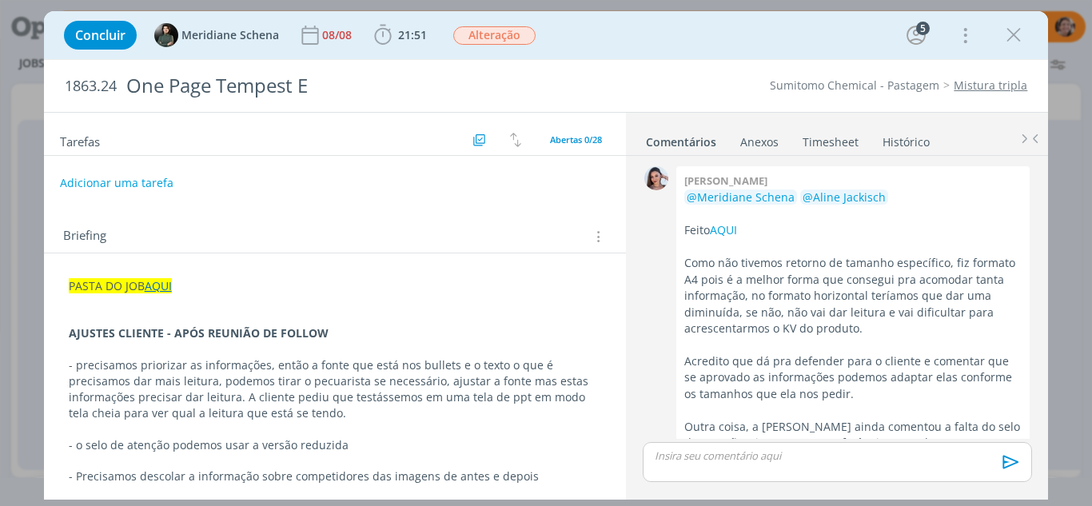
scroll to position [2095, 0]
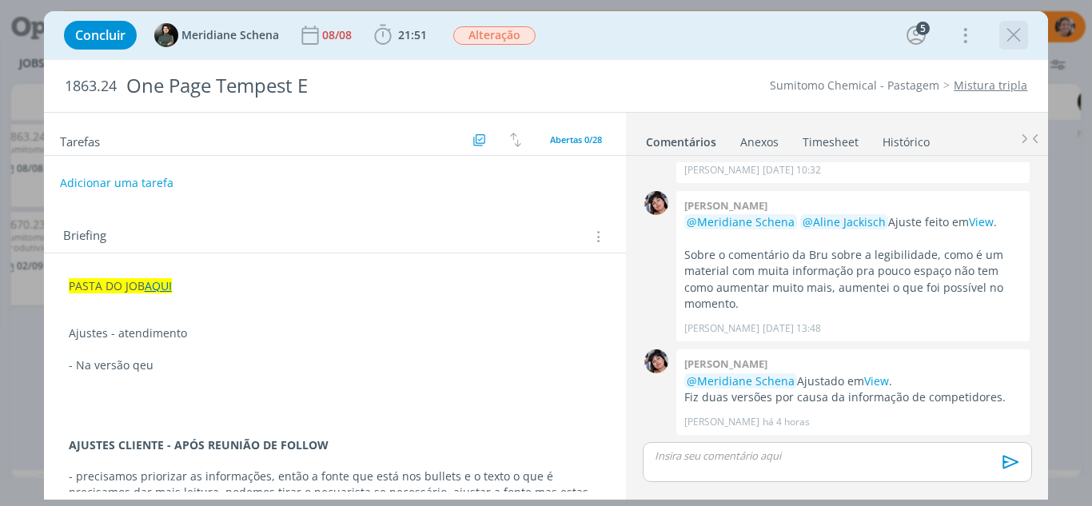
click at [1011, 38] on icon "dialog" at bounding box center [1014, 35] width 24 height 24
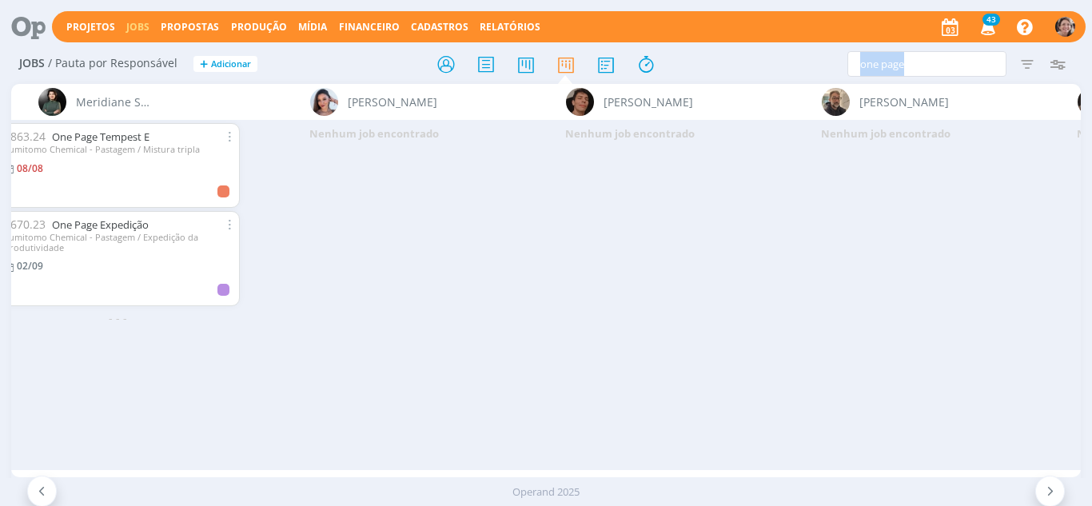
drag, startPoint x: 874, startPoint y: 77, endPoint x: 798, endPoint y: 74, distance: 76.0
click at [798, 74] on div "Jobs / Pauta por Responsável + Adicionar one page Filtrar Filtrar Limpar one pa…" at bounding box center [546, 65] width 1071 height 40
drag, startPoint x: 506, startPoint y: 272, endPoint x: 520, endPoint y: 263, distance: 16.2
click at [507, 270] on div "Nenhum job encontrado" at bounding box center [630, 294] width 256 height 349
click at [935, 66] on input "one page" at bounding box center [926, 64] width 159 height 26
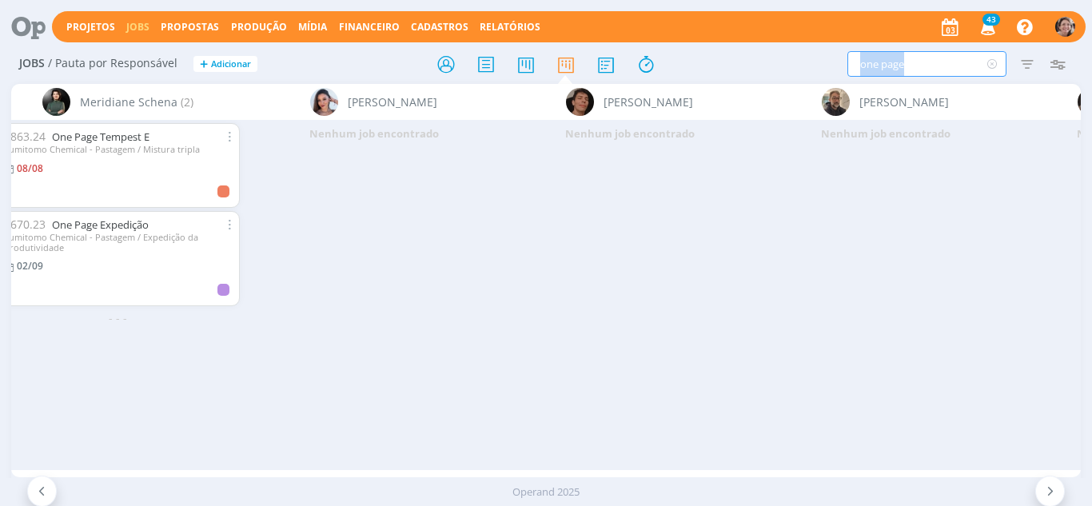
click at [920, 68] on input "one page" at bounding box center [926, 64] width 159 height 26
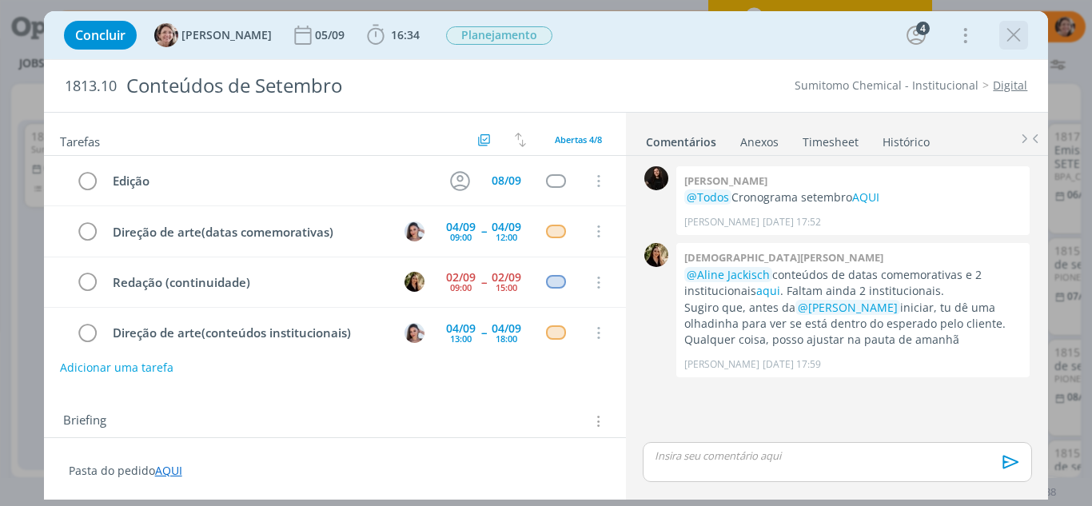
click at [1011, 37] on icon "dialog" at bounding box center [1014, 35] width 24 height 24
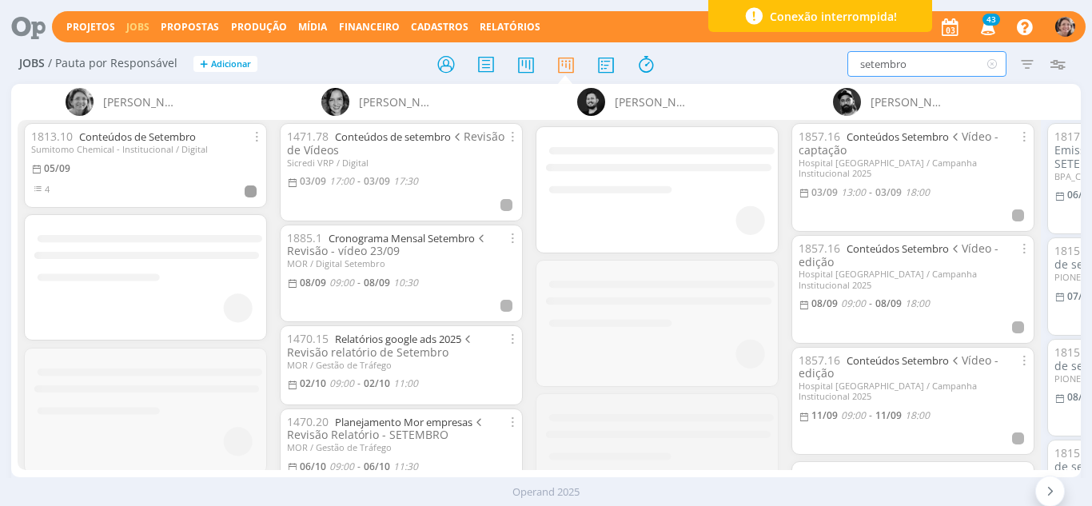
click at [924, 72] on input "setembro" at bounding box center [926, 64] width 159 height 26
click at [824, 66] on div "setembro Filtrar Filtrar Limpar setembro Tipo Jobs e Tarefas Data Personalizado…" at bounding box center [902, 64] width 341 height 26
type input "Gifs"
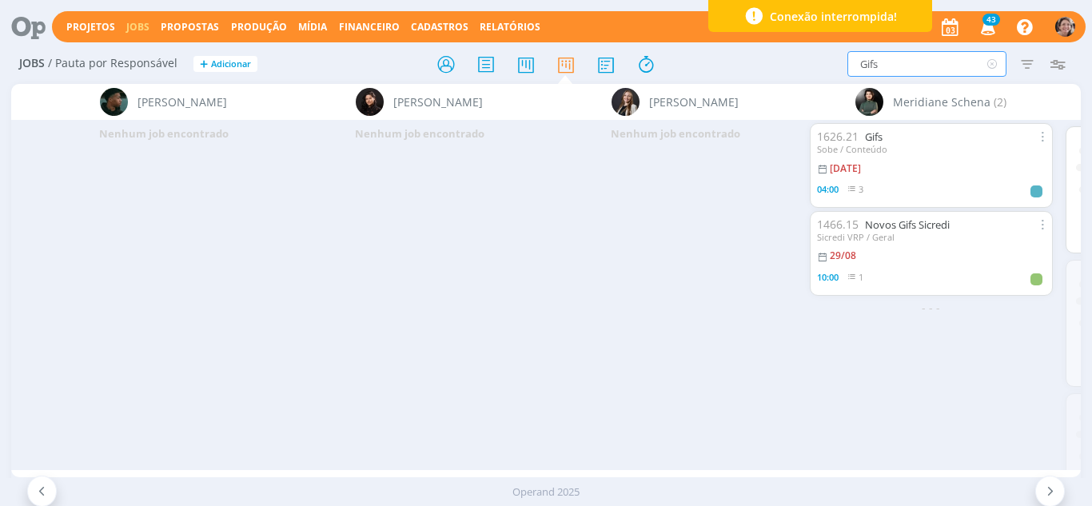
scroll to position [0, 2589]
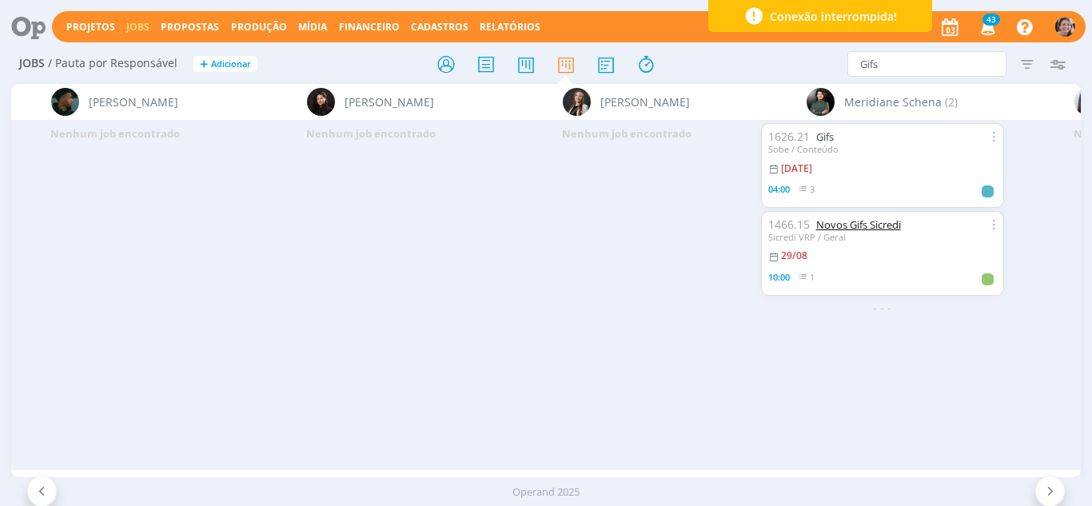
click at [851, 221] on link "Novos Gifs Sicredi" at bounding box center [858, 224] width 85 height 14
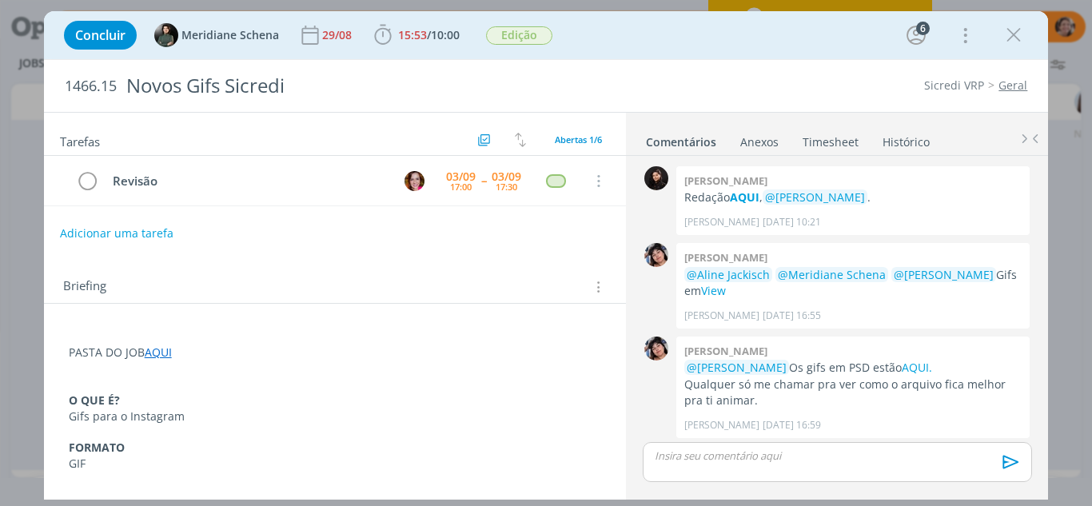
scroll to position [344, 0]
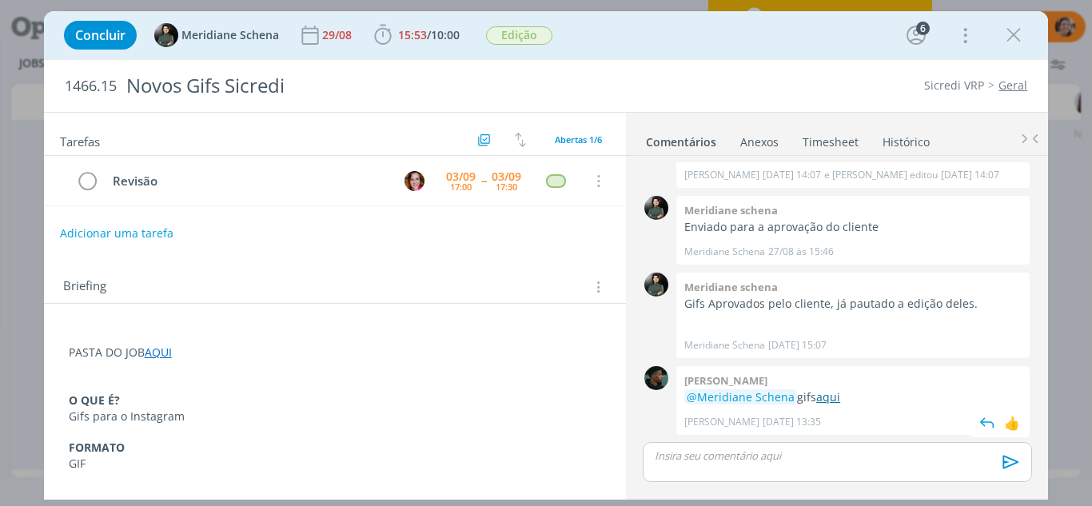
click at [831, 397] on link "aqui" at bounding box center [828, 396] width 24 height 15
click at [1019, 40] on icon "dialog" at bounding box center [1014, 35] width 24 height 24
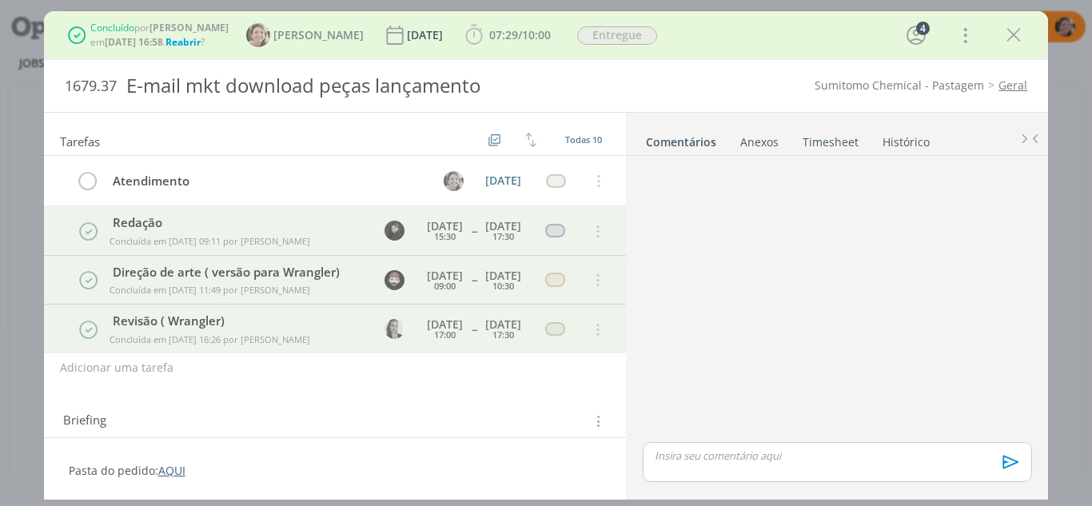
drag, startPoint x: 1011, startPoint y: 38, endPoint x: 871, endPoint y: 2, distance: 144.5
click at [1011, 38] on icon "dialog" at bounding box center [1014, 35] width 24 height 24
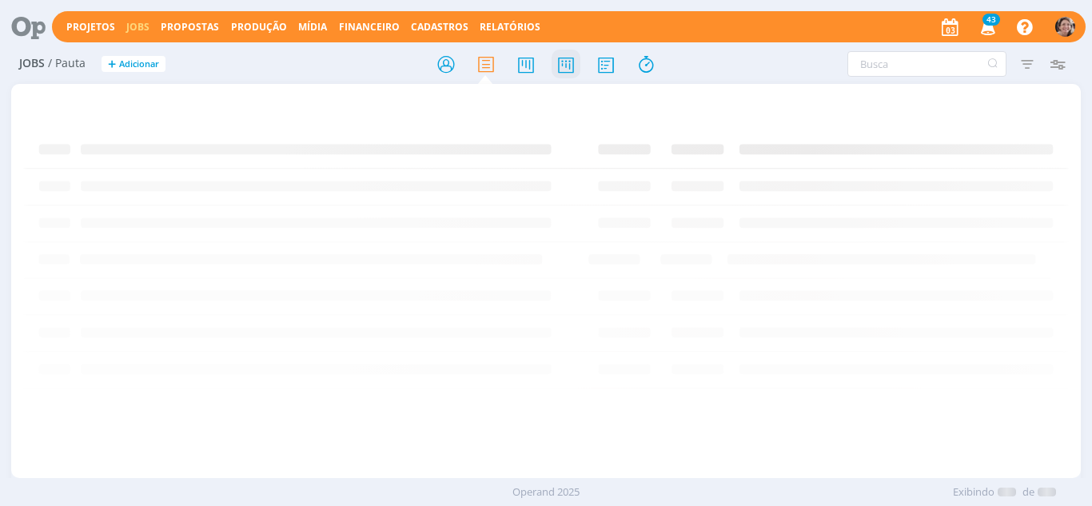
click at [566, 75] on icon at bounding box center [566, 64] width 29 height 31
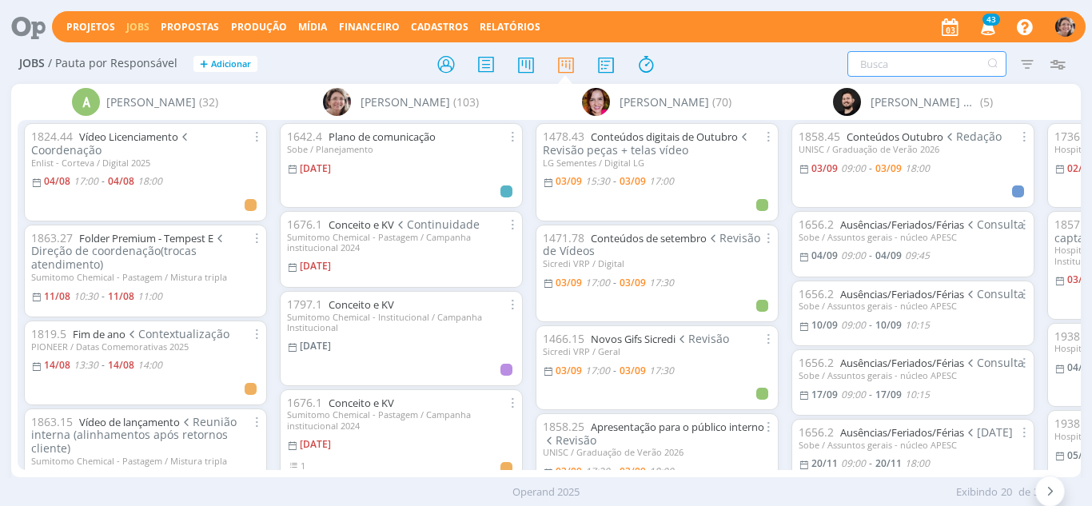
click at [953, 60] on input "text" at bounding box center [926, 64] width 159 height 26
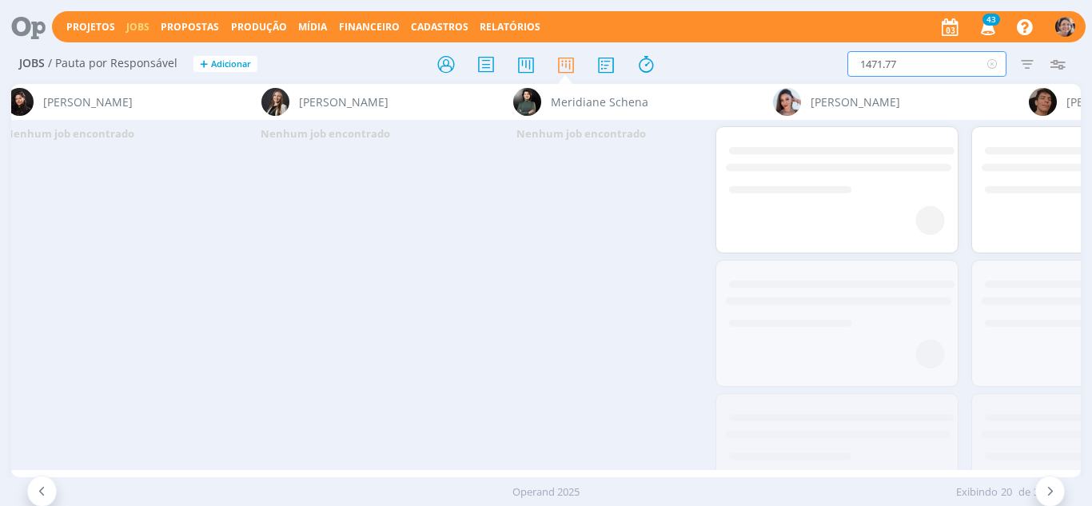
scroll to position [0, 3158]
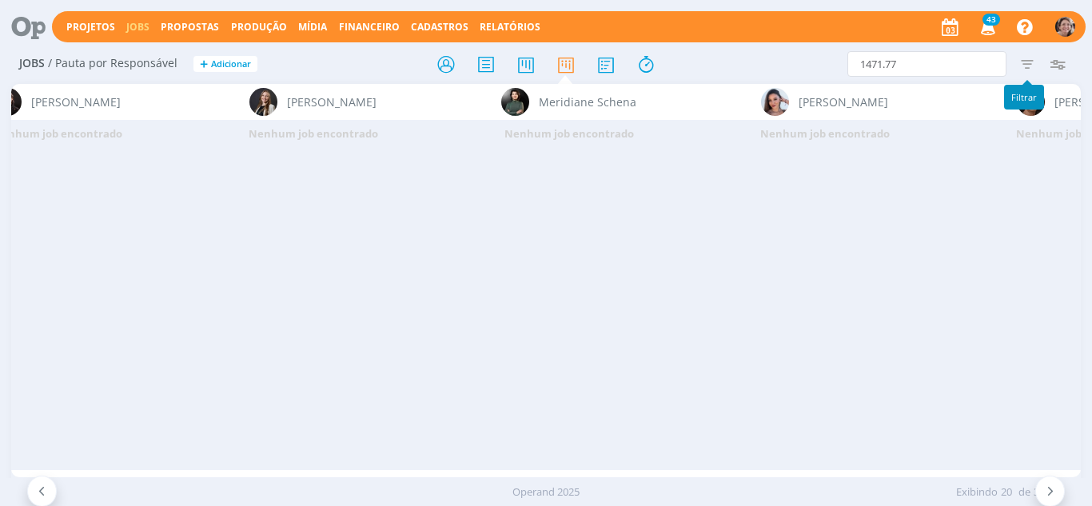
click at [1031, 62] on icon "button" at bounding box center [1027, 64] width 29 height 29
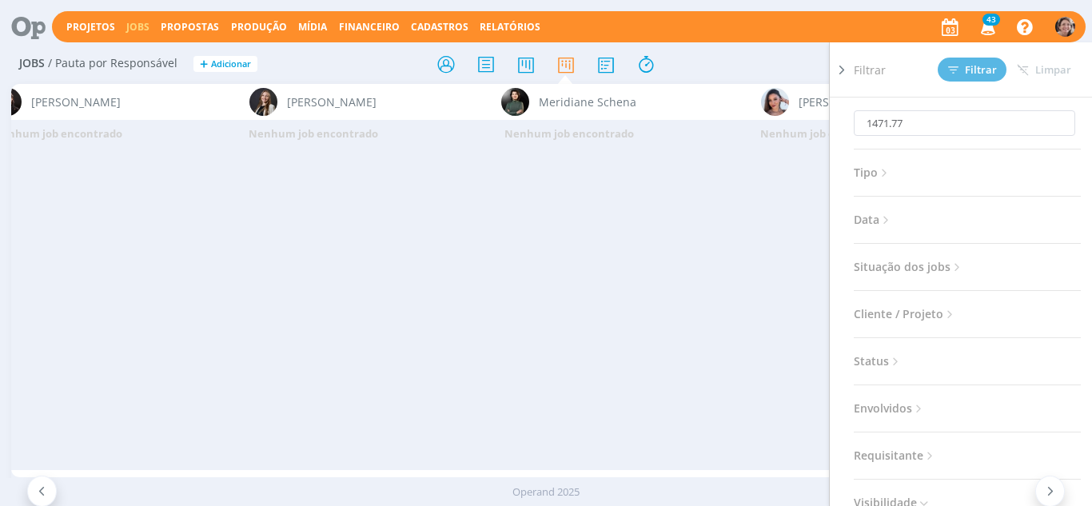
click at [959, 270] on icon at bounding box center [958, 268] width 14 height 14
click at [945, 307] on span at bounding box center [958, 310] width 32 height 16
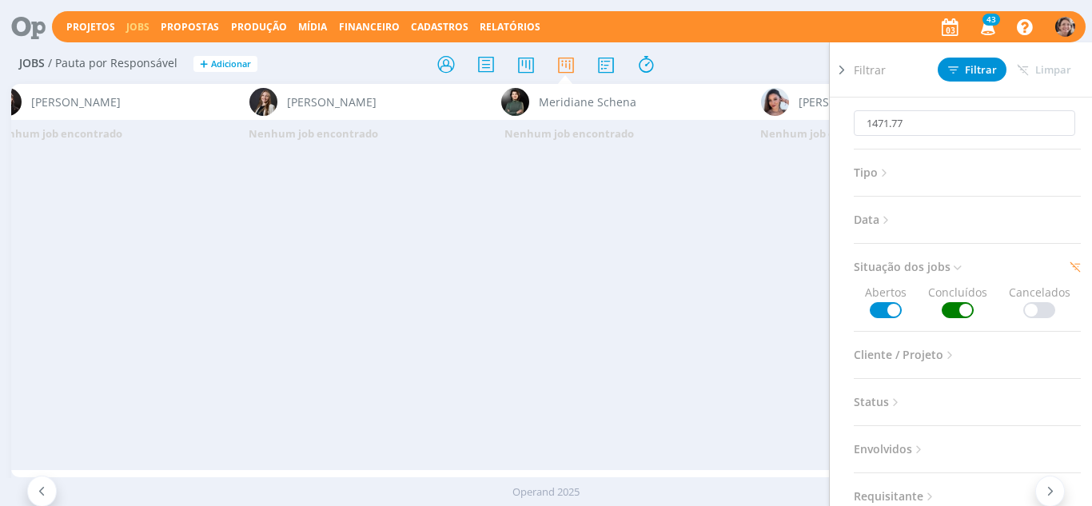
click at [971, 54] on div "Filtrar Filtrar Limpar" at bounding box center [974, 69] width 240 height 54
click at [976, 61] on button "Filtrar" at bounding box center [972, 70] width 69 height 24
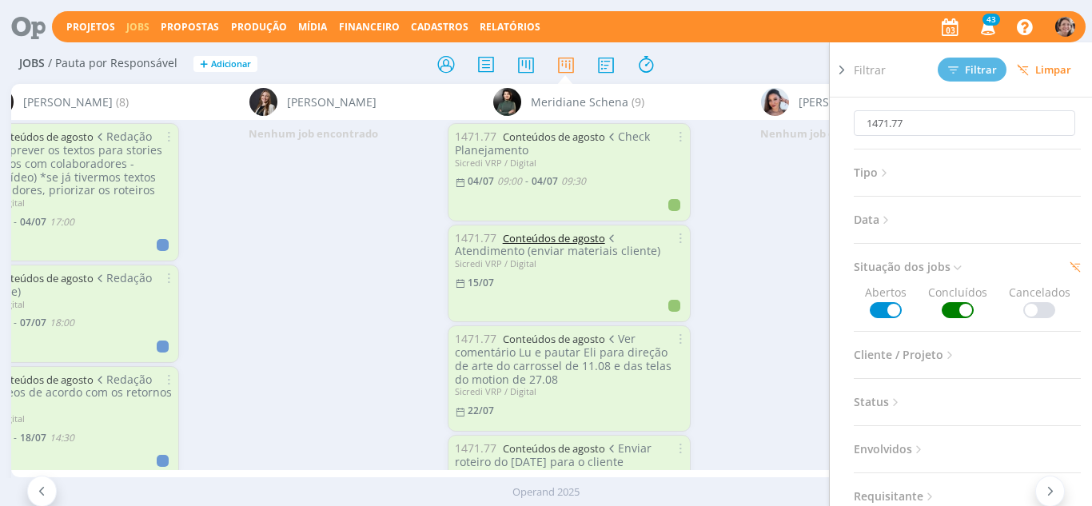
click at [546, 231] on link "Conteúdos de agosto" at bounding box center [554, 238] width 102 height 14
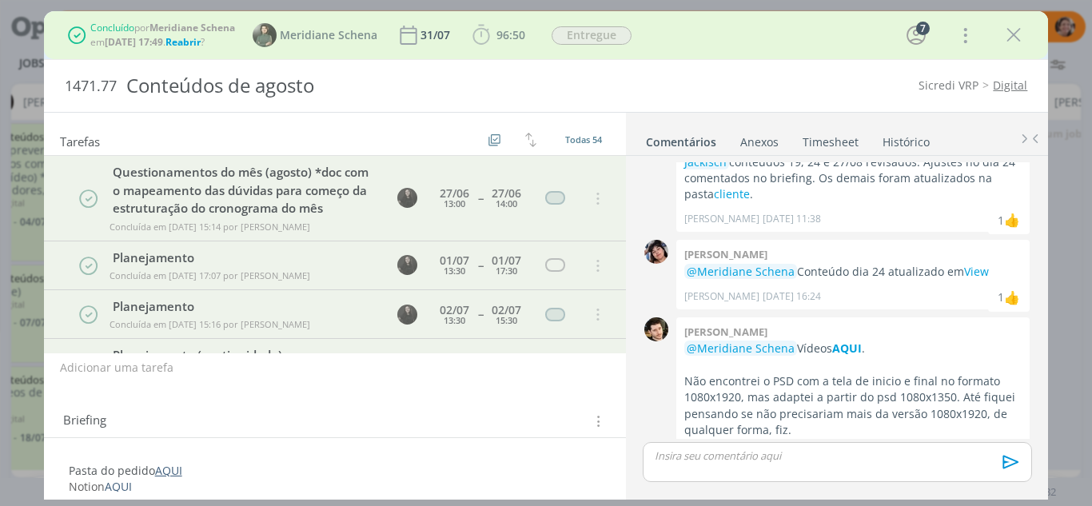
scroll to position [912, 0]
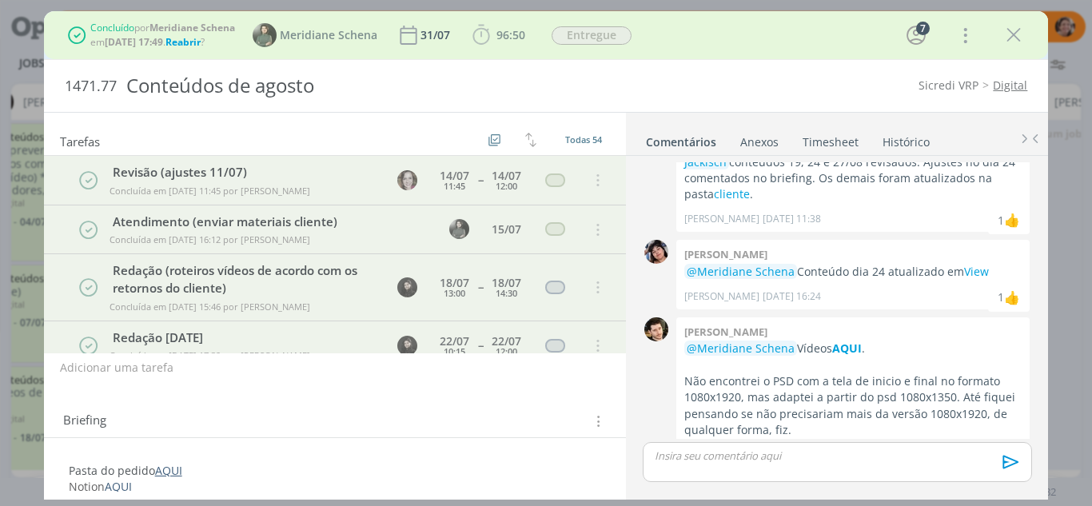
click at [188, 42] on span "Reabrir" at bounding box center [182, 42] width 35 height 14
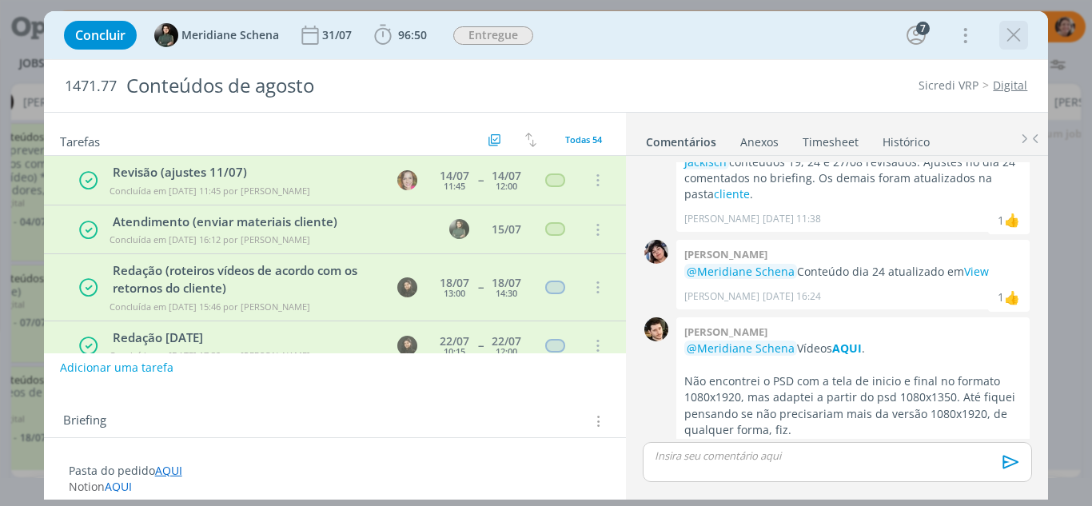
click at [1017, 34] on icon "dialog" at bounding box center [1014, 35] width 24 height 24
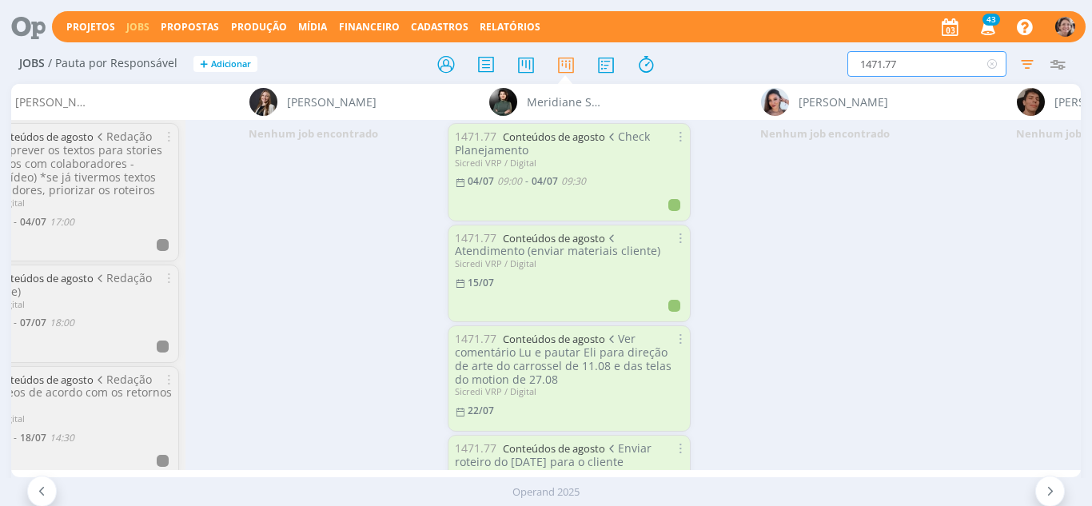
click at [910, 63] on input "1471.77" at bounding box center [926, 64] width 159 height 26
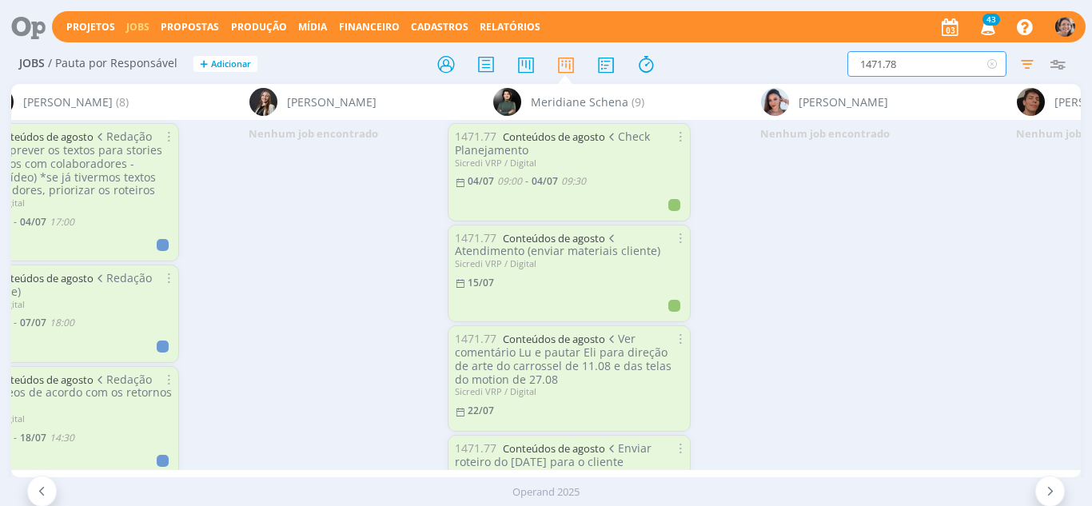
type input "1471.78"
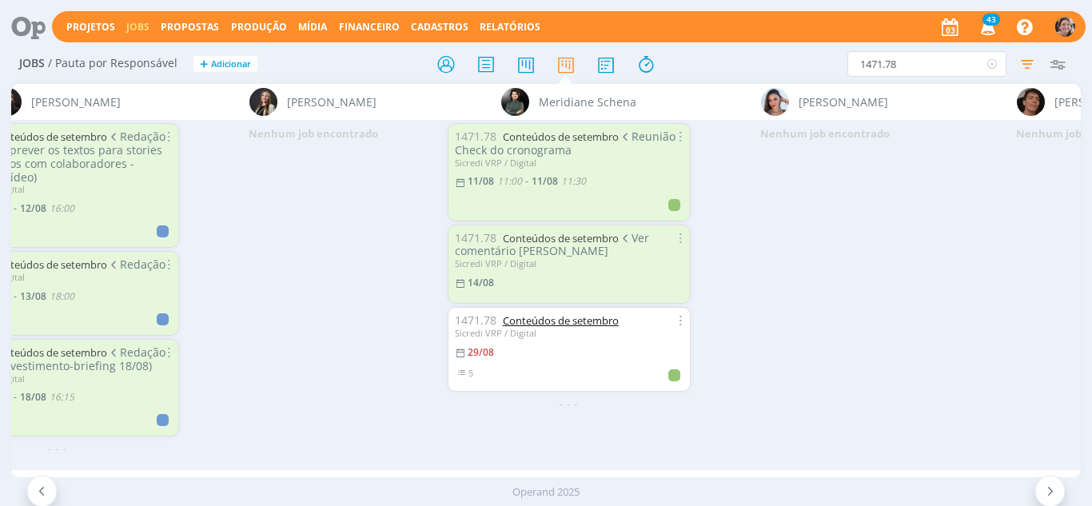
click at [551, 319] on link "Conteúdos de setembro" at bounding box center [561, 320] width 116 height 14
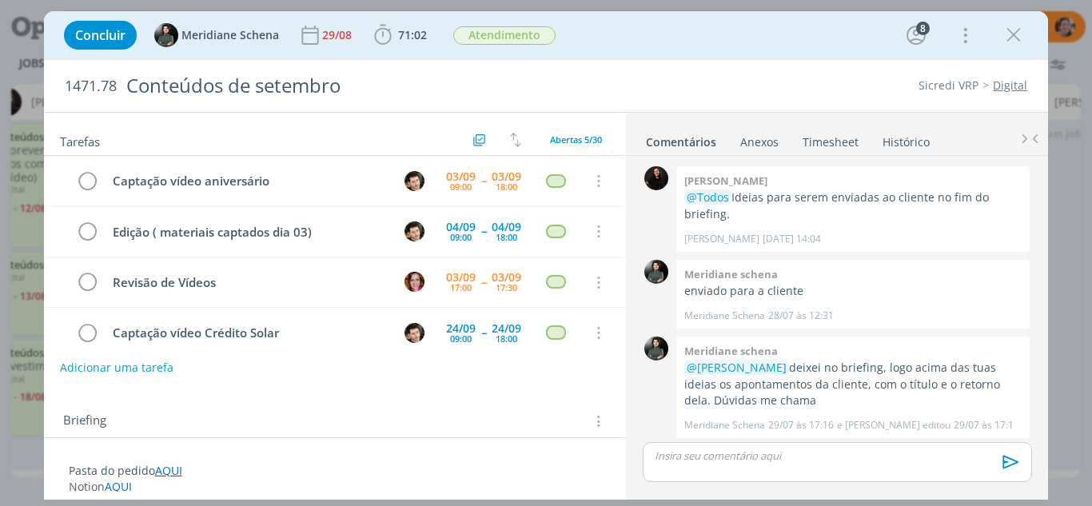
scroll to position [2422, 0]
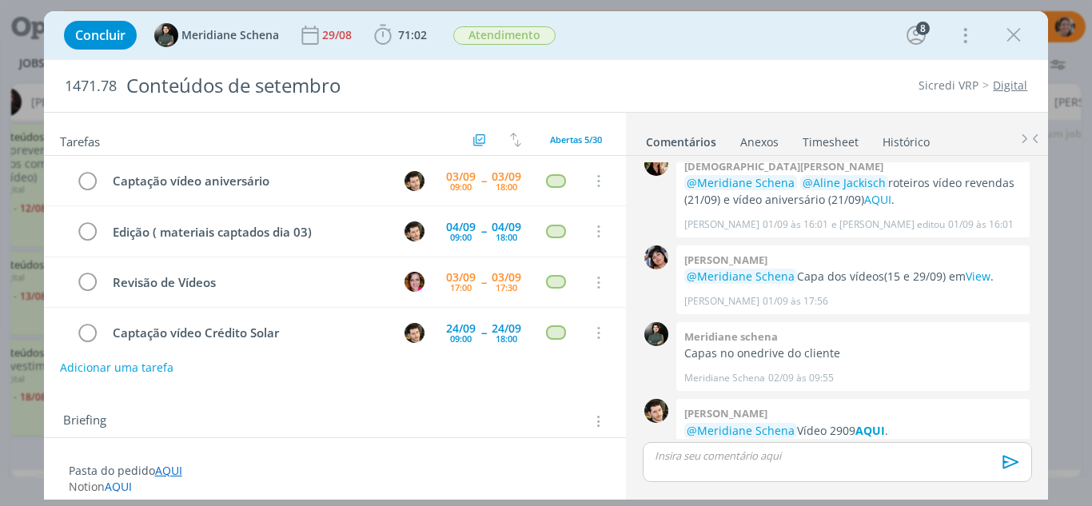
click at [815, 138] on link "Timesheet" at bounding box center [831, 138] width 58 height 23
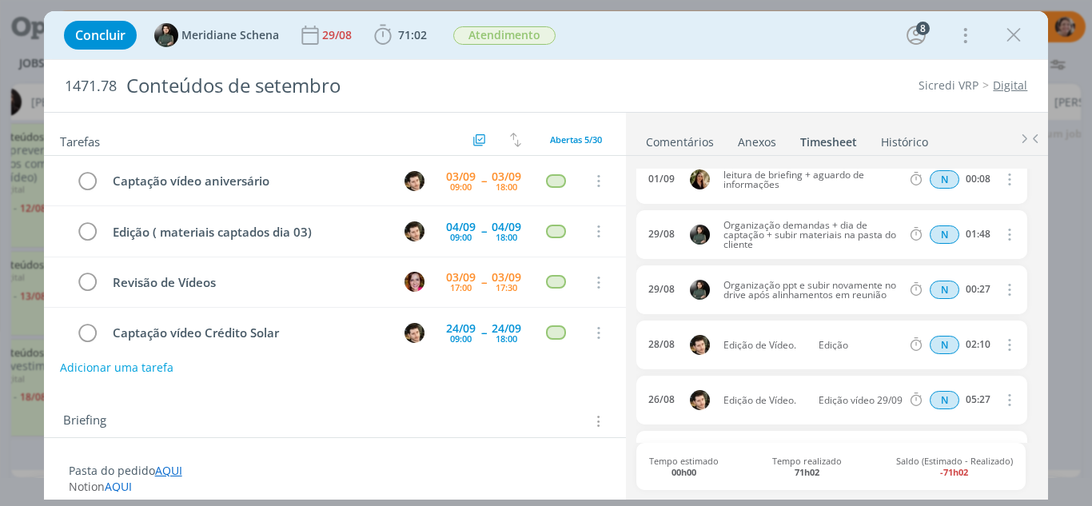
scroll to position [320, 0]
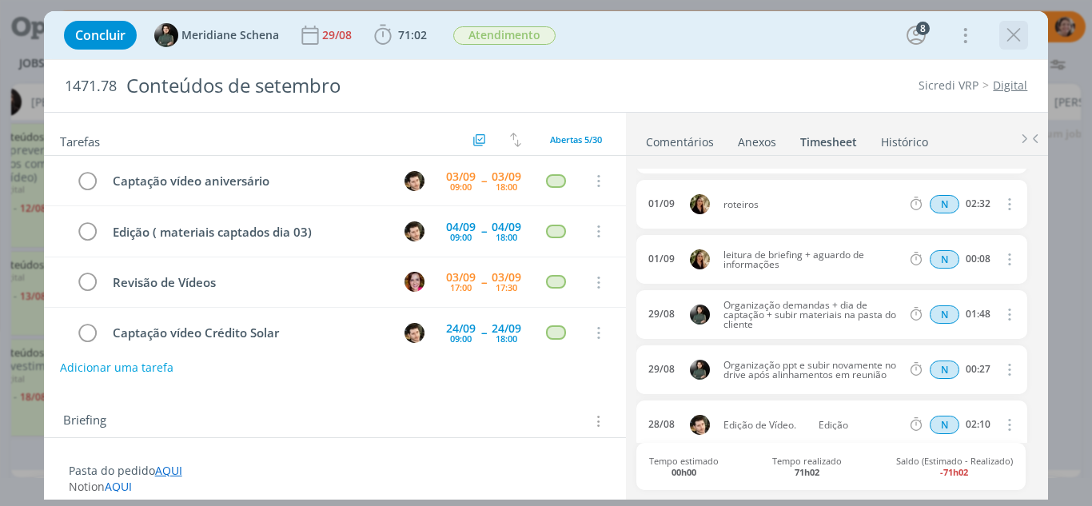
click at [1008, 40] on icon "dialog" at bounding box center [1014, 35] width 24 height 24
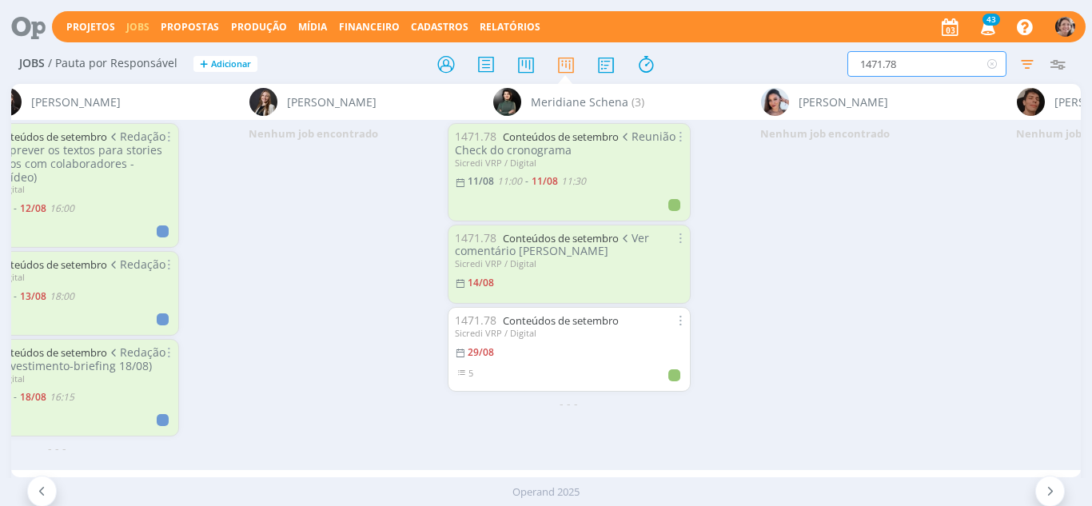
drag, startPoint x: 913, startPoint y: 68, endPoint x: 734, endPoint y: 42, distance: 181.0
click at [734, 42] on div "Projetos Jobs Propostas Produção Mídia Financeiro Cadastros Relatórios 43 Notif…" at bounding box center [546, 253] width 1092 height 506
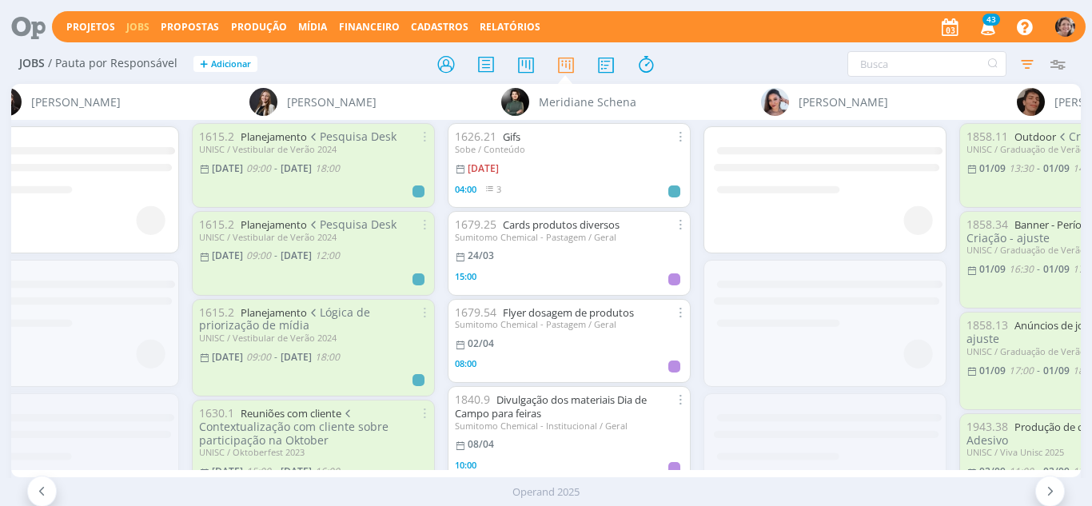
click at [1024, 62] on icon "button" at bounding box center [1027, 64] width 29 height 29
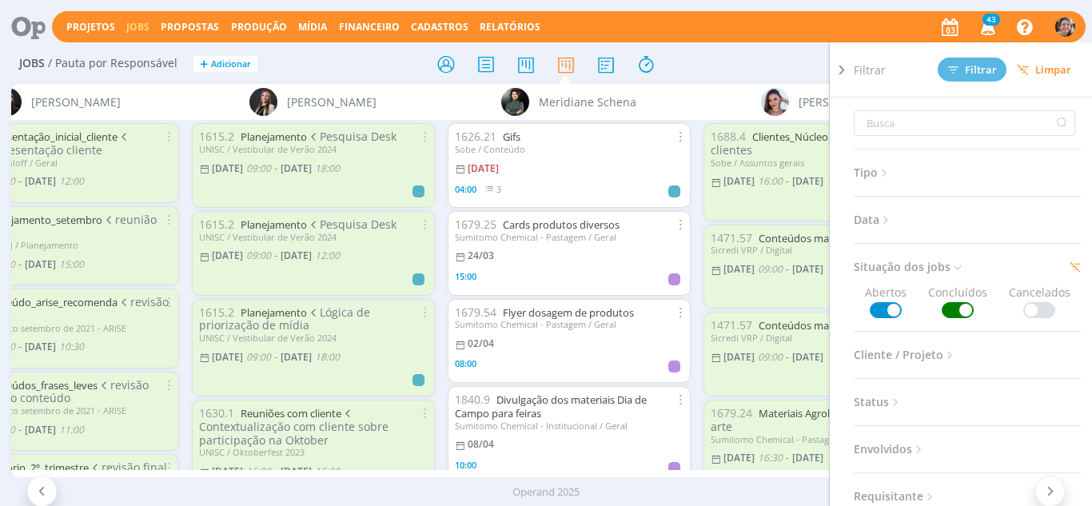
click at [962, 313] on span at bounding box center [958, 310] width 32 height 16
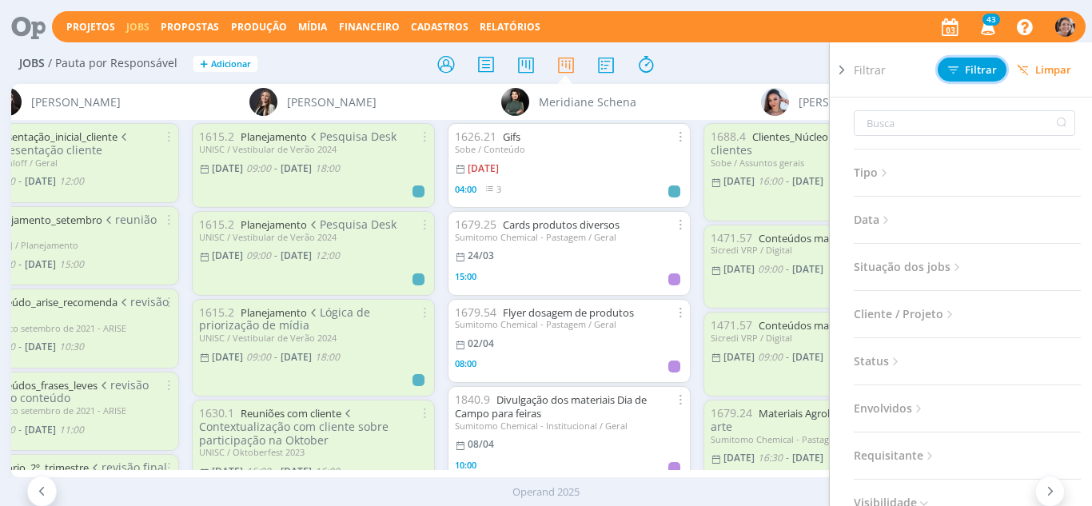
click at [975, 73] on span "Filtrar" at bounding box center [972, 70] width 49 height 10
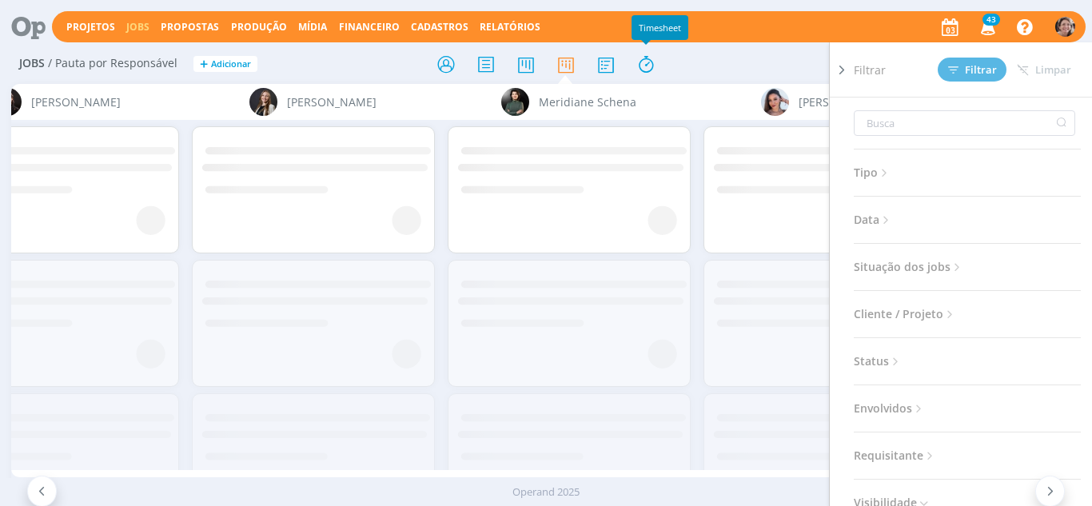
drag, startPoint x: 752, startPoint y: 70, endPoint x: 887, endPoint y: 66, distance: 134.4
click at [752, 70] on div "Filtrar Filtrar Limpar Tipo Jobs e Tarefas Data Personalizado a Situação dos jo…" at bounding box center [902, 64] width 341 height 26
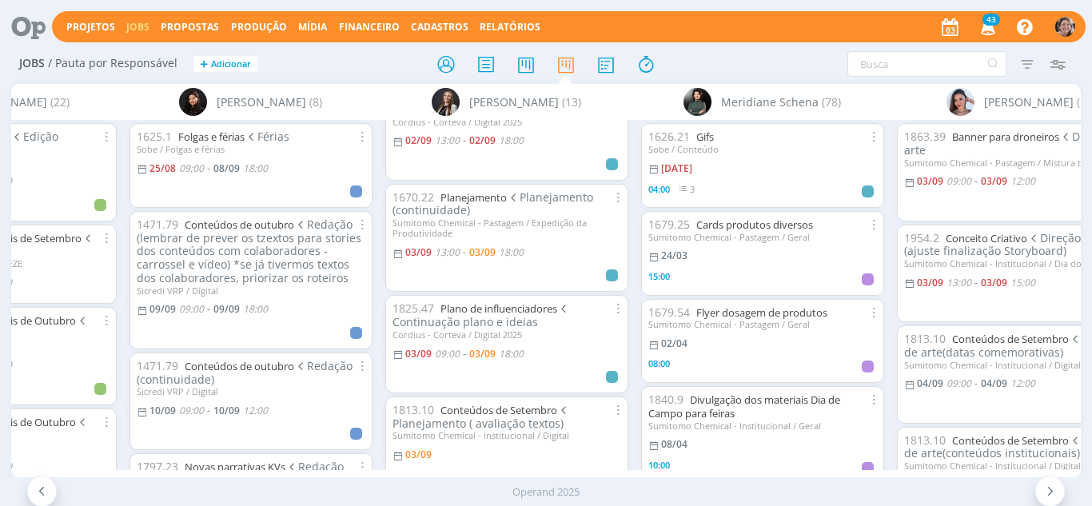
scroll to position [80, 0]
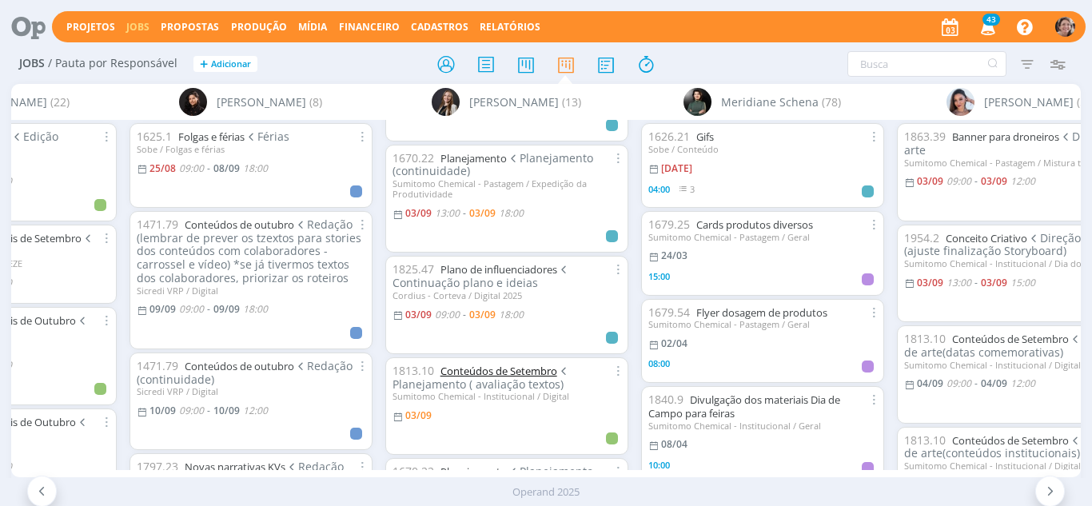
click at [502, 376] on link "Conteúdos de Setembro" at bounding box center [499, 371] width 117 height 14
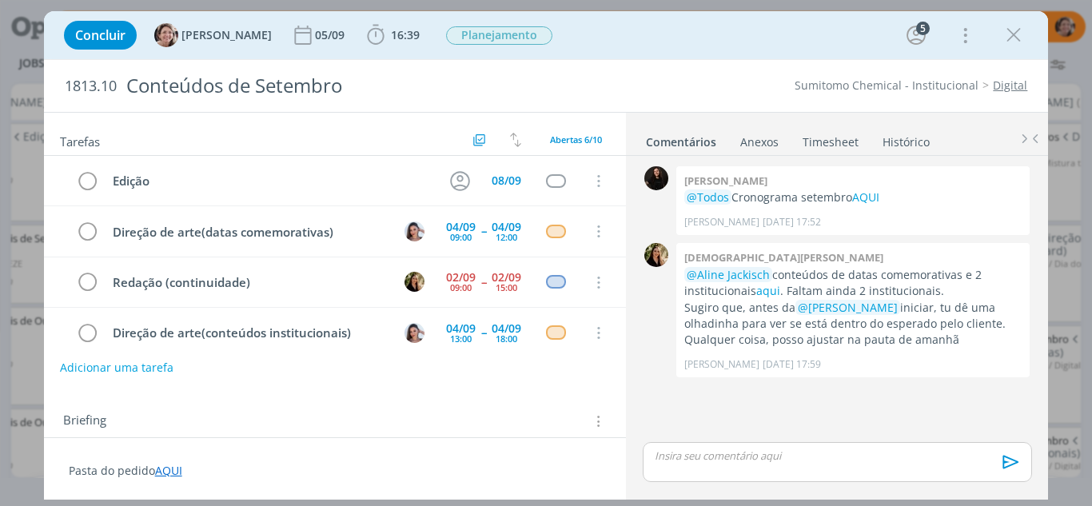
scroll to position [119, 0]
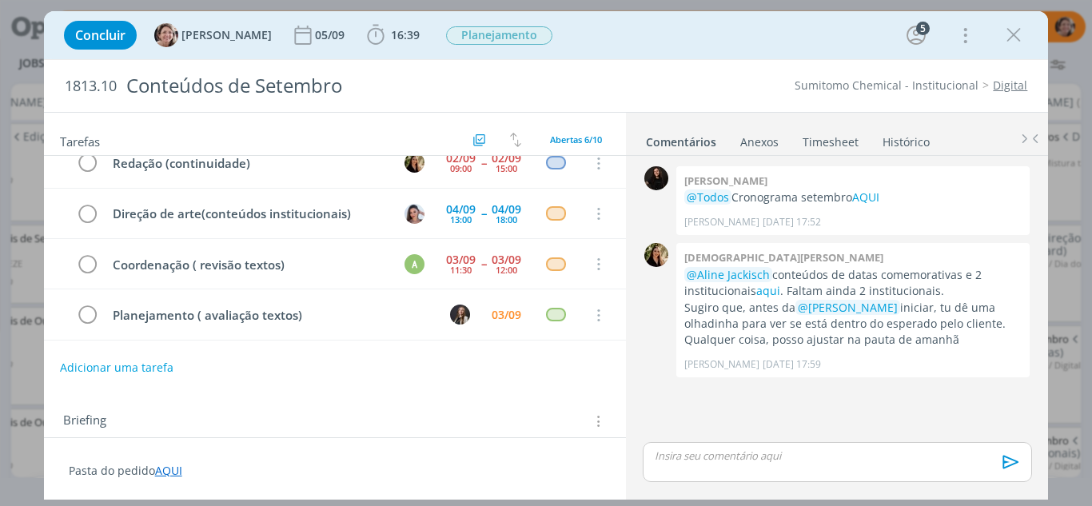
click at [1062, 365] on div "Concluir Aline Jackisch 05/09 16:39 Iniciar Apontar Data * 03/09/2025 Horas * 0…" at bounding box center [546, 253] width 1092 height 506
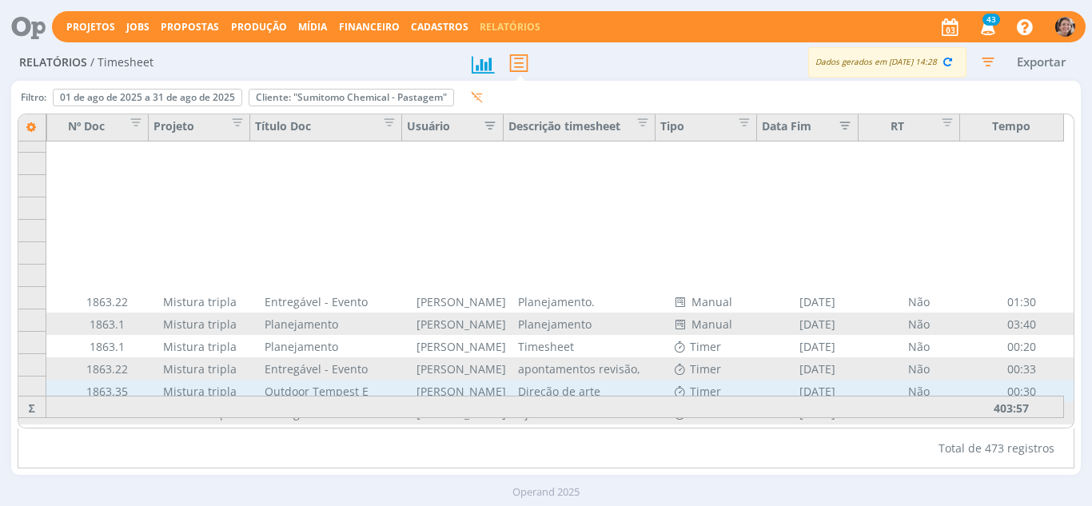
scroll to position [9055, 101]
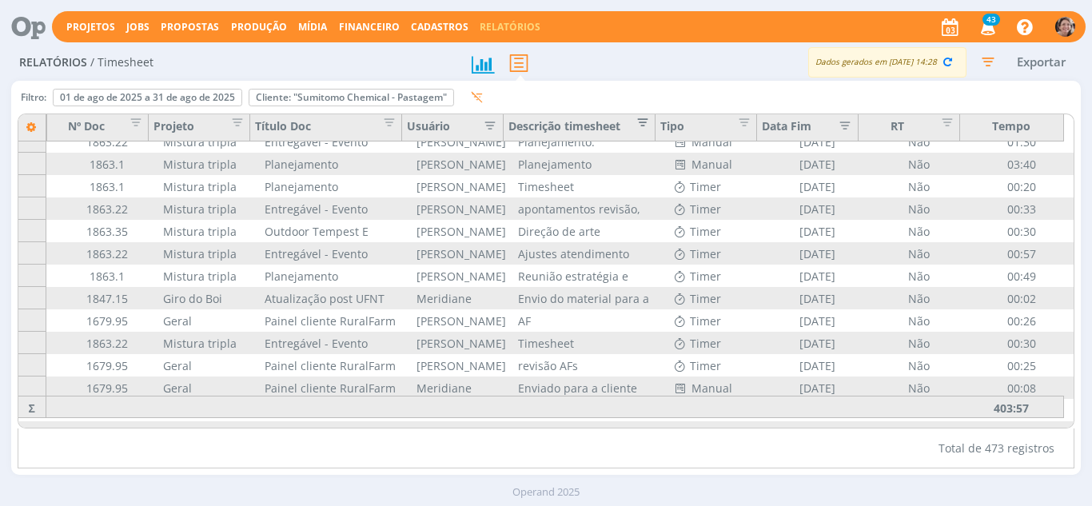
click at [643, 122] on span "Editar filtro para Coluna Descrição timesheet" at bounding box center [639, 120] width 16 height 16
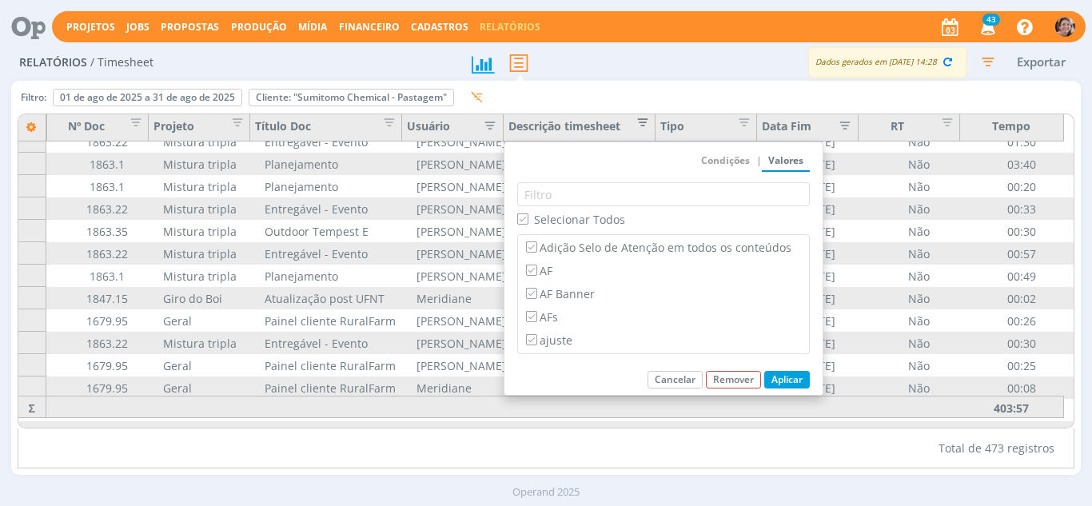
click at [643, 122] on span "Editar filtro para Coluna Descrição timesheet" at bounding box center [639, 120] width 16 height 16
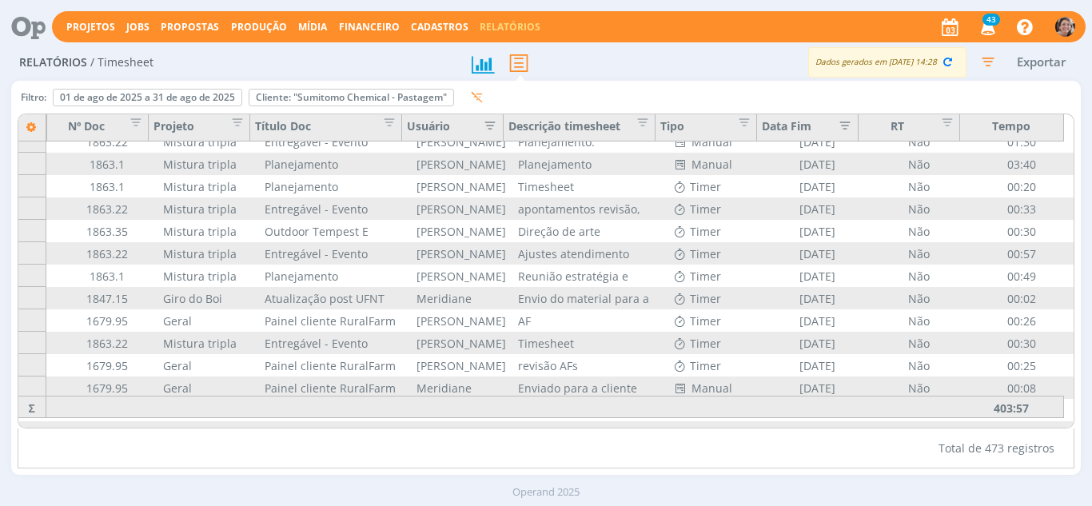
click at [492, 123] on icon "button" at bounding box center [486, 124] width 16 height 16
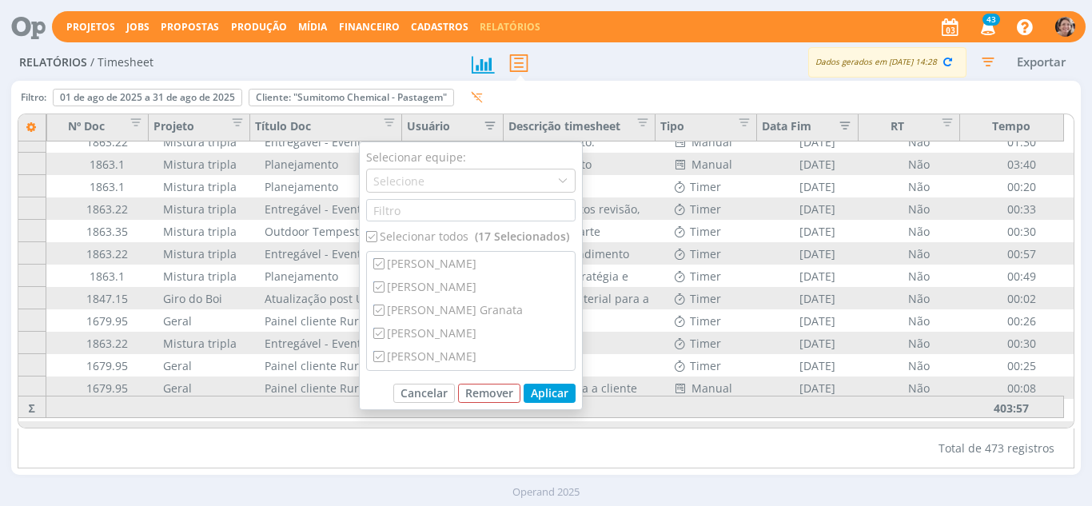
click at [422, 238] on div "Selecionar todos (17 Selecionados)" at bounding box center [470, 236] width 209 height 17
checkbox input "false"
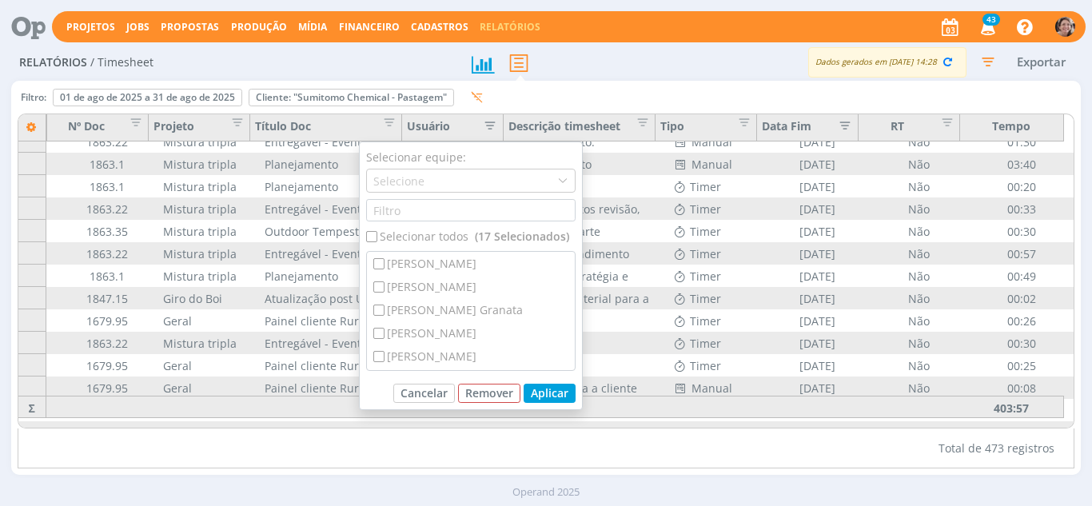
checkbox input "false"
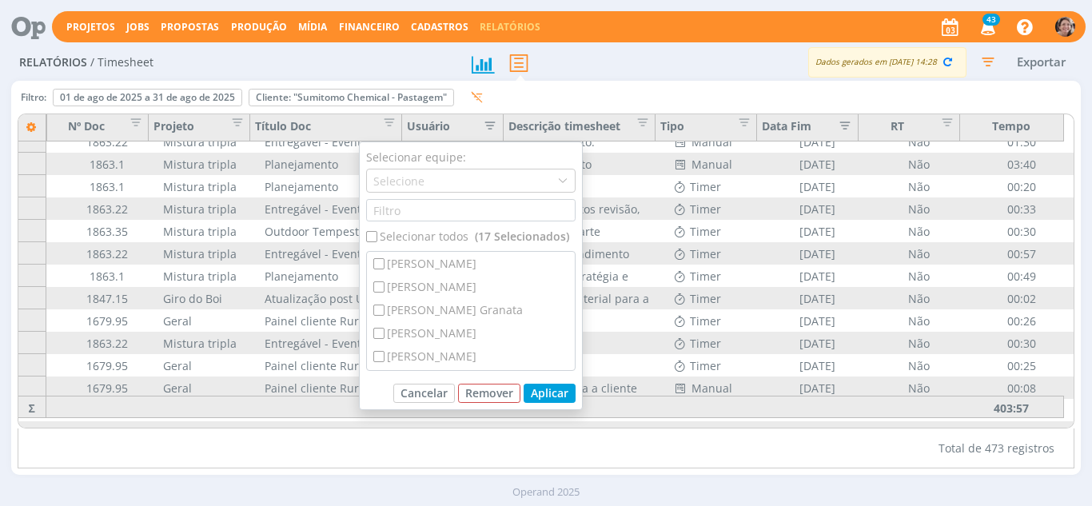
checkbox input "false"
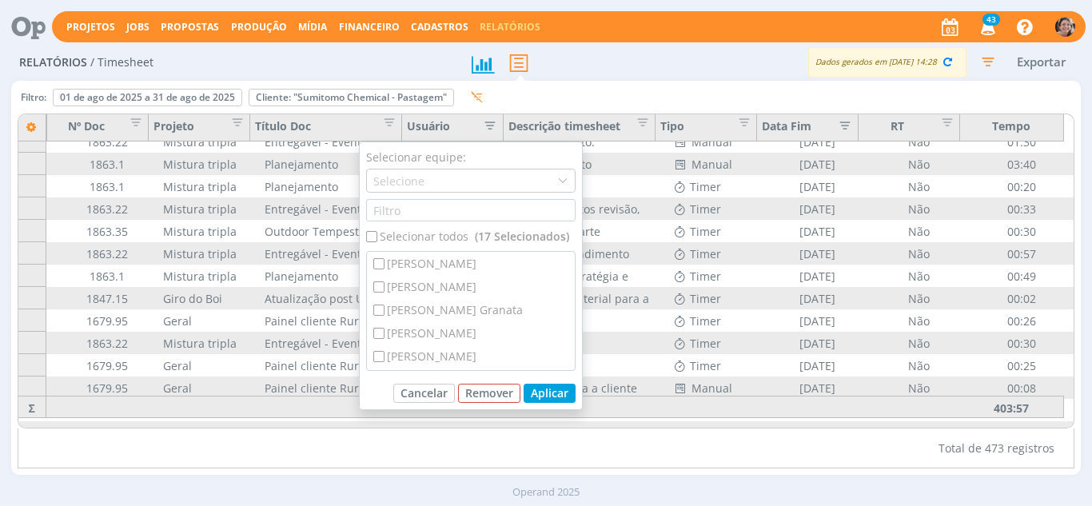
checkbox input "false"
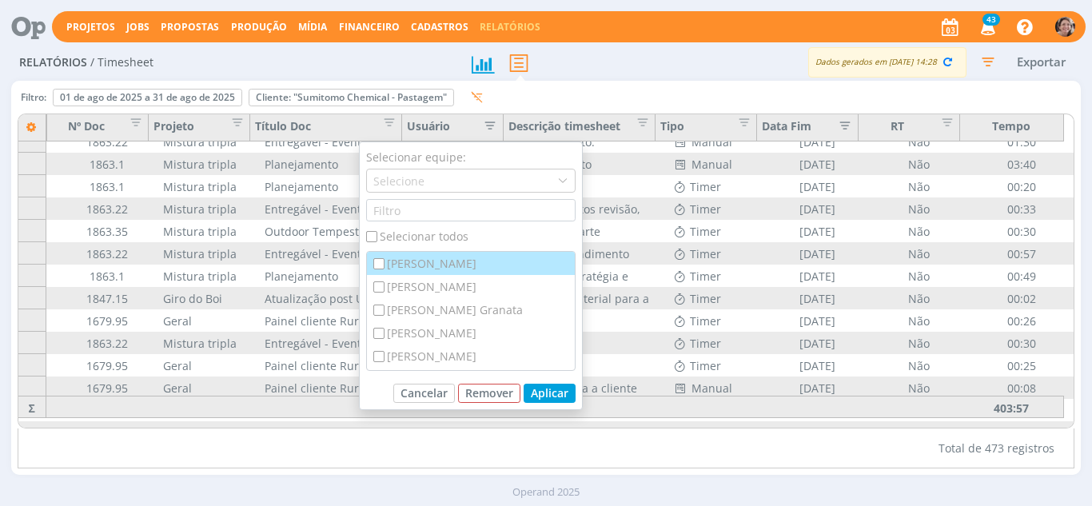
click at [421, 265] on div "[PERSON_NAME]" at bounding box center [471, 263] width 208 height 23
checkbox input "true"
click at [488, 256] on div "Meridiane Schena" at bounding box center [471, 255] width 208 height 23
checkbox input "true"
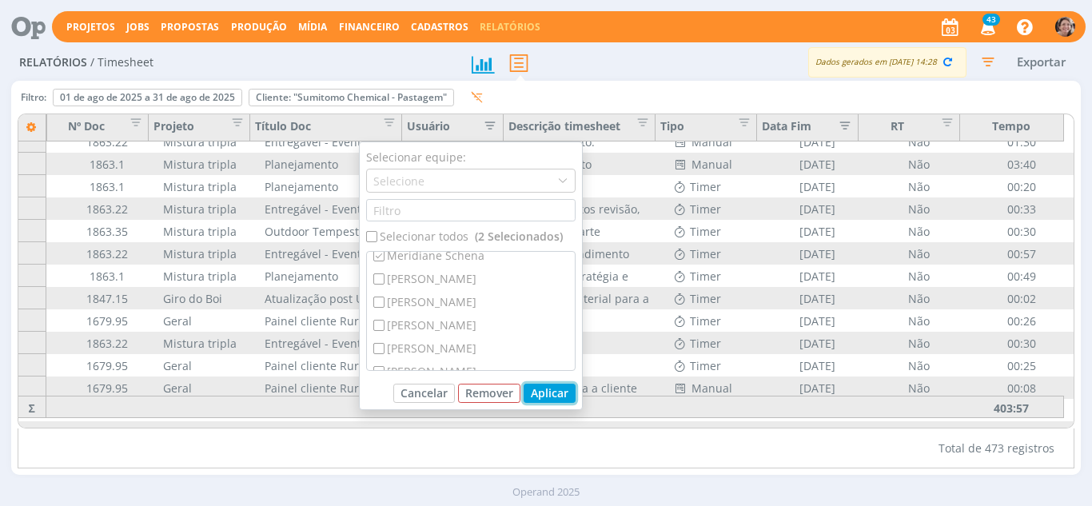
click at [552, 399] on button "Aplicar" at bounding box center [550, 393] width 52 height 19
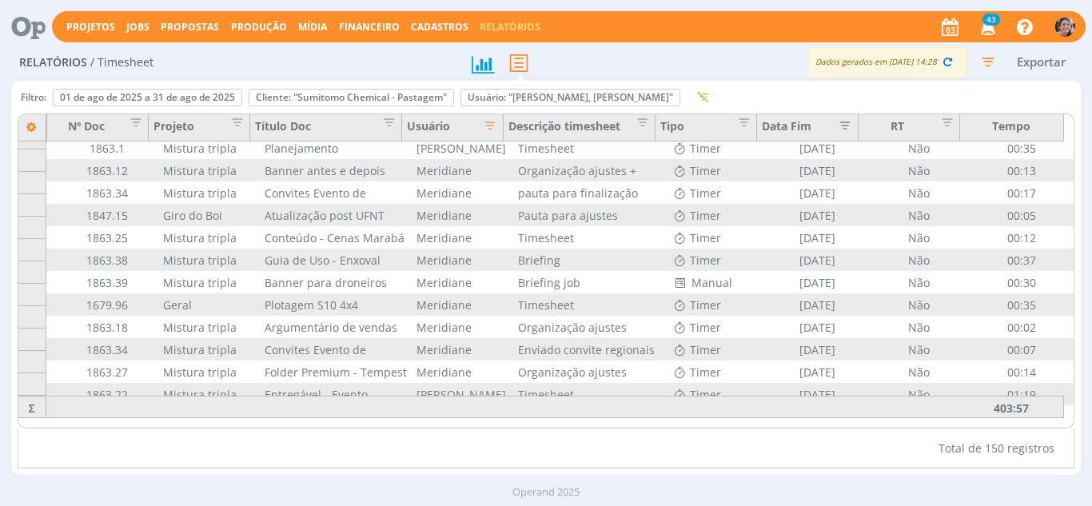
scroll to position [3104, 101]
click at [588, 130] on div "Descrição timesheet" at bounding box center [580, 127] width 152 height 27
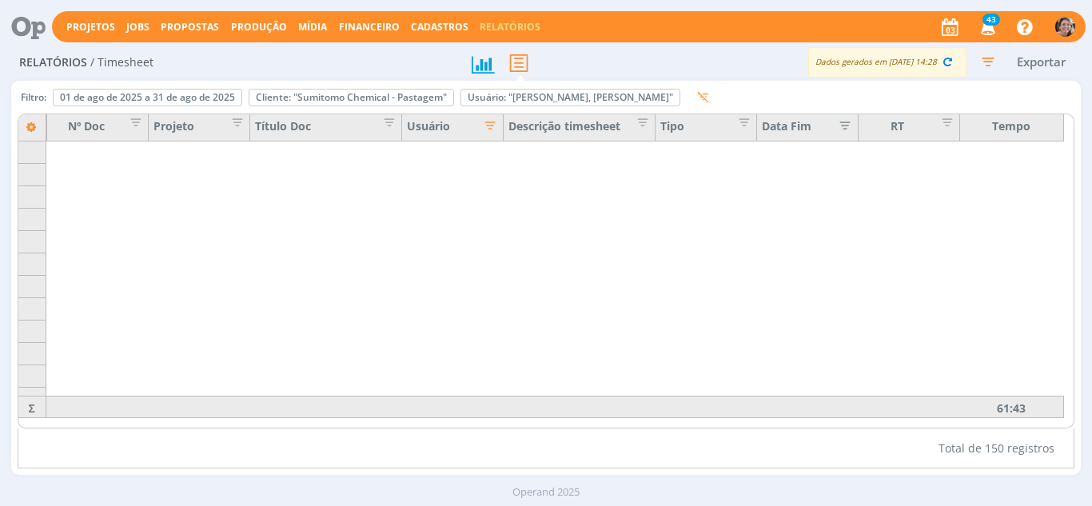
scroll to position [358, 101]
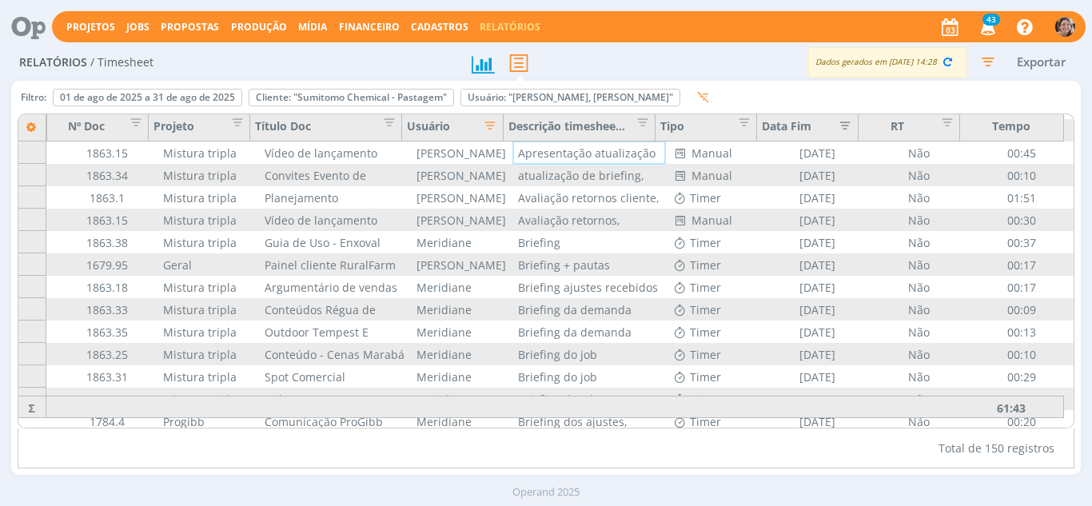
click at [478, 128] on icon "button" at bounding box center [486, 124] width 16 height 16
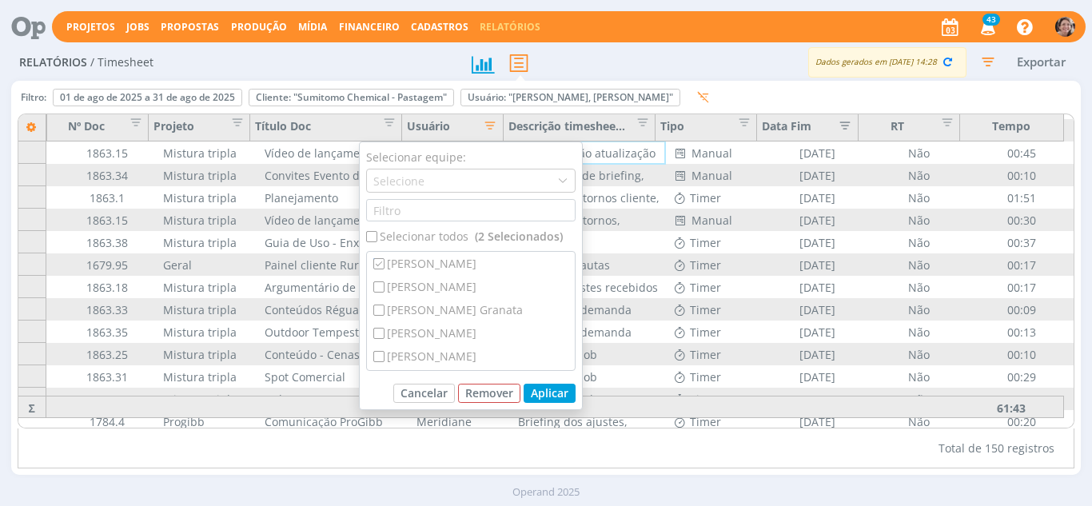
click at [404, 234] on div "Selecionar todos (2 Selecionados)" at bounding box center [470, 236] width 209 height 17
checkbox input "true"
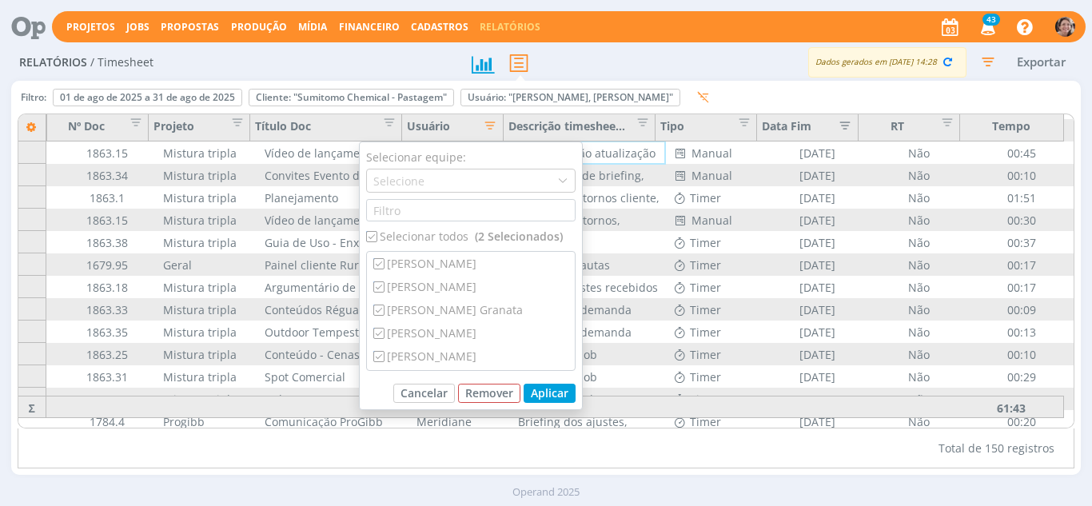
checkbox input "true"
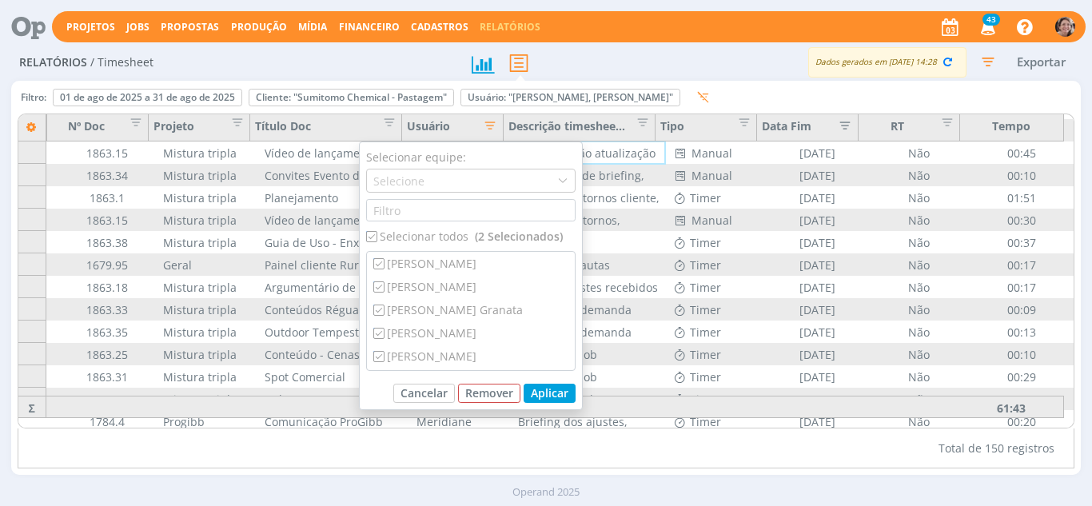
checkbox input "true"
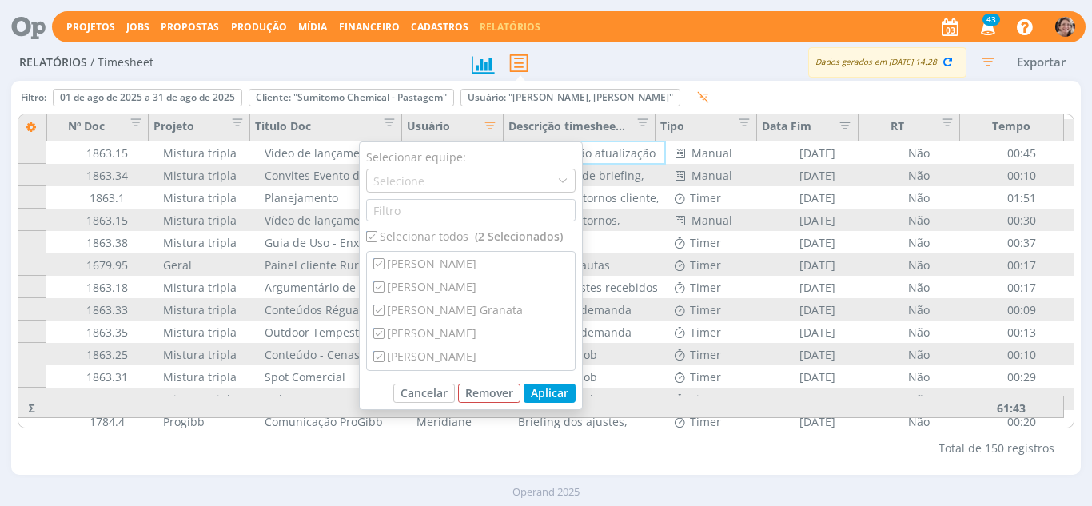
checkbox input "true"
click at [536, 391] on button "Aplicar" at bounding box center [550, 393] width 52 height 19
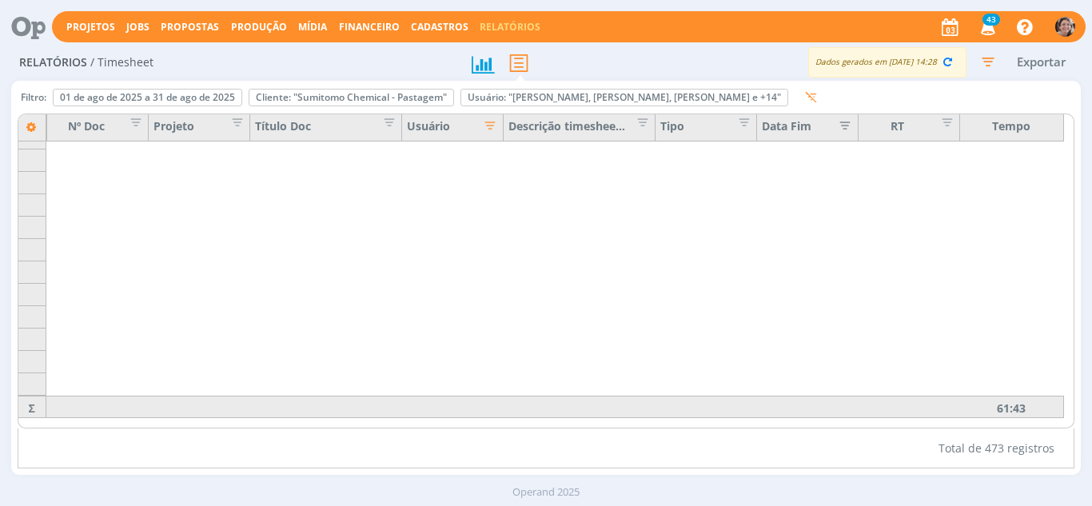
scroll to position [1940, 101]
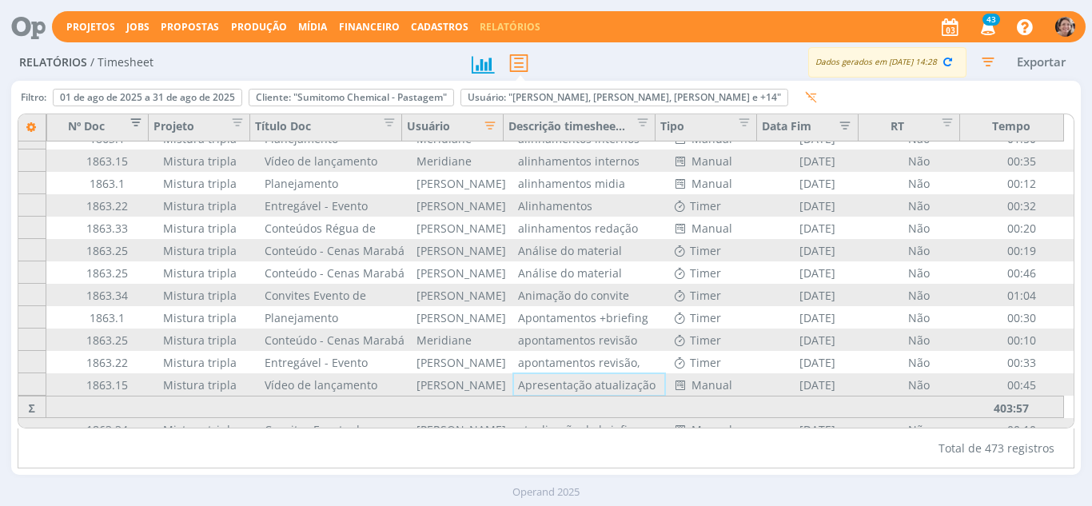
click at [136, 118] on span "Editar filtro para Coluna Nº Doc" at bounding box center [132, 120] width 16 height 16
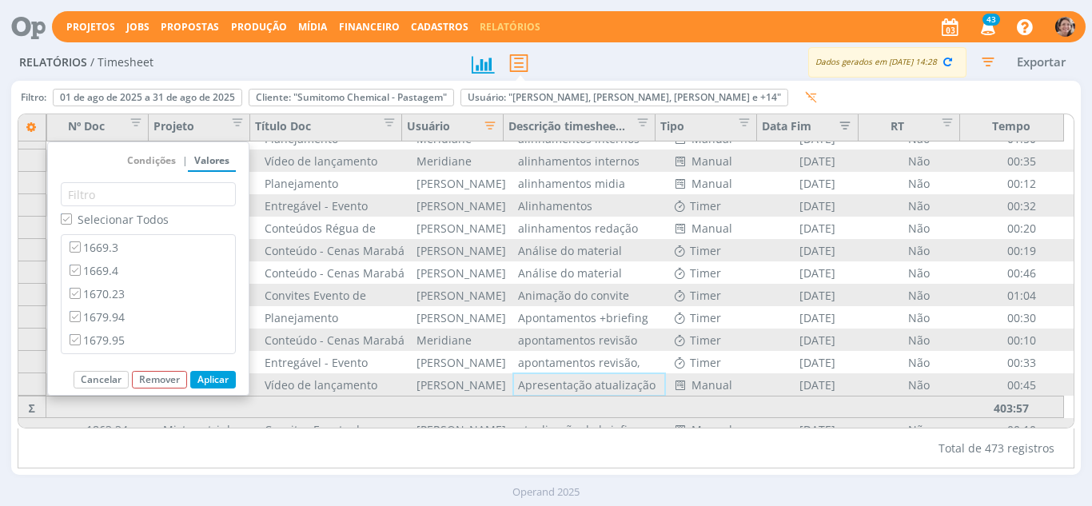
click at [217, 377] on button "Aplicar" at bounding box center [213, 380] width 46 height 18
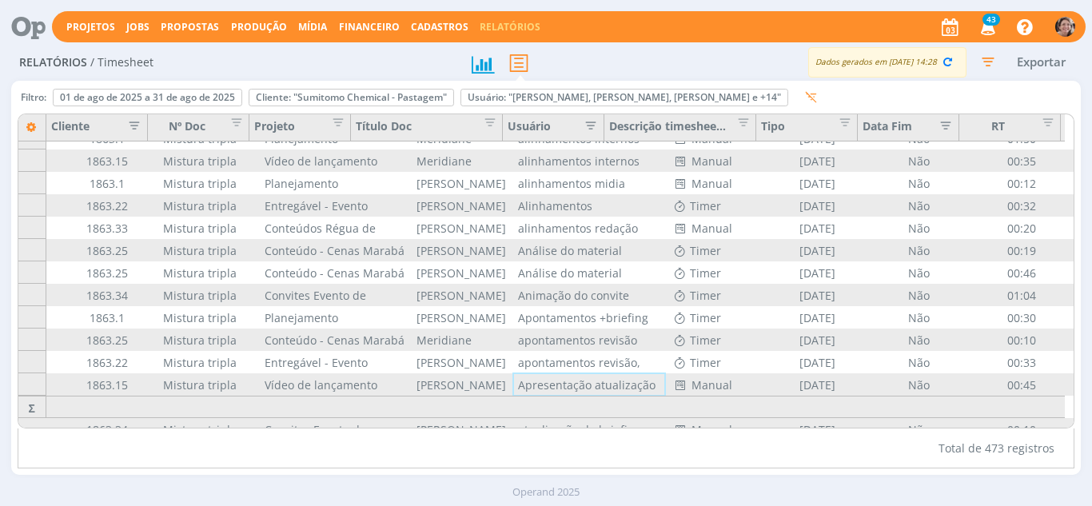
scroll to position [1940, 0]
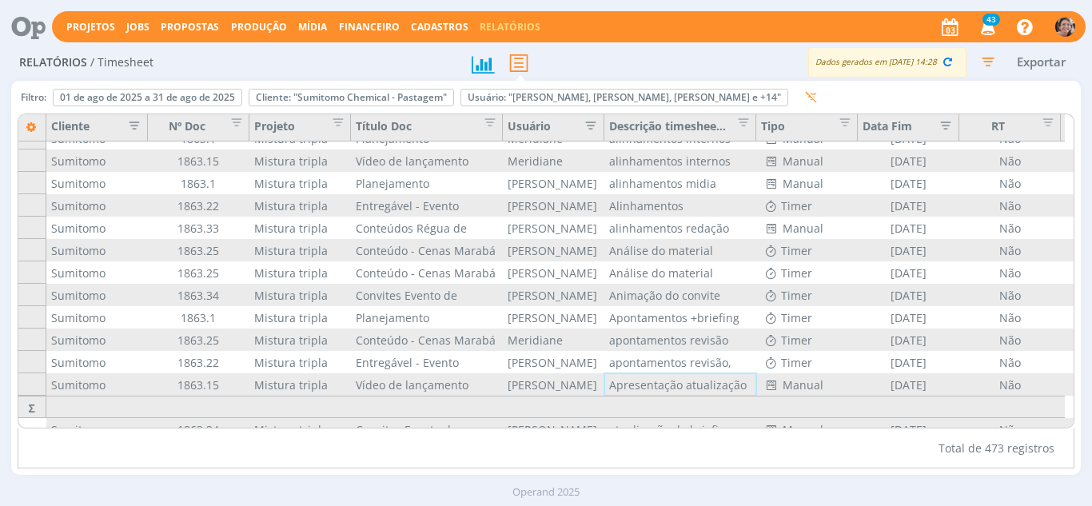
click at [131, 129] on icon "button" at bounding box center [130, 124] width 16 height 16
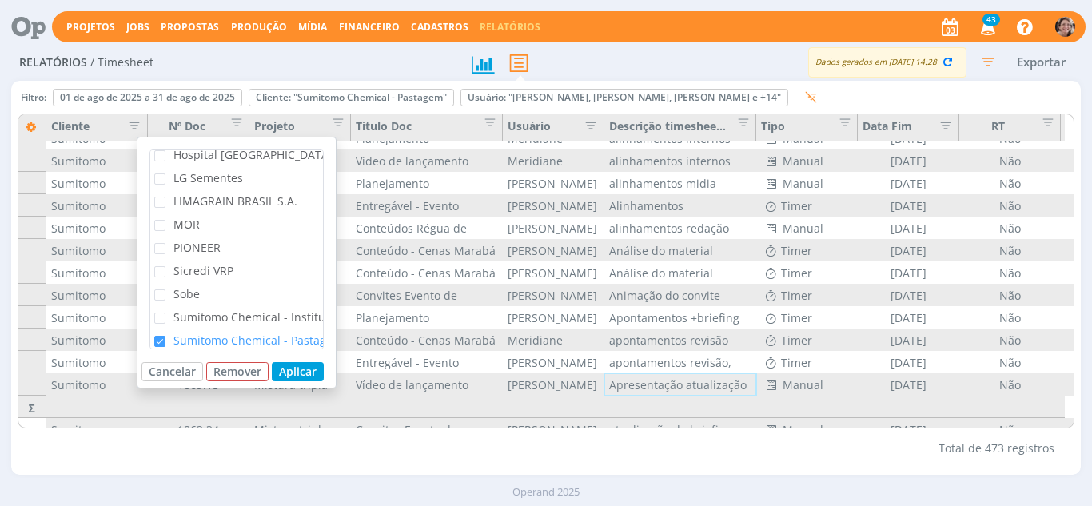
scroll to position [320, 0]
click at [165, 335] on span "checkbox-group" at bounding box center [159, 334] width 11 height 11
click at [165, 329] on input "Sumitomo Chemical - Pastagem" at bounding box center [165, 329] width 0 height 0
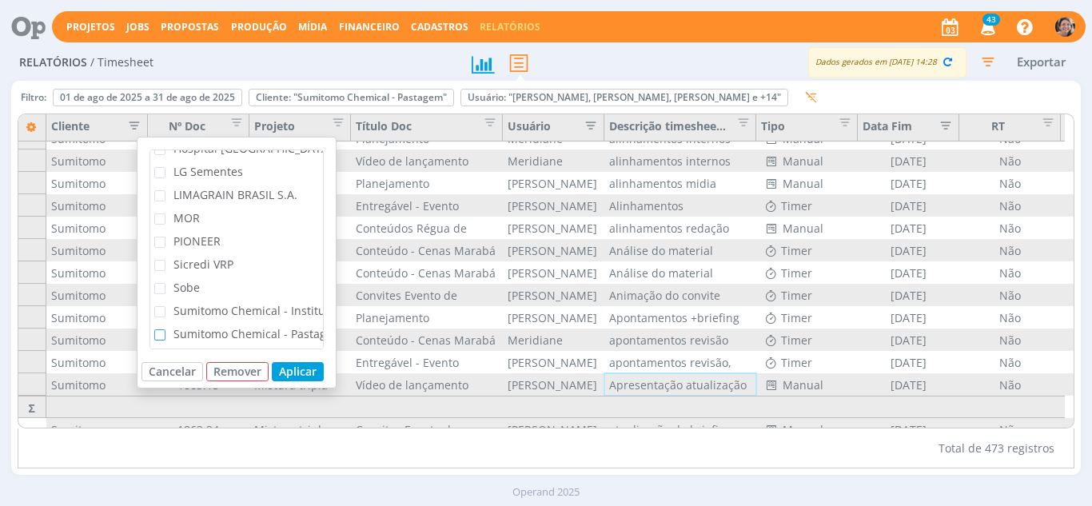
click at [177, 313] on span "Sumitomo Chemical - Institucional" at bounding box center [265, 310] width 184 height 15
click at [165, 306] on input "Sumitomo Chemical - Institucional" at bounding box center [165, 306] width 0 height 0
click at [292, 376] on button "Aplicar" at bounding box center [298, 371] width 52 height 19
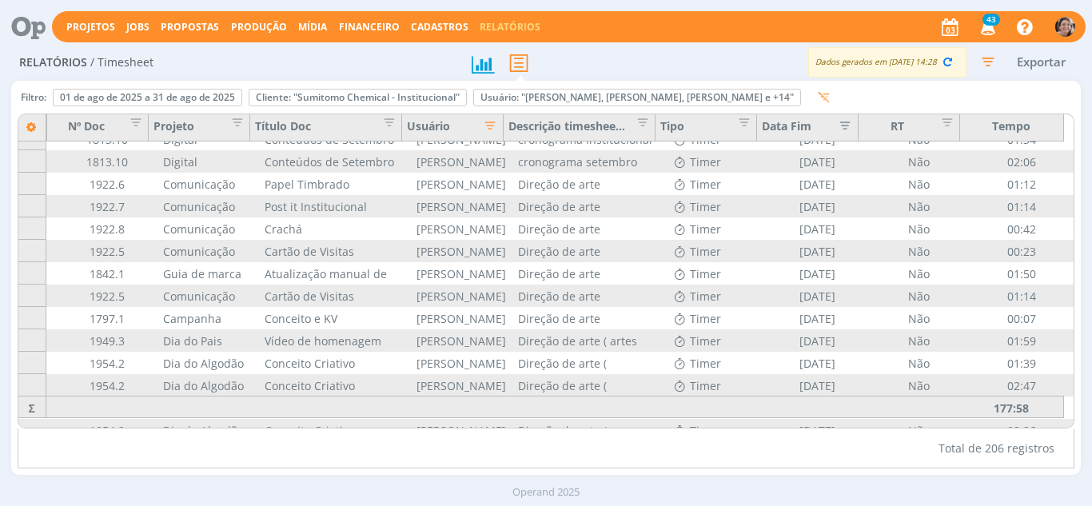
scroll to position [0, 101]
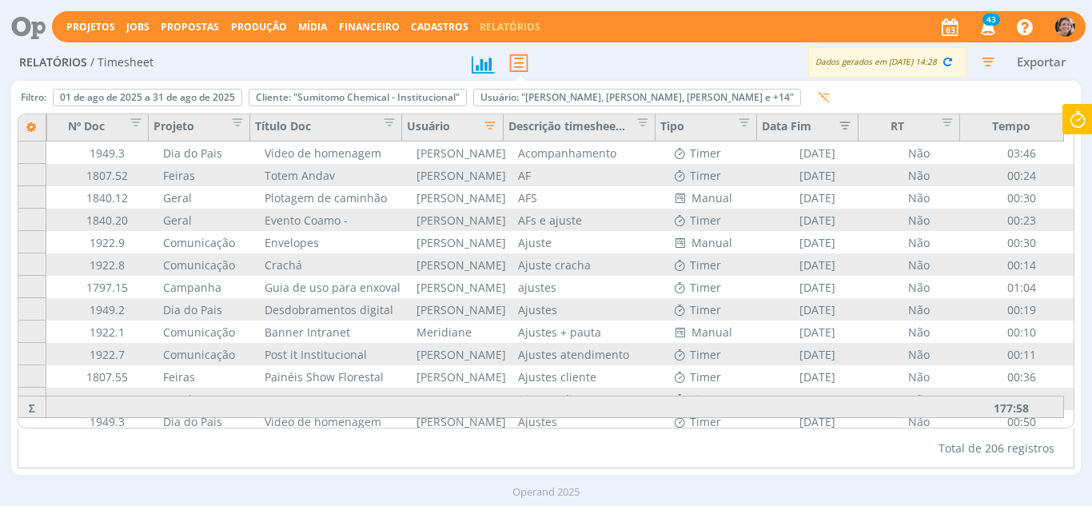
drag, startPoint x: 708, startPoint y: 413, endPoint x: 570, endPoint y: 409, distance: 137.6
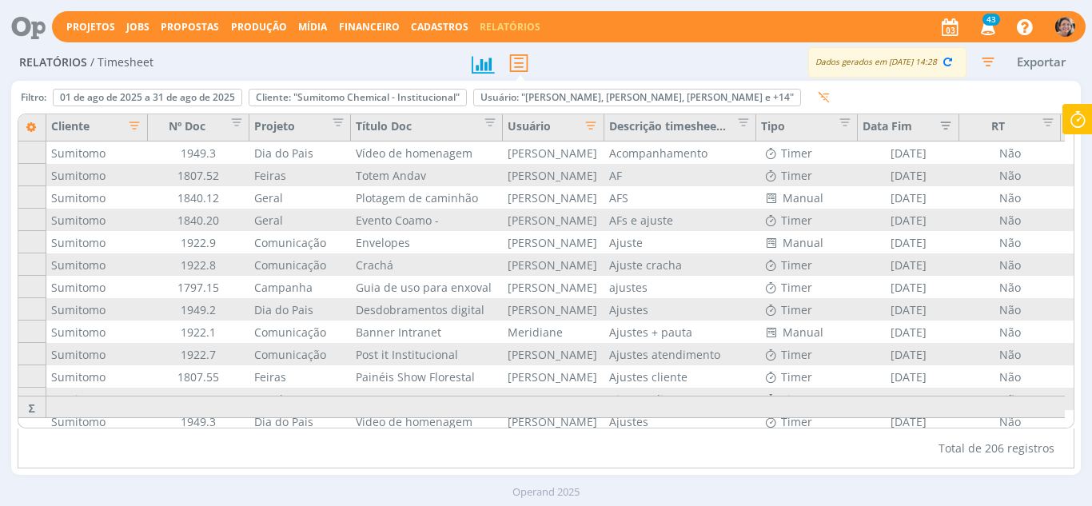
drag, startPoint x: 136, startPoint y: 22, endPoint x: 375, endPoint y: 55, distance: 241.4
click at [137, 22] on link "Jobs" at bounding box center [137, 27] width 23 height 14
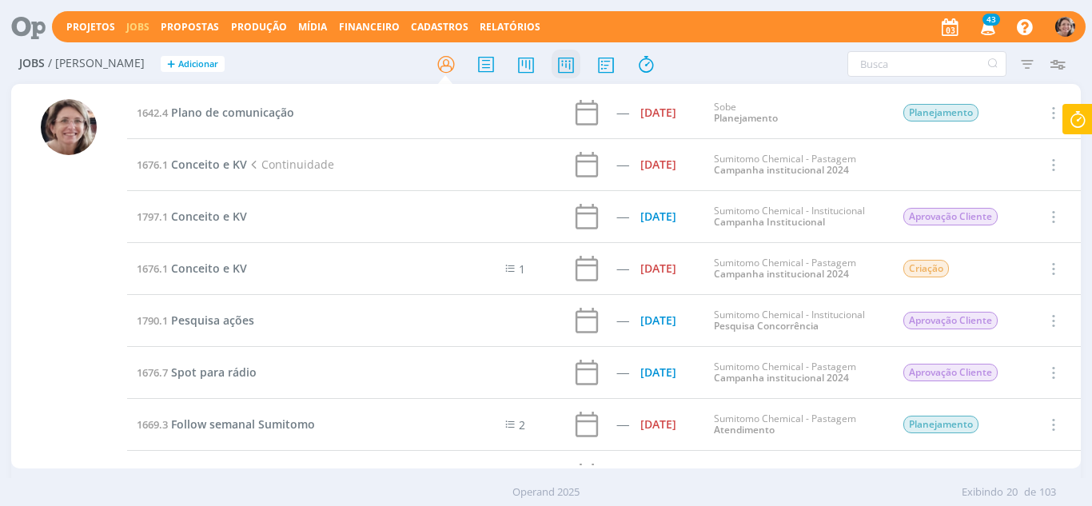
click at [568, 68] on icon at bounding box center [566, 64] width 29 height 31
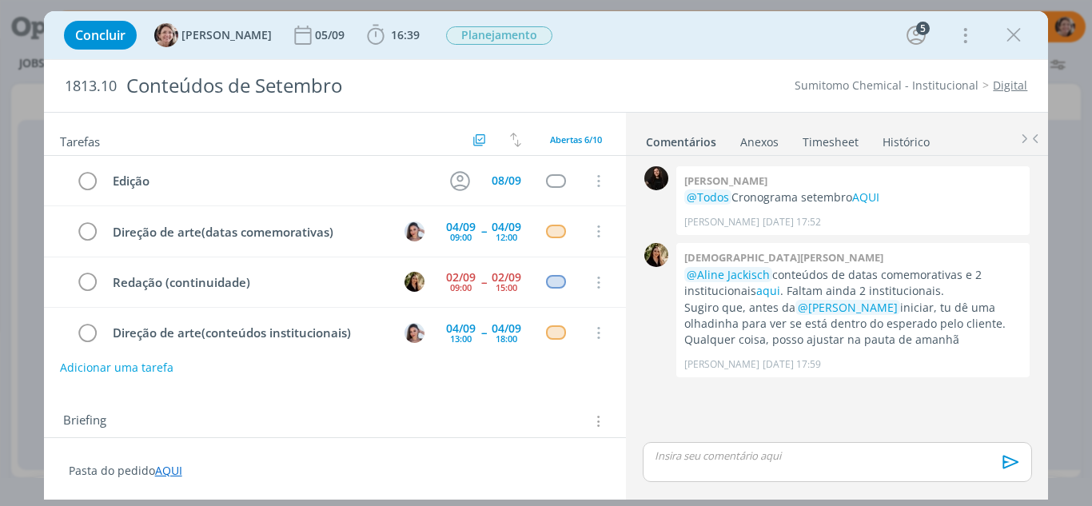
scroll to position [119, 0]
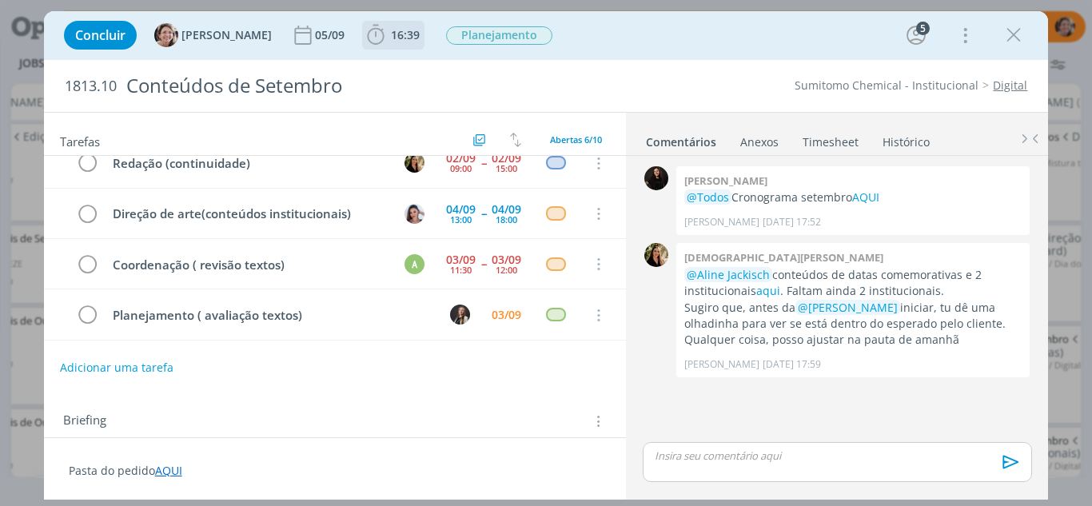
click at [364, 39] on icon "dialog" at bounding box center [376, 35] width 24 height 24
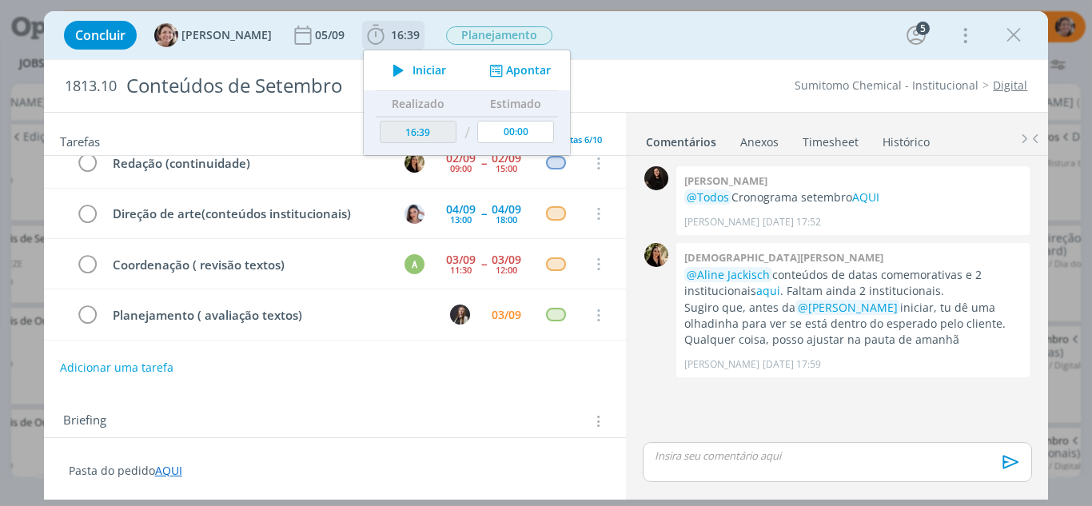
click at [413, 68] on span "Iniciar" at bounding box center [430, 70] width 34 height 11
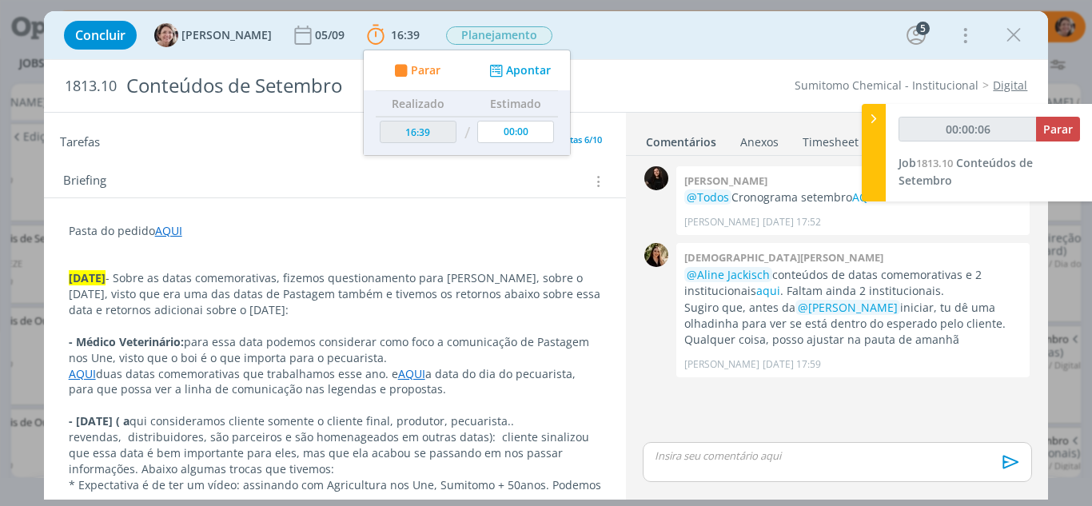
scroll to position [160, 0]
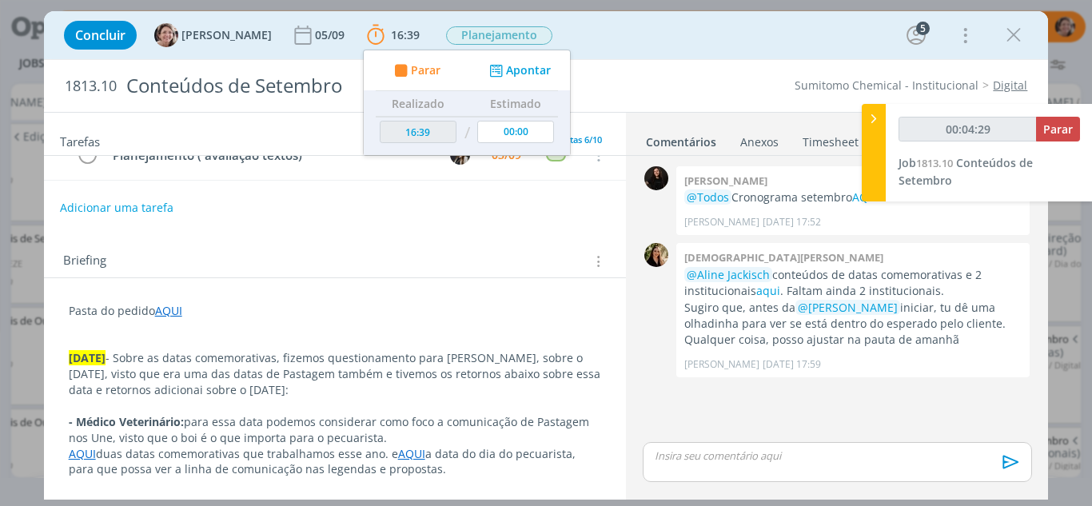
type input "00:04:30"
click at [874, 121] on icon at bounding box center [874, 118] width 16 height 17
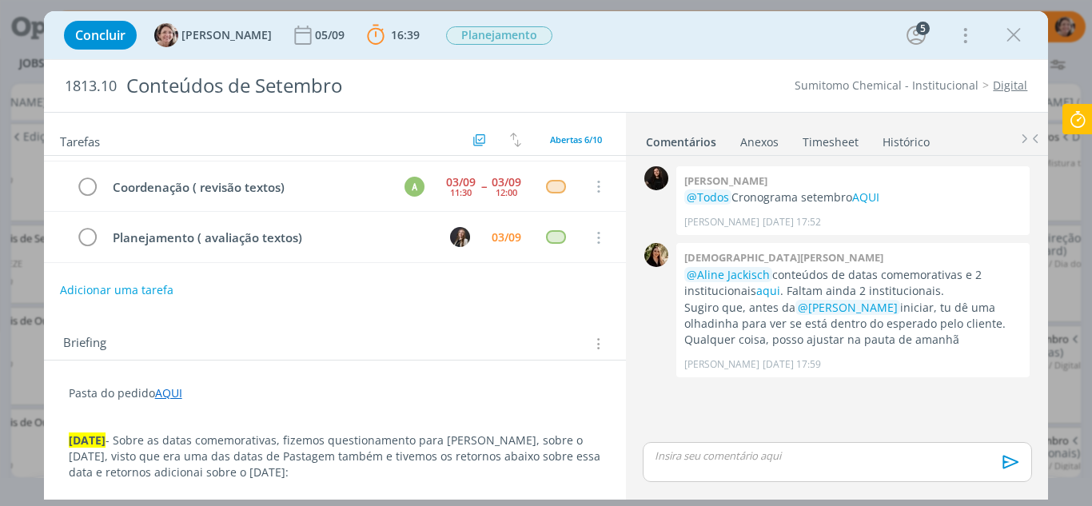
scroll to position [0, 0]
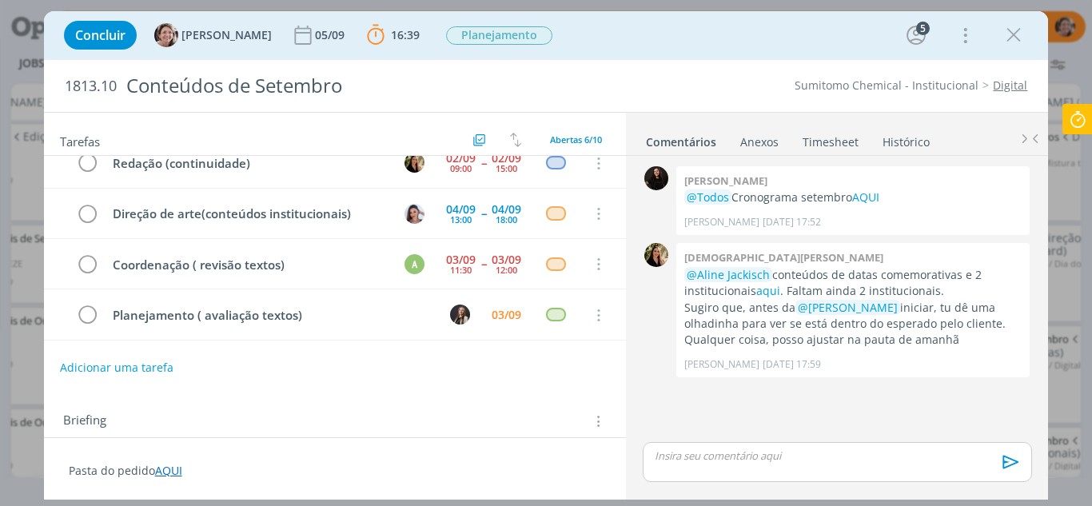
click at [673, 449] on p "dialog" at bounding box center [837, 456] width 363 height 14
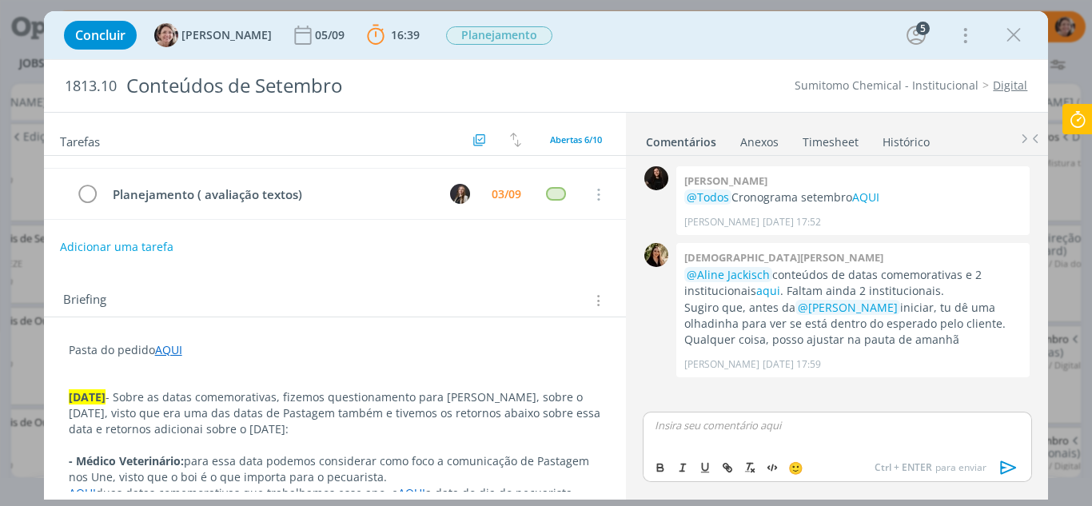
scroll to position [160, 0]
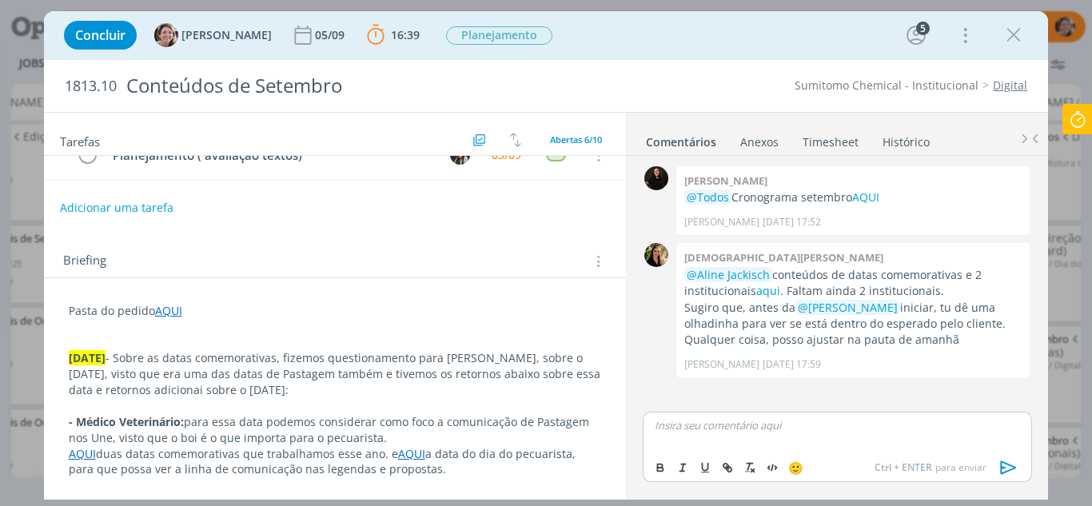
click at [124, 341] on p "dialog" at bounding box center [335, 342] width 533 height 16
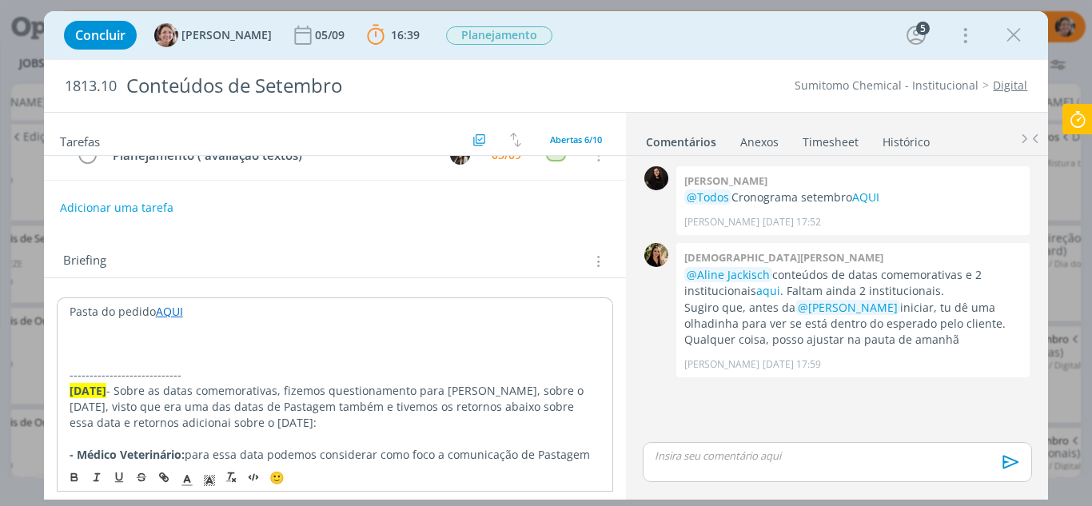
click at [89, 360] on p "dialog" at bounding box center [336, 359] width 532 height 16
click at [80, 361] on p "02.09.25 -" at bounding box center [336, 359] width 532 height 16
click at [161, 361] on p "03.09.25 -" at bounding box center [336, 359] width 532 height 16
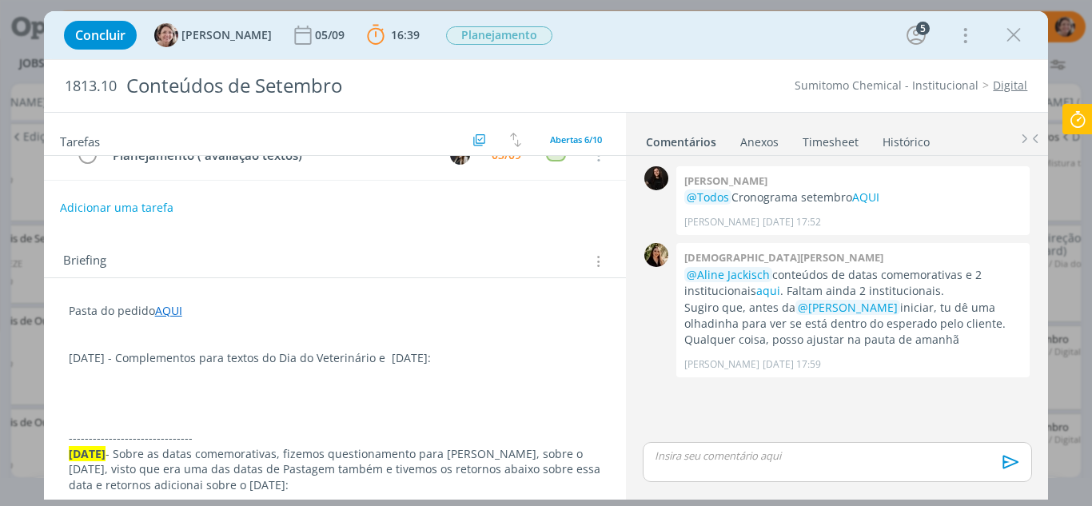
click at [484, 361] on p "03.09.25 - Complementos para textos do Dia do Veterinário e Dia do cliente:" at bounding box center [335, 358] width 533 height 16
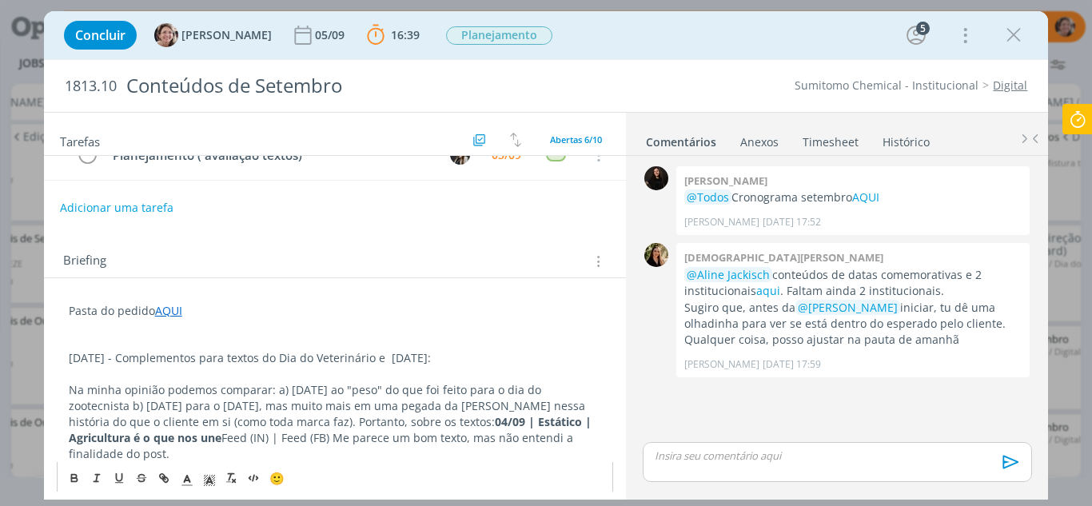
scroll to position [320, 0]
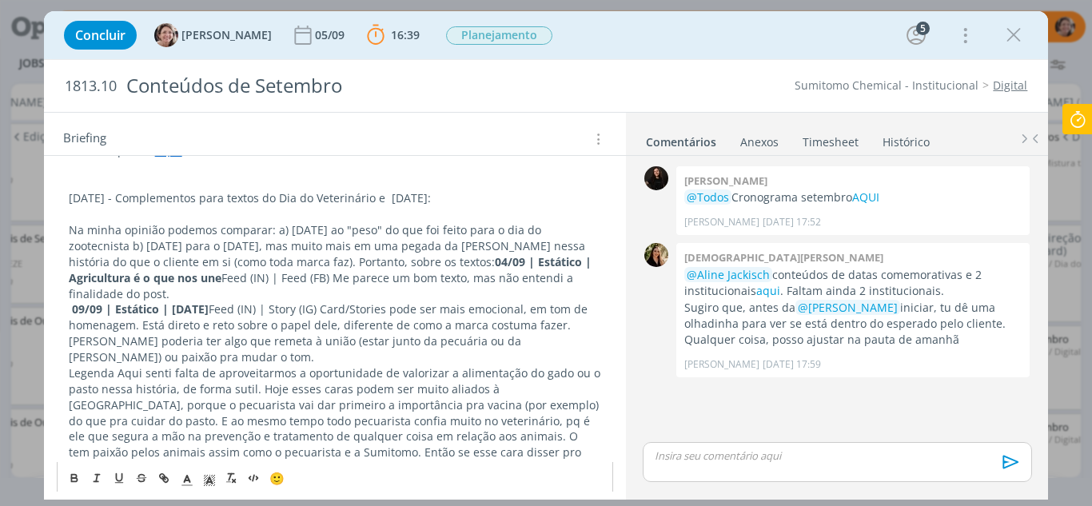
click at [169, 227] on p "Na minha opinião podemos comparar: a) dia do médico veterinário ao "peso" do qu…" at bounding box center [335, 261] width 533 height 79
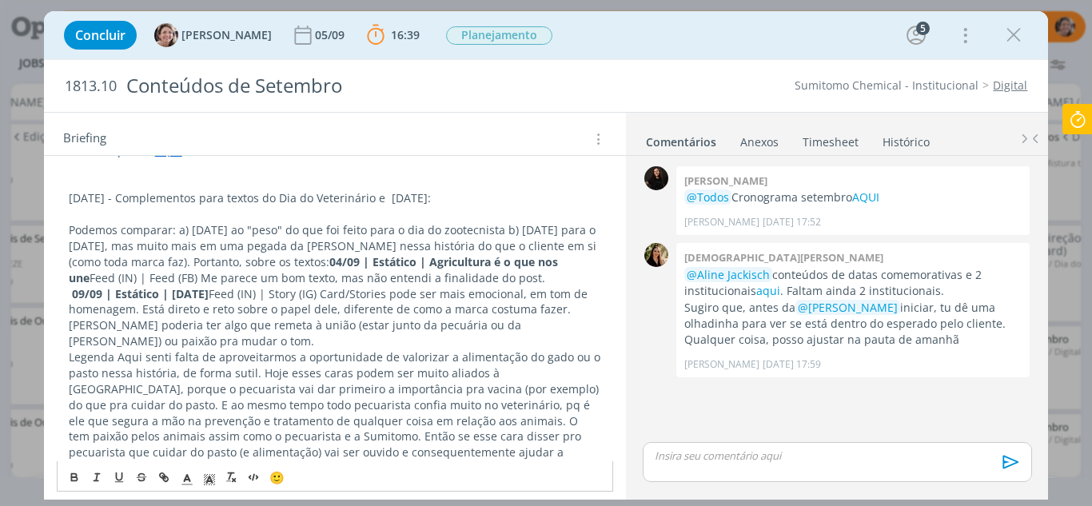
click at [179, 231] on p "Podemos comparar: a) dia do médico veterinário ao "peso" do que foi feito para …" at bounding box center [335, 254] width 533 height 64
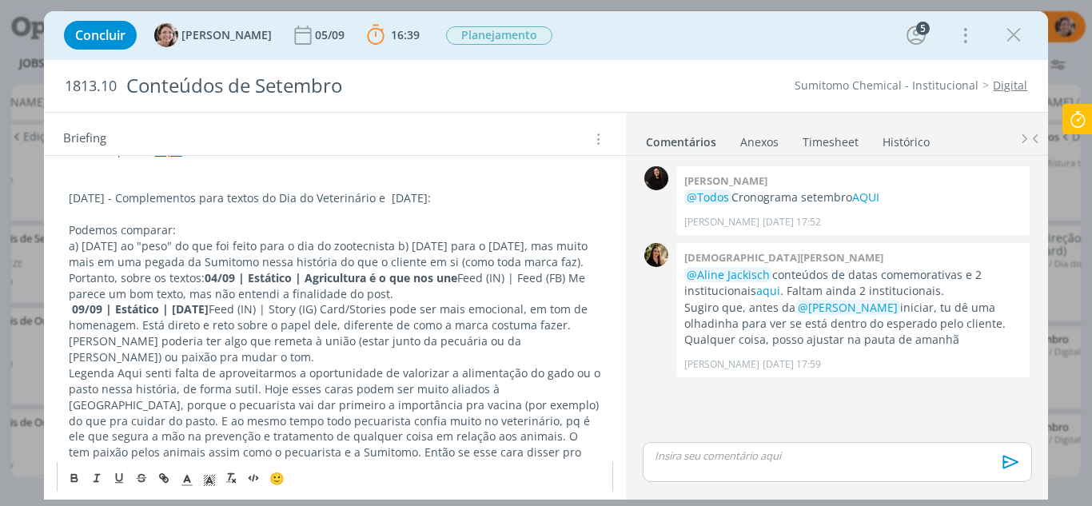
click at [485, 246] on p "a) dia do médico veterinário ao "peso" do que foi feito para o dia do zootecnis…" at bounding box center [335, 270] width 533 height 64
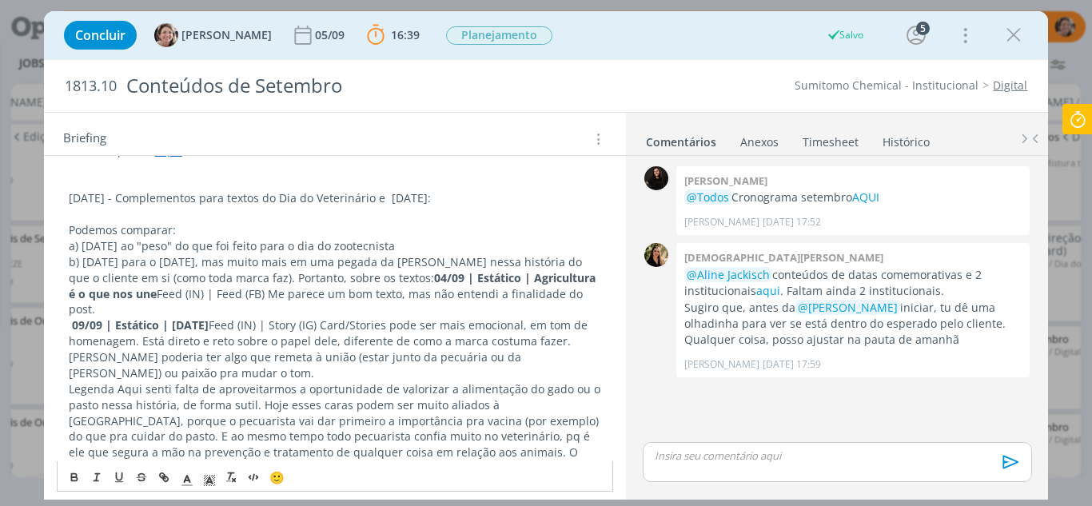
click at [322, 279] on p "b) dia do cliente para o dia do agricultor, mas muito mais em uma pegada da Sum…" at bounding box center [335, 286] width 533 height 64
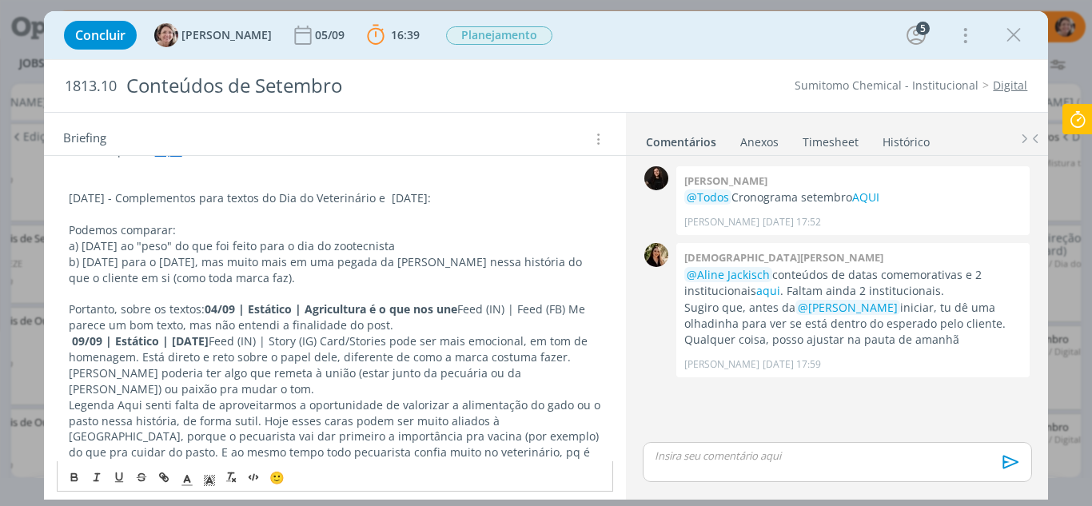
click at [205, 310] on p "Portanto, sobre os textos: 04/09 | Estático | Agricultura é o que nos une Feed …" at bounding box center [335, 317] width 533 height 32
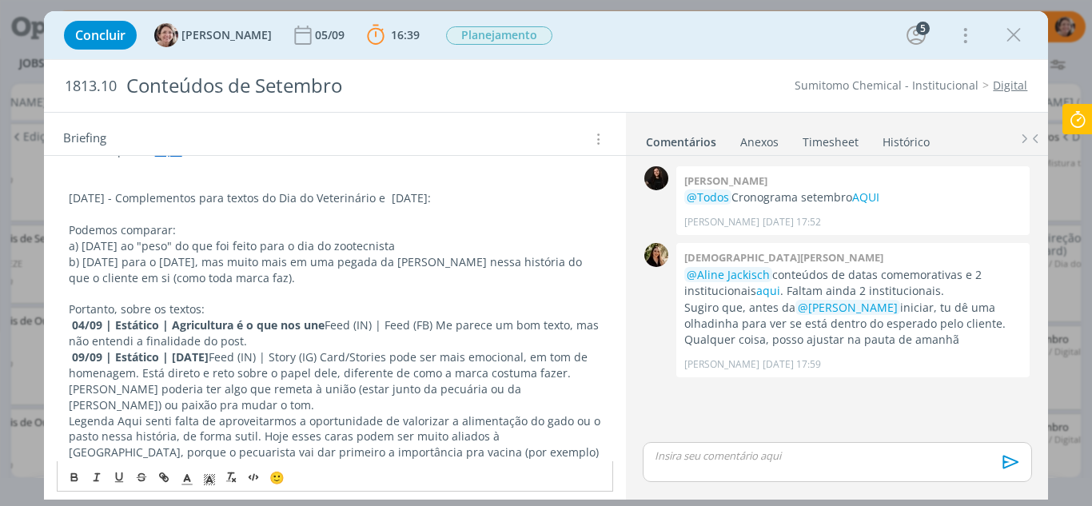
drag, startPoint x: 285, startPoint y: 337, endPoint x: 70, endPoint y: 326, distance: 215.4
click at [70, 326] on p "04/09 | Estático | Agricultura é o que nos une Feed (IN) | Feed (FB) Me parece …" at bounding box center [335, 333] width 533 height 32
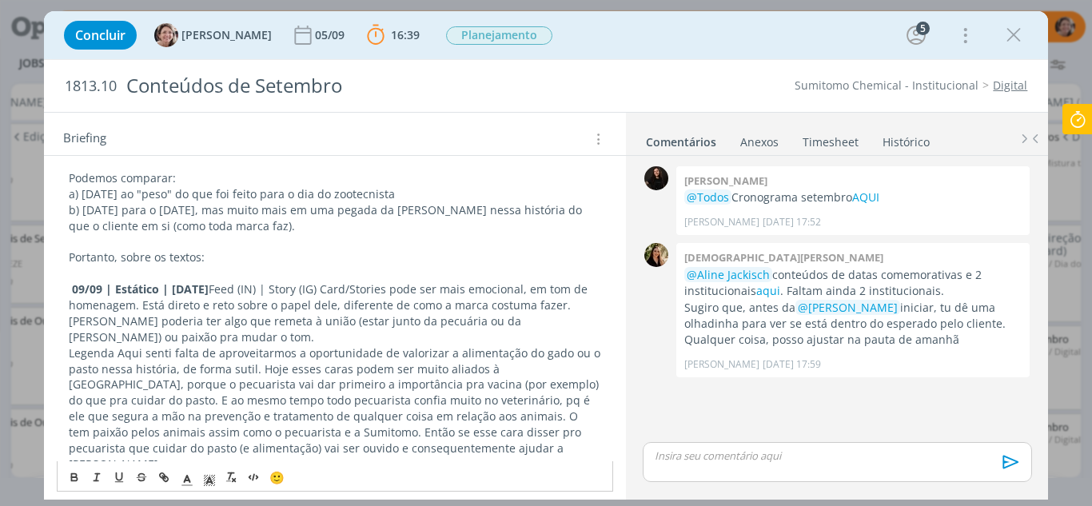
scroll to position [400, 0]
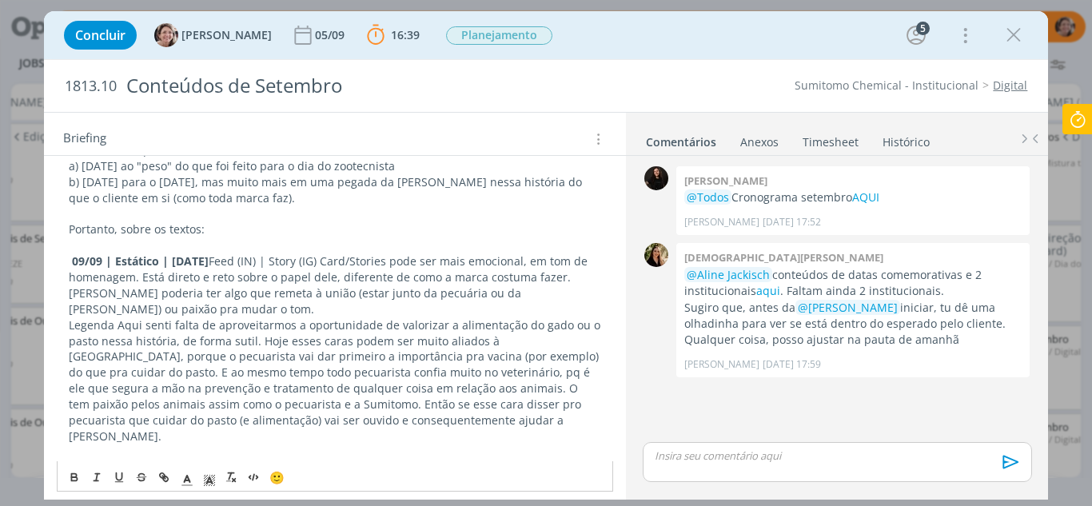
click at [316, 263] on p "09/09 | Estático | Dia do Médico Veterinário Feed (IN) | Story (IG) Card/Storie…" at bounding box center [335, 285] width 533 height 64
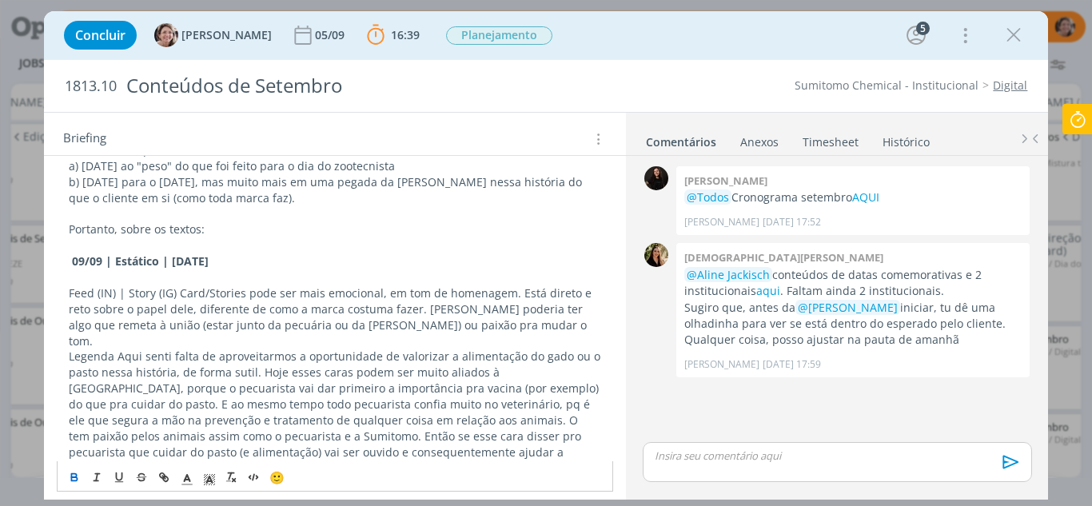
click at [250, 296] on p "﻿ Feed (IN) | Story (IG) Card/Stories pode ser mais emocional, em tom de homena…" at bounding box center [335, 317] width 533 height 64
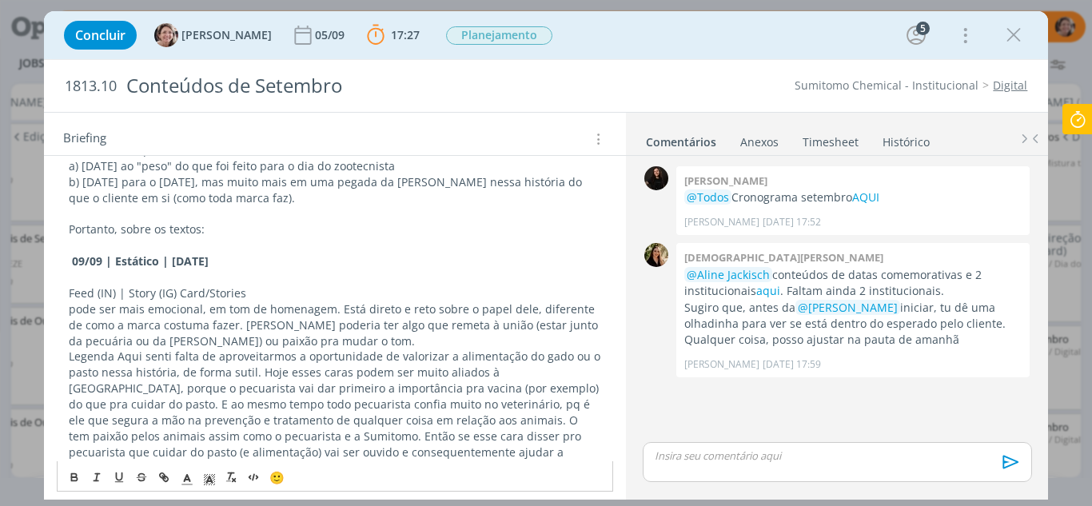
click at [329, 343] on p "pode ser mais emocional, em tom de homenagem. Está direto e reto sobre o papel …" at bounding box center [335, 325] width 533 height 48
click at [116, 357] on p "Legenda Aqui senti falta de aproveitarmos a oportunidade de valorizar a aliment…" at bounding box center [335, 412] width 533 height 127
click at [70, 359] on p "Legenda Aqui senti falta de aproveitarmos a oportunidade de valorizar a aliment…" at bounding box center [335, 412] width 533 height 127
click at [72, 360] on p "Legenda Aqui senti falta de aproveitarmos a oportunidade de valorizar a aliment…" at bounding box center [335, 412] width 533 height 127
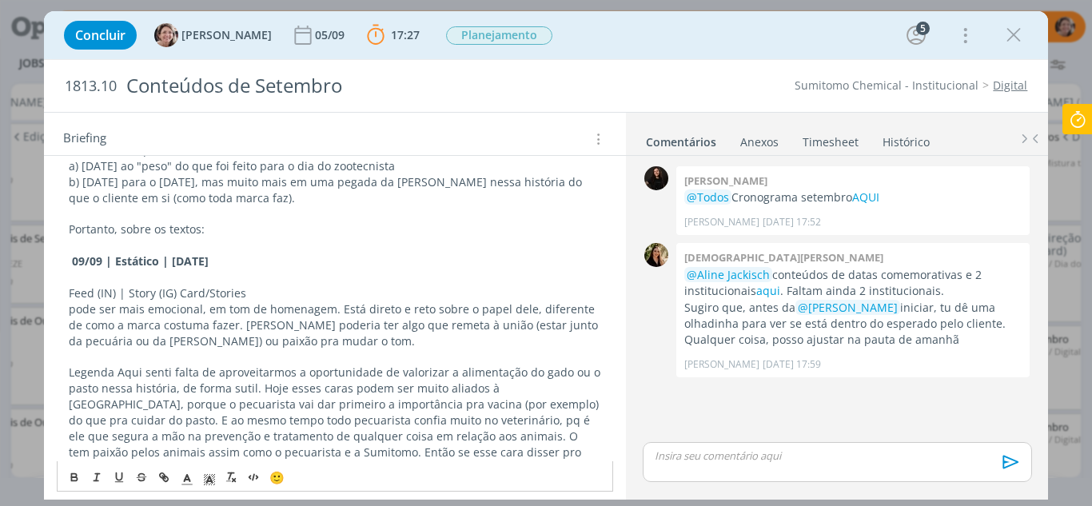
click at [118, 374] on p "Legenda Aqui senti falta de aproveitarmos a oportunidade de valorizar a aliment…" at bounding box center [335, 428] width 533 height 127
click at [146, 373] on p "Legenda Aqui senti falta de aproveitarmos a oportunidade de valorizar a aliment…" at bounding box center [335, 428] width 533 height 127
click at [141, 373] on p "Legenda Aqui senti falta de aproveitarmos a oportunidade de valorizar a aliment…" at bounding box center [335, 428] width 533 height 127
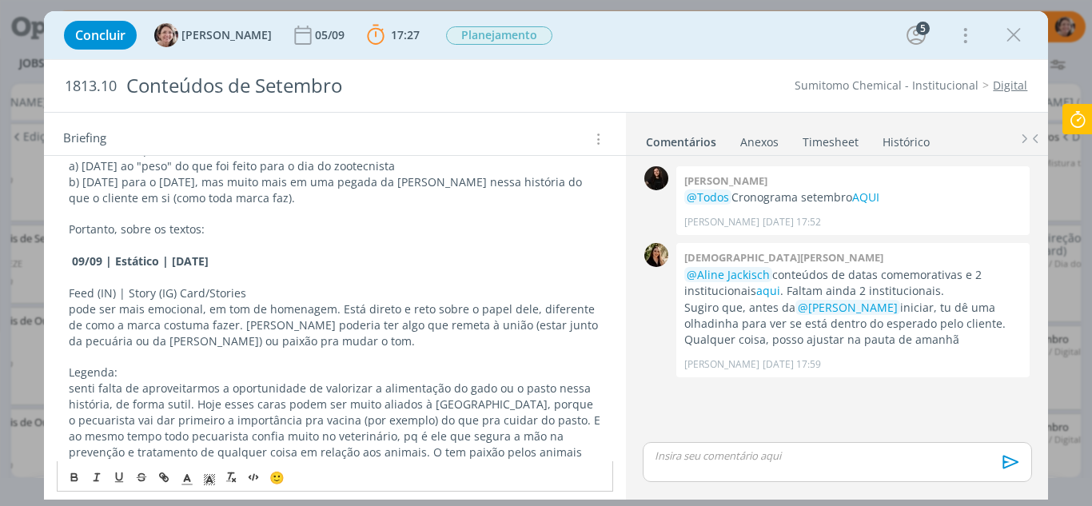
scroll to position [480, 0]
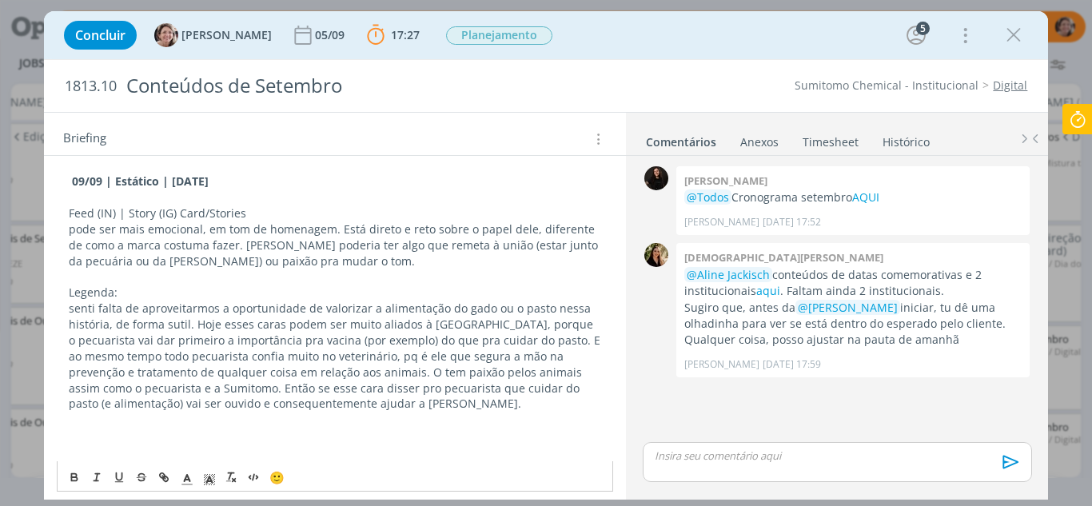
click at [267, 389] on p "senti falta de aproveitarmos a oportunidade de valorizar a alimentação do gado …" at bounding box center [335, 356] width 533 height 111
click at [361, 405] on p "senti falta de aproveitarmos a oportunidade de valorizar a alimentação do gado …" at bounding box center [335, 356] width 533 height 111
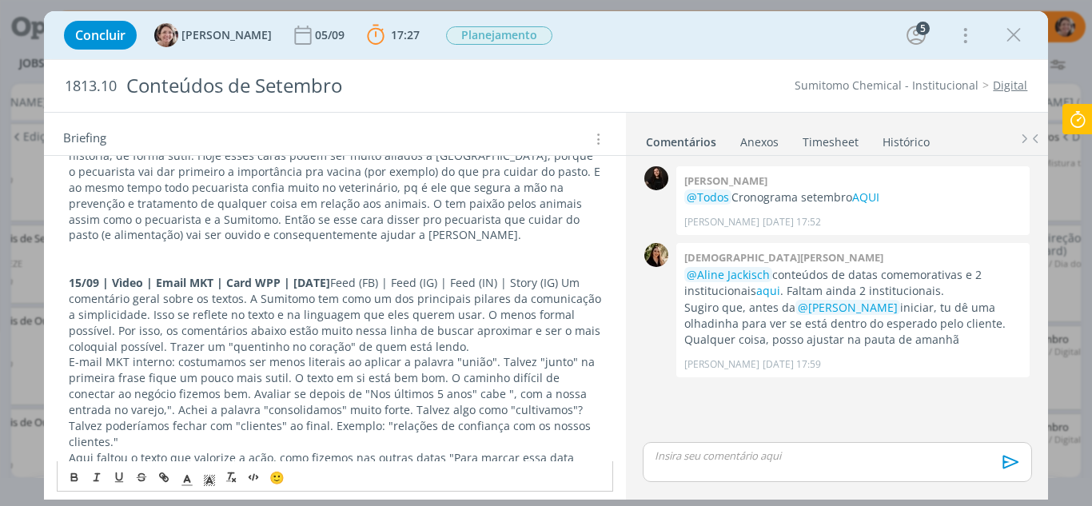
scroll to position [556, 0]
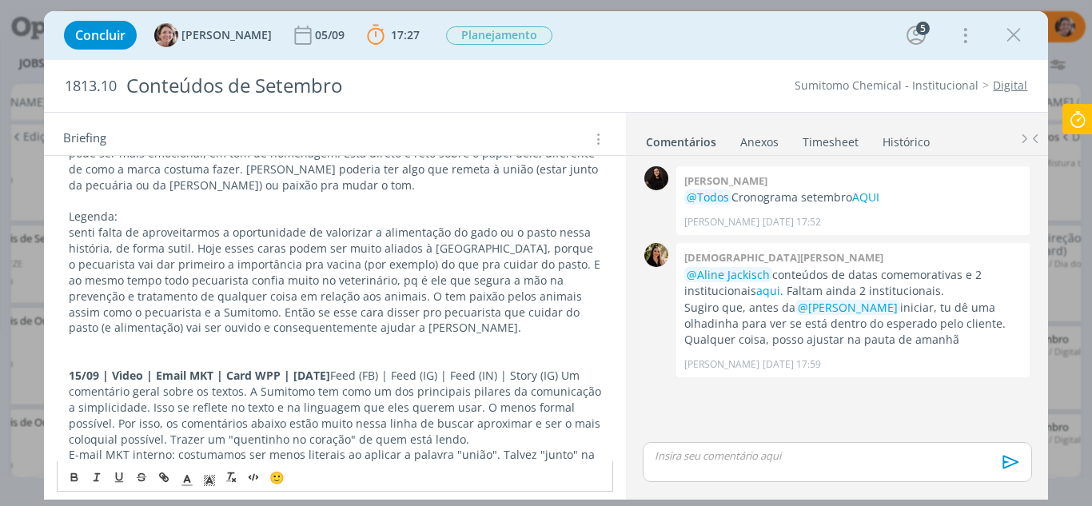
click at [330, 373] on strong "15/09 | Vìdeo | Email MKT | Card WPP | Dia do Cliente" at bounding box center [199, 375] width 261 height 15
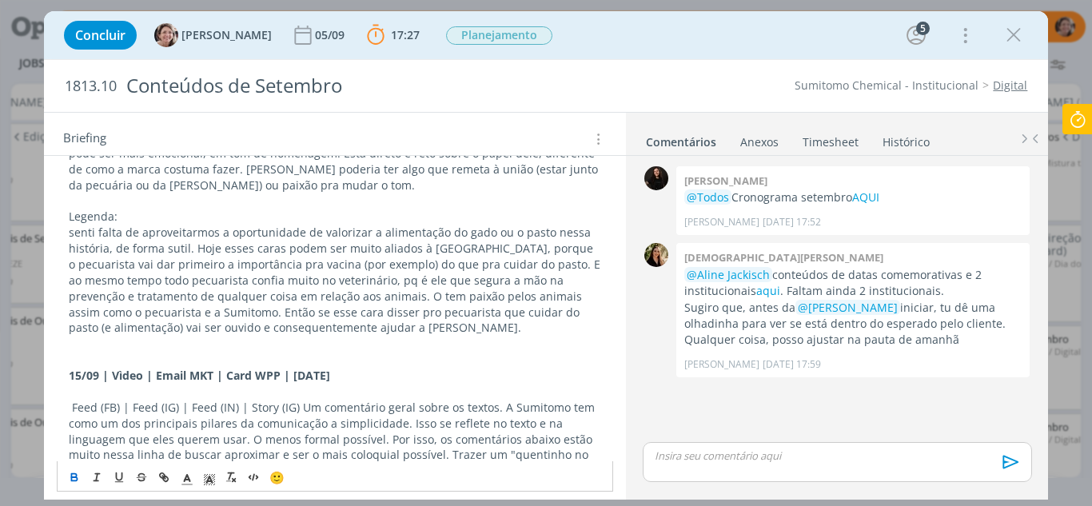
click at [299, 409] on p "﻿ Feed (FB) | Feed (IG) | Feed (IN) | Story (IG) Um comentário geral sobre os t…" at bounding box center [335, 439] width 533 height 79
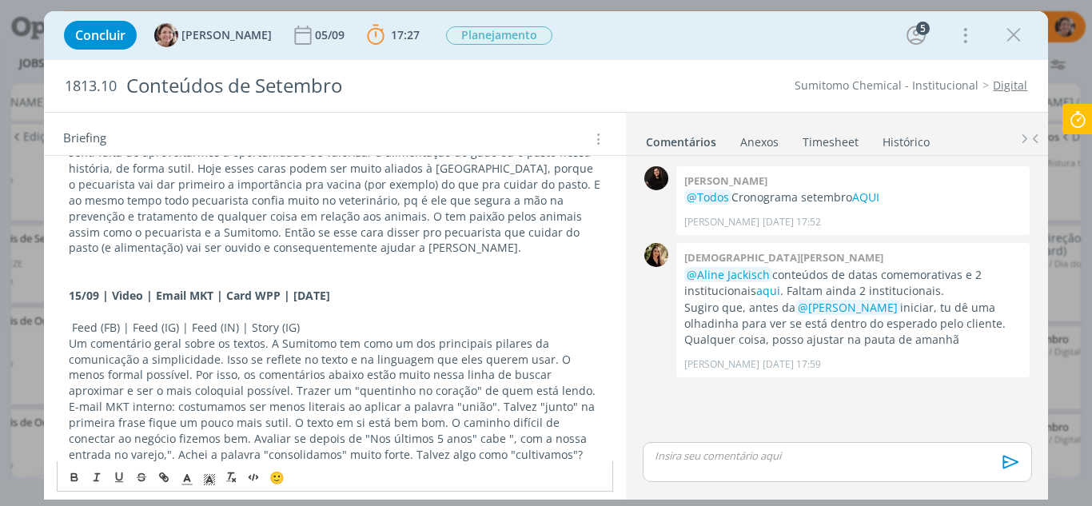
click at [461, 390] on p "Um comentário geral sobre os textos. A Sumitomo tem como um dos principais pila…" at bounding box center [335, 368] width 533 height 64
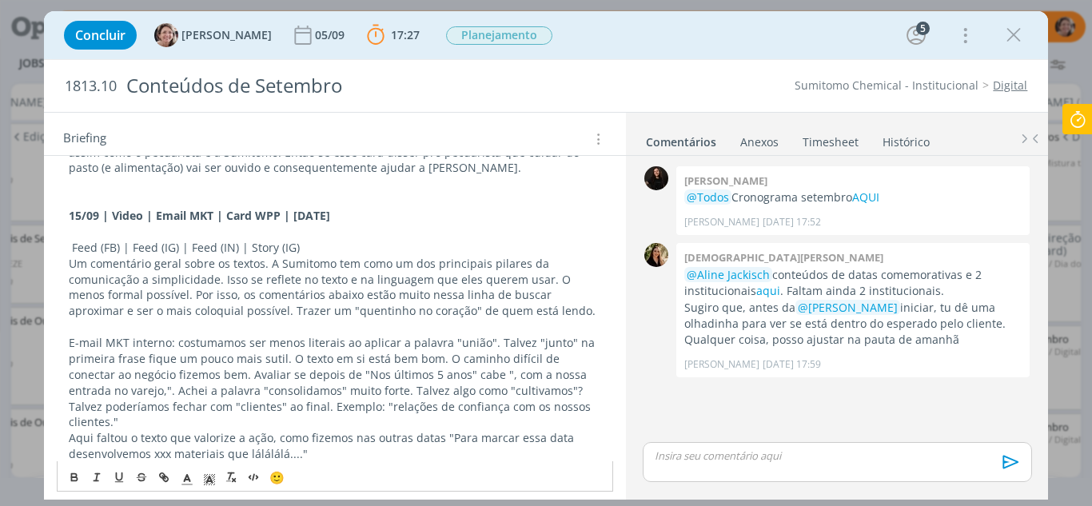
scroll to position [796, 0]
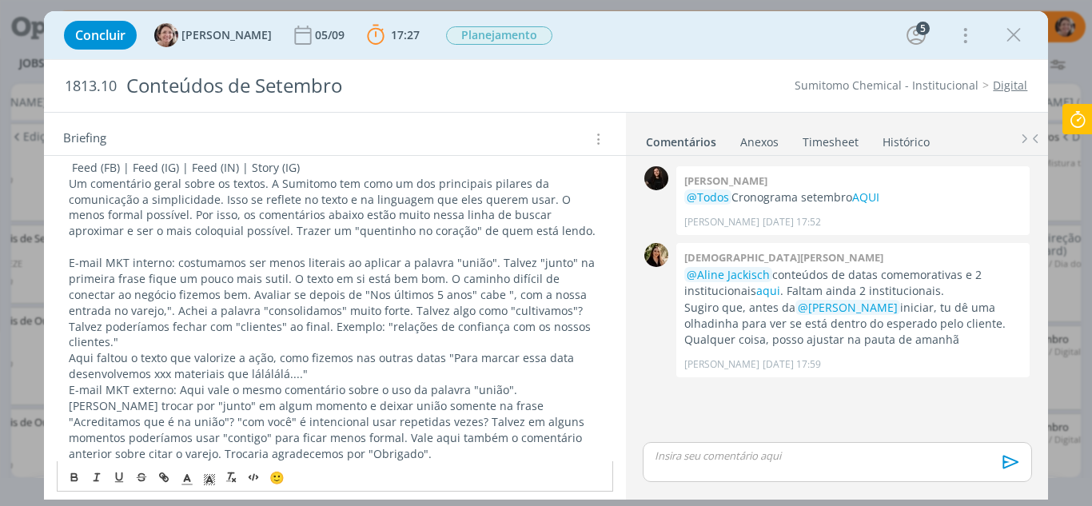
click at [76, 350] on p "Aqui faltou o texto que valorize a ação, como fizemos nas outras datas "Para ma…" at bounding box center [335, 366] width 533 height 32
click at [70, 350] on p "Aqui faltou o texto que valorize a ação, como fizemos nas outras datas "Para ma…" at bounding box center [335, 366] width 533 height 32
click at [299, 359] on p "Aqui faltou o texto que valorize a ação, como fizemos nas outras datas "Para ma…" at bounding box center [335, 366] width 533 height 32
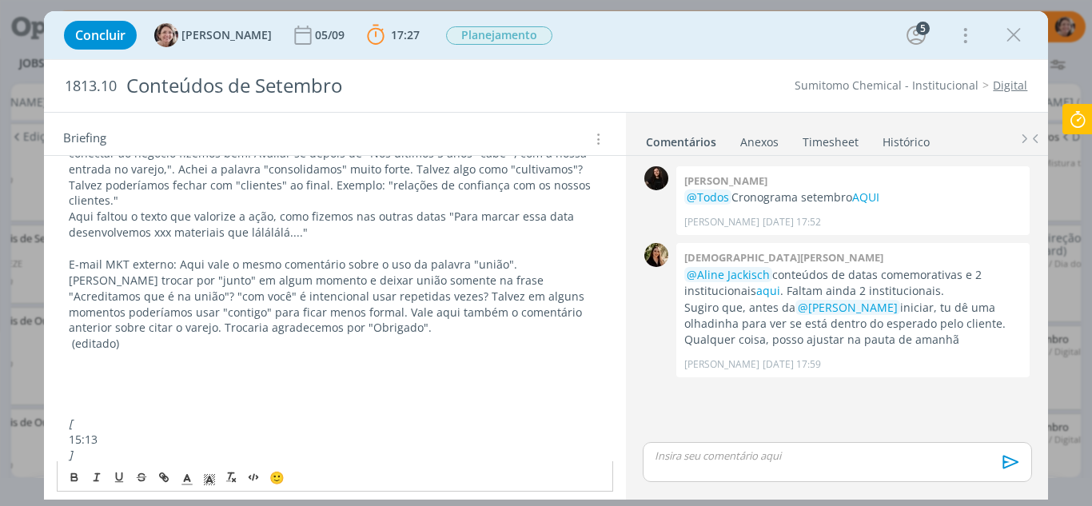
scroll to position [955, 0]
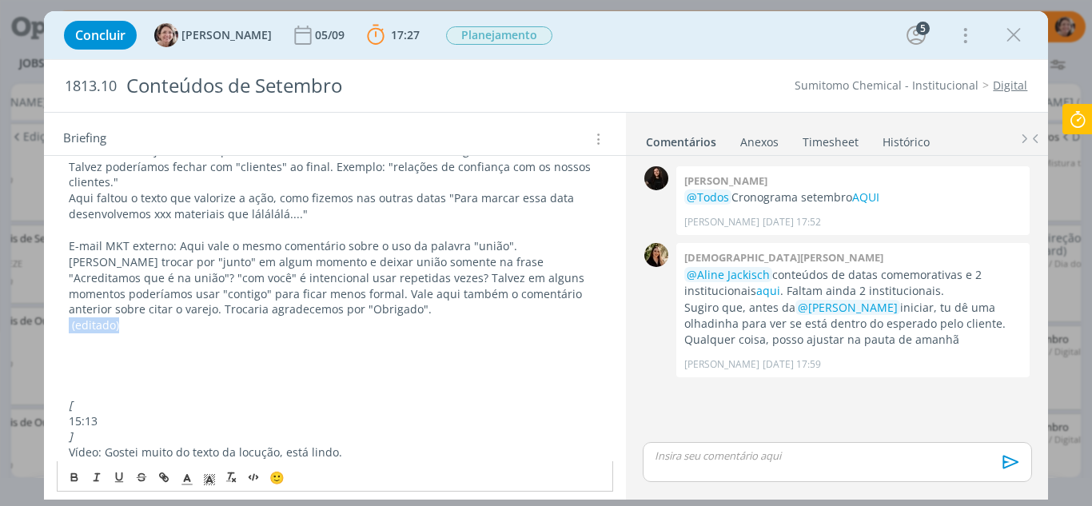
drag, startPoint x: 87, startPoint y: 310, endPoint x: 57, endPoint y: 309, distance: 30.4
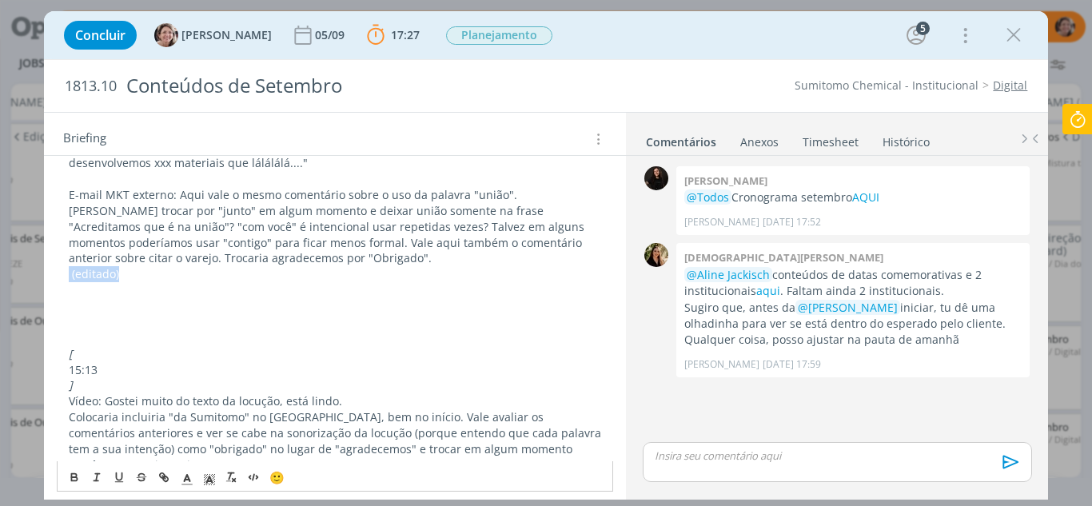
scroll to position [1035, 0]
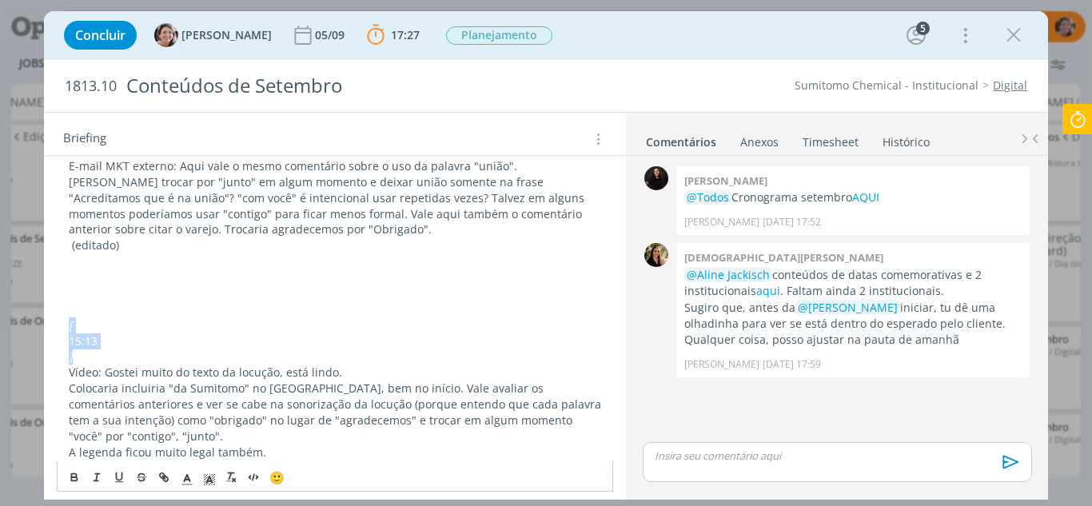
drag, startPoint x: 82, startPoint y: 341, endPoint x: 50, endPoint y: 310, distance: 44.1
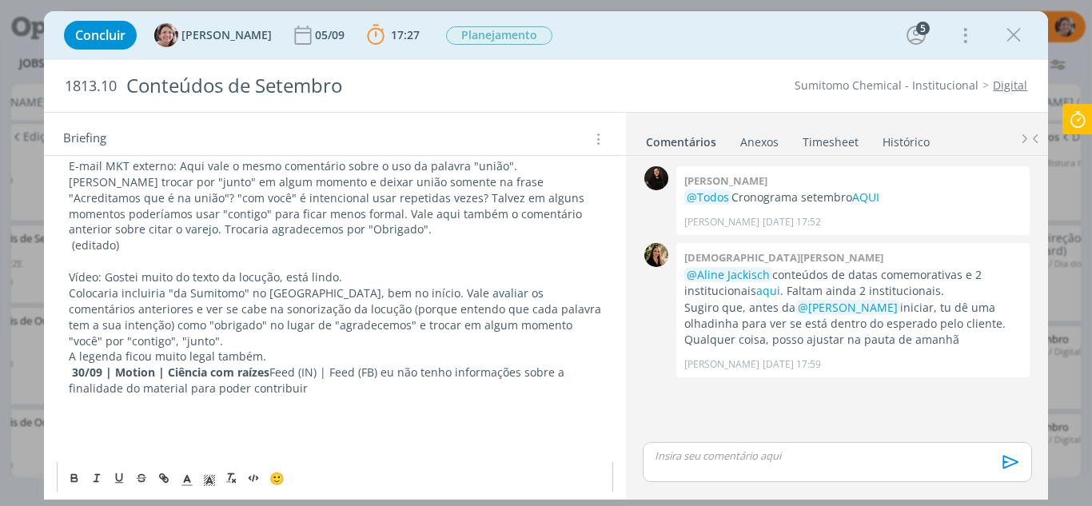
click at [265, 349] on p "A legenda ficou muito legal também." at bounding box center [335, 357] width 533 height 16
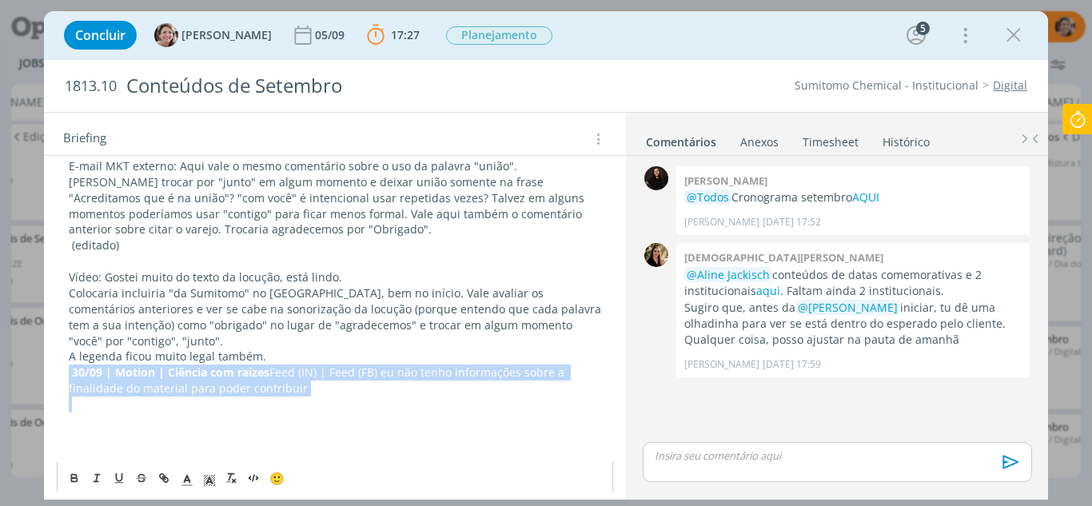
drag, startPoint x: 242, startPoint y: 365, endPoint x: 54, endPoint y: 346, distance: 189.7
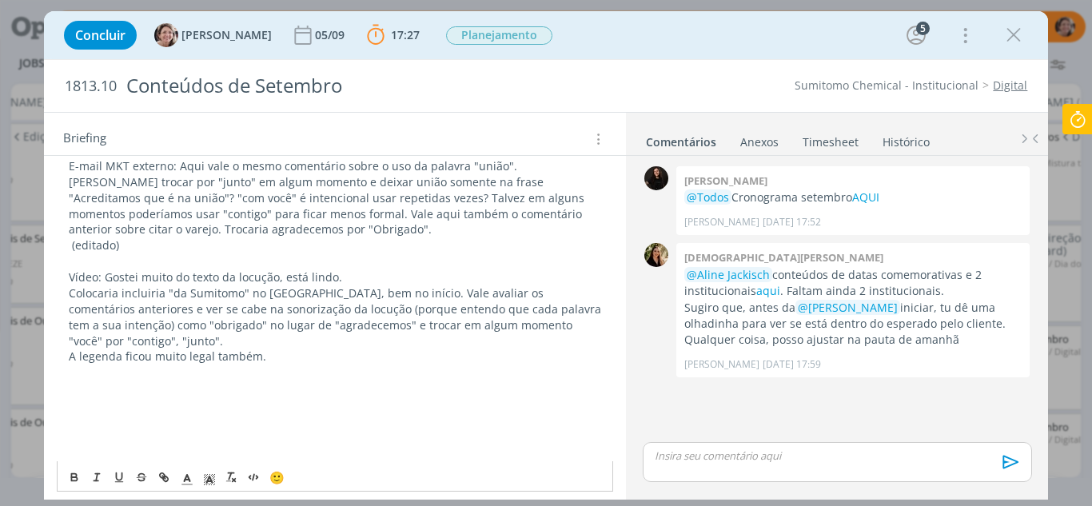
click at [103, 429] on p "dialog" at bounding box center [335, 437] width 533 height 16
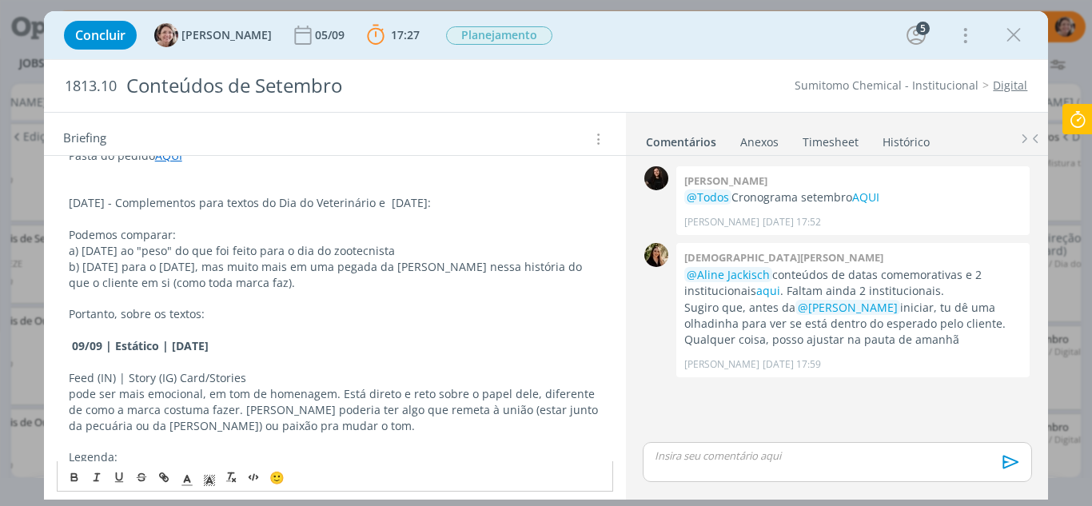
scroll to position [236, 0]
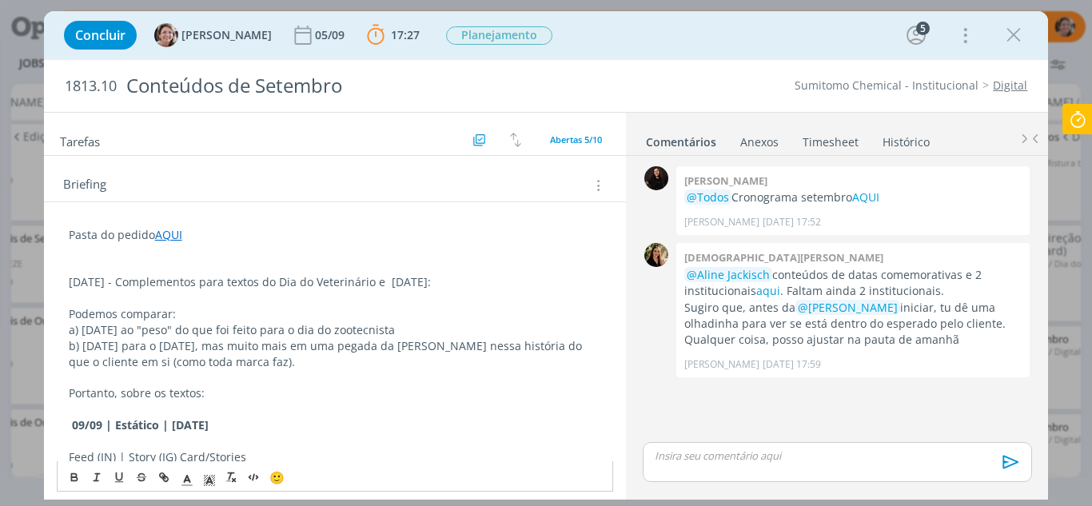
click at [205, 284] on p "03.09.25 - Complementos para textos do Dia do Veterinário e Dia do cliente:" at bounding box center [335, 282] width 533 height 16
click at [473, 289] on p "03.09.25 - Complementos para textos do Dia do Veterinário e Dia do cliente:" at bounding box center [335, 282] width 533 height 16
click at [202, 283] on p "03.09.25 - Complementos para textos do Dia do Veterinário e Dia do cliente:" at bounding box center [335, 282] width 533 height 16
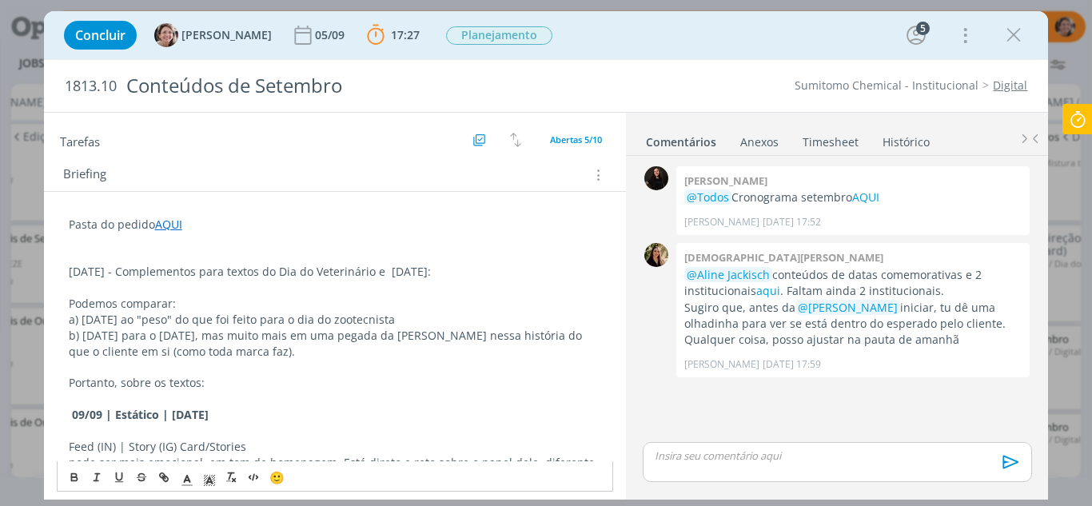
scroll to position [156, 0]
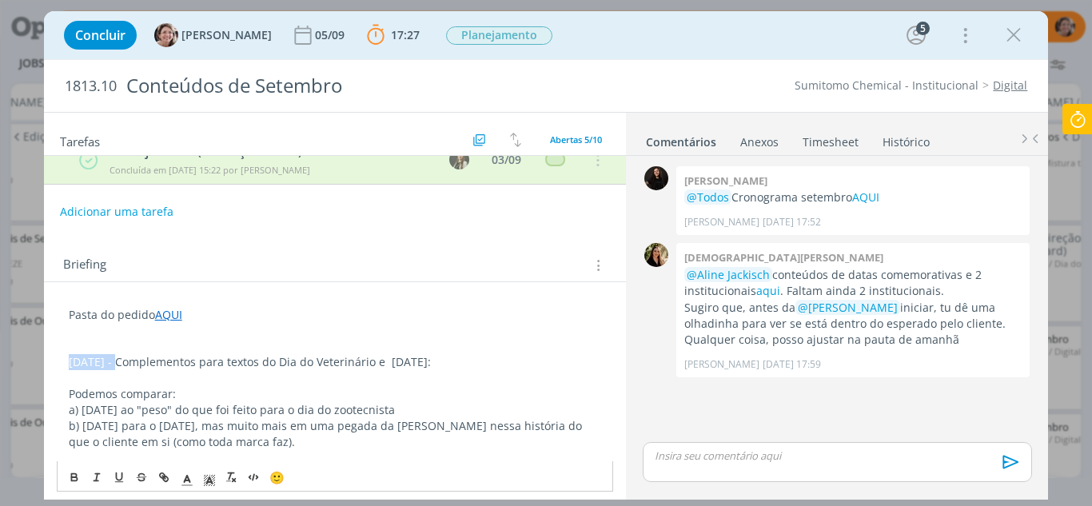
drag, startPoint x: 117, startPoint y: 360, endPoint x: 47, endPoint y: 361, distance: 69.6
drag, startPoint x: 69, startPoint y: 477, endPoint x: 78, endPoint y: 477, distance: 9.6
click at [68, 477] on icon "dialog" at bounding box center [74, 477] width 13 height 13
click at [211, 480] on polyline "dialog" at bounding box center [209, 480] width 6 height 6
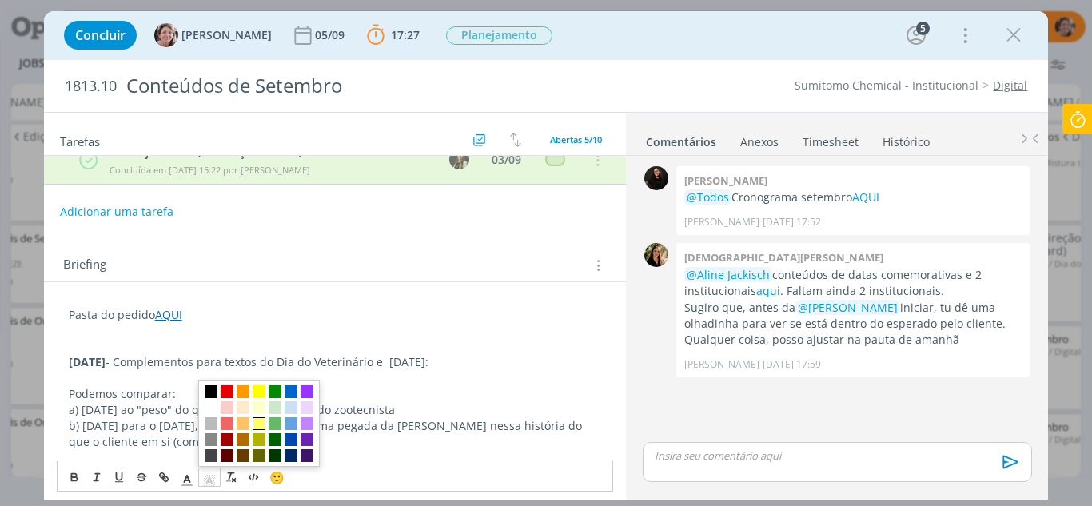
click at [257, 425] on span "dialog" at bounding box center [259, 423] width 13 height 13
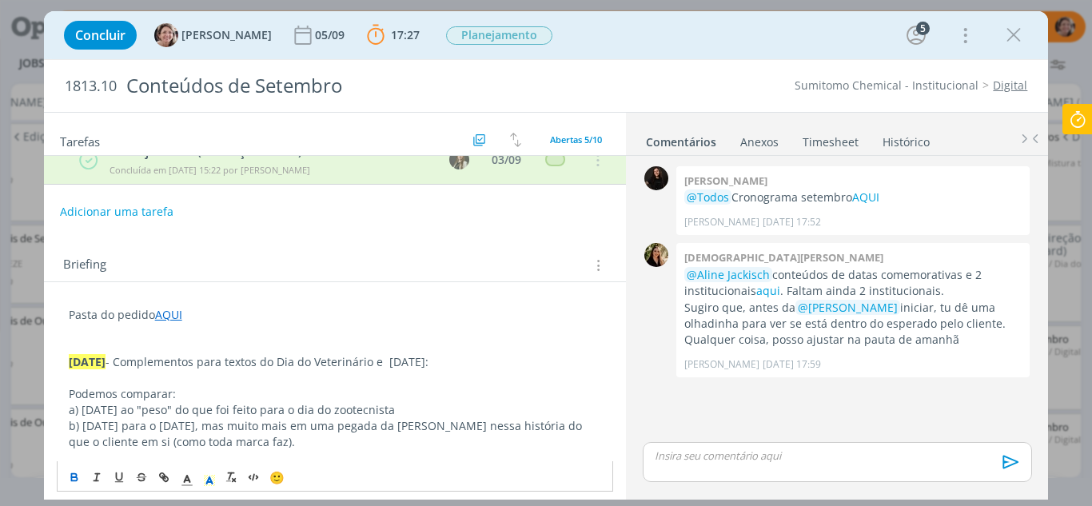
click at [310, 352] on p "dialog" at bounding box center [335, 346] width 533 height 16
click at [736, 453] on p "dialog" at bounding box center [837, 456] width 363 height 14
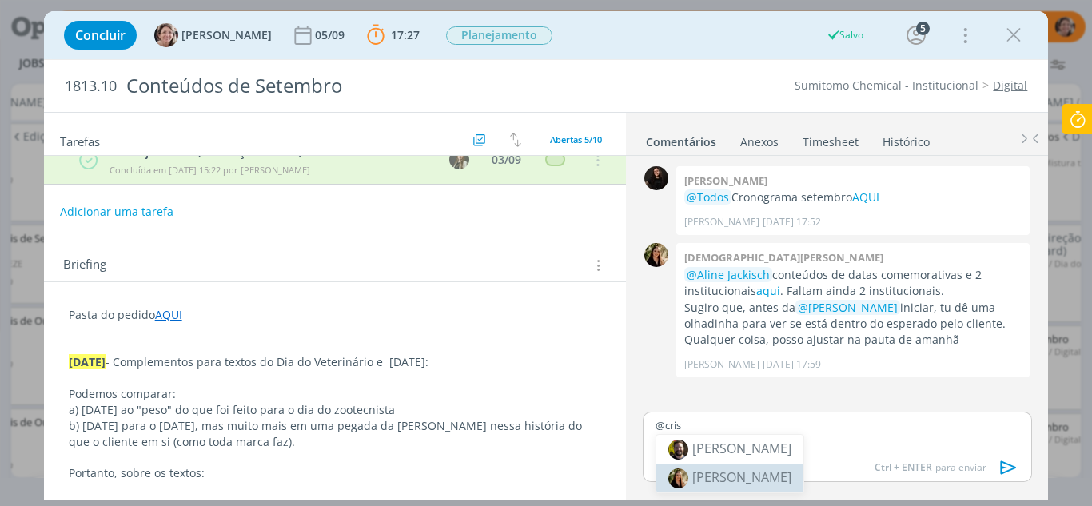
click at [746, 476] on span "[PERSON_NAME]" at bounding box center [741, 478] width 99 height 18
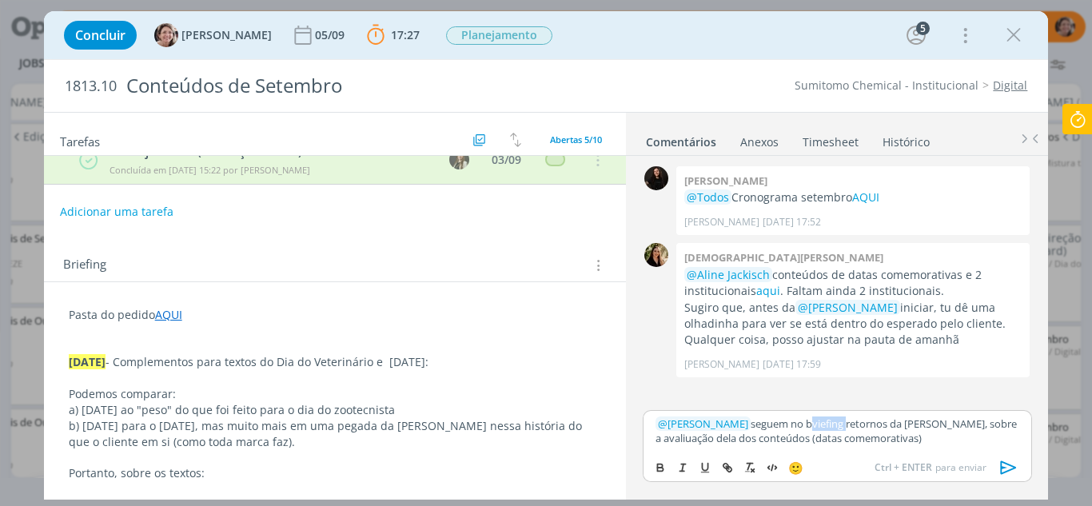
drag, startPoint x: 809, startPoint y: 429, endPoint x: 801, endPoint y: 430, distance: 8.0
click at [801, 430] on p "﻿ @ Cristieli Crizel ﻿ seguem no bviefing retornos da Lilian, sobre a avaliuaçã…" at bounding box center [837, 432] width 363 height 30
click at [803, 429] on p "﻿ @ Cristieli Crizel ﻿ seguem no bviefing retornos da Lilian, sobre a avaliuaçã…" at bounding box center [837, 432] width 363 height 30
click at [879, 435] on p "﻿ @ Cristieli Crizel ﻿ seguem no briefing retornos da Lilian, sobre a avaliação…" at bounding box center [837, 432] width 363 height 30
click at [872, 439] on p "﻿ @ Cristieli Crizel ﻿ seguem no briefing retornos da Lilian, sobre a avaliação…" at bounding box center [837, 432] width 363 height 30
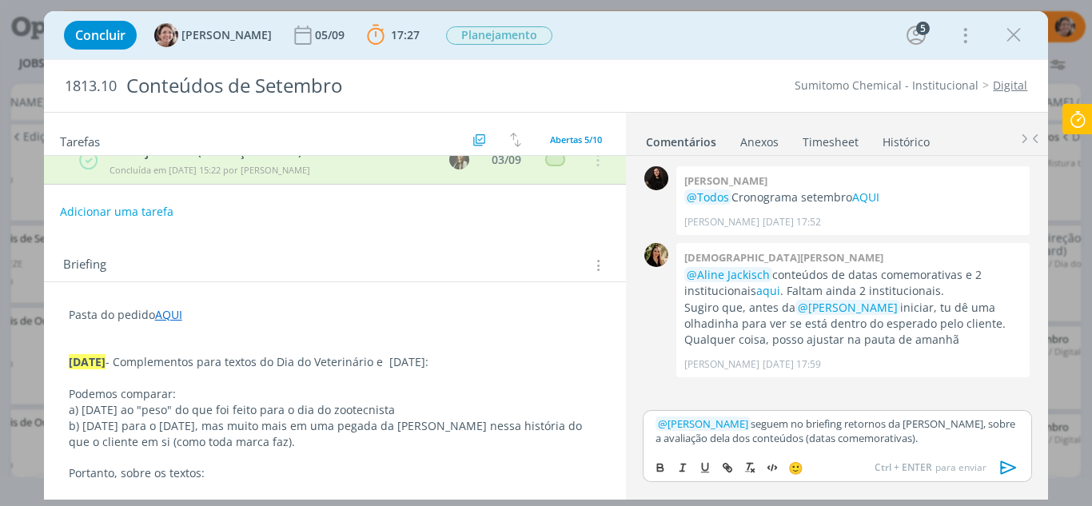
drag, startPoint x: 1007, startPoint y: 466, endPoint x: 970, endPoint y: 464, distance: 37.7
click at [1010, 464] on icon "dialog" at bounding box center [1009, 468] width 24 height 24
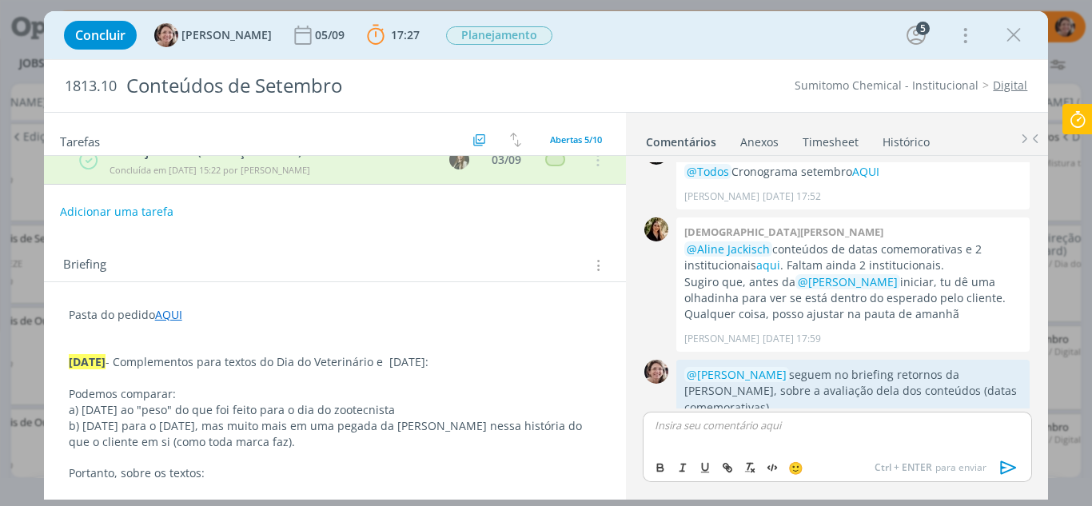
scroll to position [50, 0]
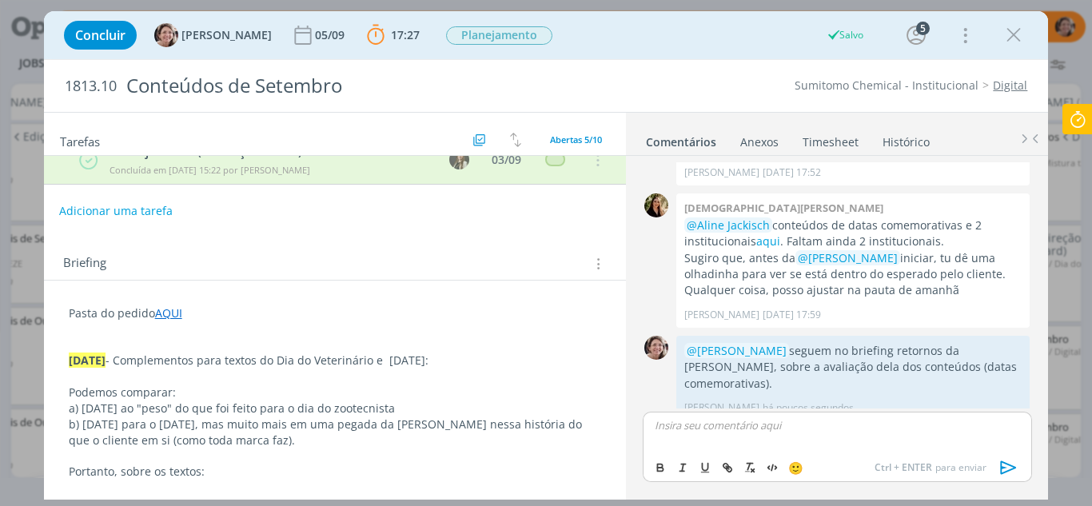
click at [117, 209] on button "Adicionar uma tarefa" at bounding box center [116, 210] width 114 height 27
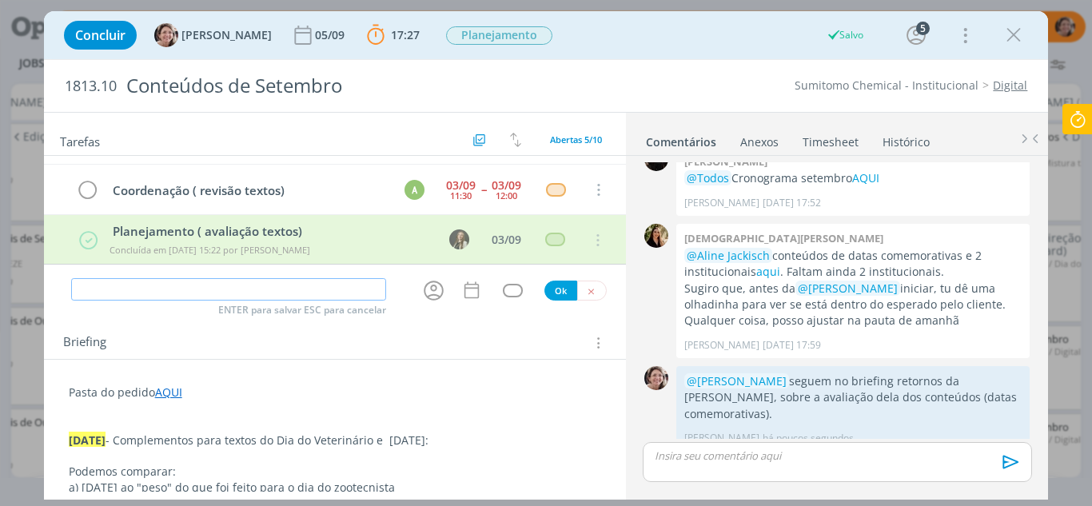
scroll to position [0, 0]
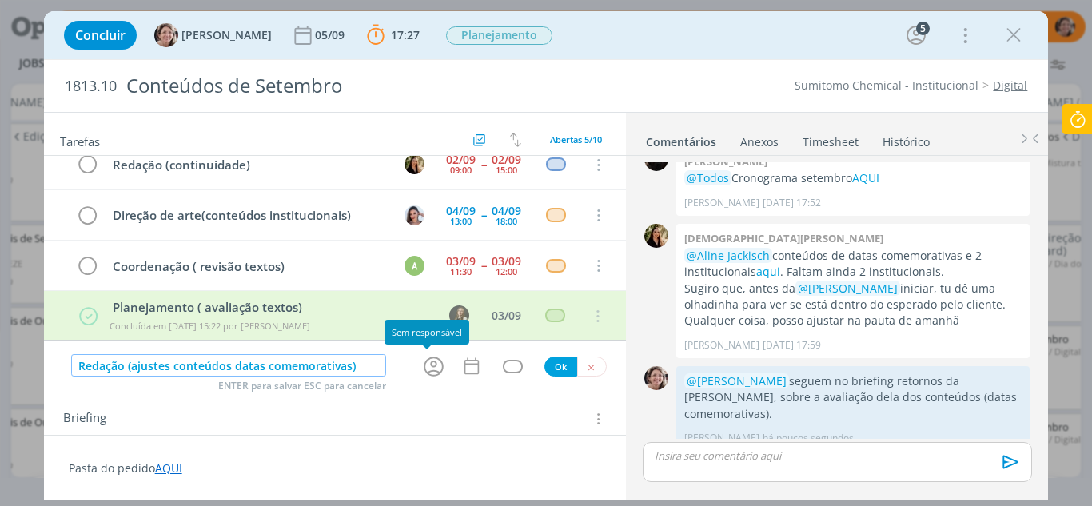
click at [433, 363] on icon "dialog" at bounding box center [433, 366] width 25 height 25
type input "Redação (ajustes conteúdos datas comemorativas)"
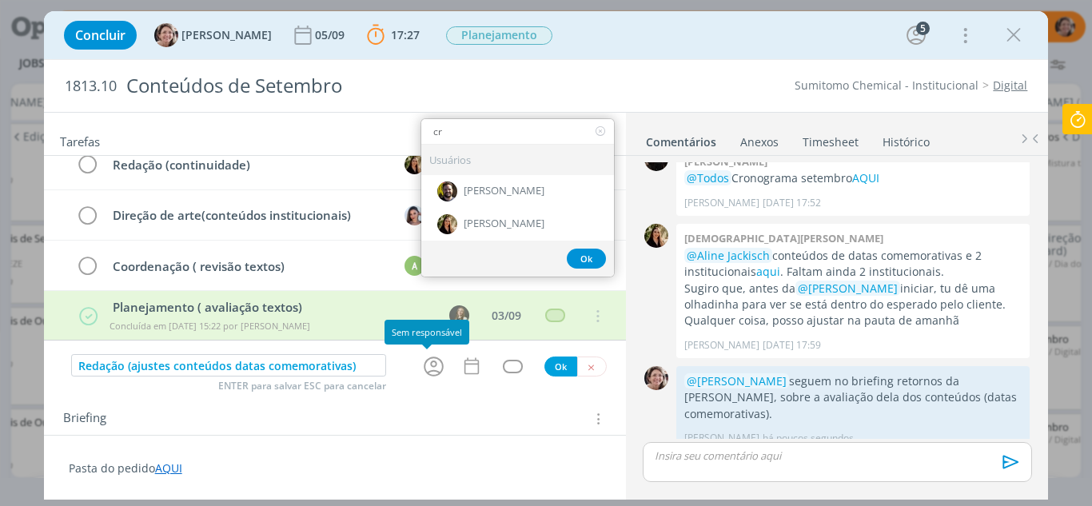
type input "cri"
click at [508, 226] on span "[PERSON_NAME]" at bounding box center [504, 223] width 81 height 13
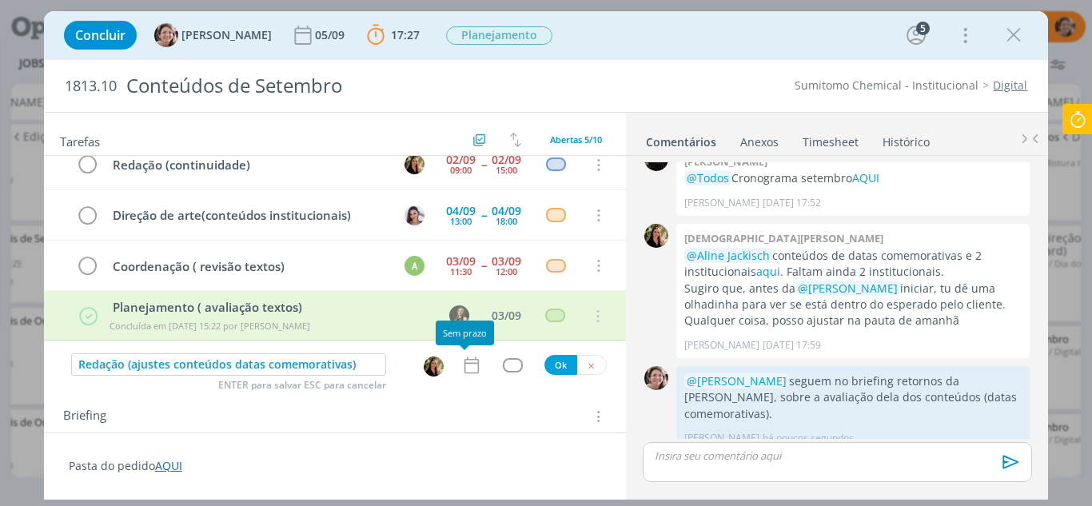
click at [470, 371] on icon "dialog" at bounding box center [471, 365] width 21 height 21
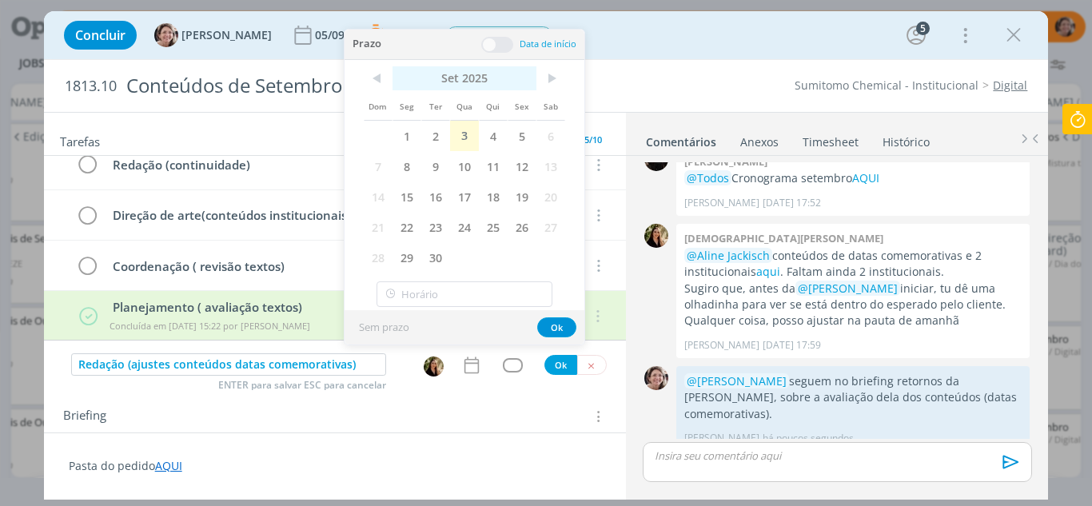
drag, startPoint x: 469, startPoint y: 138, endPoint x: 487, endPoint y: 68, distance: 72.7
click at [470, 138] on span "3" at bounding box center [464, 136] width 29 height 30
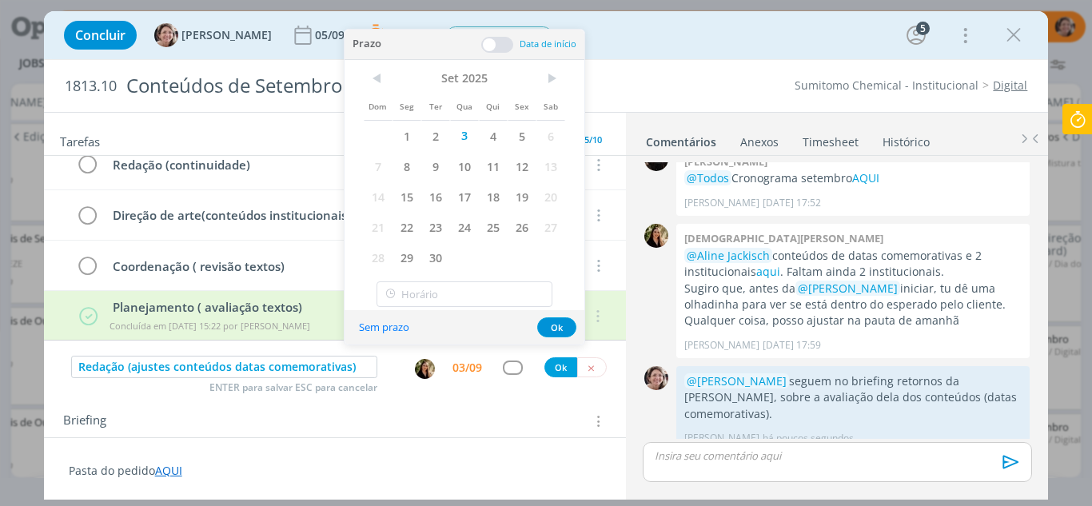
click at [492, 48] on span at bounding box center [497, 45] width 32 height 16
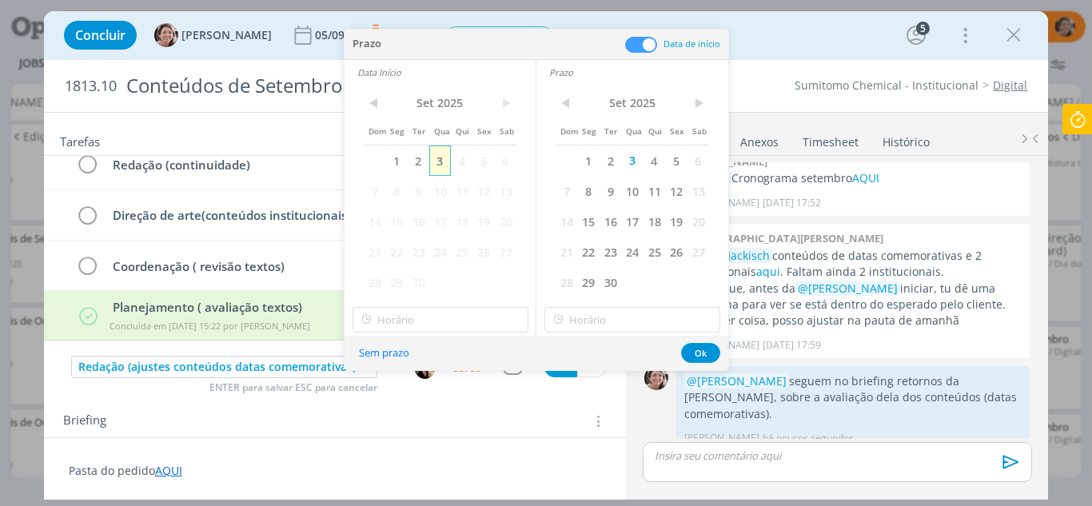
click at [445, 165] on span "3" at bounding box center [440, 161] width 22 height 30
click at [417, 314] on input "16:00" at bounding box center [441, 320] width 176 height 26
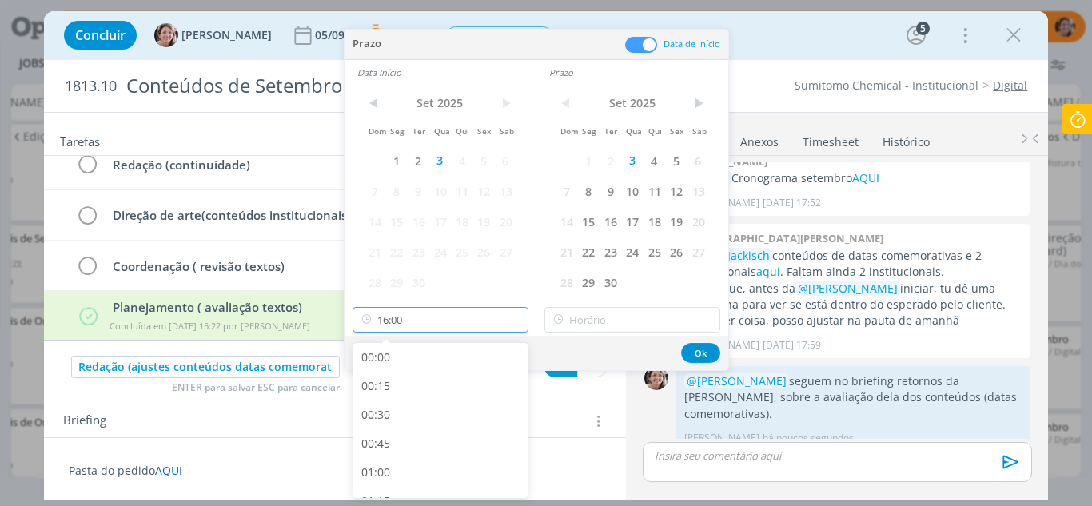
scroll to position [1721, 0]
click at [392, 417] on div "15:30" at bounding box center [442, 421] width 179 height 29
type input "15:30"
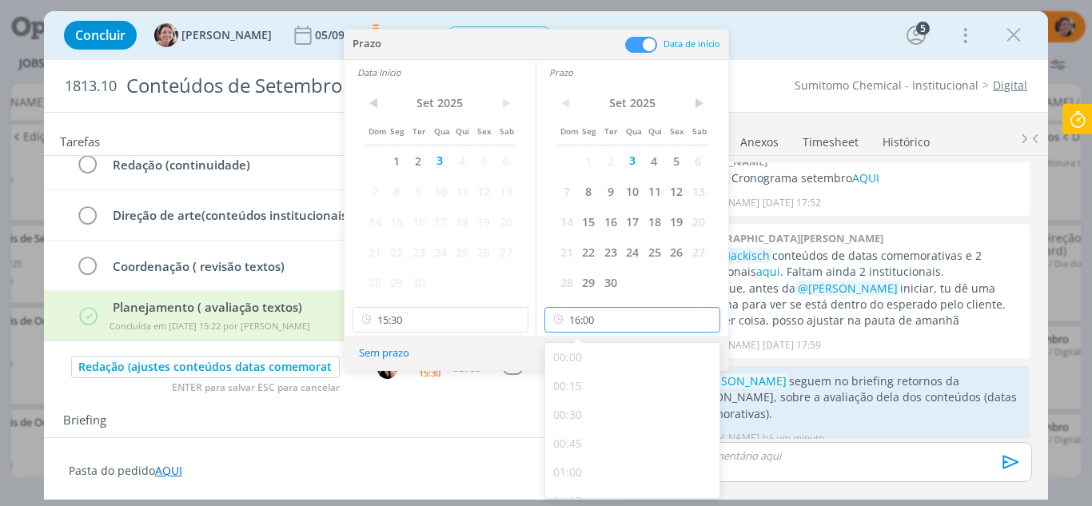
click at [594, 320] on input "16:00" at bounding box center [632, 320] width 176 height 26
click at [583, 347] on div "17:00" at bounding box center [634, 354] width 179 height 29
type input "17:00"
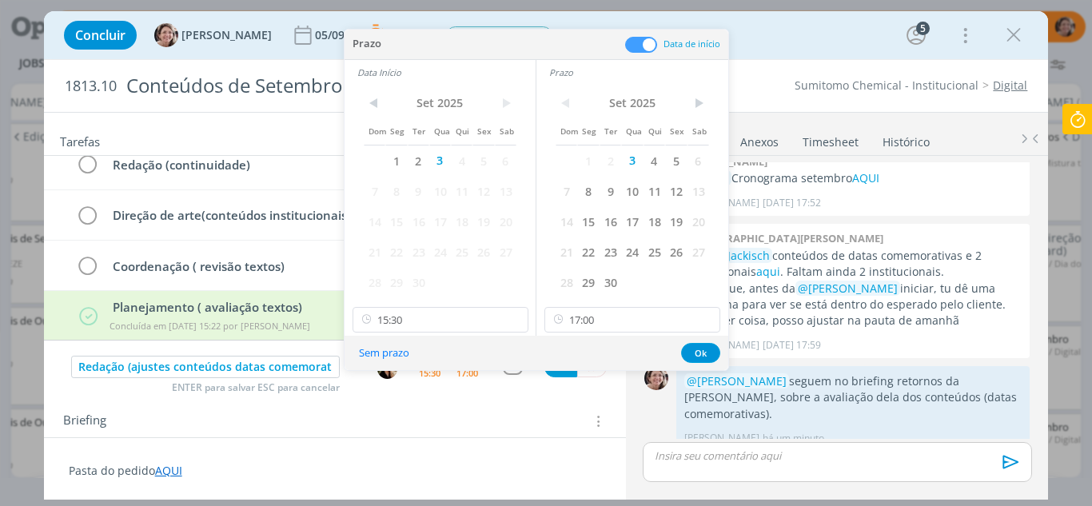
scroll to position [1957, 0]
click at [700, 350] on button "Ok" at bounding box center [700, 353] width 39 height 20
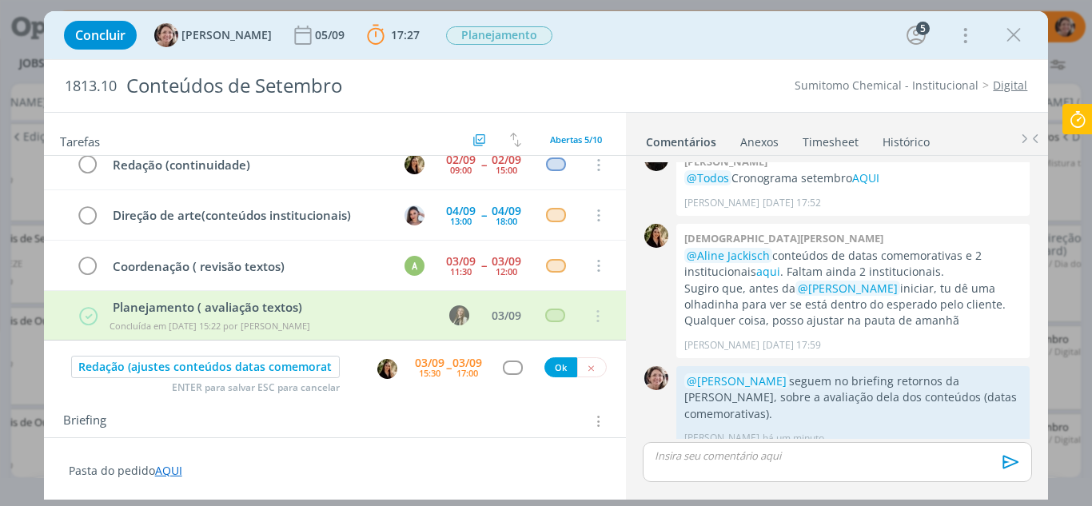
click at [512, 363] on div "dialog" at bounding box center [513, 368] width 20 height 14
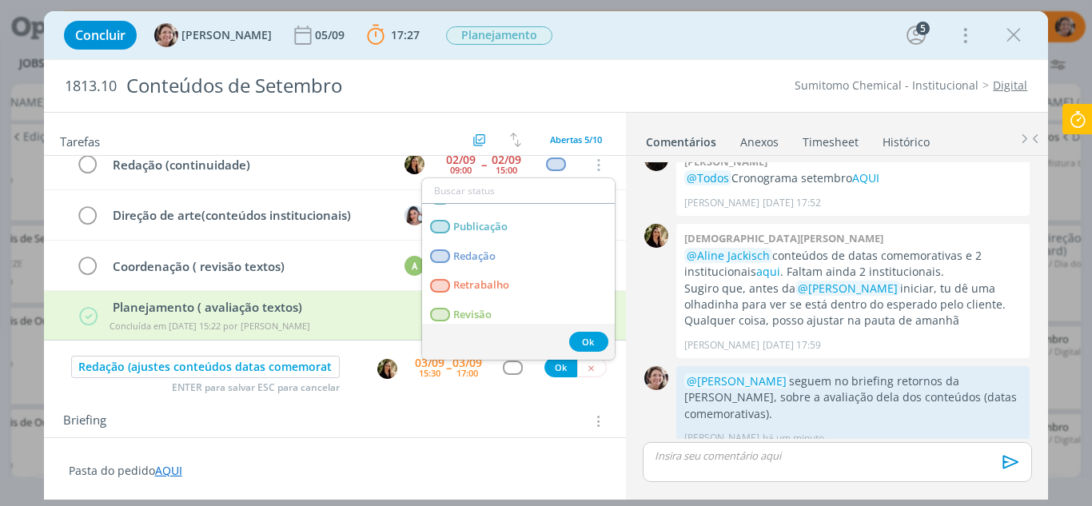
scroll to position [349, 0]
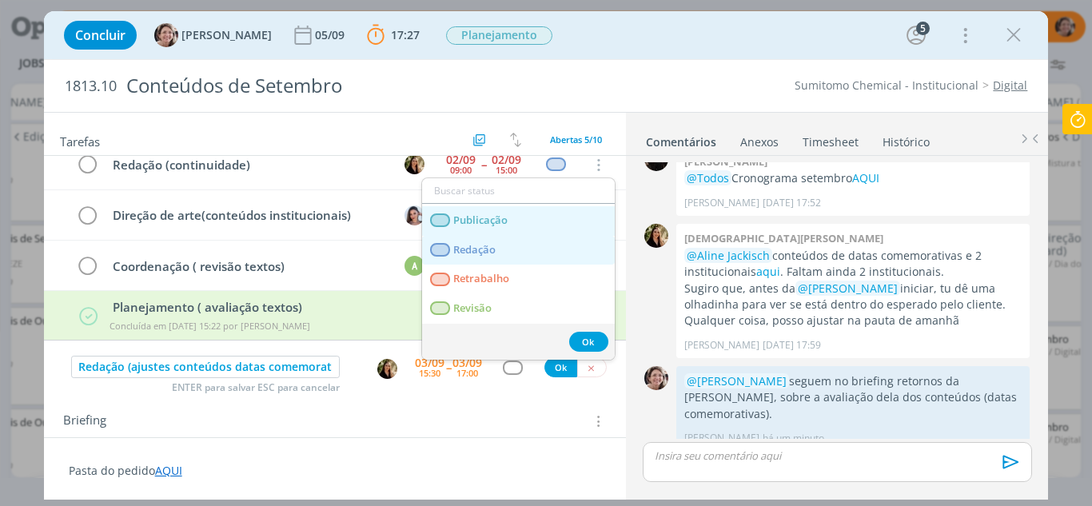
click at [485, 257] on link "Redação" at bounding box center [518, 251] width 193 height 30
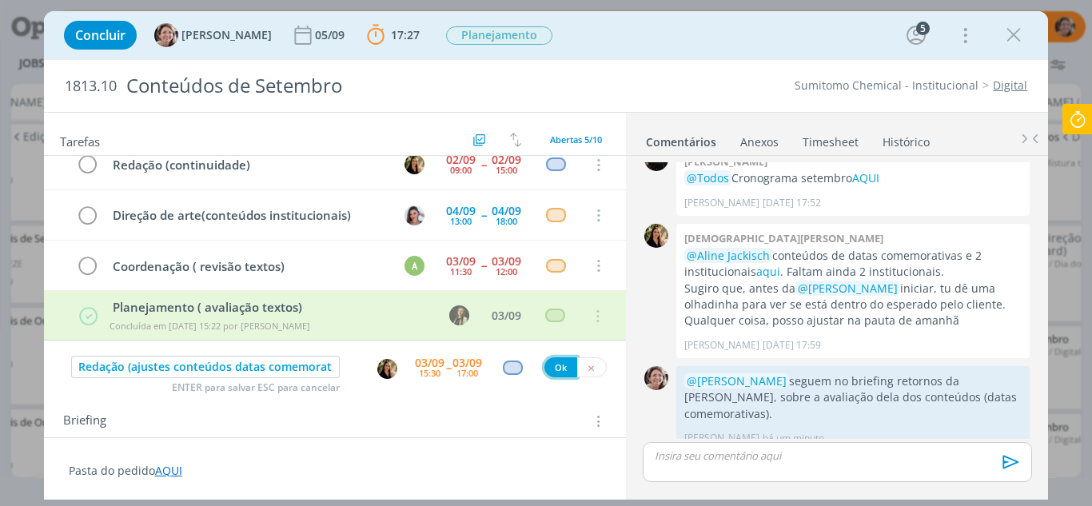
click at [554, 370] on button "Ok" at bounding box center [560, 367] width 33 height 20
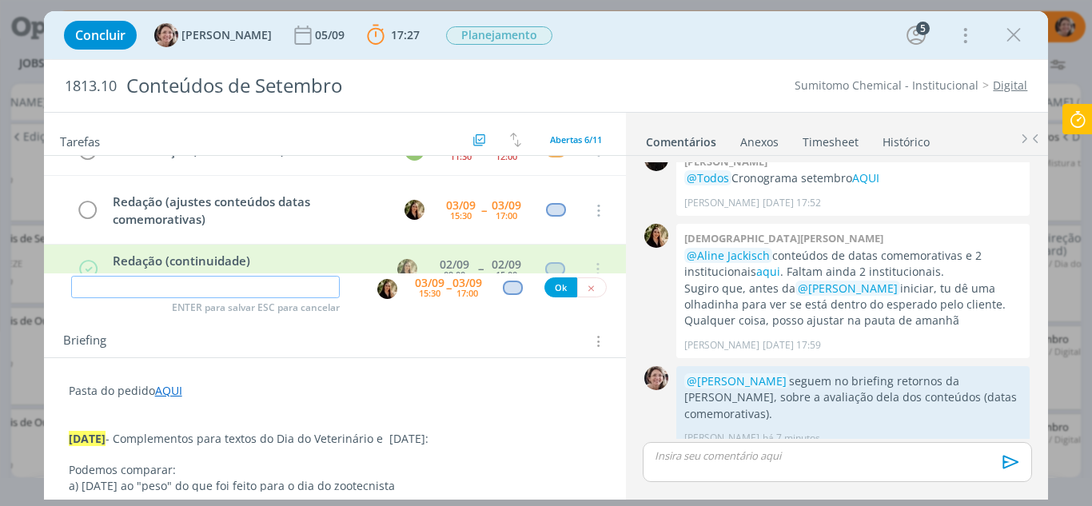
scroll to position [0, 0]
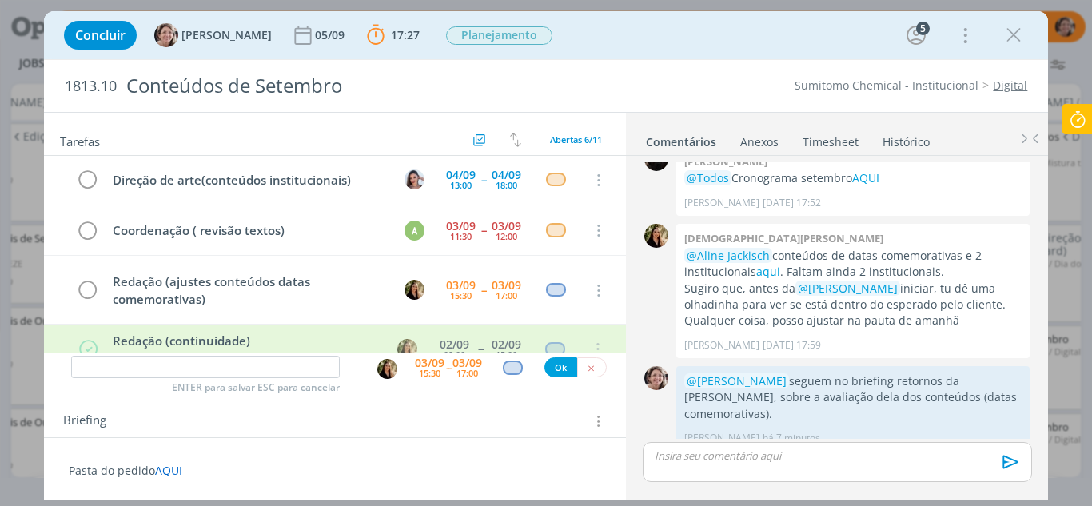
click at [1075, 120] on icon at bounding box center [1077, 119] width 29 height 31
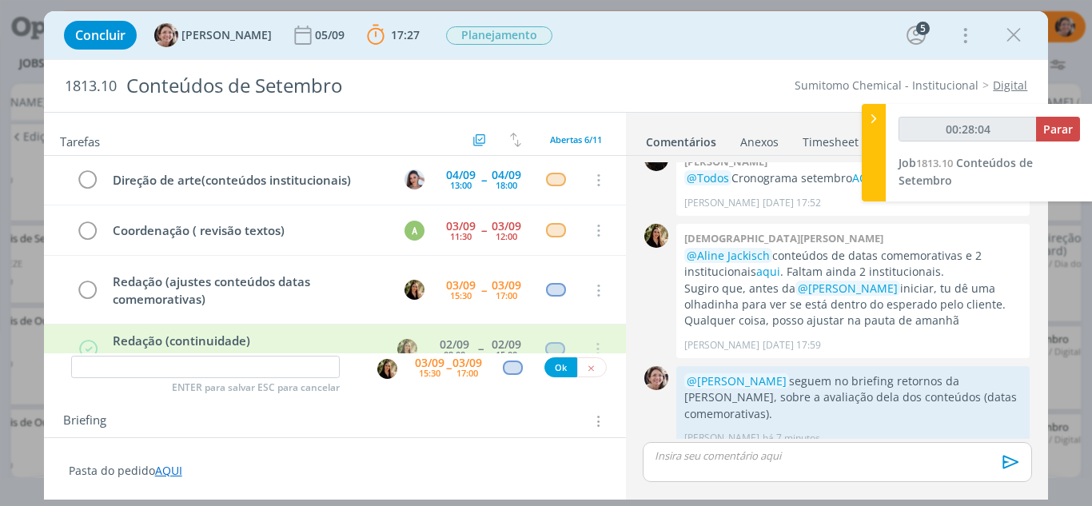
type input "00:28:05"
click at [1071, 123] on span "Parar" at bounding box center [1058, 129] width 30 height 15
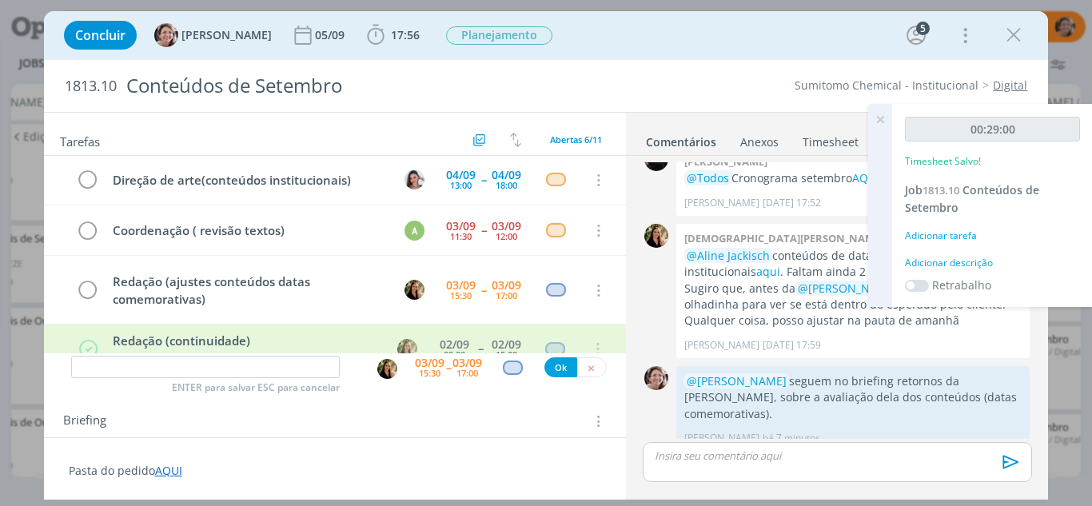
click at [880, 120] on icon at bounding box center [880, 119] width 29 height 31
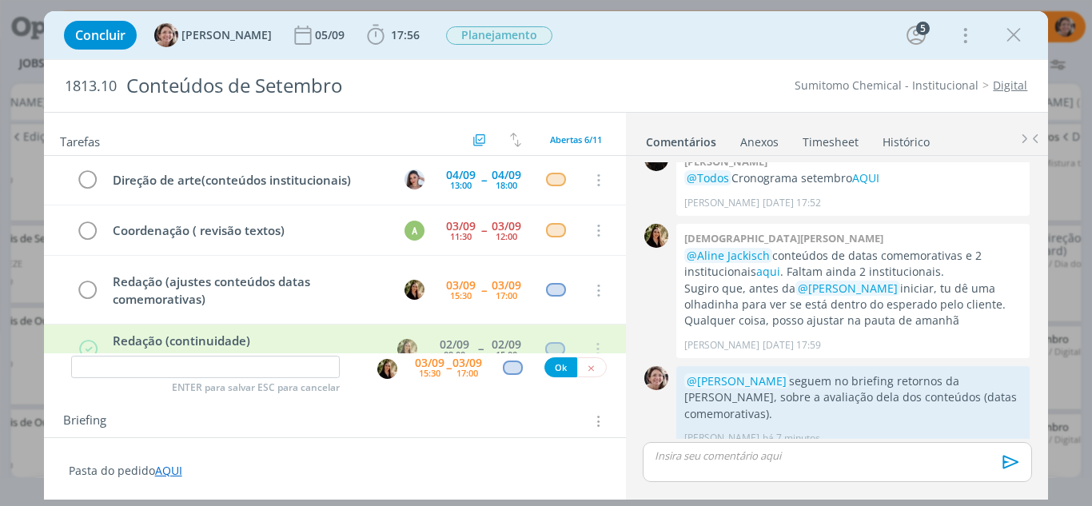
click at [840, 142] on link "Timesheet" at bounding box center [831, 138] width 58 height 23
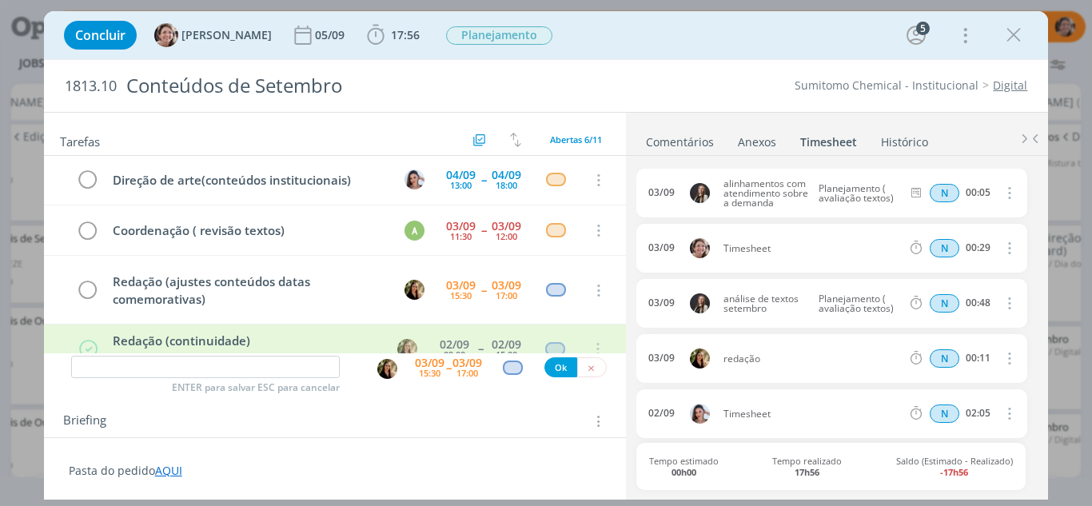
click at [1004, 253] on icon "dialog" at bounding box center [1009, 247] width 18 height 19
click at [944, 300] on link "Editar" at bounding box center [964, 302] width 126 height 26
drag, startPoint x: 772, startPoint y: 250, endPoint x: 691, endPoint y: 240, distance: 81.4
click at [692, 240] on div "03/09 15:41 Timesheet Selecione a tarefa N 00:29" at bounding box center [831, 248] width 390 height 49
click at [986, 248] on input "00:29" at bounding box center [977, 249] width 34 height 18
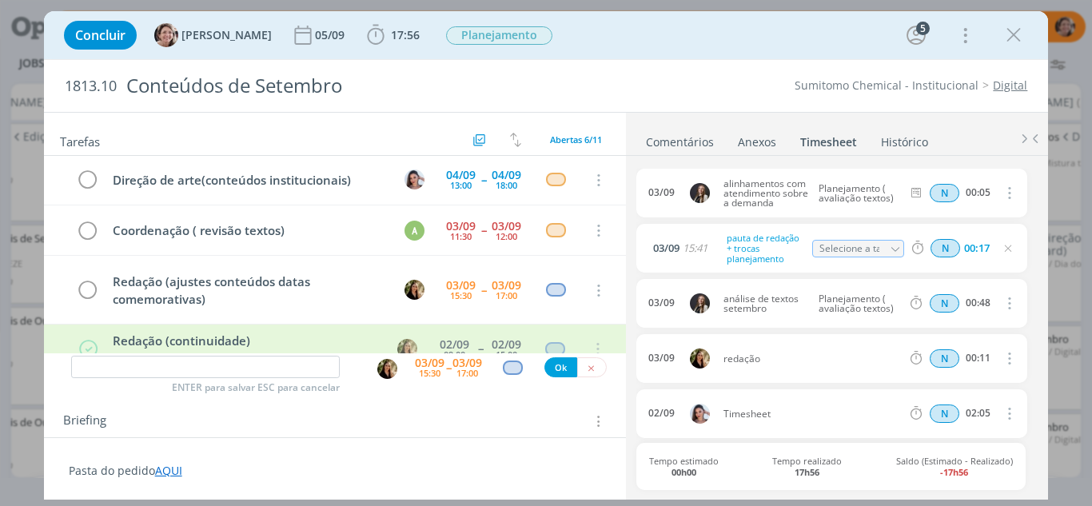
type input "00:17"
click at [1005, 249] on icon "dialog" at bounding box center [1008, 248] width 13 height 13
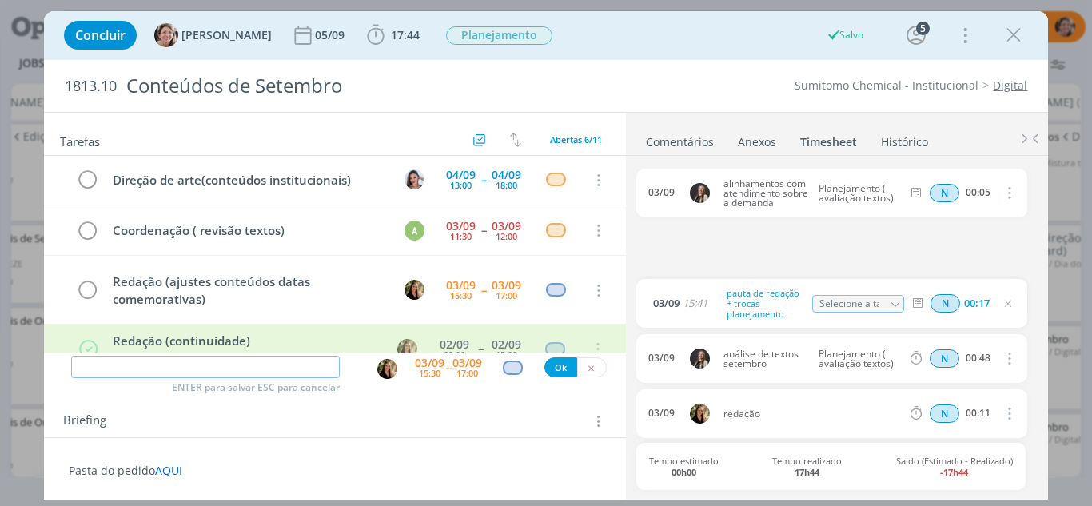
click at [243, 365] on input "dialog" at bounding box center [205, 367] width 269 height 22
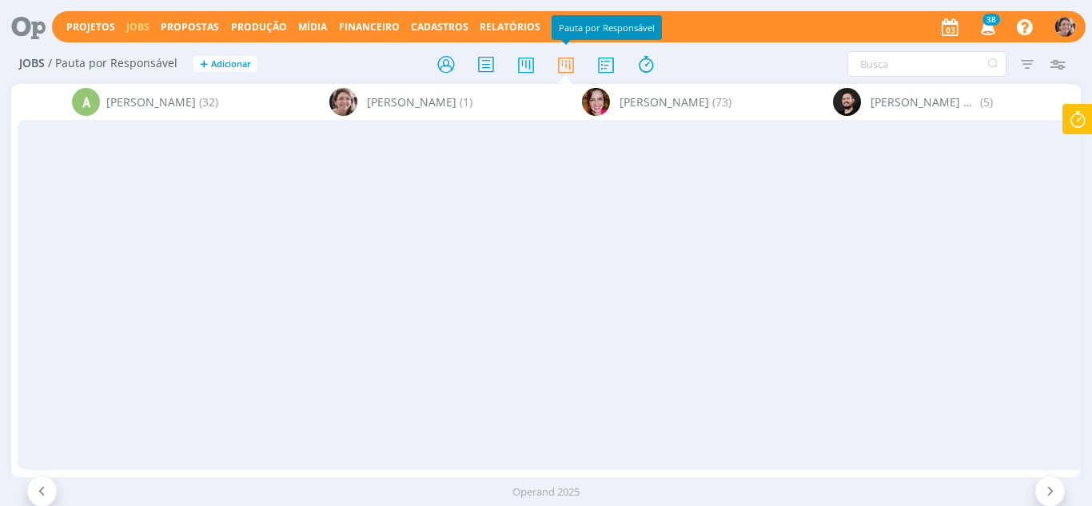
scroll to position [0, 1307]
